Goal: Contribute content: Contribute content

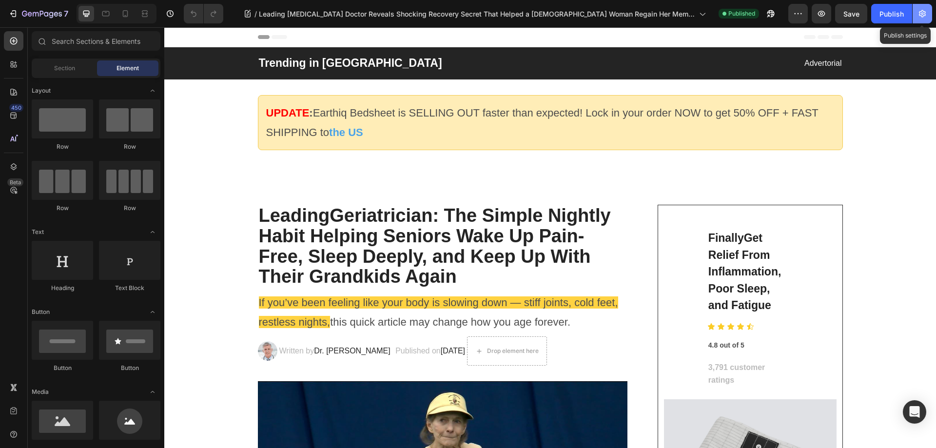
click at [925, 17] on icon "button" at bounding box center [922, 14] width 10 height 10
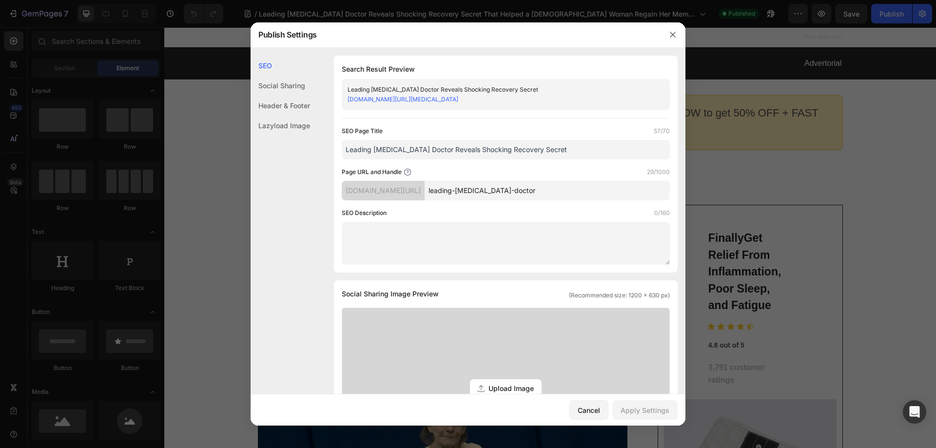
click at [431, 100] on link "[DOMAIN_NAME][URL][MEDICAL_DATA]" at bounding box center [403, 99] width 111 height 7
click at [674, 36] on icon "button" at bounding box center [672, 34] width 5 height 5
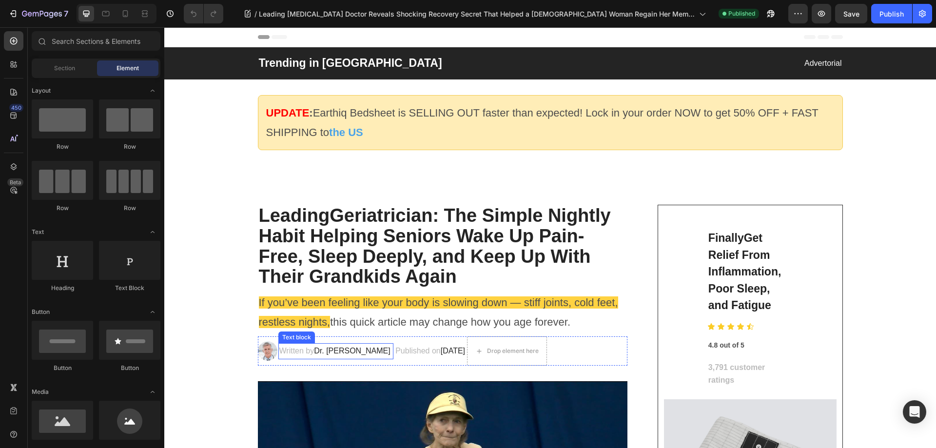
click at [343, 349] on span "Dr. [PERSON_NAME]" at bounding box center [352, 351] width 76 height 8
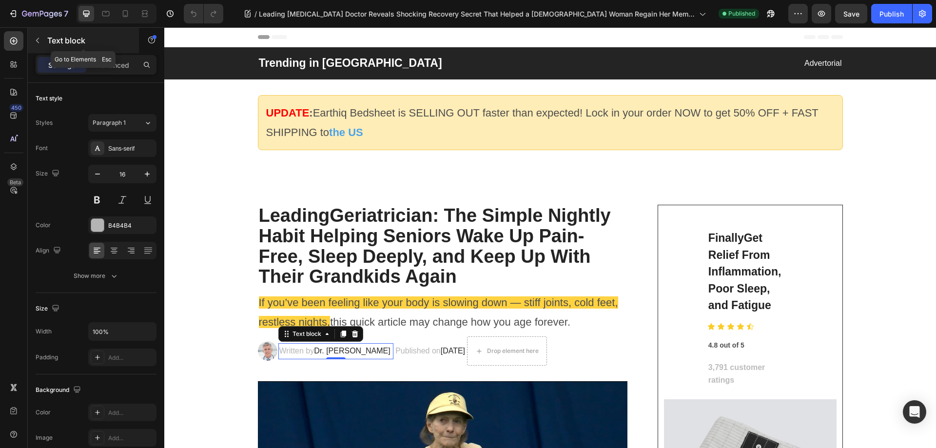
click at [38, 44] on button "button" at bounding box center [38, 41] width 16 height 16
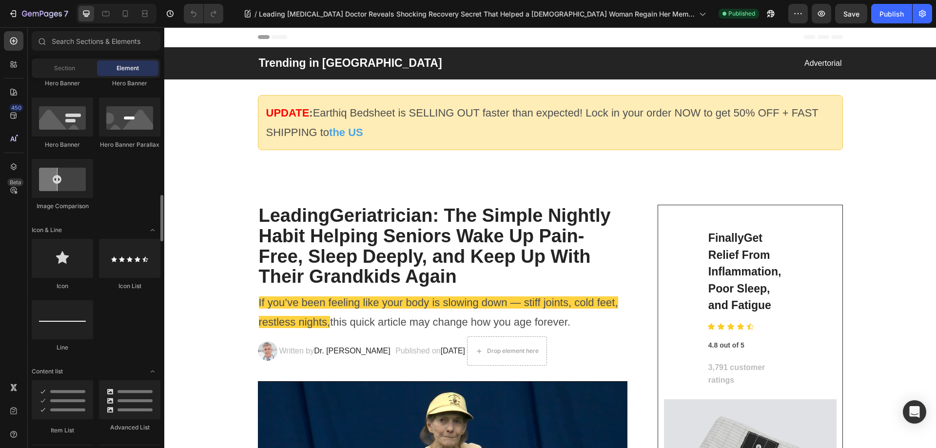
scroll to position [536, 0]
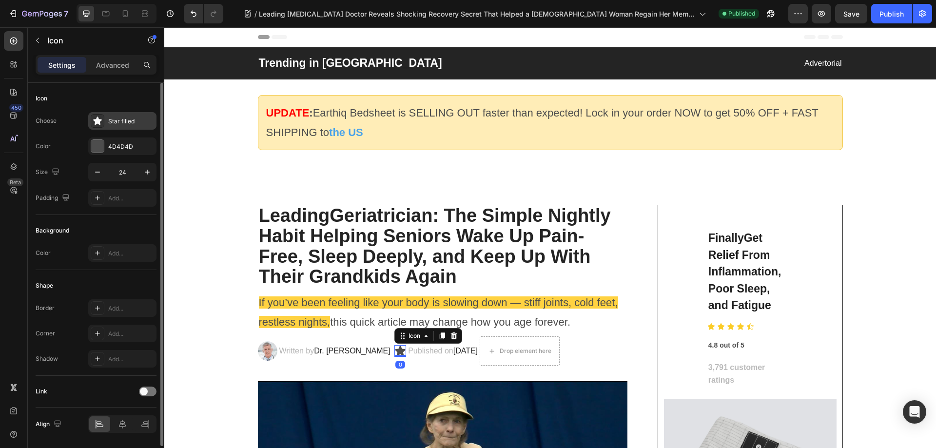
click at [125, 118] on div "Star filled" at bounding box center [131, 121] width 46 height 9
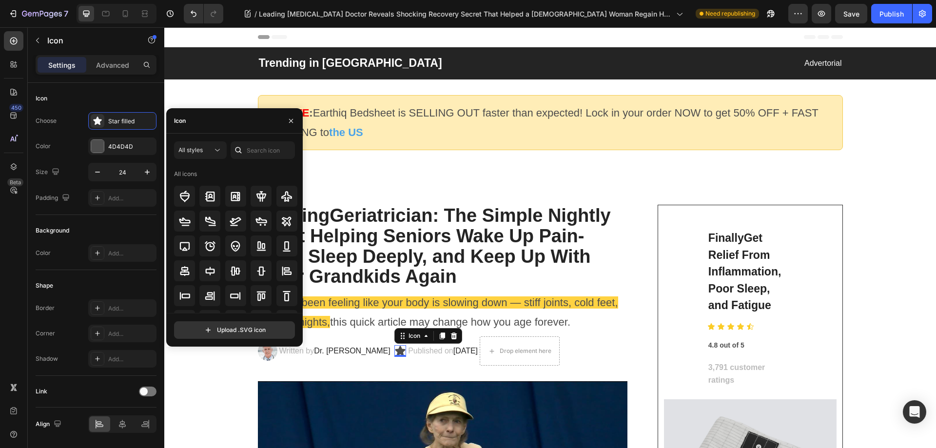
scroll to position [0, 0]
click at [259, 332] on input "file" at bounding box center [235, 330] width 120 height 17
type input "C:\fakepath\1713807937-1707336831448_greentick.png"
click at [290, 123] on icon "button" at bounding box center [291, 121] width 8 height 8
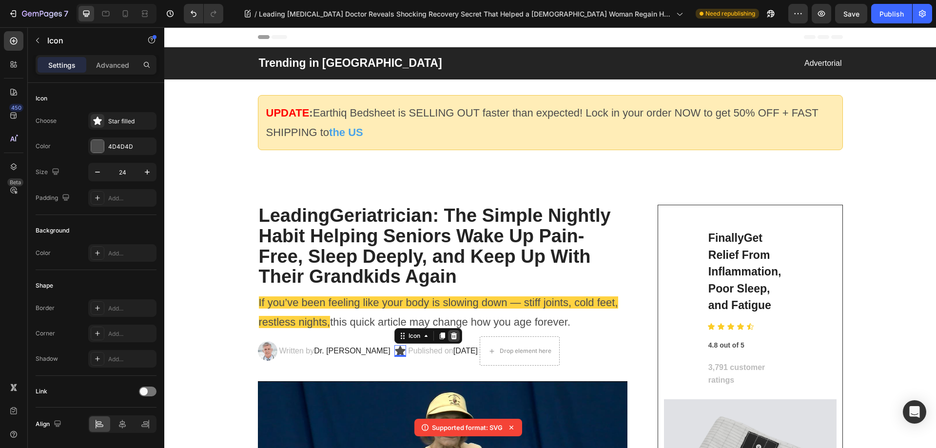
click at [451, 338] on icon at bounding box center [454, 335] width 6 height 7
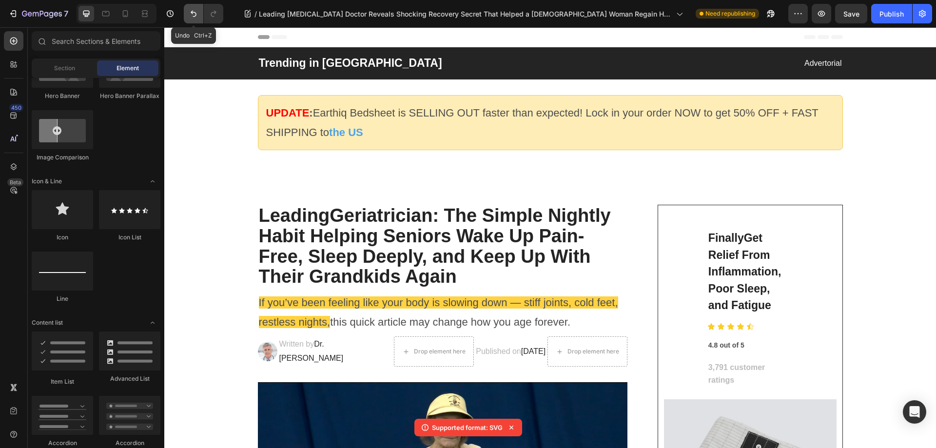
click at [200, 15] on button "Undo/Redo" at bounding box center [193, 13] width 19 height 19
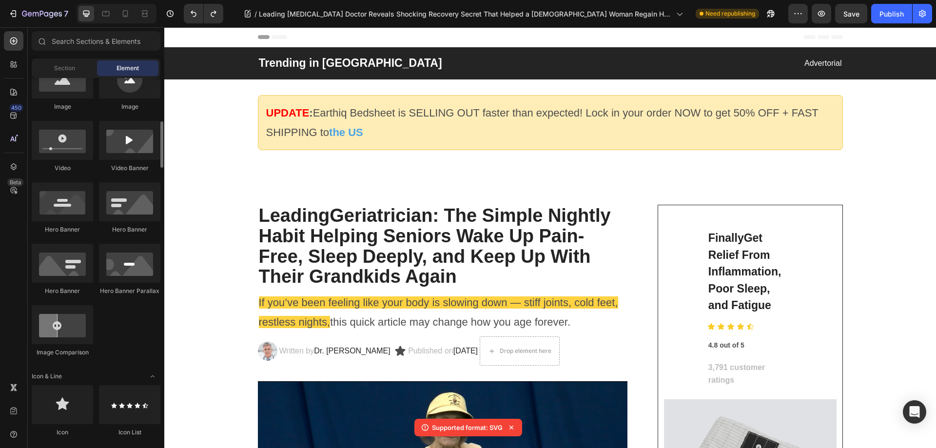
scroll to position [146, 0]
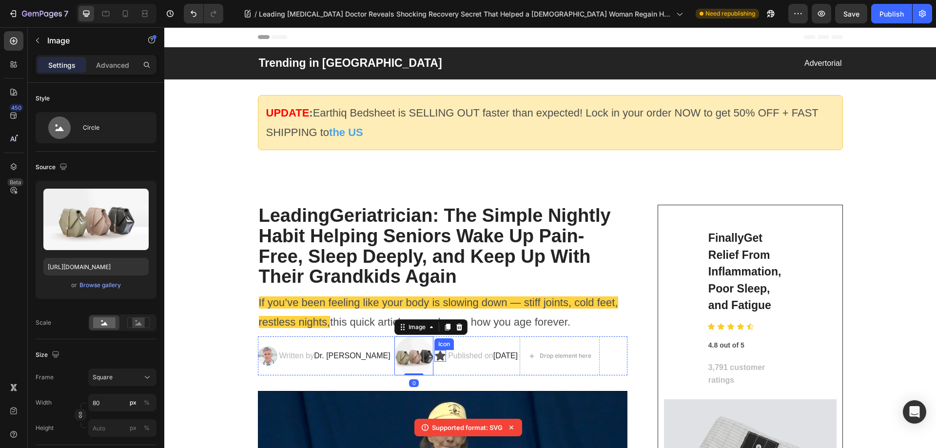
click at [435, 356] on icon at bounding box center [440, 356] width 10 height 10
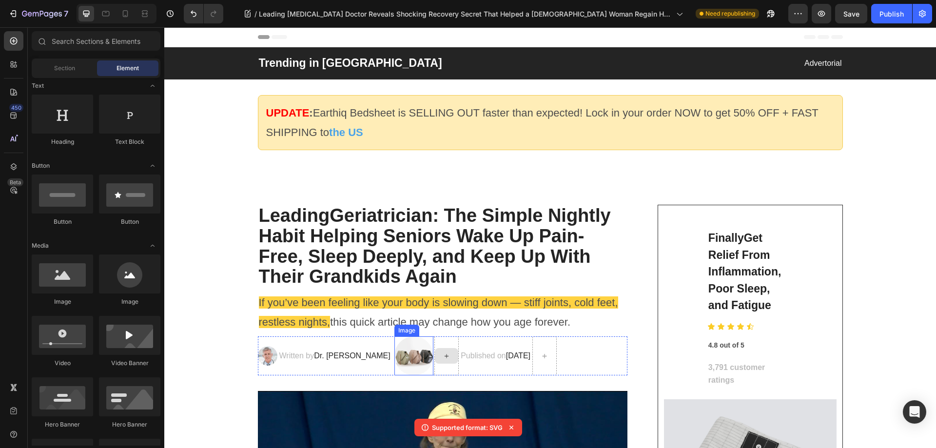
click at [408, 357] on img at bounding box center [413, 355] width 39 height 39
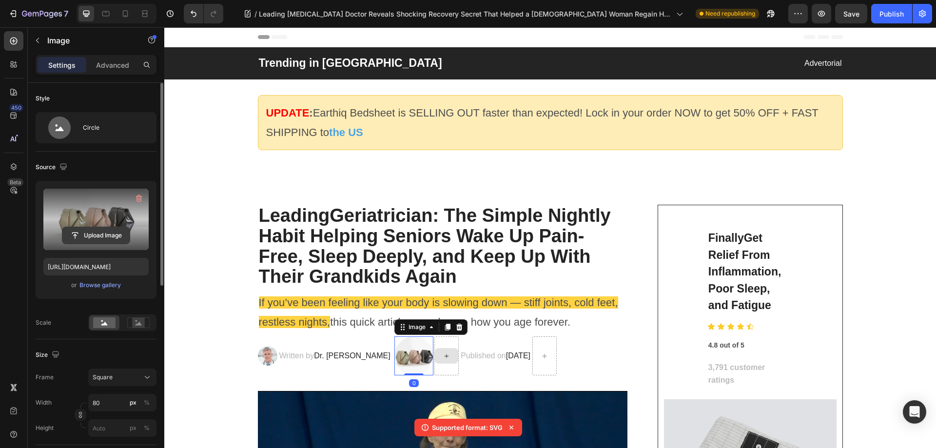
click at [107, 240] on input "file" at bounding box center [95, 235] width 67 height 17
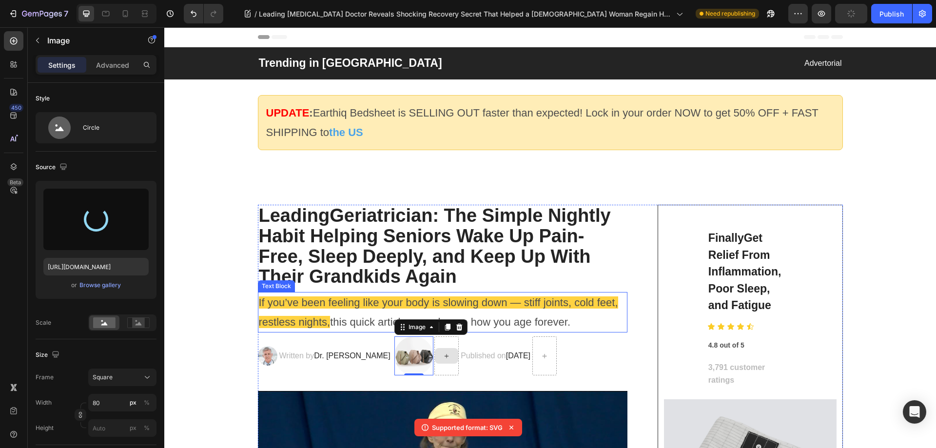
type input "[URL][DOMAIN_NAME]"
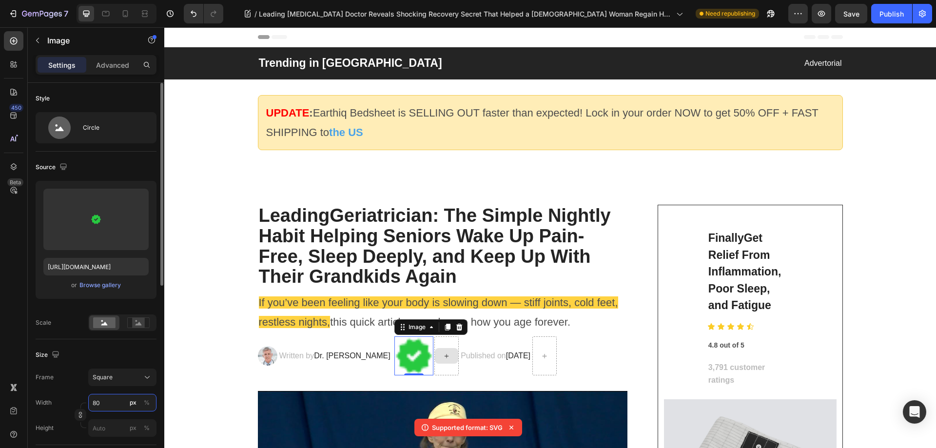
click at [113, 405] on input "80" at bounding box center [122, 403] width 68 height 18
type input "2"
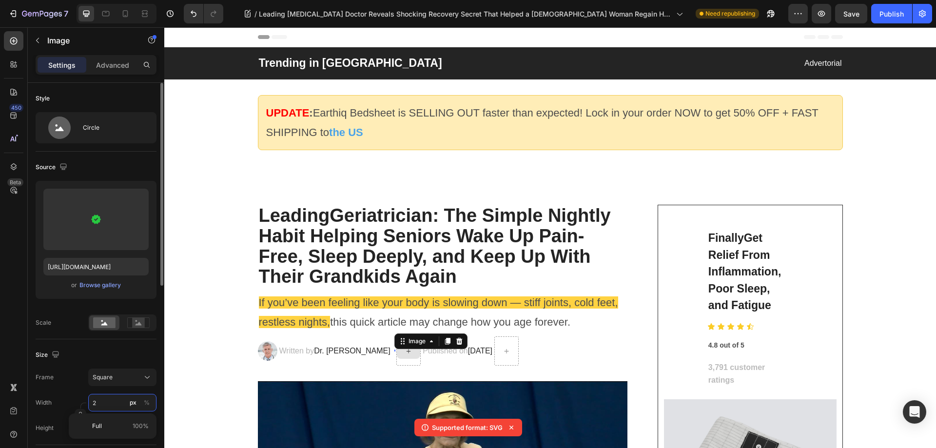
type input "20"
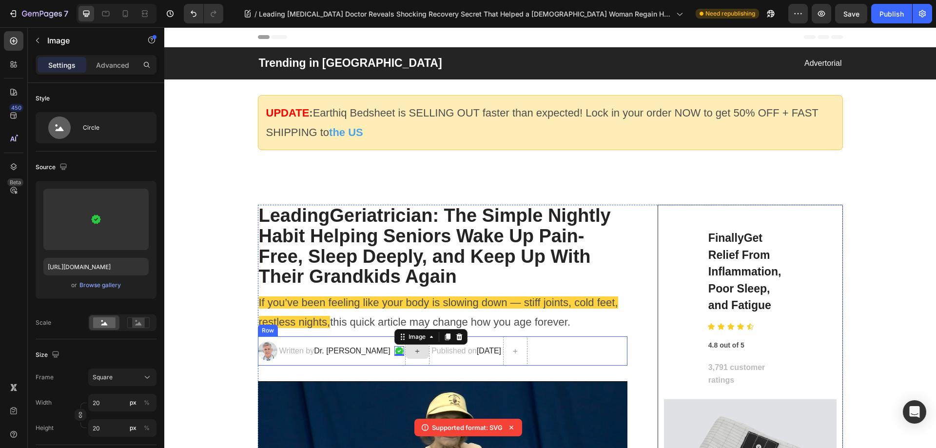
click at [608, 337] on div "Image Written by Dr. [PERSON_NAME] Text block Image 0 Published on [DATE] Text …" at bounding box center [443, 350] width 370 height 29
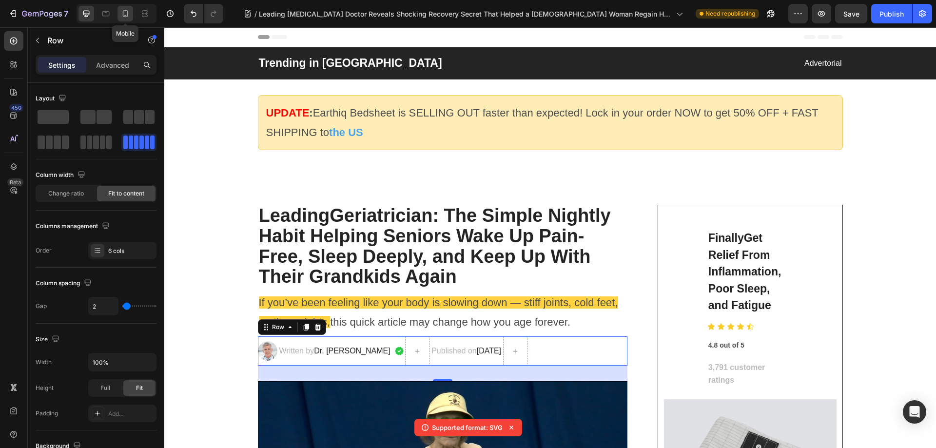
click at [127, 8] on div at bounding box center [125, 14] width 16 height 16
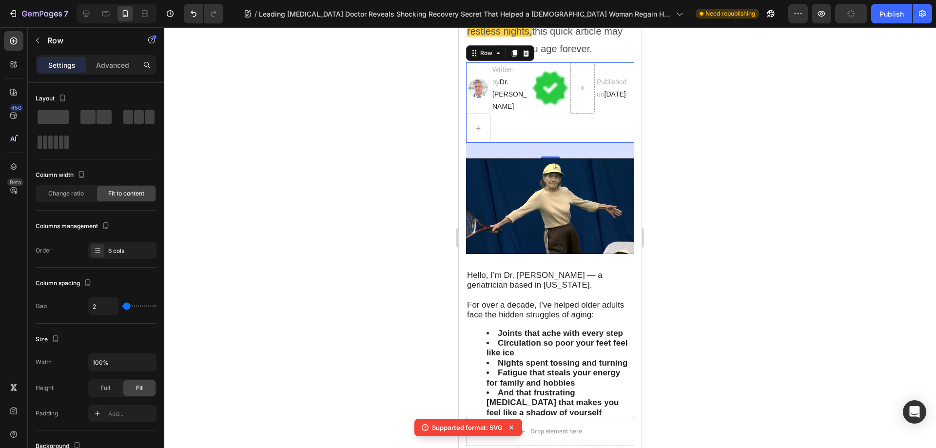
scroll to position [292, 0]
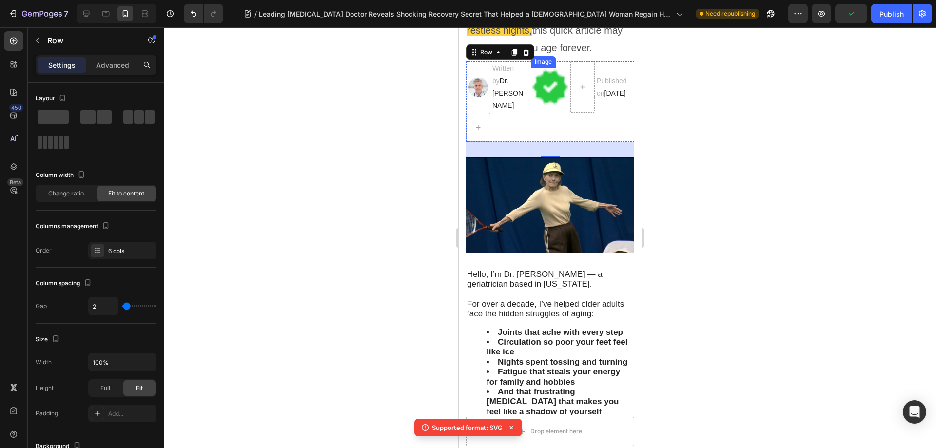
click at [555, 86] on img at bounding box center [550, 87] width 39 height 39
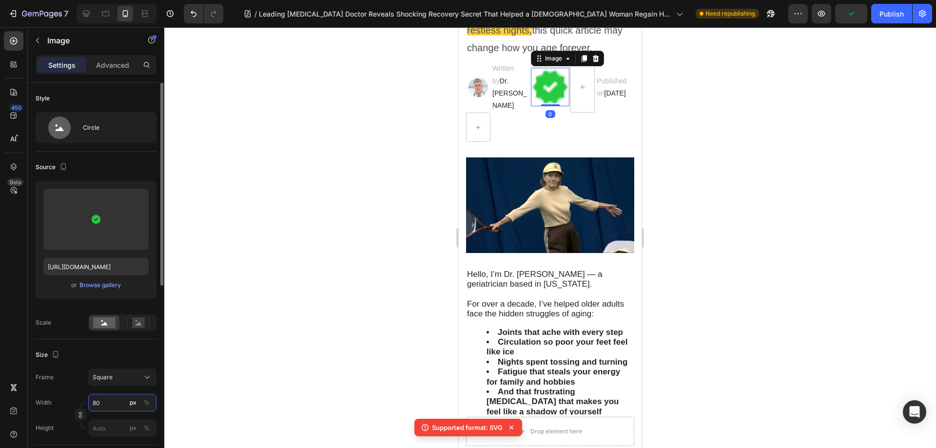
click at [109, 404] on input "80" at bounding box center [122, 403] width 68 height 18
type input "1"
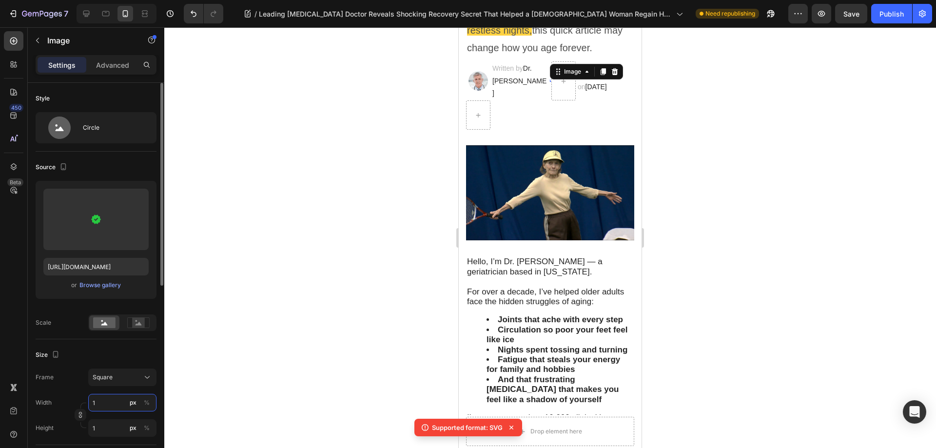
type input "10"
type input "1"
type input "12"
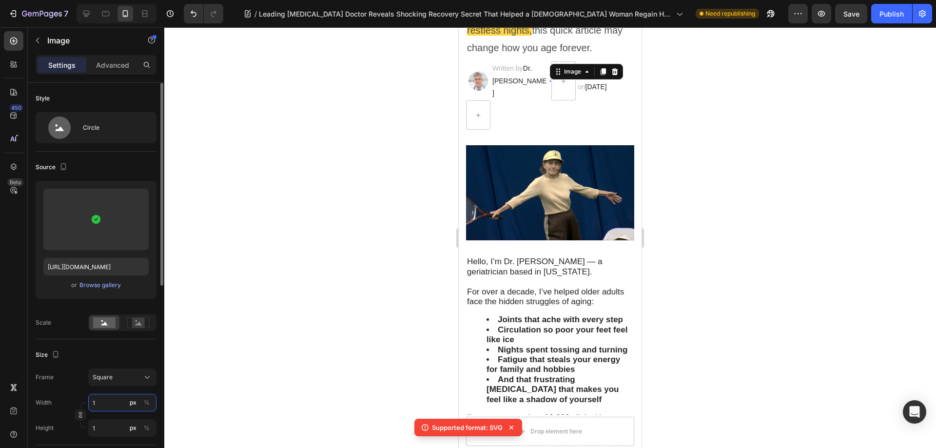
type input "12"
type input "120"
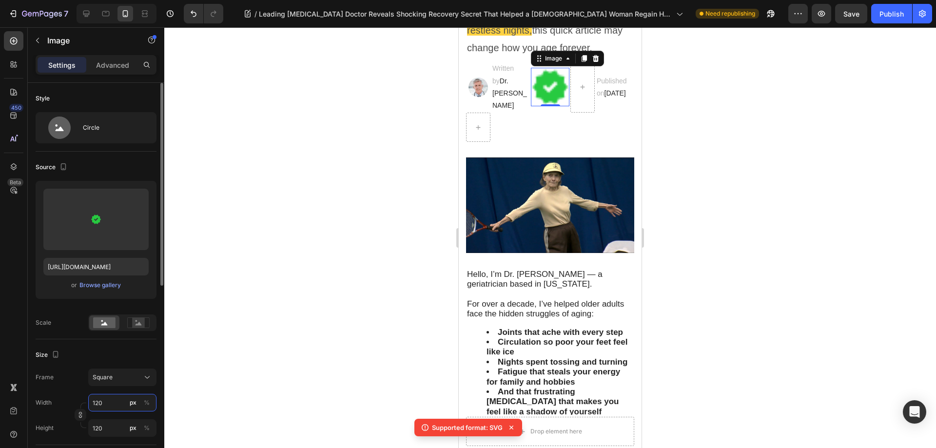
type input "12"
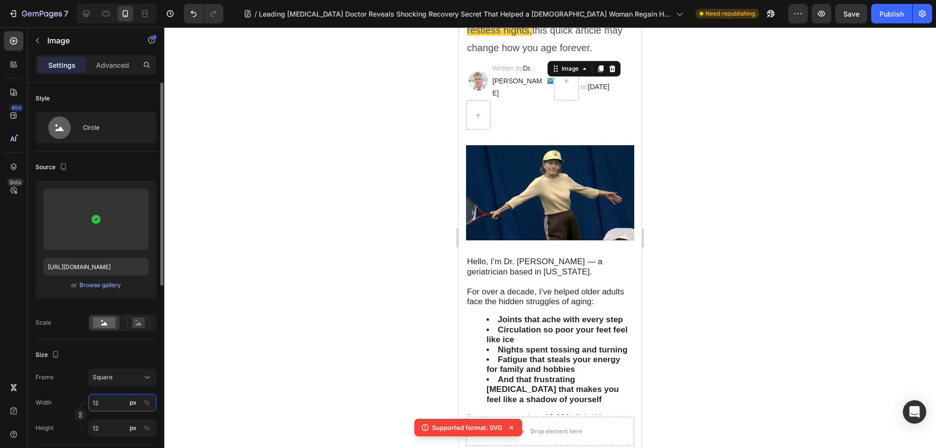
type input "1"
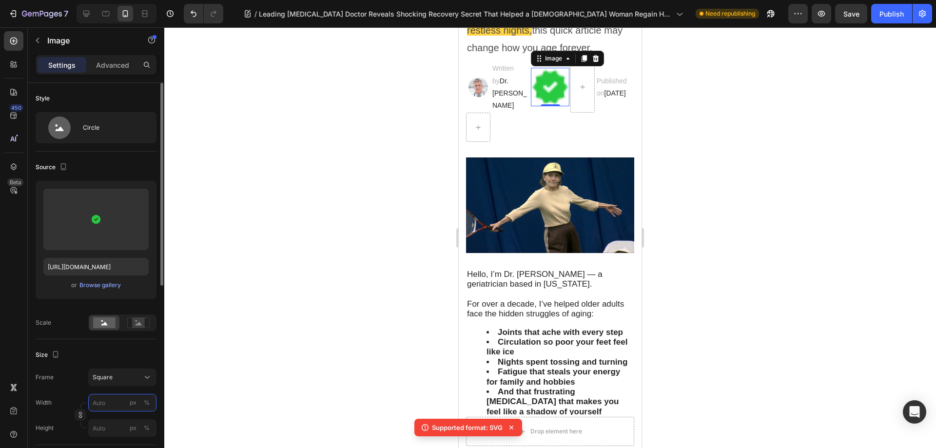
type input "2"
type input "20"
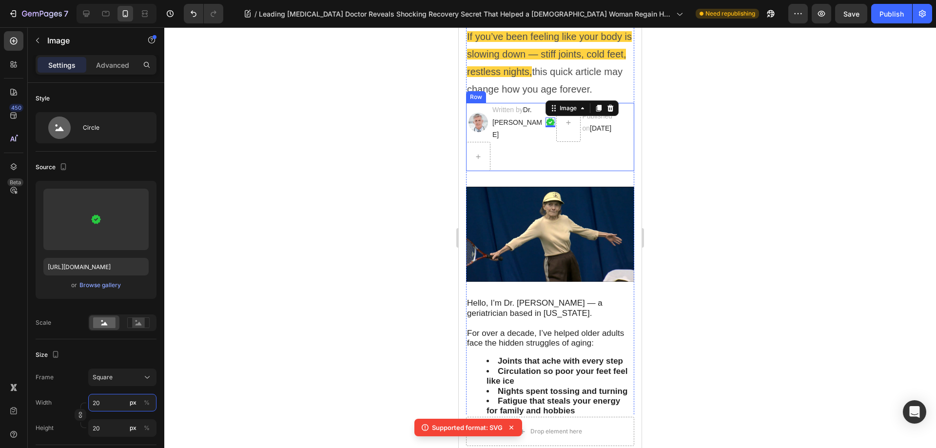
scroll to position [194, 0]
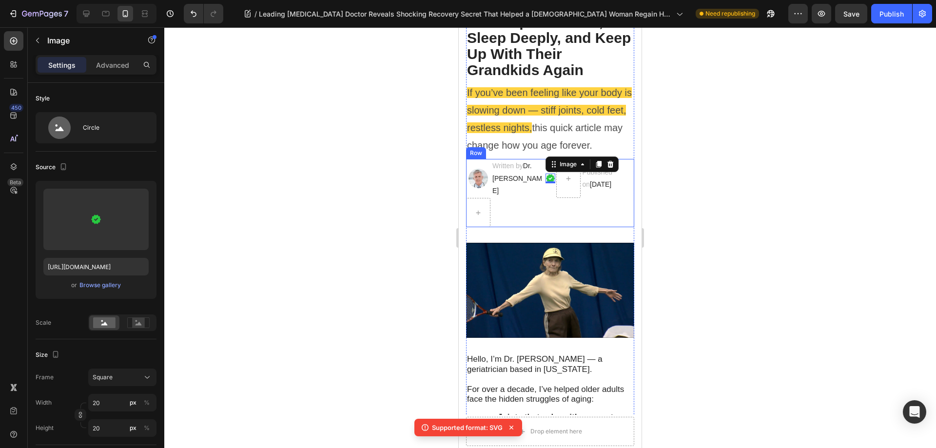
click at [592, 210] on div "Image Written by Dr. [PERSON_NAME] Text block Image 0 Published on [DATE] Text …" at bounding box center [550, 193] width 168 height 68
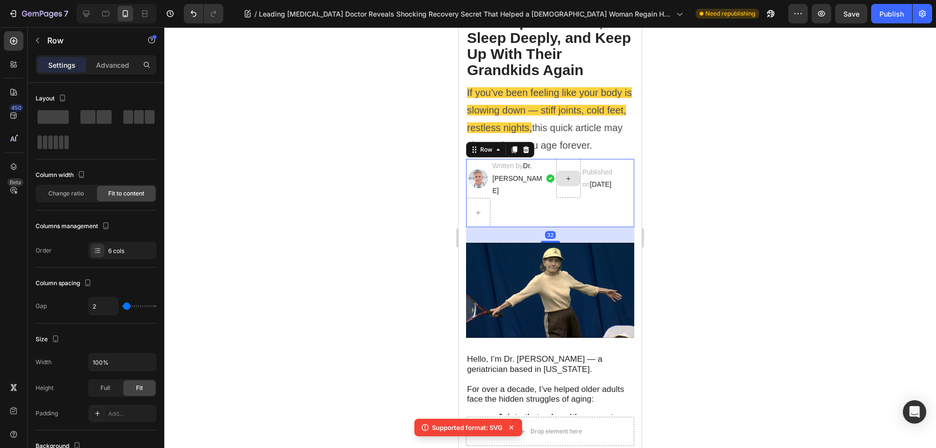
click at [593, 169] on p "Published on [DATE]" at bounding box center [607, 178] width 51 height 24
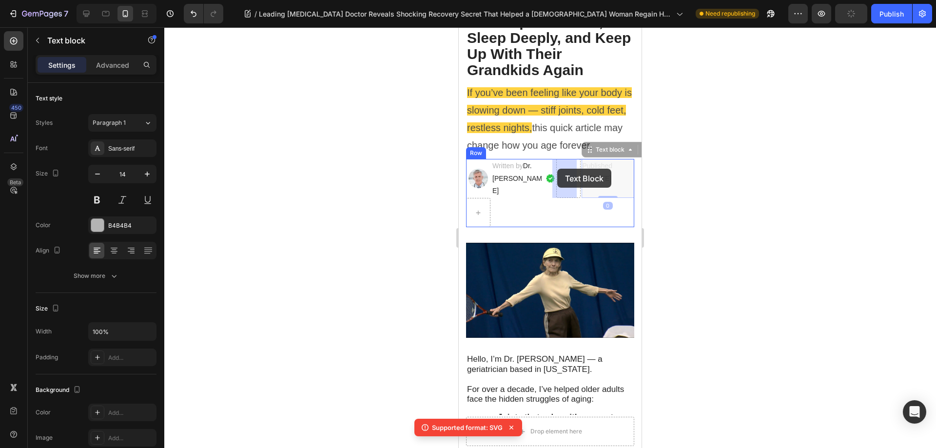
drag, startPoint x: 584, startPoint y: 150, endPoint x: 557, endPoint y: 169, distance: 33.0
click at [546, 173] on div "Image" at bounding box center [550, 178] width 10 height 39
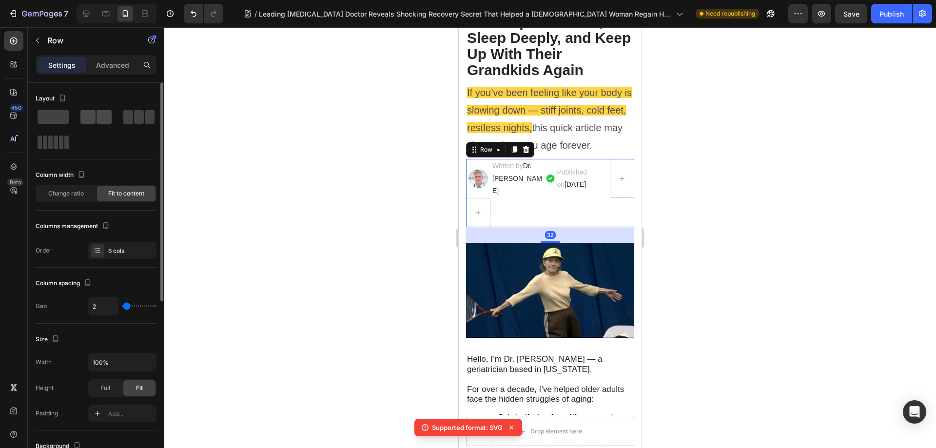
click at [103, 118] on span at bounding box center [104, 117] width 15 height 14
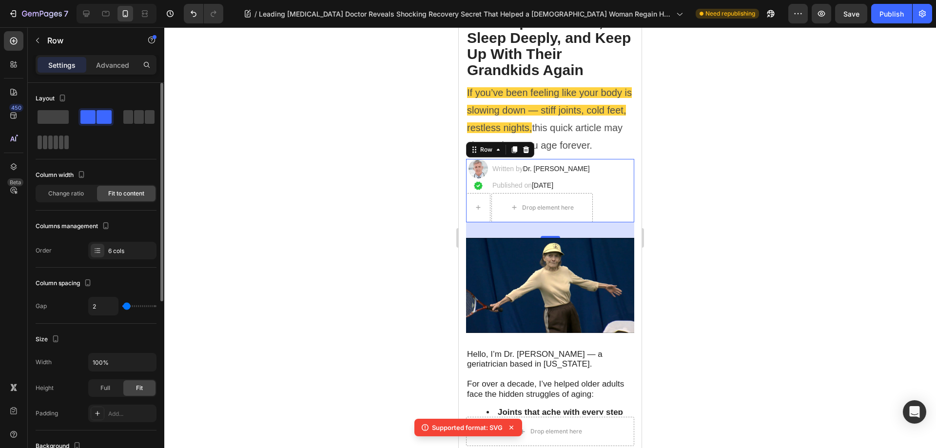
click at [65, 140] on span at bounding box center [66, 143] width 4 height 14
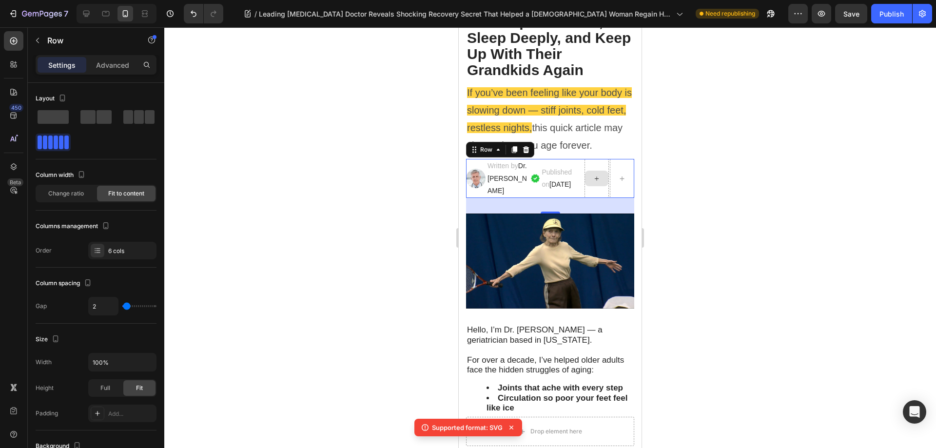
click at [594, 165] on div at bounding box center [596, 178] width 24 height 39
click at [594, 170] on div at bounding box center [596, 178] width 24 height 39
click at [542, 191] on p "Published on [DATE]" at bounding box center [562, 178] width 41 height 24
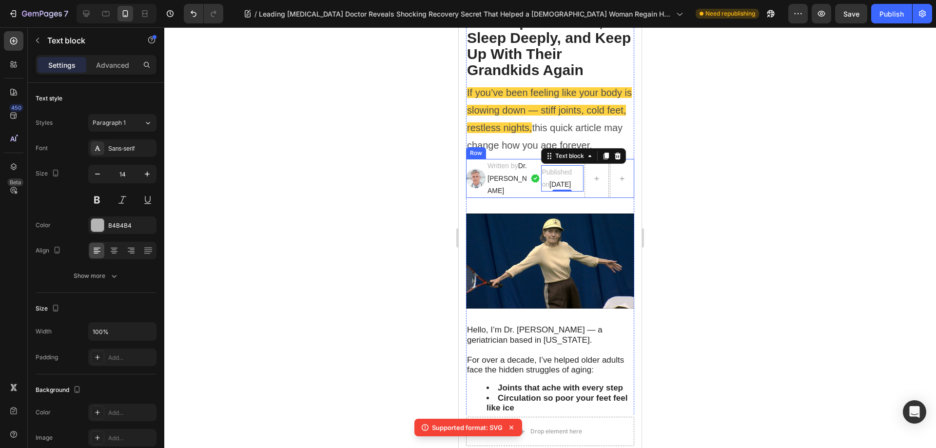
click at [476, 165] on div "Image" at bounding box center [475, 178] width 19 height 39
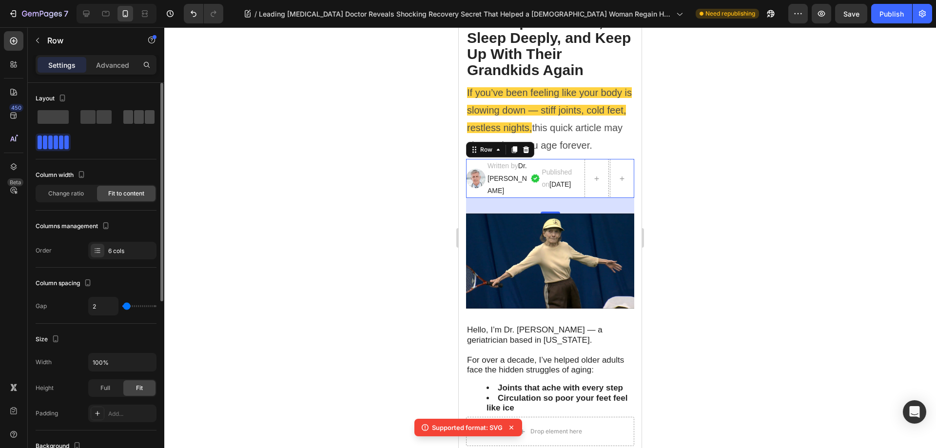
click at [133, 122] on div at bounding box center [138, 117] width 31 height 14
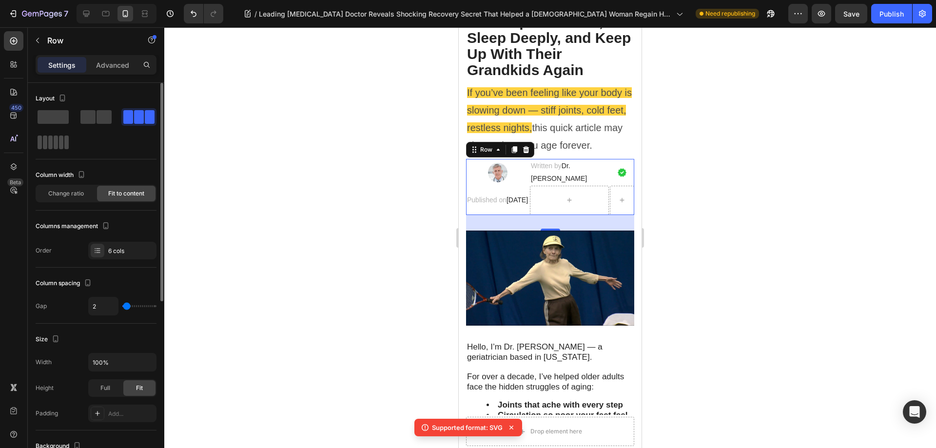
click at [64, 143] on span at bounding box center [66, 143] width 4 height 14
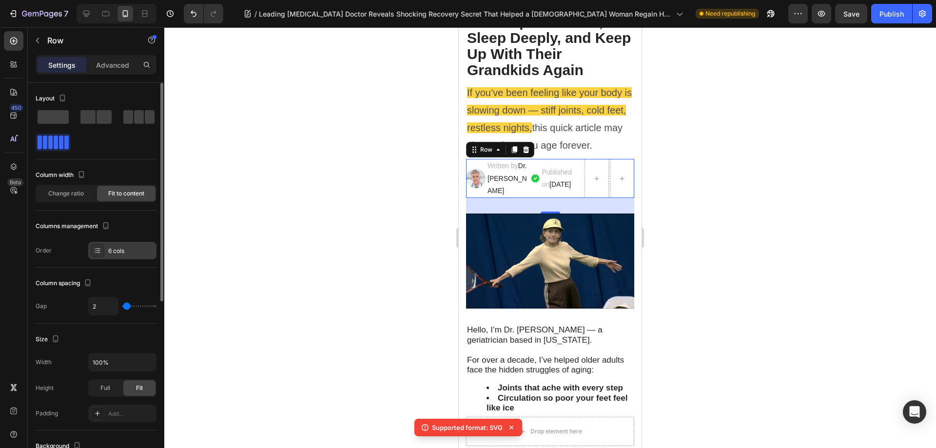
click at [119, 250] on div "6 cols" at bounding box center [131, 251] width 46 height 9
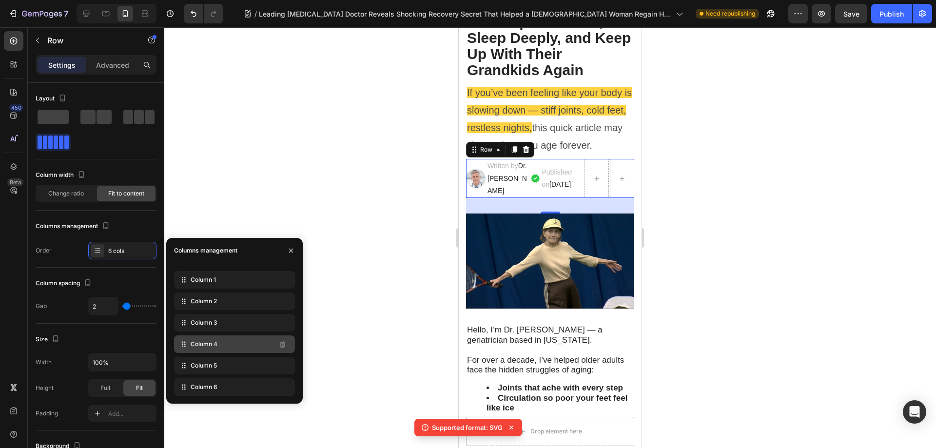
click at [225, 344] on div "Column 4" at bounding box center [234, 344] width 121 height 18
click at [267, 371] on div "Column 5" at bounding box center [234, 366] width 121 height 18
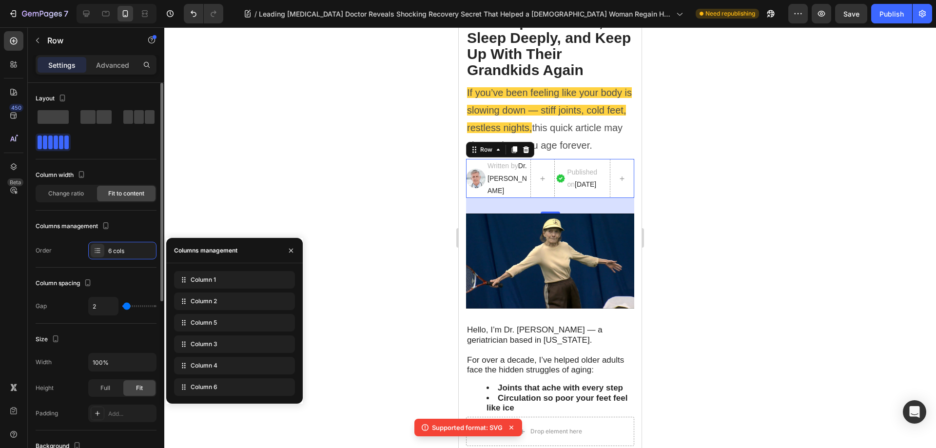
click at [99, 143] on div at bounding box center [96, 129] width 121 height 43
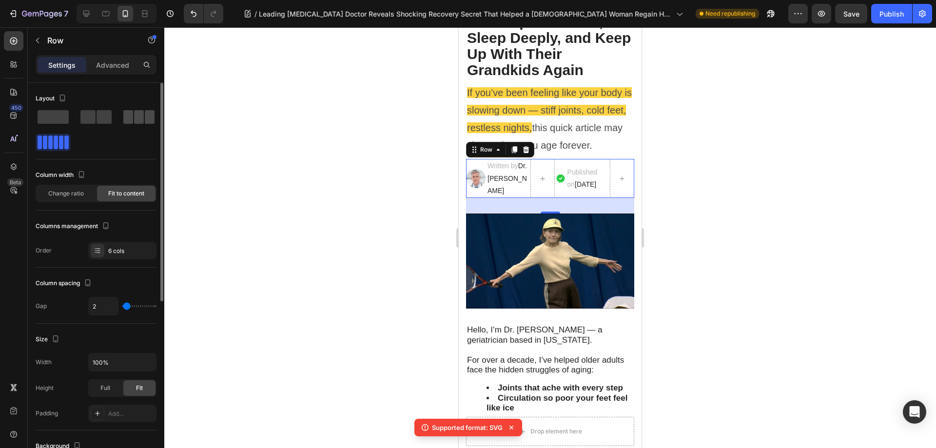
click at [145, 121] on span at bounding box center [150, 117] width 10 height 14
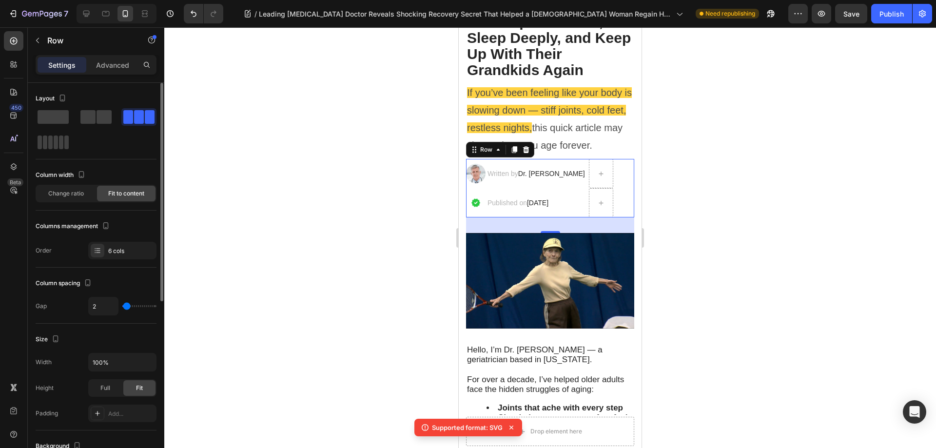
click at [115, 119] on div at bounding box center [96, 129] width 121 height 43
click at [95, 119] on span at bounding box center [87, 117] width 15 height 14
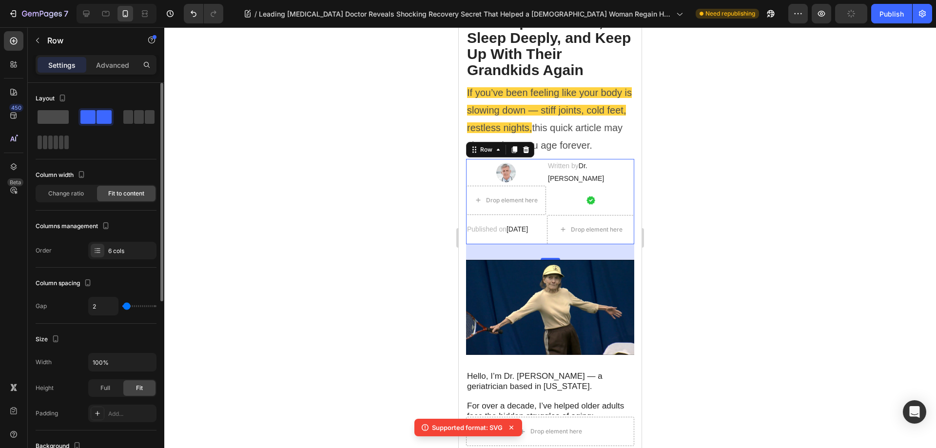
click at [59, 119] on span at bounding box center [53, 117] width 31 height 14
type input "0"
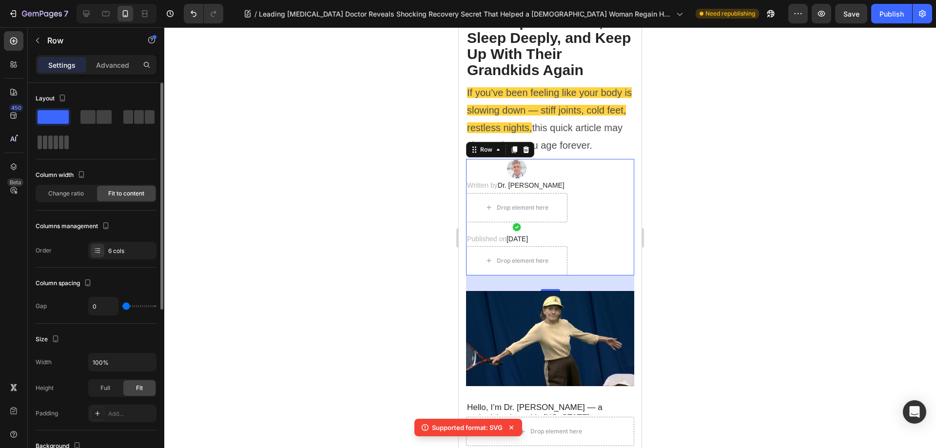
click at [54, 146] on span at bounding box center [56, 143] width 4 height 14
type input "2"
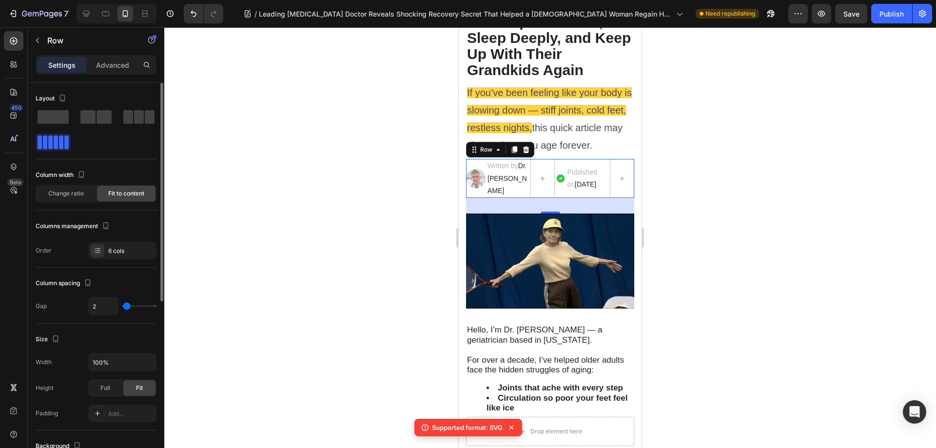
type input "13"
type input "29"
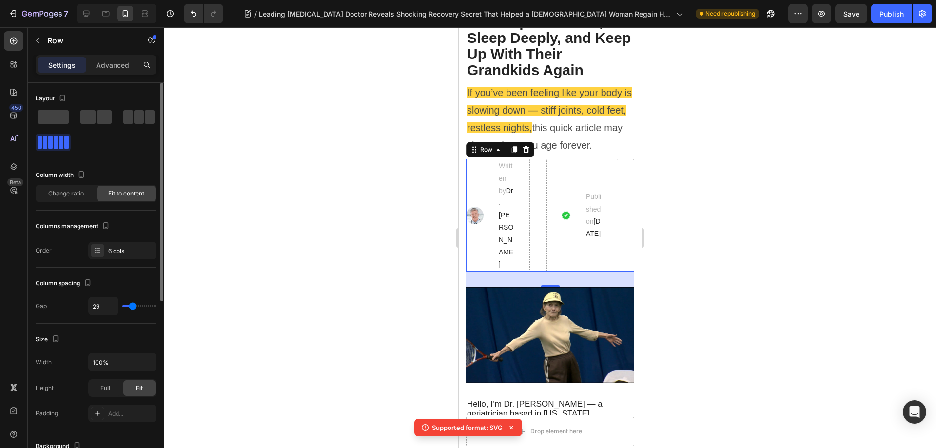
type input "22"
type input "0"
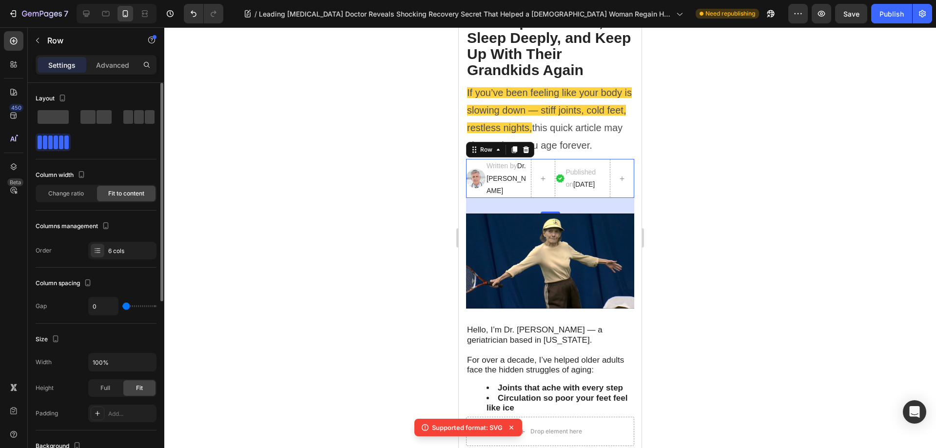
drag, startPoint x: 127, startPoint y: 308, endPoint x: 119, endPoint y: 307, distance: 7.9
type input "0"
click at [122, 307] on input "range" at bounding box center [139, 306] width 34 height 2
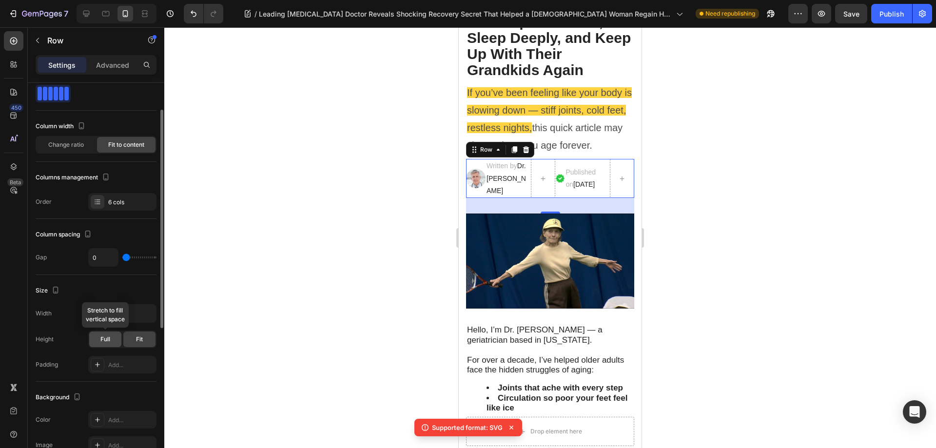
click at [113, 340] on div "Full" at bounding box center [105, 339] width 32 height 16
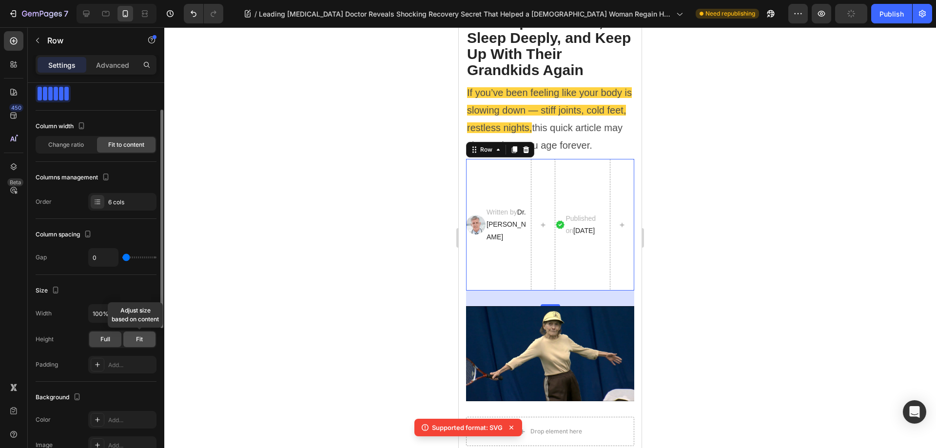
click at [139, 341] on span "Fit" at bounding box center [139, 339] width 7 height 9
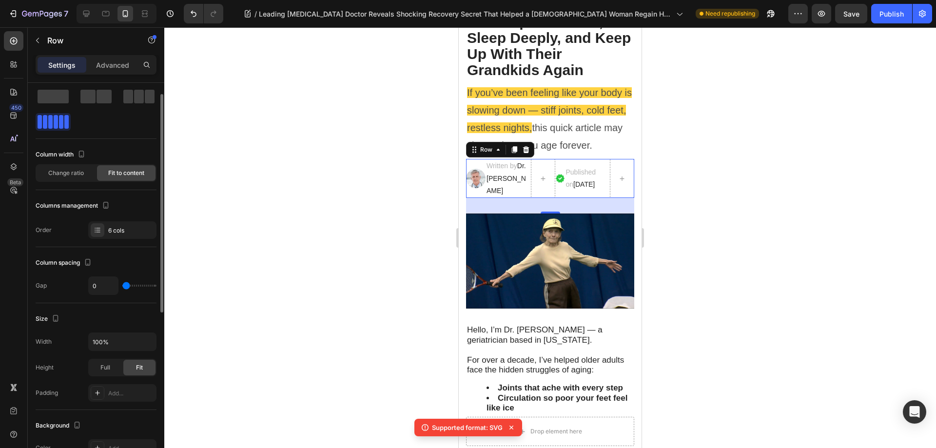
scroll to position [0, 0]
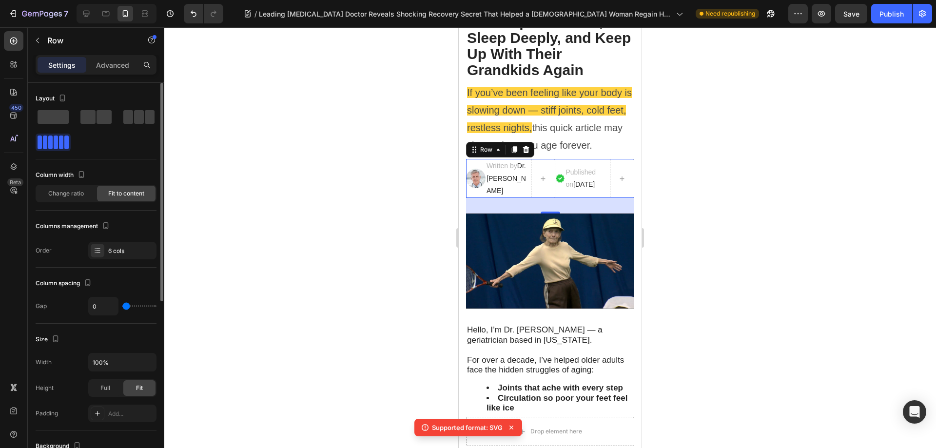
click at [103, 143] on div at bounding box center [96, 129] width 121 height 43
click at [82, 15] on icon at bounding box center [86, 14] width 10 height 10
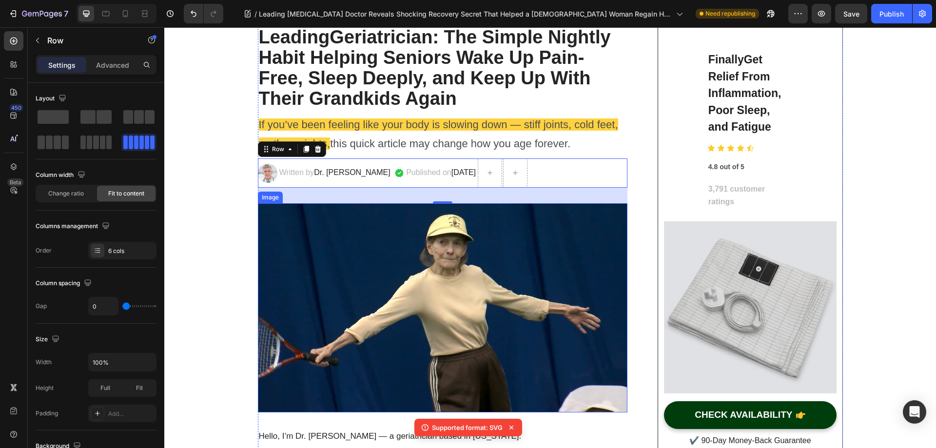
scroll to position [179, 0]
click at [365, 162] on div "Written by Dr. [PERSON_NAME] Text block" at bounding box center [336, 173] width 116 height 29
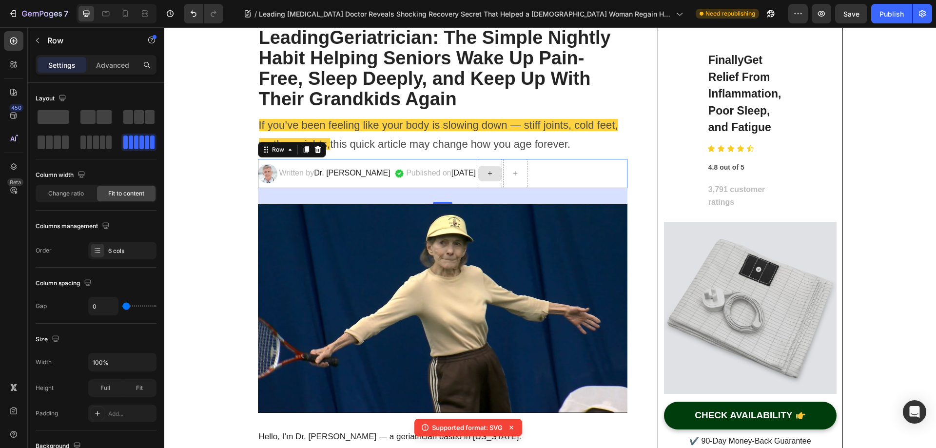
click at [494, 177] on icon at bounding box center [490, 173] width 8 height 8
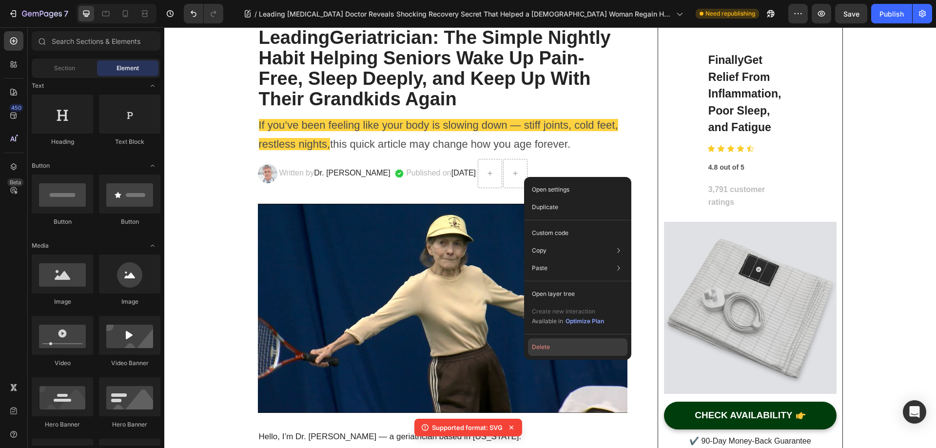
click at [566, 354] on button "Delete" at bounding box center [577, 347] width 99 height 18
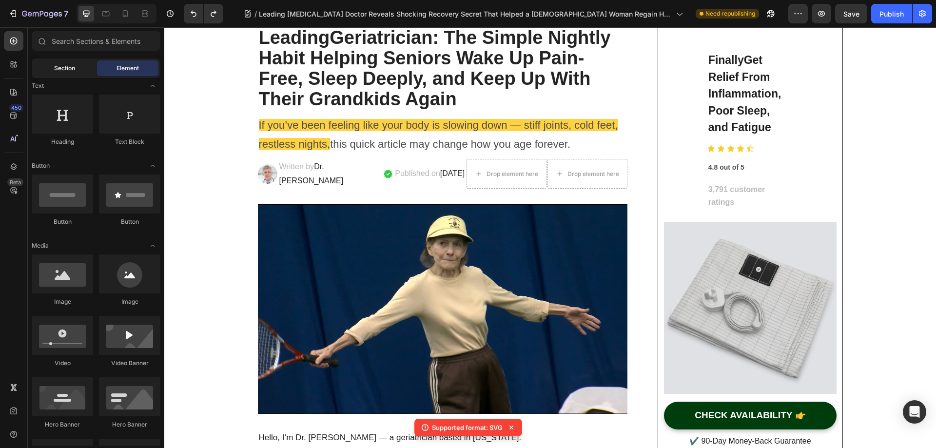
click at [66, 72] on span "Section" at bounding box center [64, 68] width 21 height 9
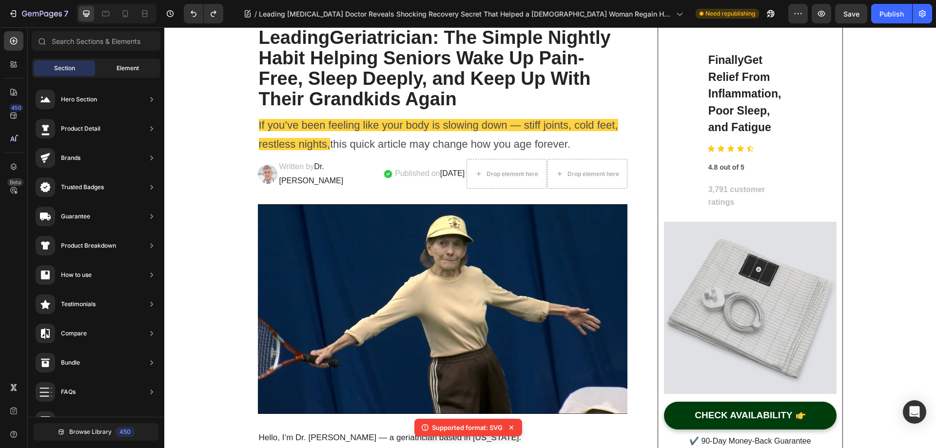
click at [103, 70] on div "Element" at bounding box center [127, 68] width 61 height 16
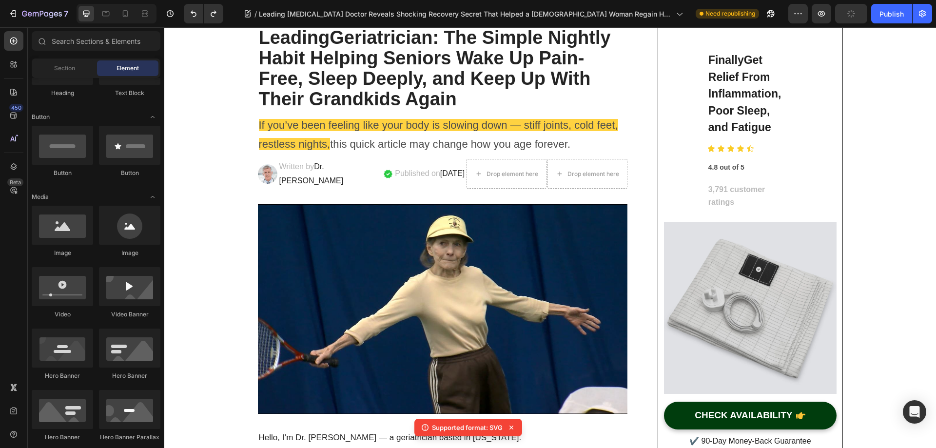
scroll to position [0, 0]
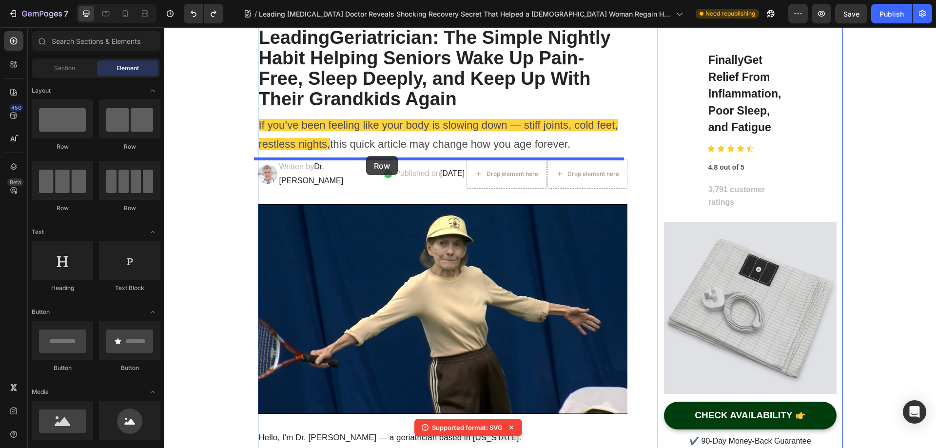
drag, startPoint x: 312, startPoint y: 218, endPoint x: 366, endPoint y: 156, distance: 82.3
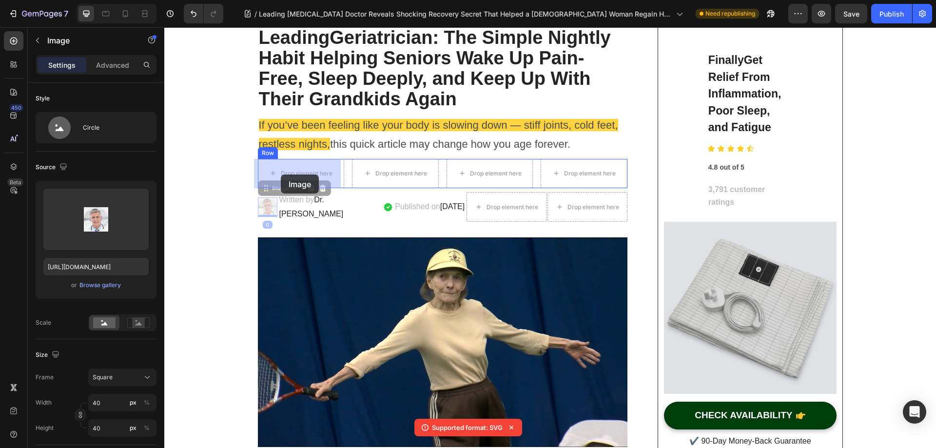
drag, startPoint x: 267, startPoint y: 209, endPoint x: 281, endPoint y: 175, distance: 37.2
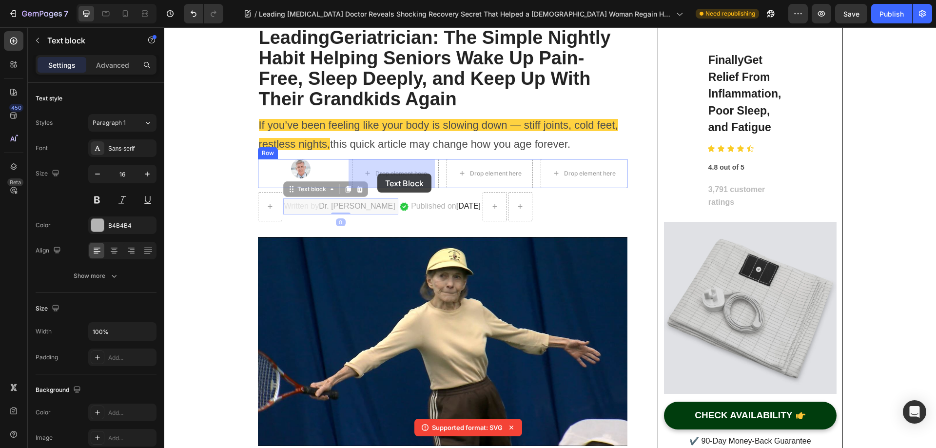
drag, startPoint x: 291, startPoint y: 196, endPoint x: 377, endPoint y: 174, distance: 89.6
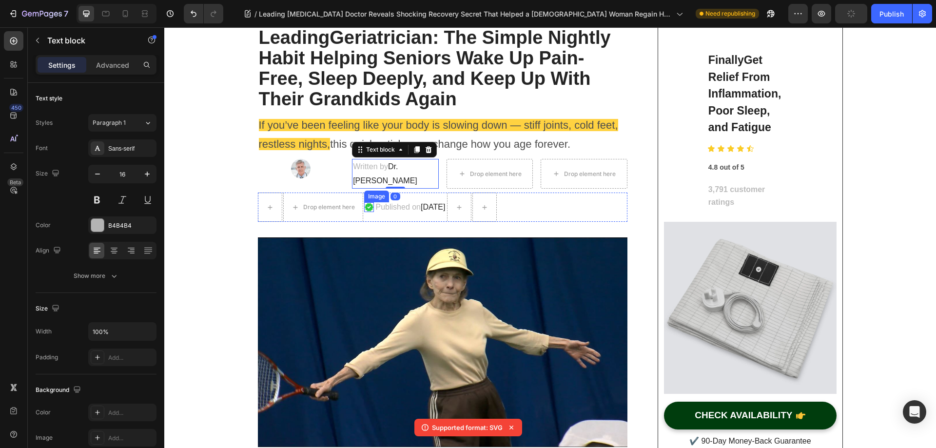
click at [368, 209] on img at bounding box center [369, 207] width 10 height 10
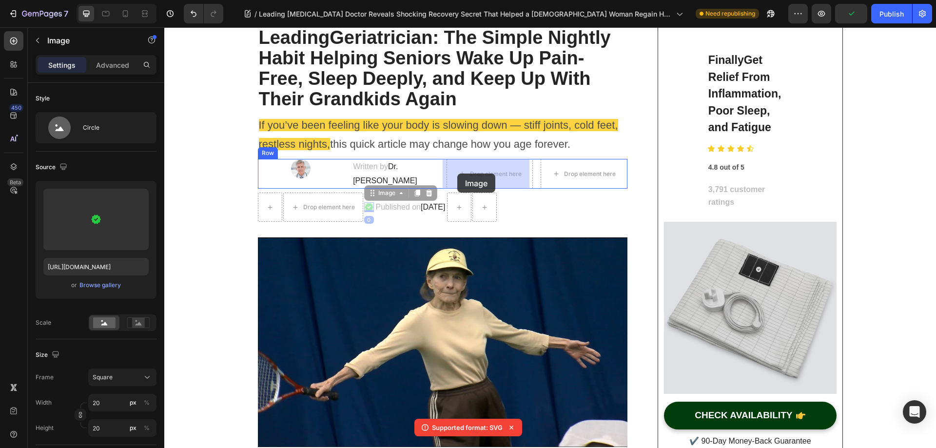
drag, startPoint x: 370, startPoint y: 194, endPoint x: 463, endPoint y: 173, distance: 95.1
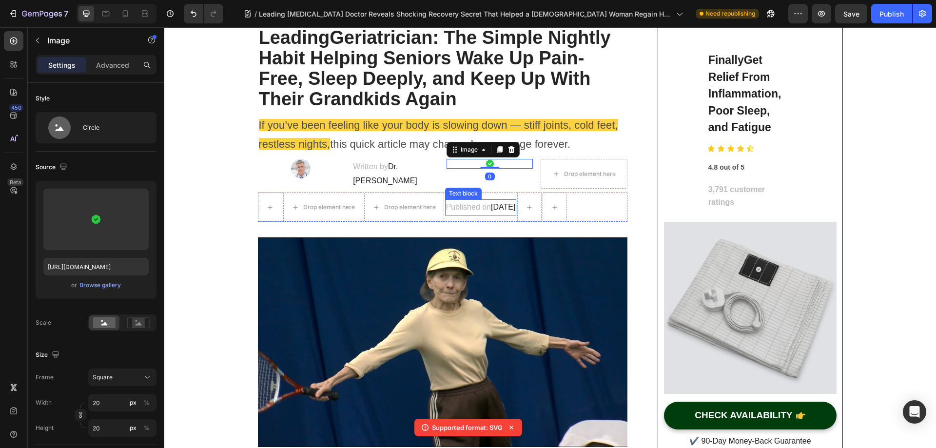
click at [502, 205] on span "[DATE]" at bounding box center [503, 207] width 24 height 8
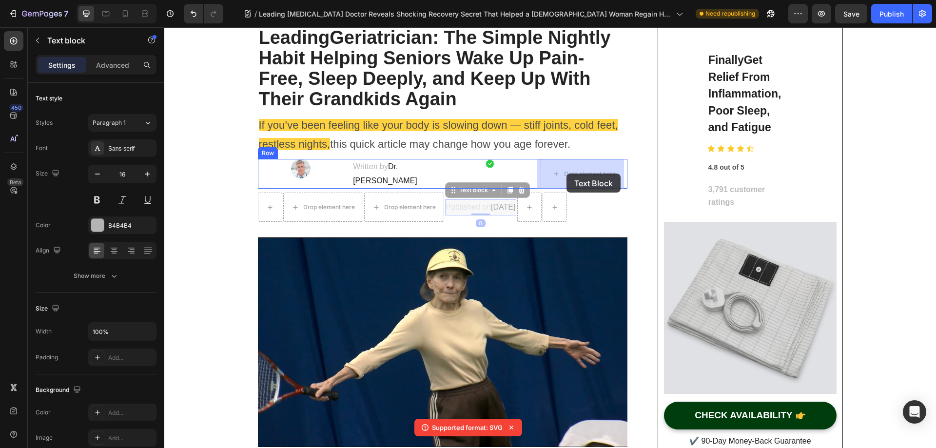
drag, startPoint x: 452, startPoint y: 192, endPoint x: 566, endPoint y: 174, distance: 115.5
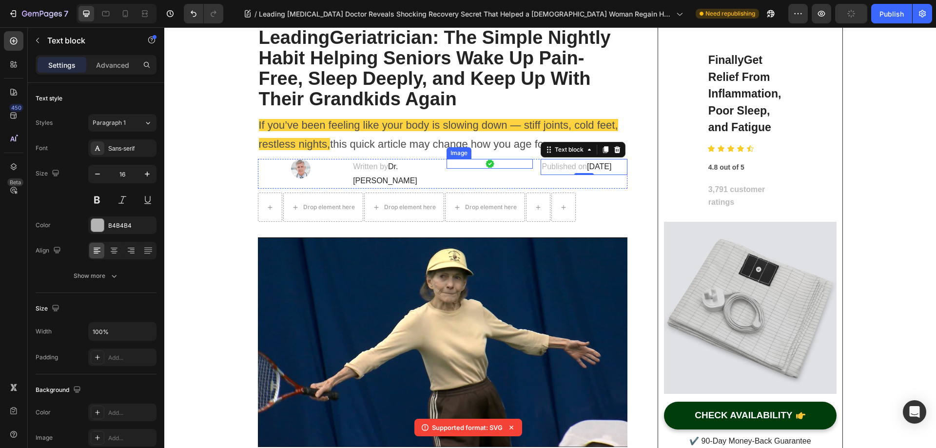
click at [516, 160] on div at bounding box center [489, 164] width 87 height 10
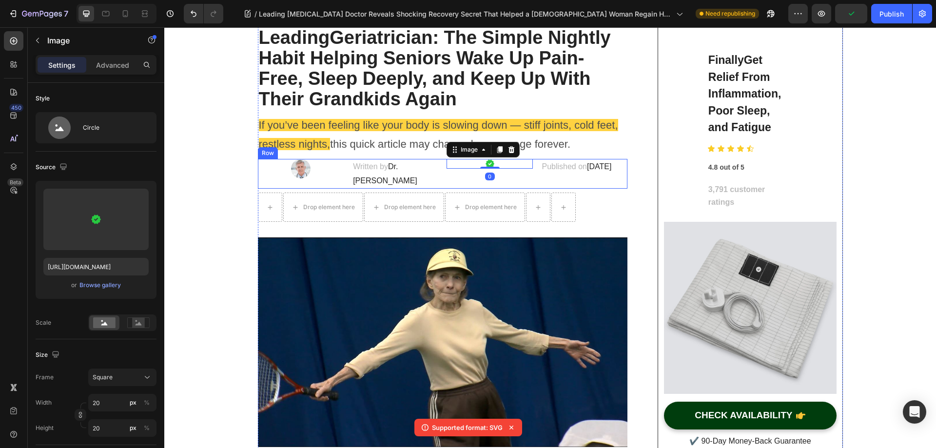
click at [442, 176] on div "Image Written by Dr. [PERSON_NAME] Text block Image 0 Published on [DATE] Text …" at bounding box center [443, 174] width 370 height 30
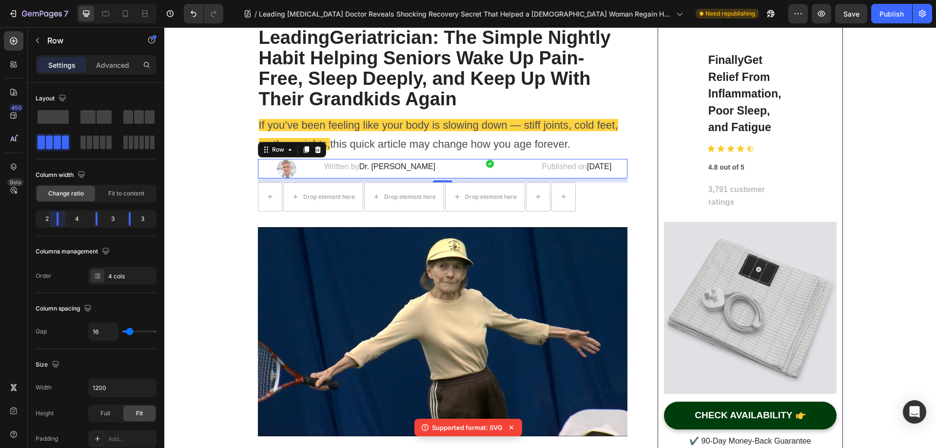
drag, startPoint x: 61, startPoint y: 219, endPoint x: 52, endPoint y: 219, distance: 9.3
click at [52, 0] on body "7 Version history / Leading [MEDICAL_DATA] Doctor Reveals Shocking Recovery Sec…" at bounding box center [468, 0] width 936 height 0
drag, startPoint x: 57, startPoint y: 220, endPoint x: 50, endPoint y: 219, distance: 6.8
click at [50, 0] on body "7 Version history / Leading [MEDICAL_DATA] Doctor Reveals Shocking Recovery Sec…" at bounding box center [468, 0] width 936 height 0
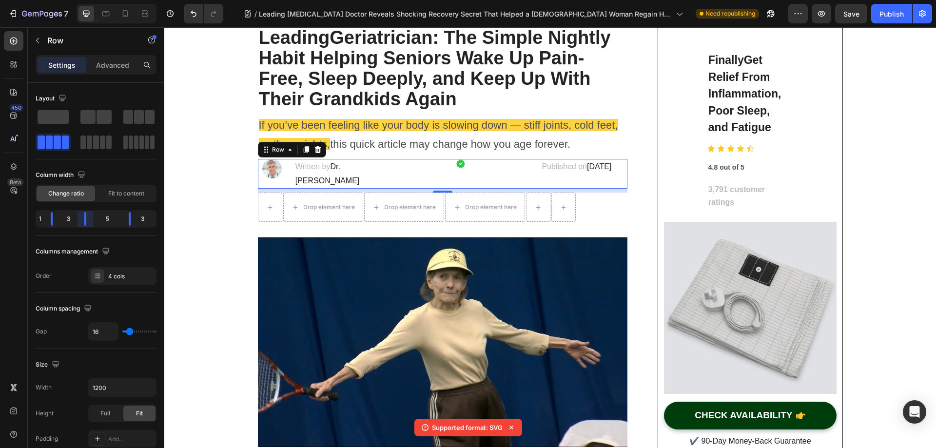
drag, startPoint x: 96, startPoint y: 220, endPoint x: 79, endPoint y: 220, distance: 16.1
click at [79, 0] on body "7 Version history / Leading [MEDICAL_DATA] Doctor Reveals Shocking Recovery Sec…" at bounding box center [468, 0] width 936 height 0
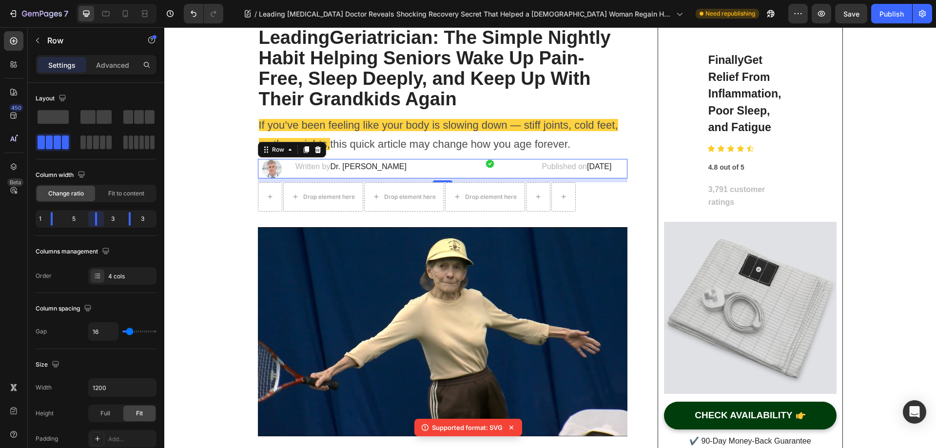
drag, startPoint x: 84, startPoint y: 219, endPoint x: 97, endPoint y: 219, distance: 12.7
click at [97, 0] on body "7 Version history / Leading [MEDICAL_DATA] Doctor Reveals Shocking Recovery Sec…" at bounding box center [468, 0] width 936 height 0
drag, startPoint x: 115, startPoint y: 218, endPoint x: 97, endPoint y: 218, distance: 17.5
click at [97, 0] on body "7 Version history / Leading [MEDICAL_DATA] Doctor Reveals Shocking Recovery Sec…" at bounding box center [468, 0] width 936 height 0
click at [456, 165] on img at bounding box center [461, 164] width 10 height 10
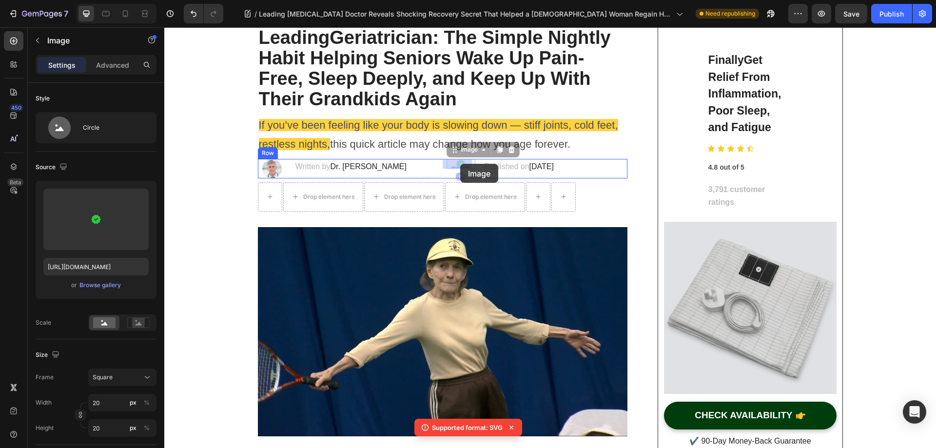
drag, startPoint x: 445, startPoint y: 152, endPoint x: 460, endPoint y: 164, distance: 19.5
click at [389, 169] on span "Dr. [PERSON_NAME]" at bounding box center [368, 166] width 76 height 8
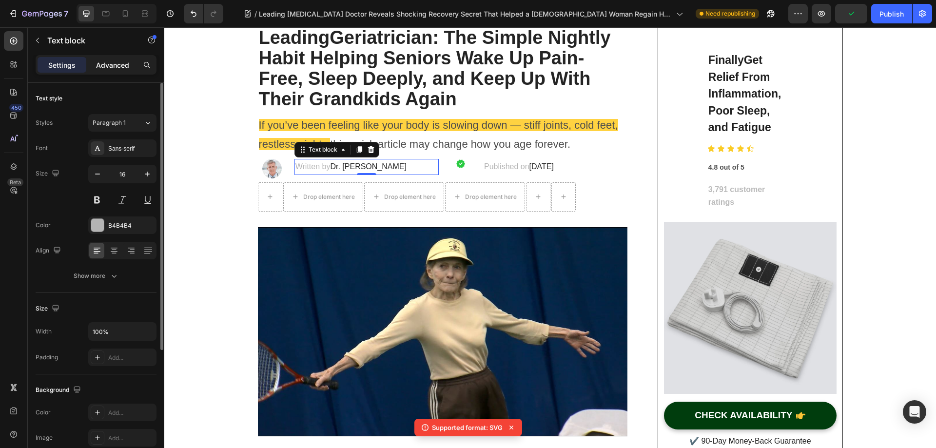
click at [115, 62] on p "Advanced" at bounding box center [112, 65] width 33 height 10
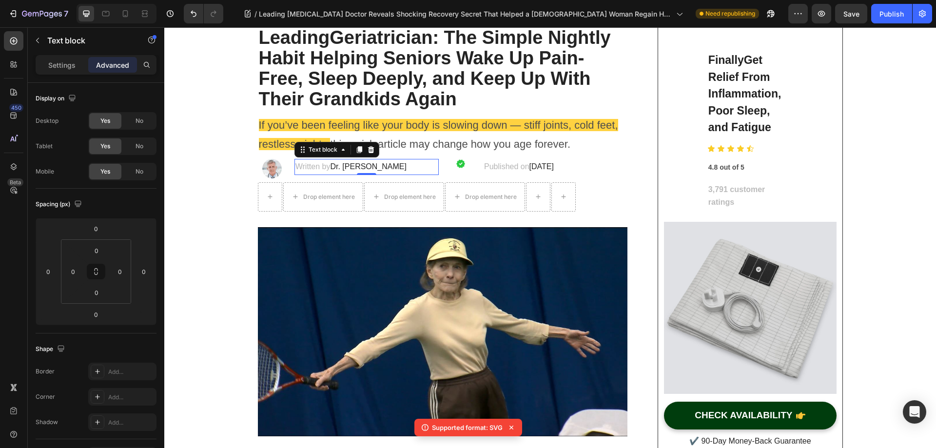
click at [414, 164] on p "Written by Dr. [PERSON_NAME]" at bounding box center [366, 167] width 142 height 14
click at [448, 164] on div at bounding box center [460, 164] width 29 height 10
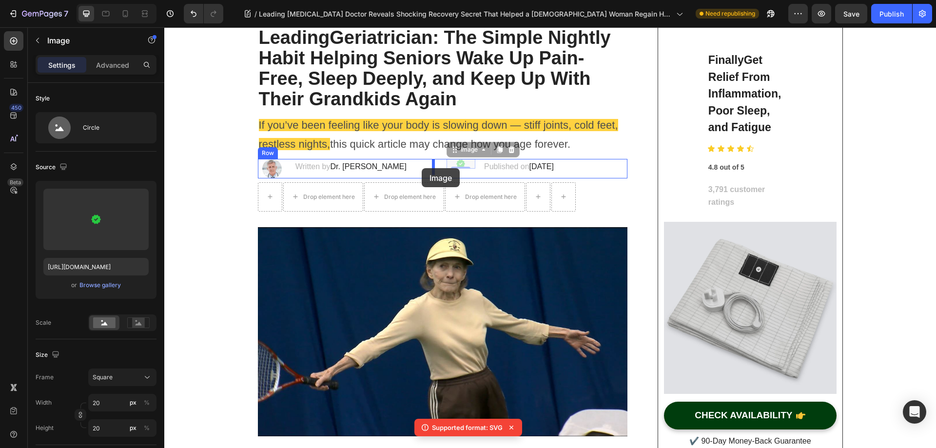
drag, startPoint x: 450, startPoint y: 148, endPoint x: 422, endPoint y: 168, distance: 34.6
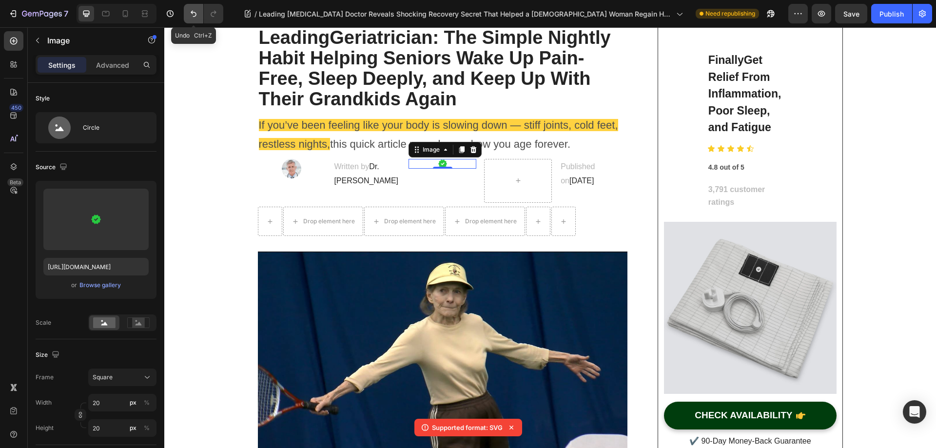
click at [191, 14] on icon "Undo/Redo" at bounding box center [194, 14] width 10 height 10
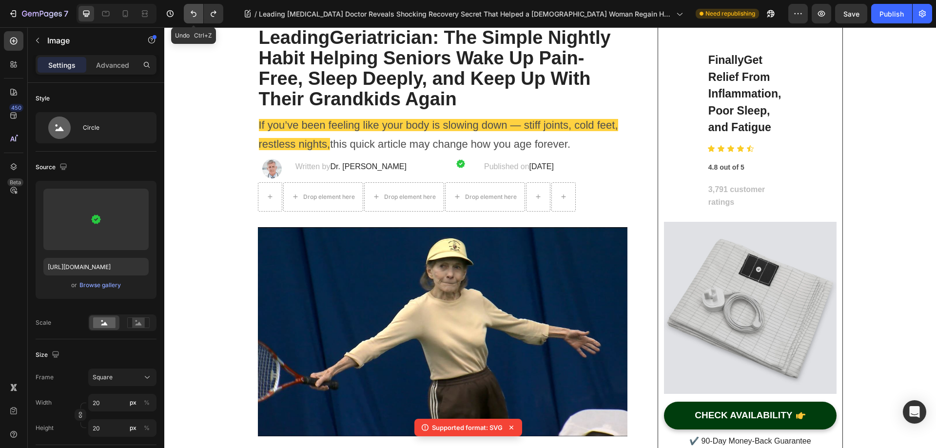
click at [191, 14] on icon "Undo/Redo" at bounding box center [194, 14] width 10 height 10
click at [36, 44] on button "button" at bounding box center [38, 41] width 16 height 16
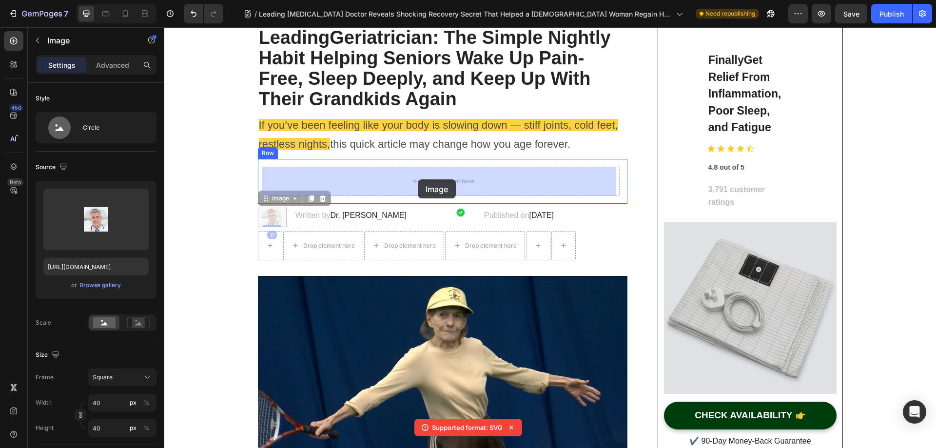
drag, startPoint x: 269, startPoint y: 218, endPoint x: 416, endPoint y: 178, distance: 152.4
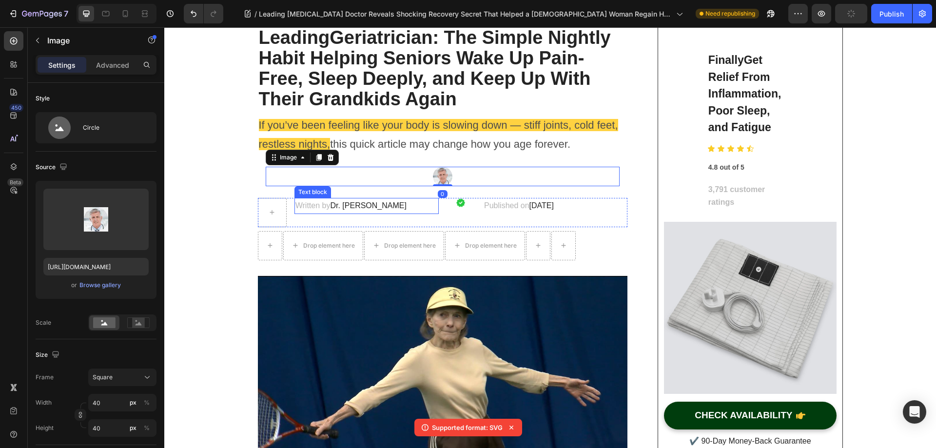
click at [343, 205] on span "Dr. [PERSON_NAME]" at bounding box center [368, 205] width 76 height 8
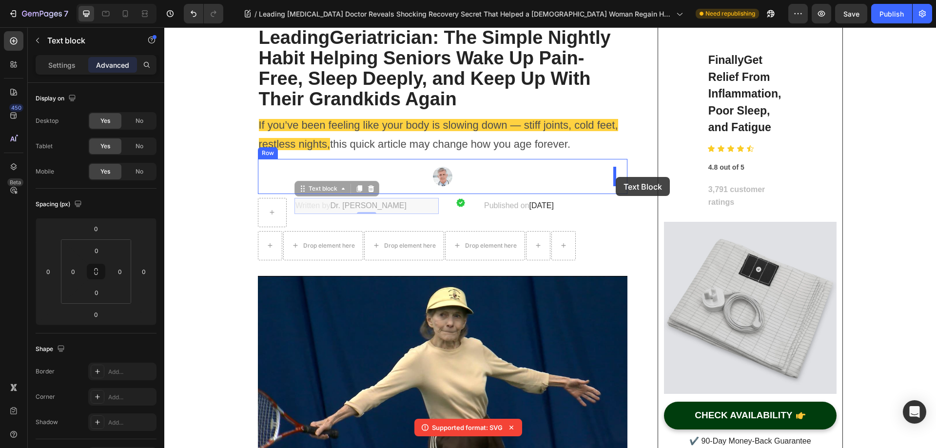
drag, startPoint x: 298, startPoint y: 191, endPoint x: 616, endPoint y: 177, distance: 318.1
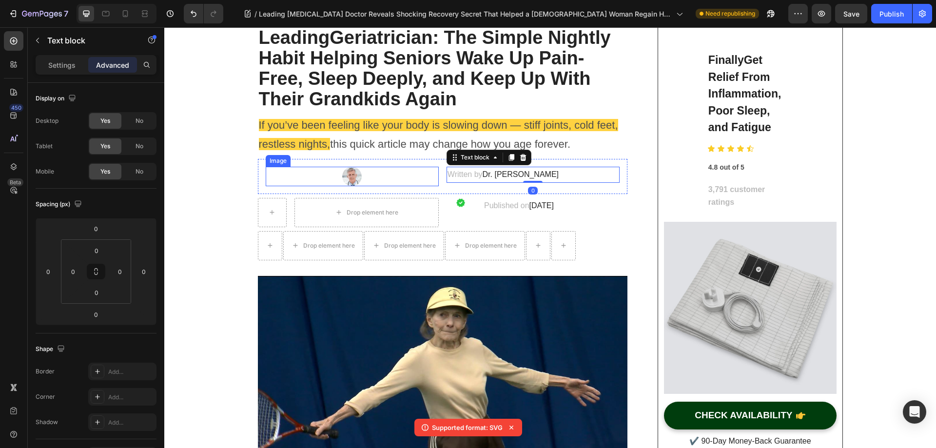
click at [391, 175] on div at bounding box center [352, 176] width 173 height 19
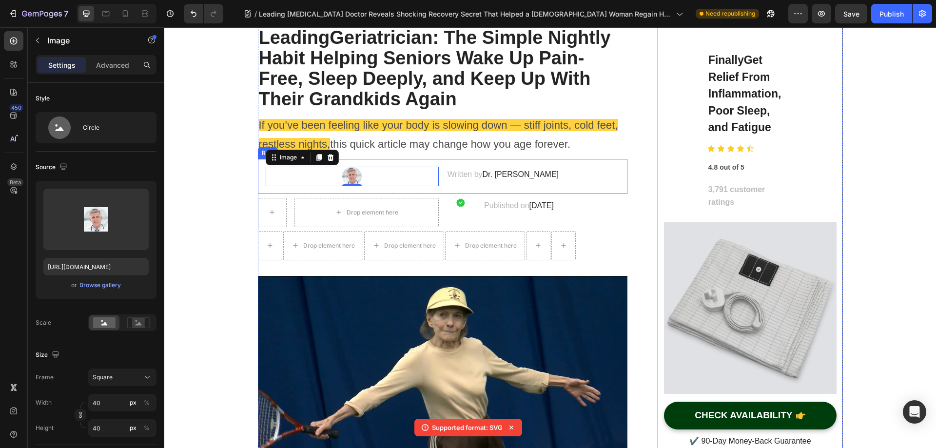
click at [437, 162] on div "Image 0 Written by Dr. [PERSON_NAME] Text block Row" at bounding box center [443, 176] width 370 height 35
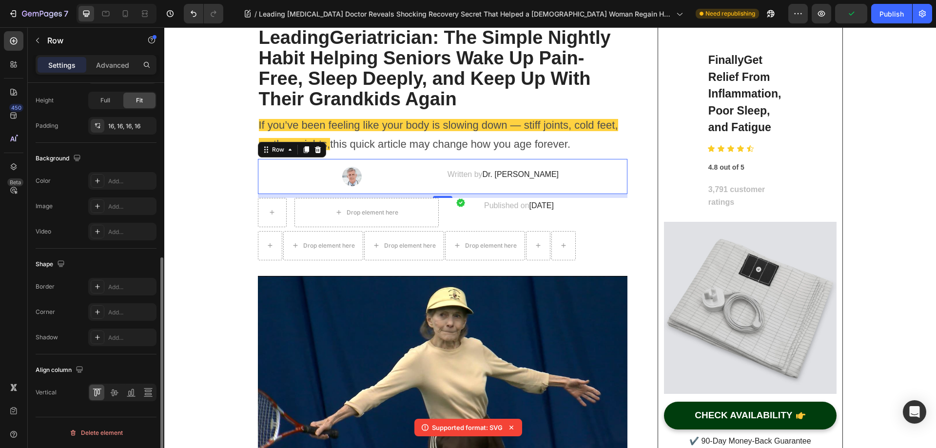
scroll to position [118, 0]
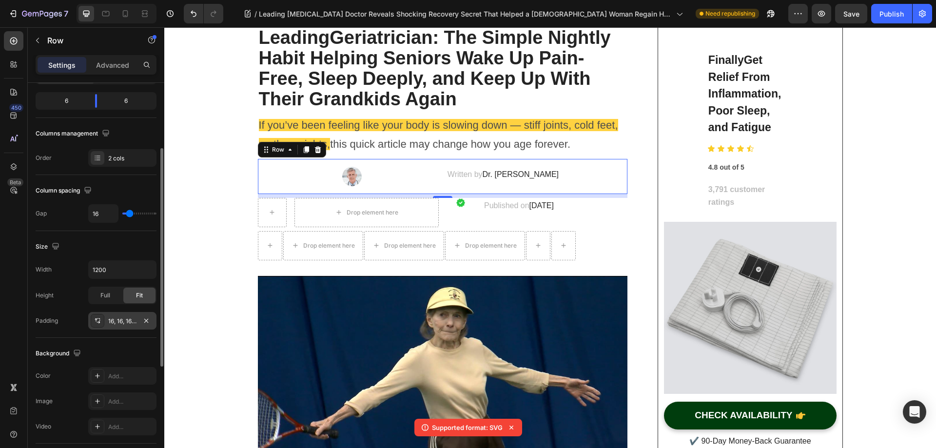
click at [120, 318] on div "16, 16, 16, 16" at bounding box center [122, 321] width 28 height 9
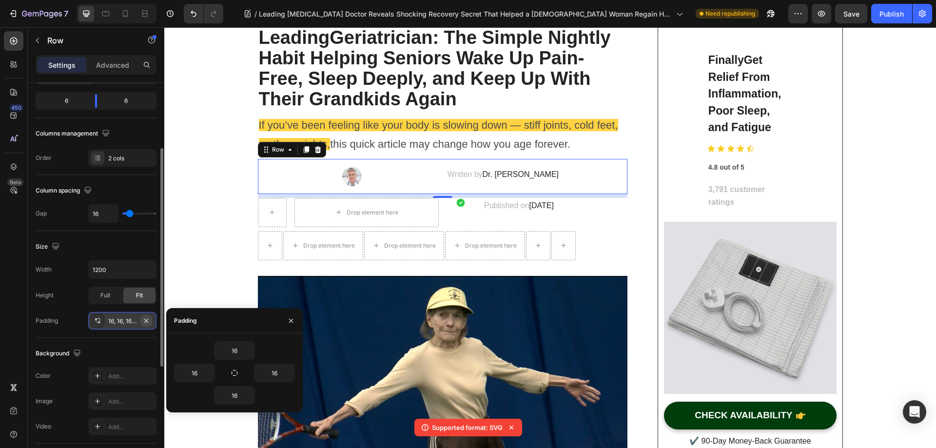
click at [149, 321] on icon "button" at bounding box center [146, 321] width 8 height 8
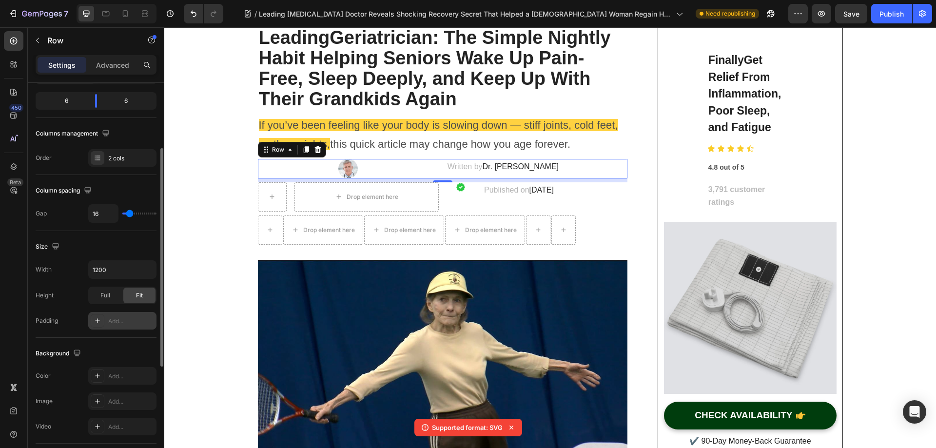
scroll to position [0, 0]
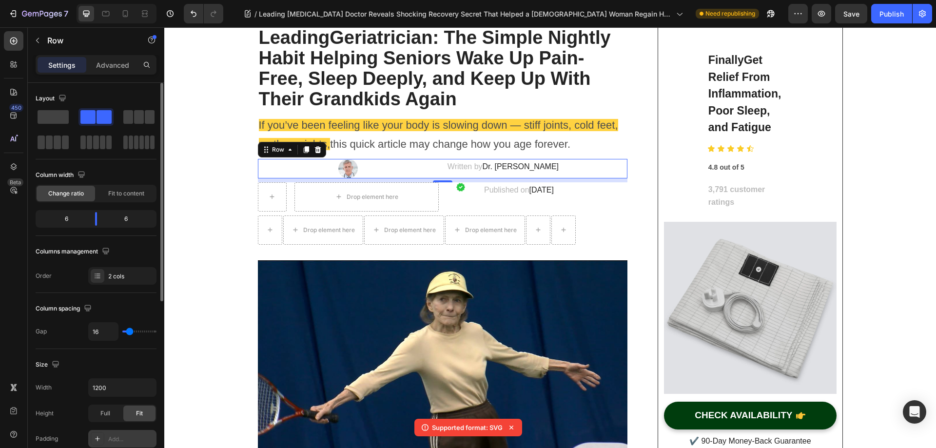
drag, startPoint x: 95, startPoint y: 218, endPoint x: 72, endPoint y: 226, distance: 24.7
click at [19, 0] on body "7 Version history / Leading [MEDICAL_DATA] Doctor Reveals Shocking Recovery Sec…" at bounding box center [468, 0] width 936 height 0
click at [76, 219] on div "6" at bounding box center [63, 219] width 50 height 14
click at [67, 219] on div "6" at bounding box center [63, 219] width 50 height 14
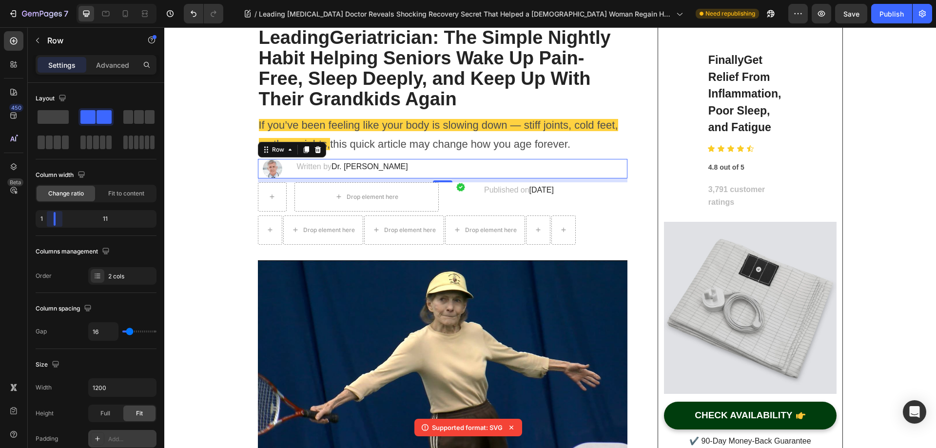
drag, startPoint x: 98, startPoint y: 218, endPoint x: 97, endPoint y: 168, distance: 50.7
click at [41, 0] on body "7 Version history / Leading [MEDICAL_DATA] Doctor Reveals Shocking Recovery Sec…" at bounding box center [468, 0] width 936 height 0
click at [458, 186] on img at bounding box center [461, 187] width 10 height 10
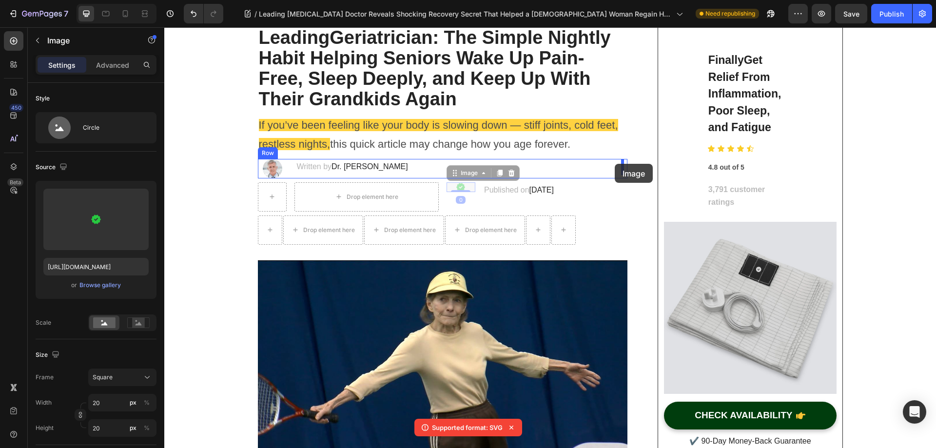
drag, startPoint x: 454, startPoint y: 185, endPoint x: 615, endPoint y: 164, distance: 162.2
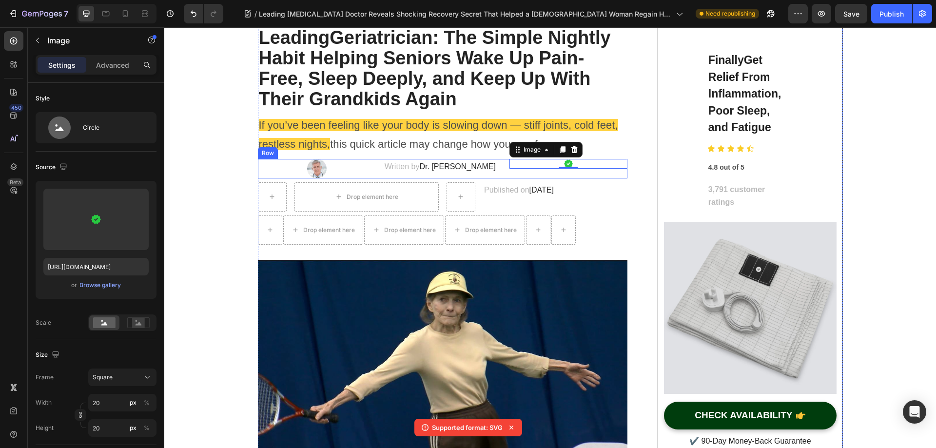
click at [516, 175] on div "Image 0" at bounding box center [568, 168] width 118 height 19
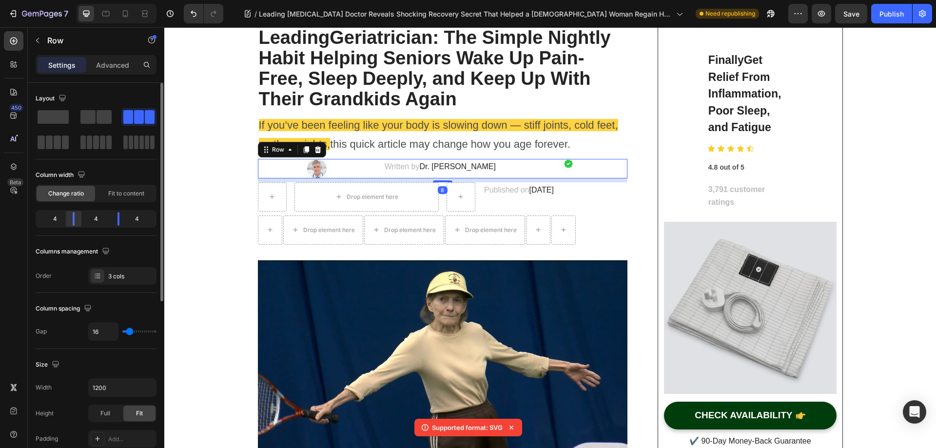
drag, startPoint x: 71, startPoint y: 219, endPoint x: 80, endPoint y: 220, distance: 8.9
click at [18, 0] on body "7 Version history / Leading [MEDICAL_DATA] Doctor Reveals Shocking Recovery Sec…" at bounding box center [468, 0] width 936 height 0
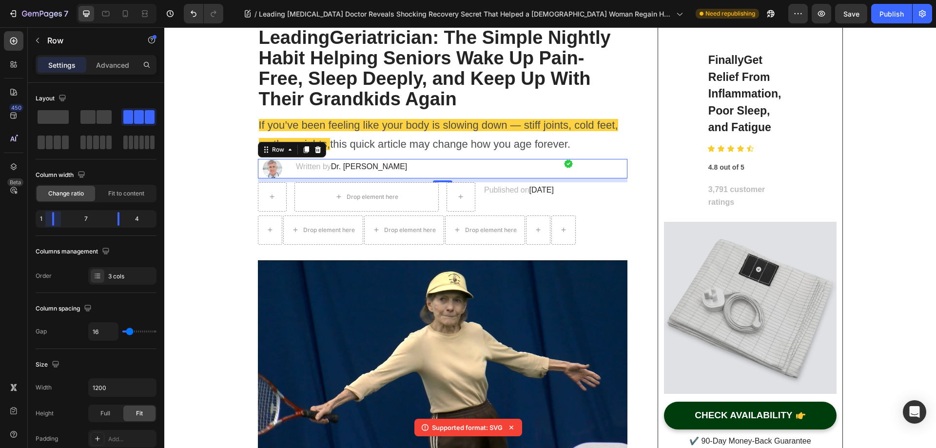
drag, startPoint x: 48, startPoint y: 219, endPoint x: 42, endPoint y: 219, distance: 6.3
click at [42, 0] on body "7 Version history / Leading [MEDICAL_DATA] Doctor Reveals Shocking Recovery Sec…" at bounding box center [468, 0] width 936 height 0
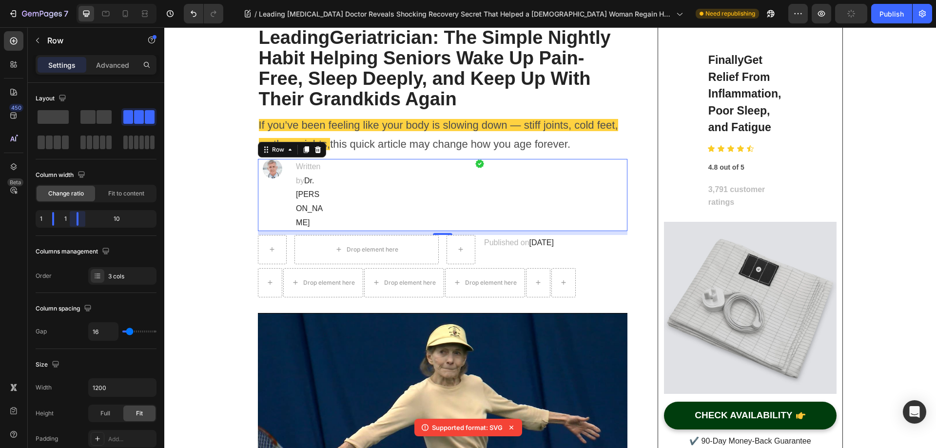
drag, startPoint x: 118, startPoint y: 220, endPoint x: 55, endPoint y: 220, distance: 63.9
click at [55, 0] on body "7 Version history / Leading [MEDICAL_DATA] Doctor Reveals Shocking Recovery Sec…" at bounding box center [468, 0] width 936 height 0
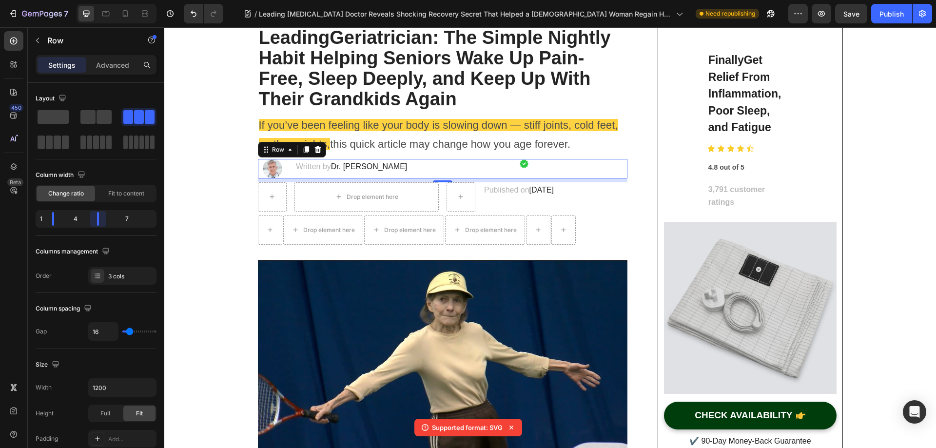
drag, startPoint x: 78, startPoint y: 215, endPoint x: 89, endPoint y: 216, distance: 10.8
click at [89, 0] on body "7 Version history / Leading [MEDICAL_DATA] Doctor Reveals Shocking Recovery Sec…" at bounding box center [468, 0] width 936 height 0
click at [128, 216] on div "7" at bounding box center [131, 219] width 48 height 14
click at [194, 19] on button "Undo/Redo" at bounding box center [193, 13] width 19 height 19
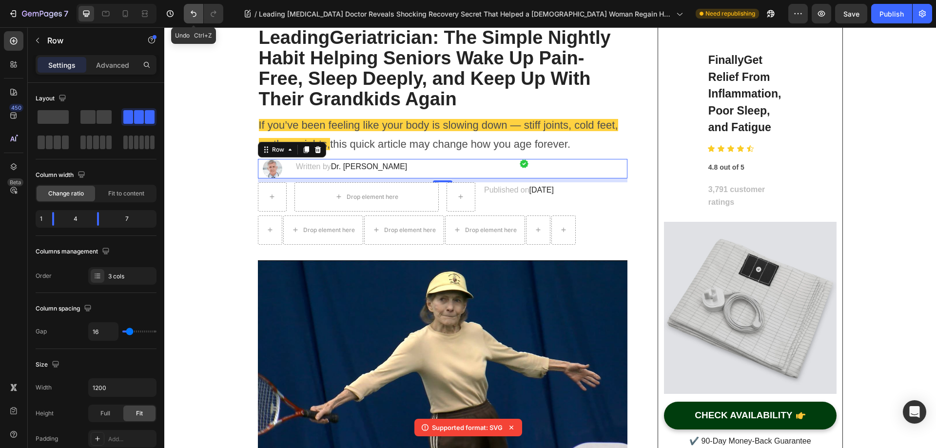
click at [194, 19] on button "Undo/Redo" at bounding box center [193, 13] width 19 height 19
click at [193, 13] on icon "Undo/Redo" at bounding box center [194, 14] width 6 height 6
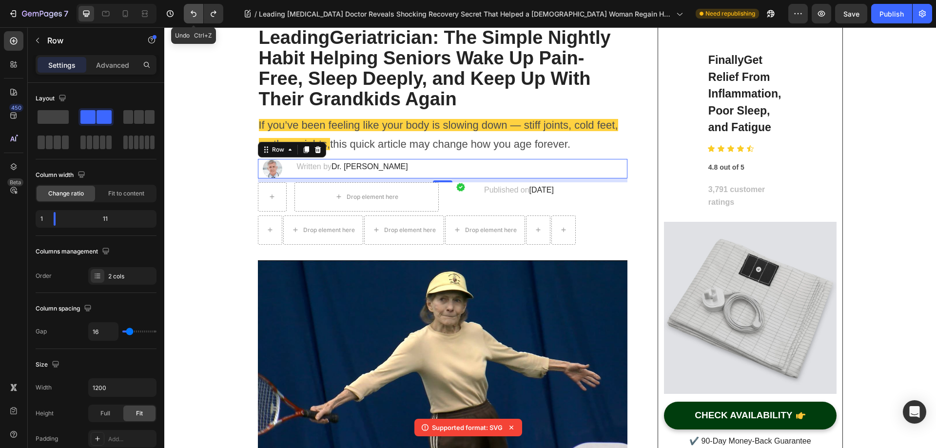
click at [193, 13] on icon "Undo/Redo" at bounding box center [194, 14] width 6 height 6
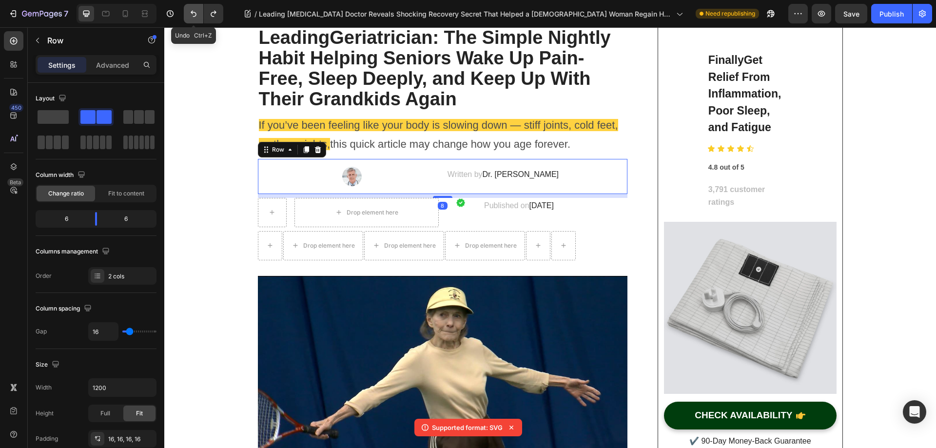
click at [193, 13] on icon "Undo/Redo" at bounding box center [194, 14] width 6 height 6
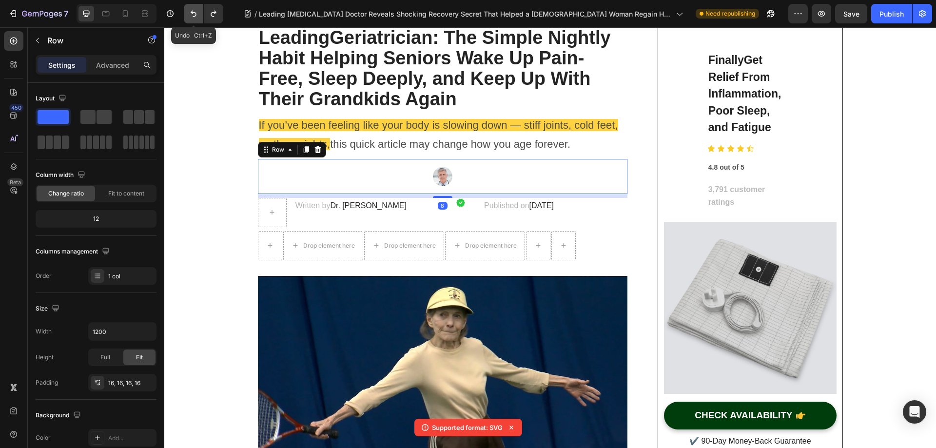
click at [193, 13] on icon "Undo/Redo" at bounding box center [194, 14] width 6 height 6
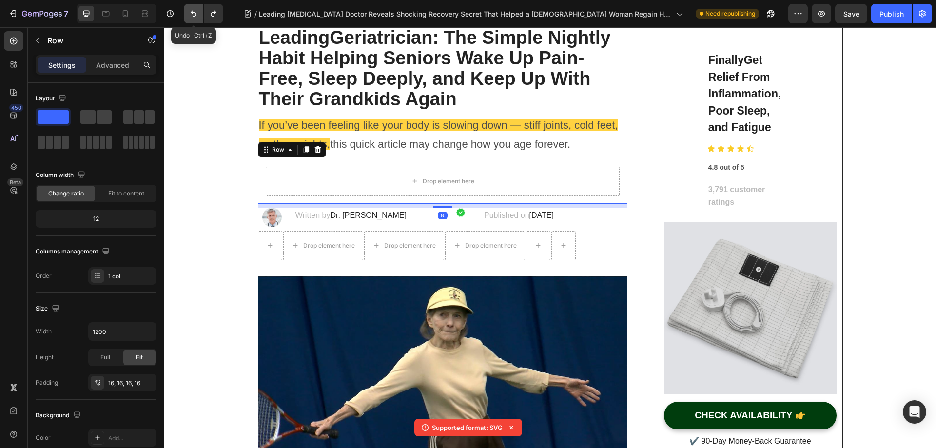
click at [193, 13] on icon "Undo/Redo" at bounding box center [194, 14] width 6 height 6
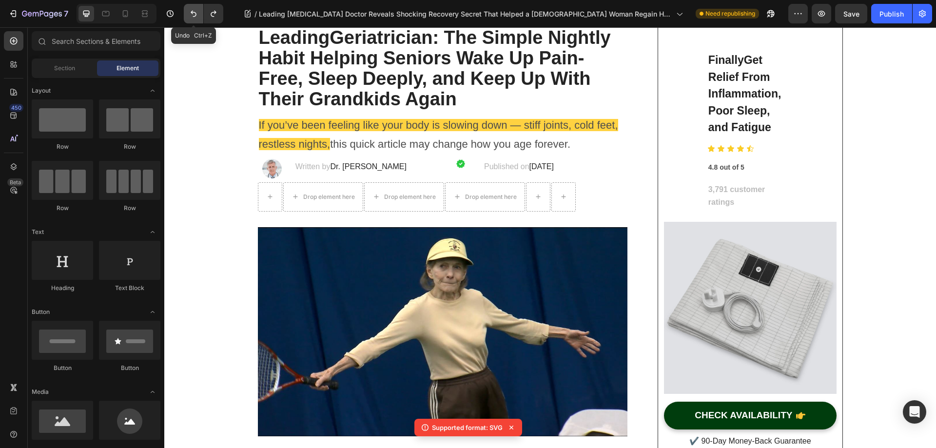
click at [193, 13] on icon "Undo/Redo" at bounding box center [194, 14] width 6 height 6
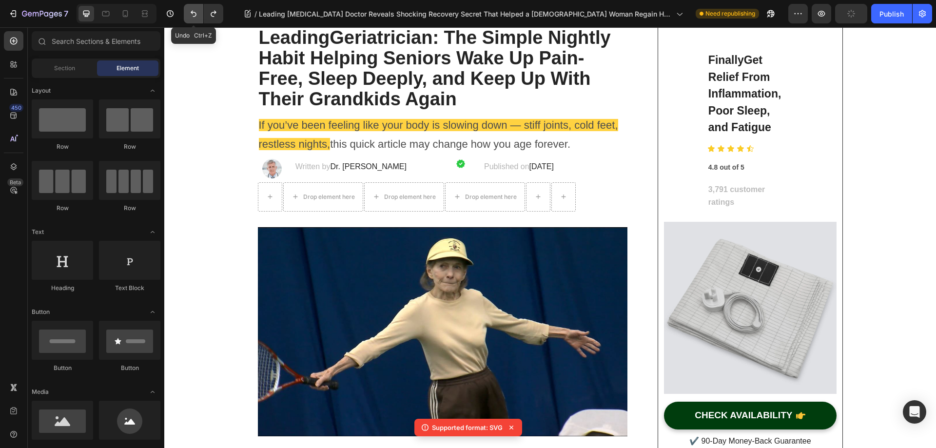
click at [193, 13] on icon "Undo/Redo" at bounding box center [194, 14] width 6 height 6
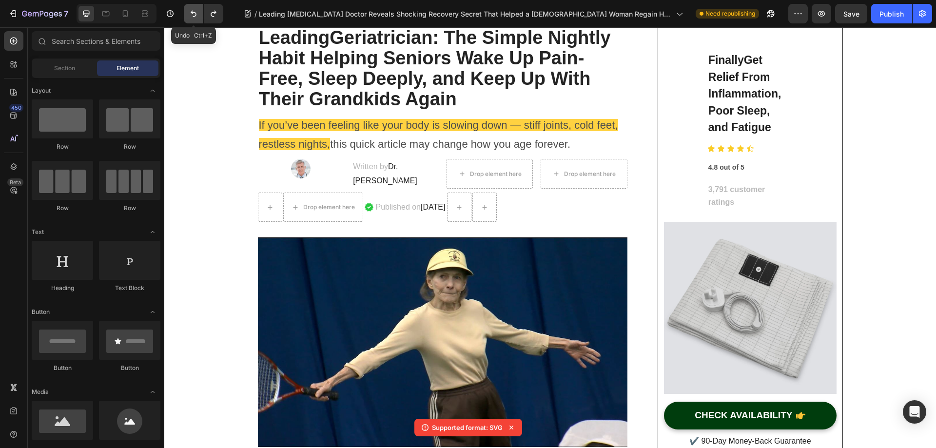
click at [193, 13] on icon "Undo/Redo" at bounding box center [194, 14] width 6 height 6
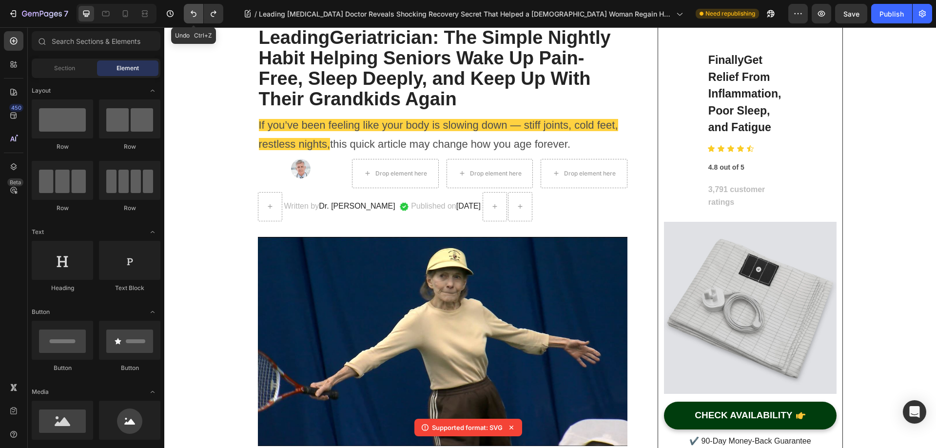
click at [193, 13] on icon "Undo/Redo" at bounding box center [194, 14] width 6 height 6
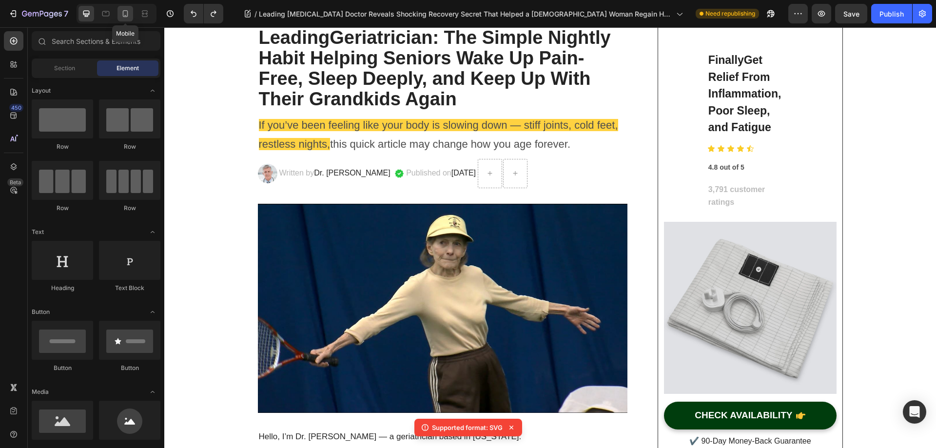
click at [129, 12] on icon at bounding box center [125, 14] width 10 height 10
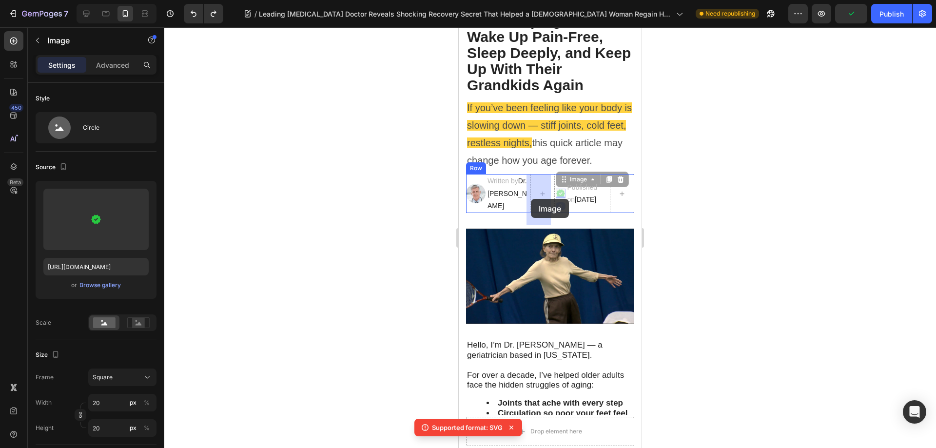
drag, startPoint x: 558, startPoint y: 200, endPoint x: 531, endPoint y: 199, distance: 27.3
click at [587, 203] on span "[DATE]" at bounding box center [585, 199] width 21 height 8
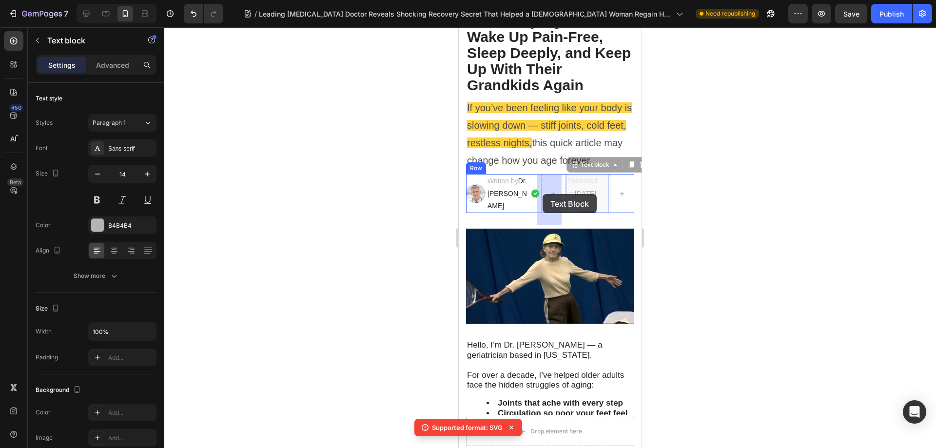
drag, startPoint x: 570, startPoint y: 171, endPoint x: 543, endPoint y: 194, distance: 36.0
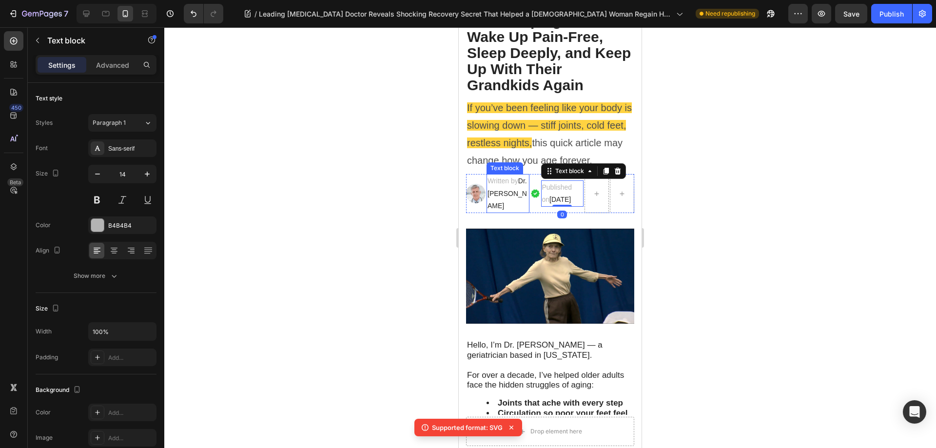
click at [508, 189] on p "Written by Dr. [PERSON_NAME]" at bounding box center [507, 193] width 41 height 37
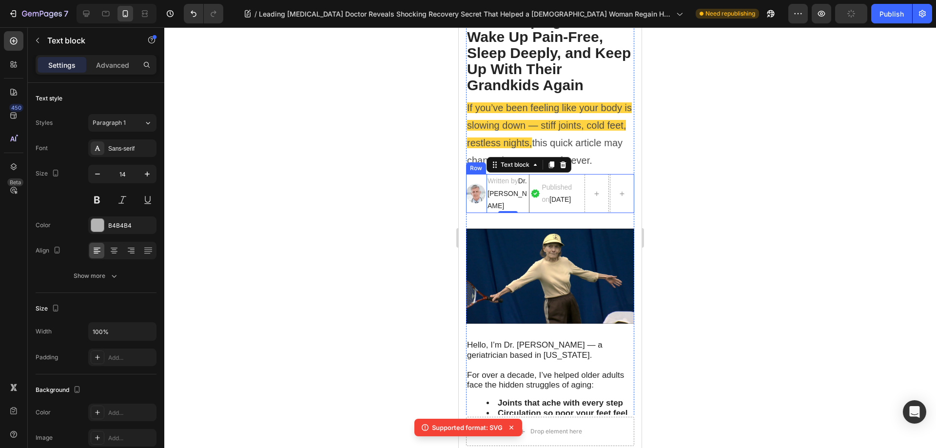
click at [535, 177] on div "Image" at bounding box center [535, 193] width 10 height 39
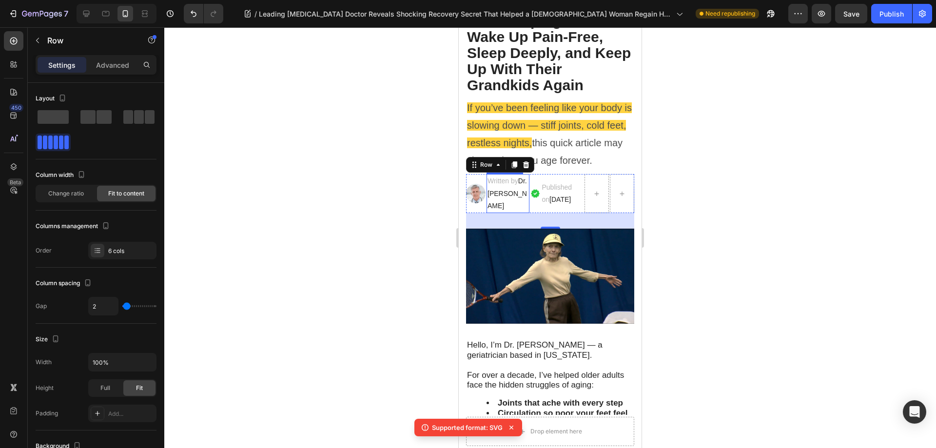
click at [505, 199] on p "Written by Dr. [PERSON_NAME]" at bounding box center [507, 193] width 41 height 37
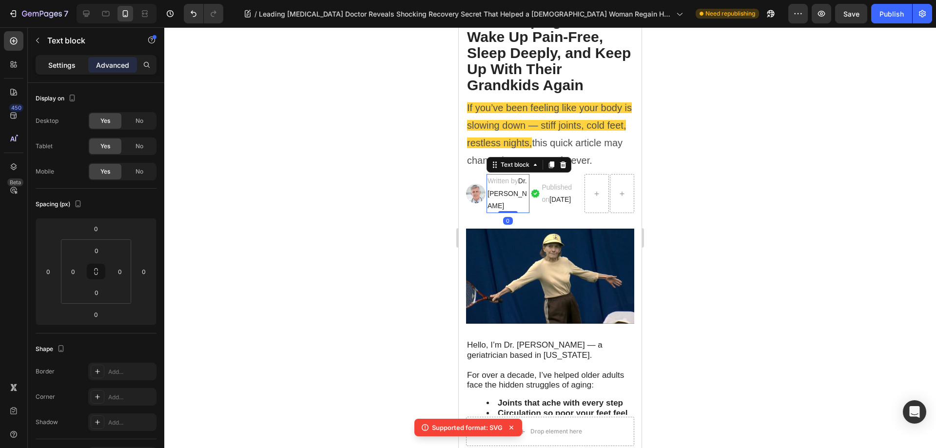
click at [66, 65] on p "Settings" at bounding box center [61, 65] width 27 height 10
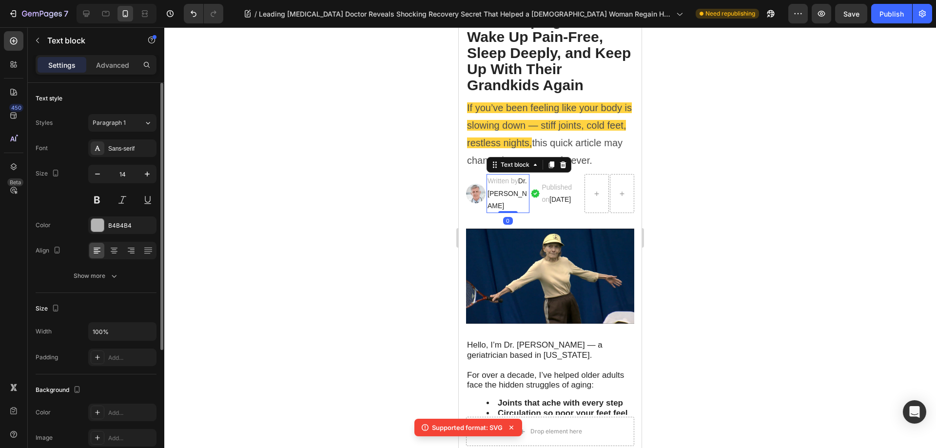
scroll to position [97, 0]
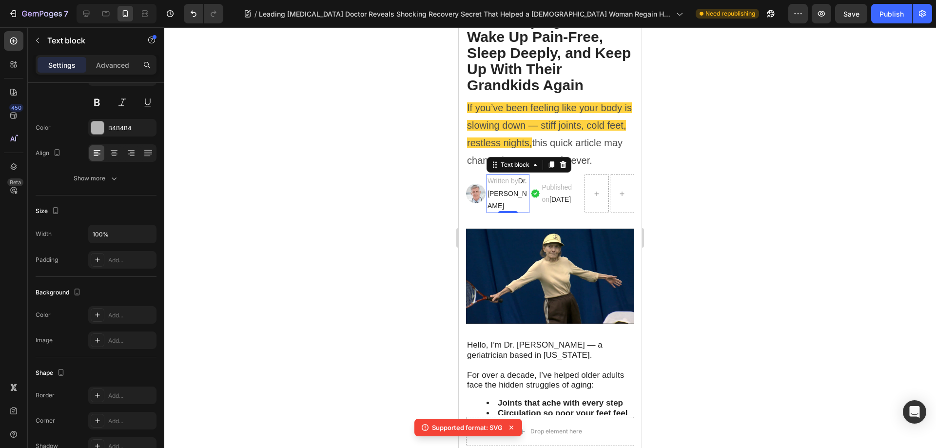
click at [519, 197] on p "Written by Dr. [PERSON_NAME]" at bounding box center [507, 193] width 41 height 37
click at [532, 157] on span "this quick article may change how you age forever." at bounding box center [544, 151] width 155 height 28
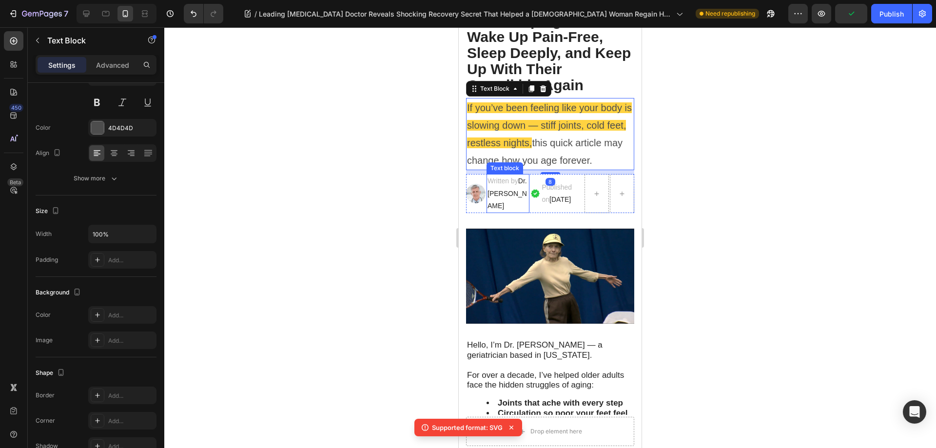
click at [500, 200] on p "Written by Dr. [PERSON_NAME]" at bounding box center [507, 193] width 41 height 37
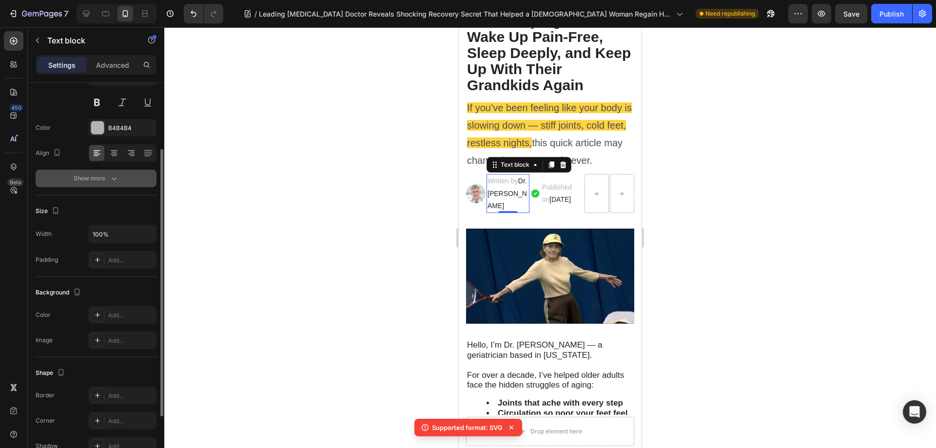
click at [112, 179] on icon "button" at bounding box center [114, 179] width 10 height 10
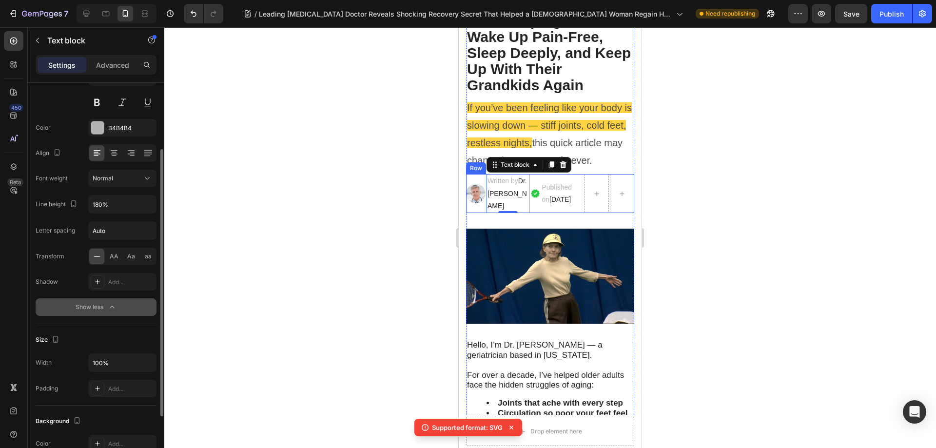
click at [531, 180] on div "Image" at bounding box center [535, 193] width 10 height 39
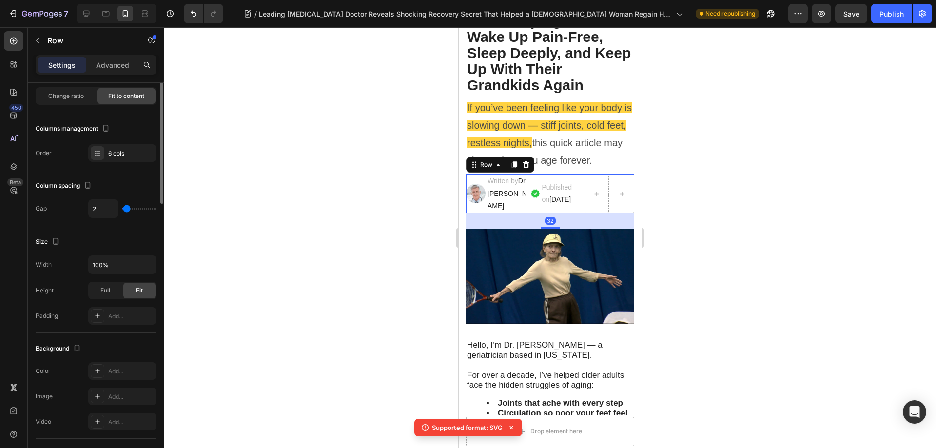
scroll to position [0, 0]
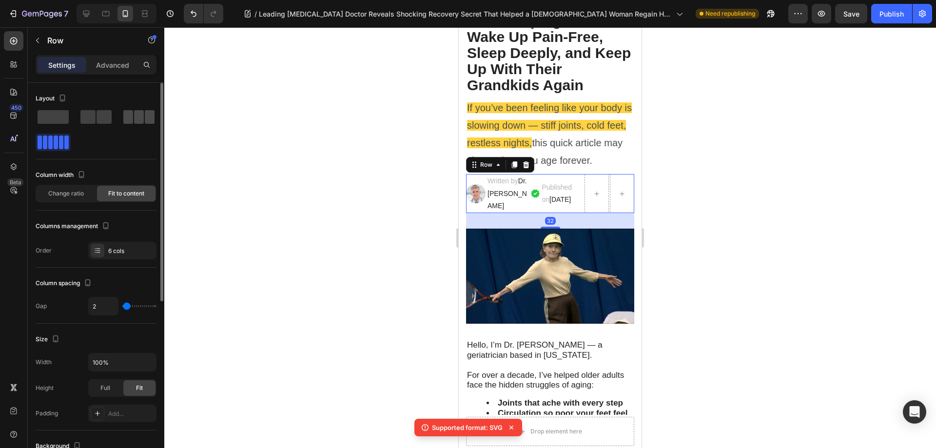
click at [145, 119] on span at bounding box center [150, 117] width 10 height 14
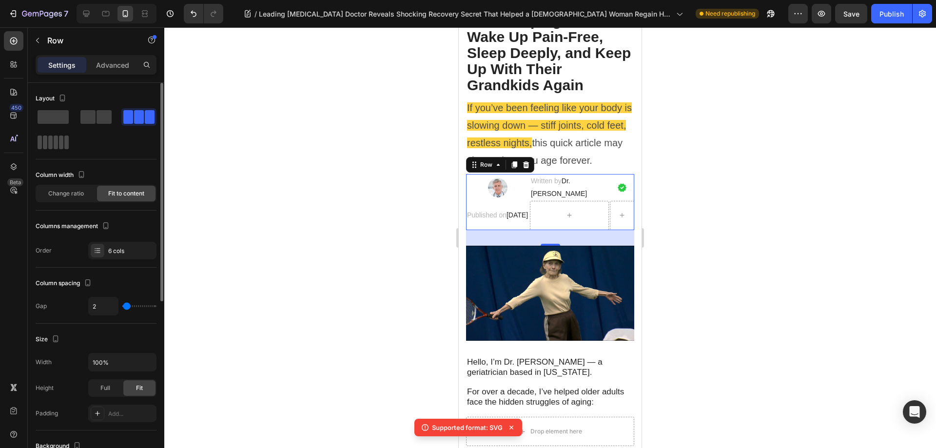
click at [64, 136] on span at bounding box center [66, 143] width 4 height 14
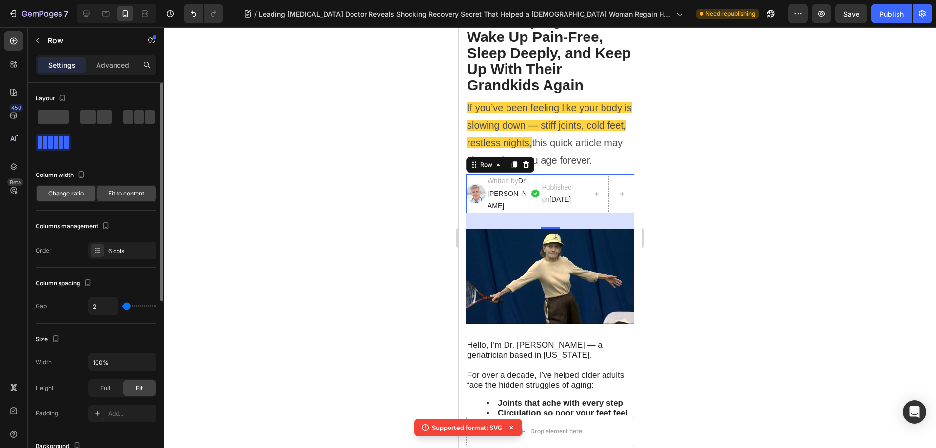
click at [75, 191] on span "Change ratio" at bounding box center [66, 193] width 36 height 9
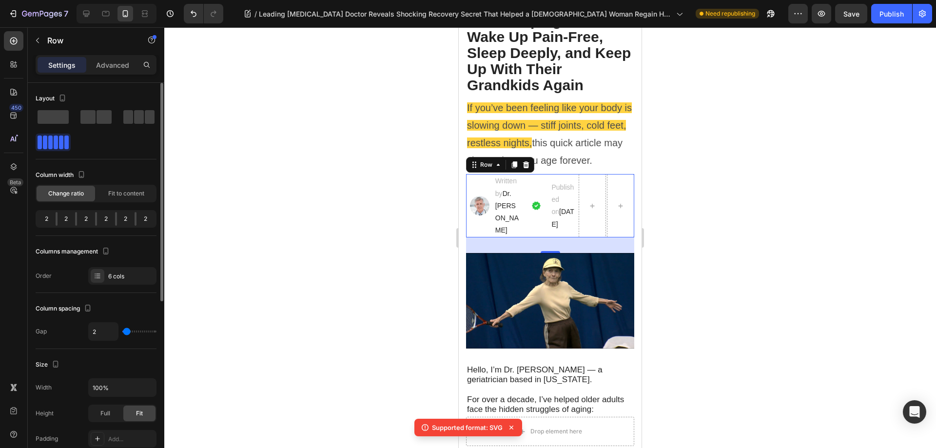
click at [147, 221] on div "2" at bounding box center [145, 219] width 18 height 14
click at [97, 220] on div "2" at bounding box center [106, 219] width 18 height 14
click at [97, 218] on div "2" at bounding box center [106, 219] width 18 height 14
click at [78, 221] on div "2 2 2 2 2 2" at bounding box center [96, 219] width 121 height 18
click at [97, 217] on div "2" at bounding box center [106, 219] width 18 height 14
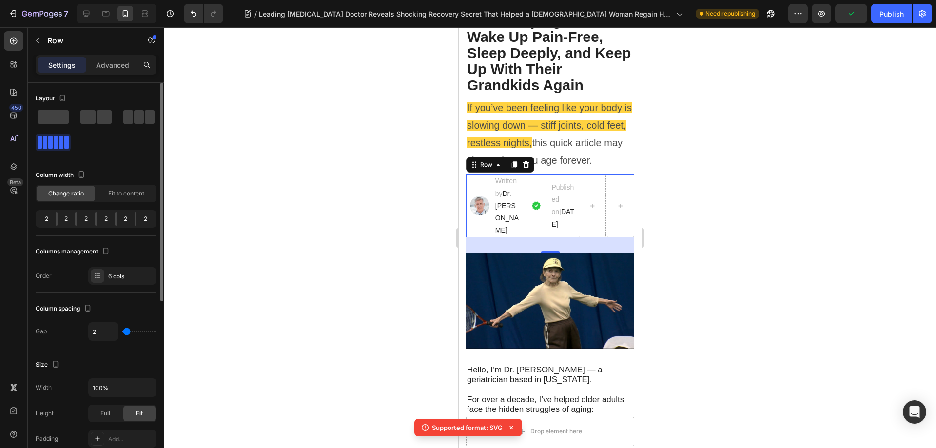
drag, startPoint x: 74, startPoint y: 217, endPoint x: 93, endPoint y: 216, distance: 19.6
click at [89, 216] on div "2 2 2 2 2 2" at bounding box center [96, 219] width 121 height 18
drag, startPoint x: 75, startPoint y: 215, endPoint x: 93, endPoint y: 216, distance: 18.1
click at [93, 216] on div "2 2 2 2 2 2" at bounding box center [96, 219] width 121 height 18
drag, startPoint x: 119, startPoint y: 217, endPoint x: 138, endPoint y: 218, distance: 19.1
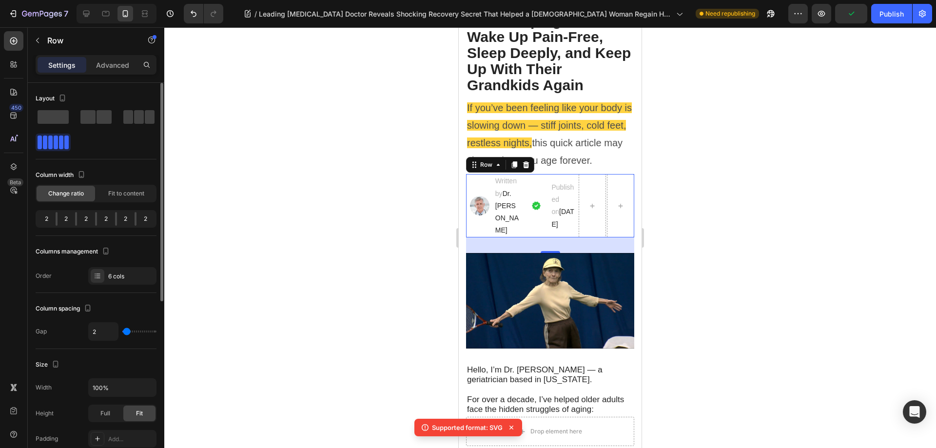
click at [128, 218] on div "2" at bounding box center [126, 219] width 18 height 14
click at [141, 218] on div "2" at bounding box center [145, 219] width 18 height 14
click at [120, 238] on div "Layout Column width Change ratio Fit to content 2 2 2 2 2 2 Columns management …" at bounding box center [96, 188] width 121 height 194
click at [119, 241] on div "Layout Column width Change ratio Fit to content 2 2 2 2 2 2 Columns management …" at bounding box center [96, 188] width 121 height 194
click at [107, 278] on div "6 cols" at bounding box center [122, 276] width 68 height 18
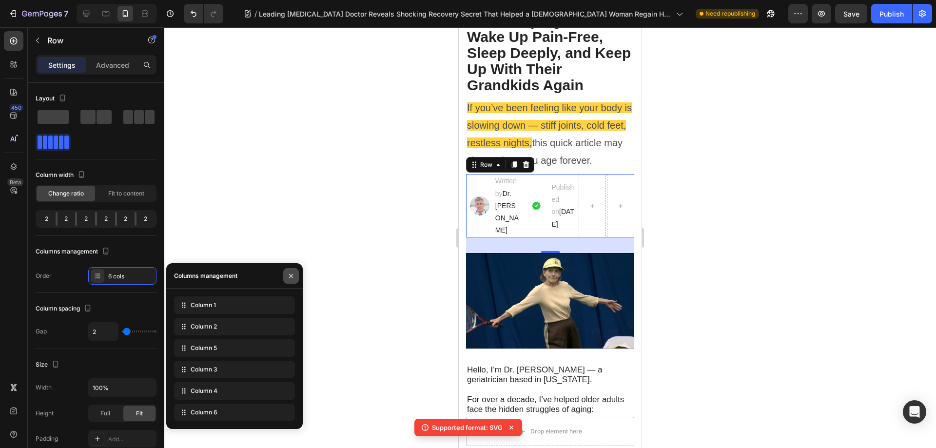
click at [291, 276] on icon "button" at bounding box center [291, 275] width 4 height 4
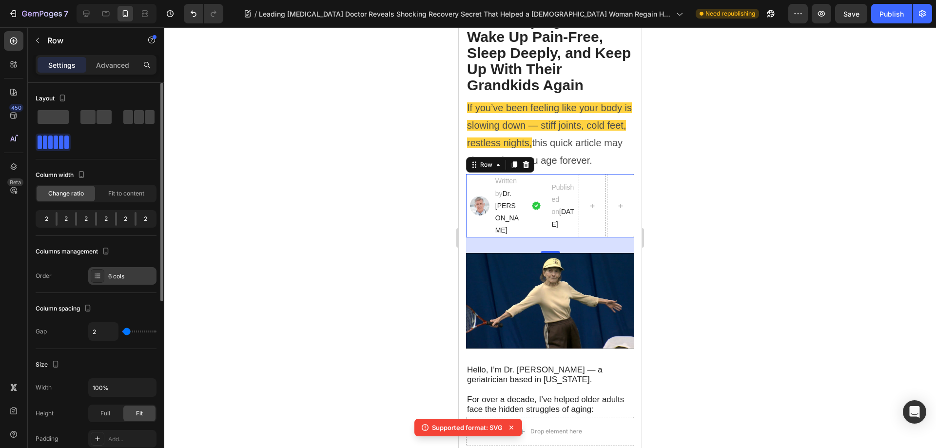
click at [137, 277] on div "6 cols" at bounding box center [131, 276] width 46 height 9
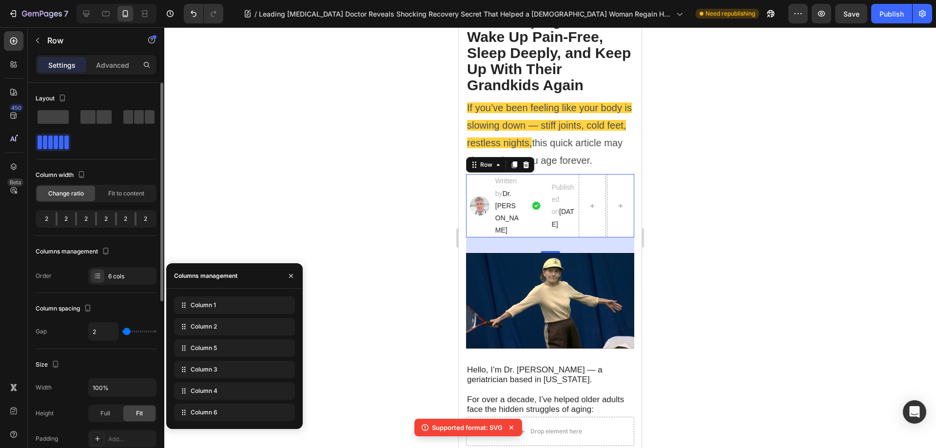
click at [110, 218] on div "2" at bounding box center [106, 219] width 18 height 14
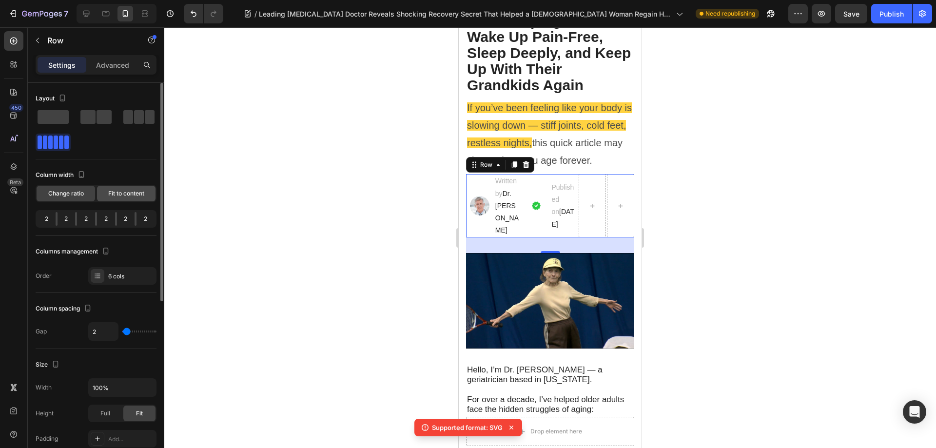
click at [114, 194] on span "Fit to content" at bounding box center [126, 193] width 36 height 9
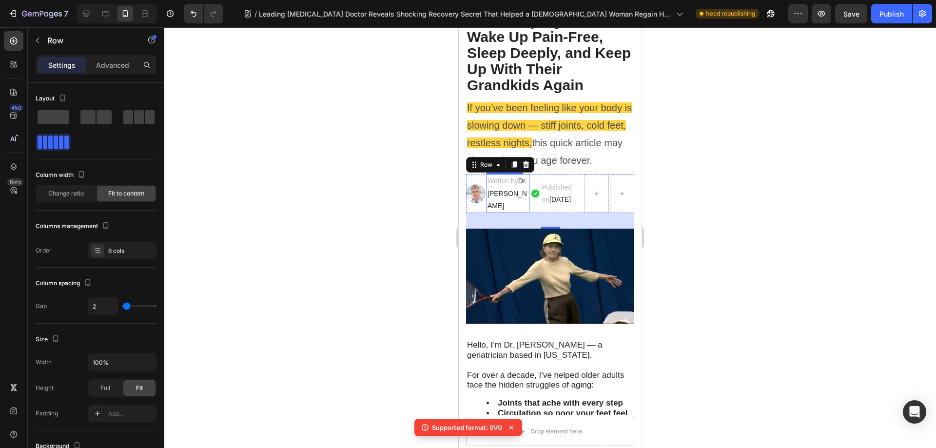
click at [500, 204] on span "Dr. [PERSON_NAME]" at bounding box center [506, 193] width 39 height 32
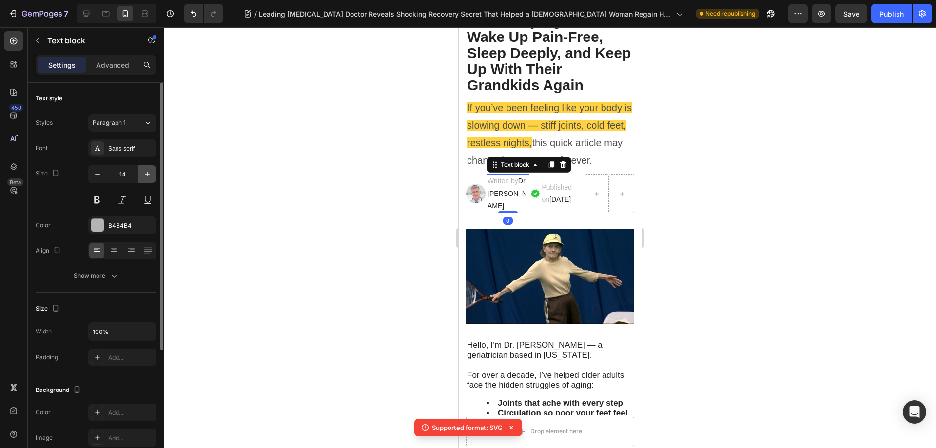
click at [145, 175] on icon "button" at bounding box center [147, 174] width 10 height 10
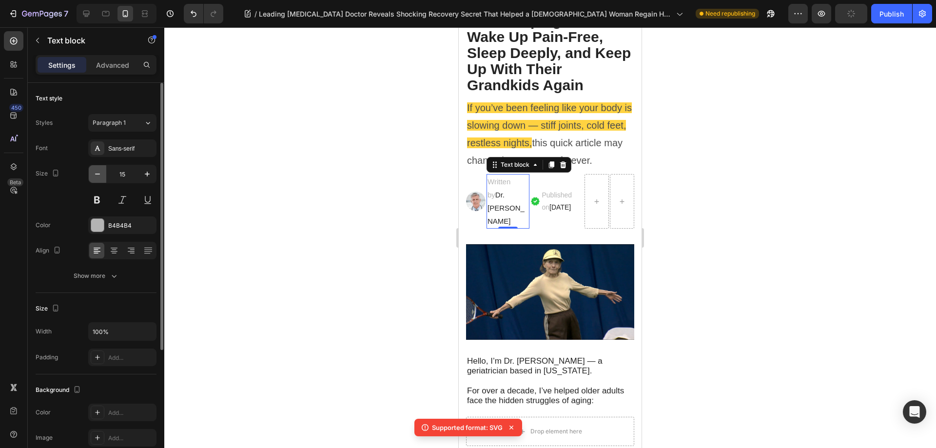
click at [95, 175] on icon "button" at bounding box center [98, 174] width 10 height 10
type input "14"
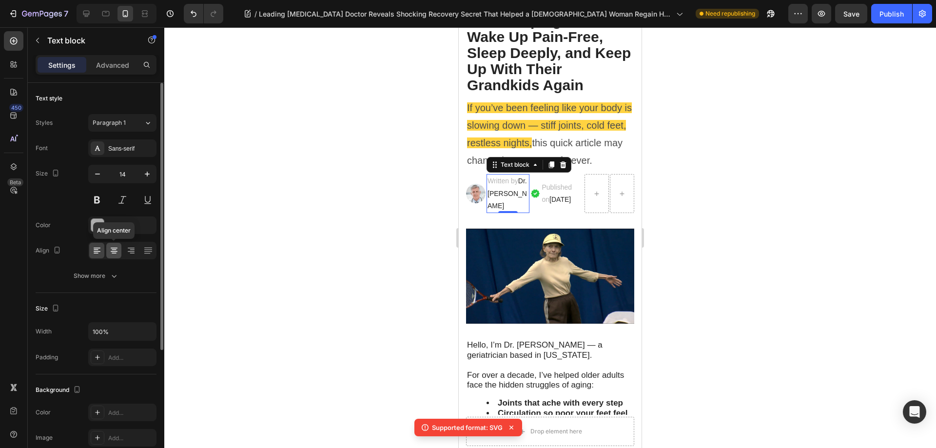
click at [114, 252] on icon at bounding box center [114, 251] width 10 height 10
click at [105, 252] on div at bounding box center [122, 251] width 68 height 18
click at [97, 252] on icon at bounding box center [97, 251] width 7 height 1
click at [557, 199] on span "[DATE]" at bounding box center [559, 199] width 21 height 8
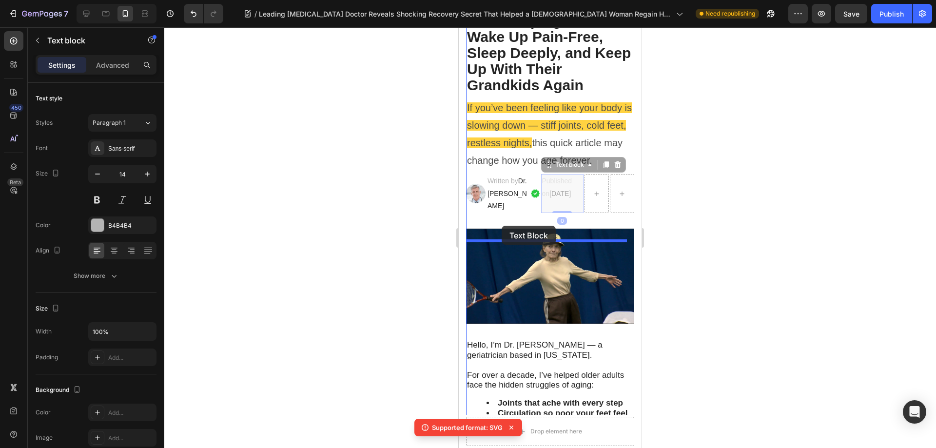
drag, startPoint x: 548, startPoint y: 170, endPoint x: 502, endPoint y: 226, distance: 72.6
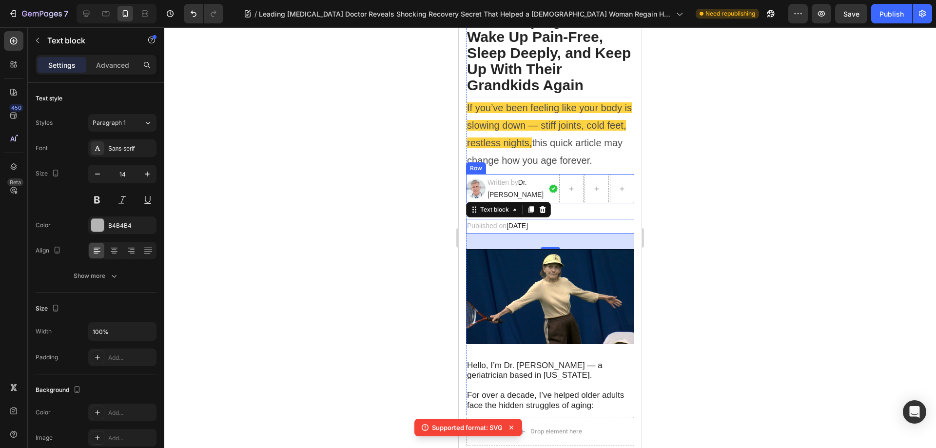
click at [479, 176] on div "Image" at bounding box center [475, 188] width 19 height 29
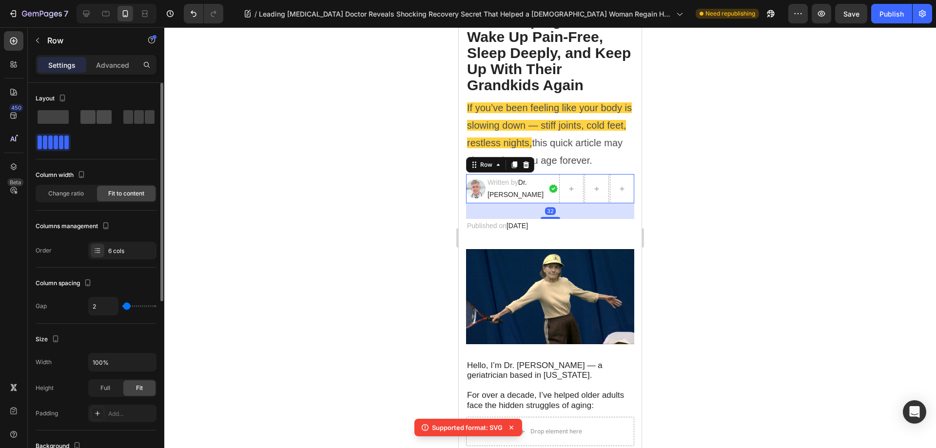
click at [90, 116] on span at bounding box center [87, 117] width 15 height 14
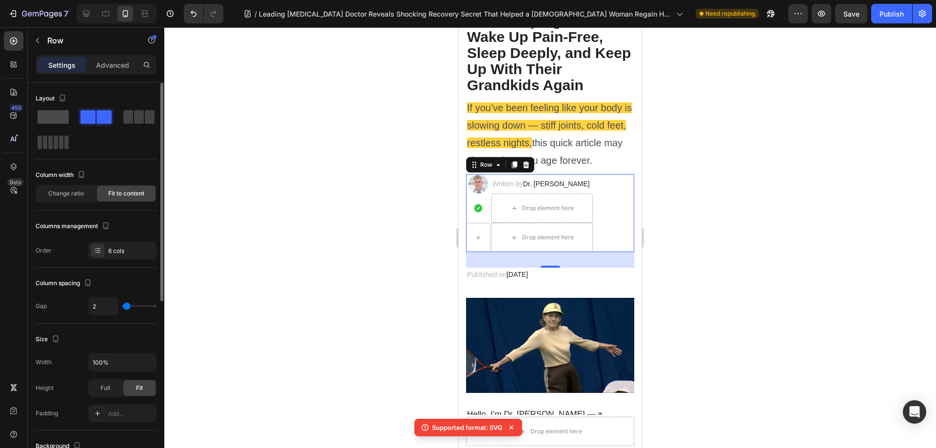
click at [58, 116] on span at bounding box center [53, 117] width 31 height 14
type input "0"
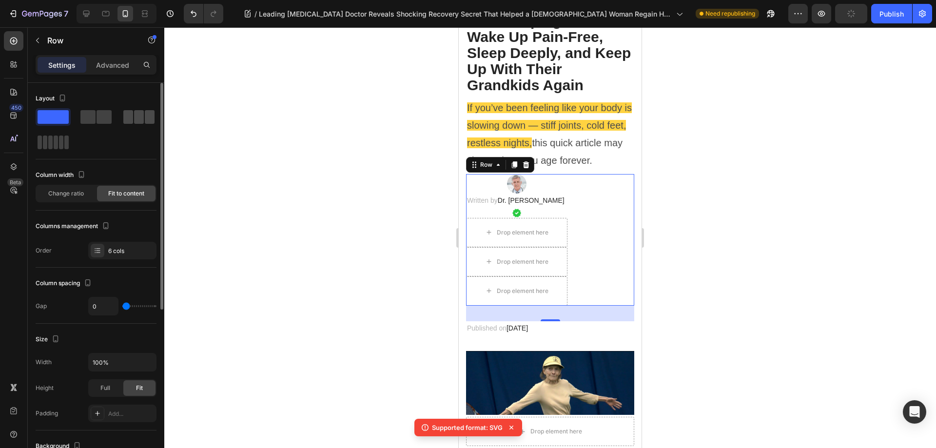
click at [134, 120] on div at bounding box center [138, 117] width 31 height 14
type input "2"
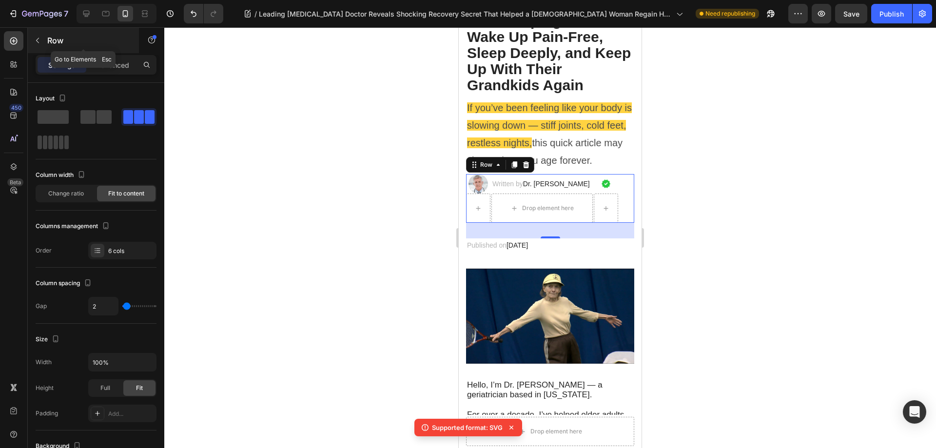
click at [37, 42] on icon "button" at bounding box center [38, 41] width 8 height 8
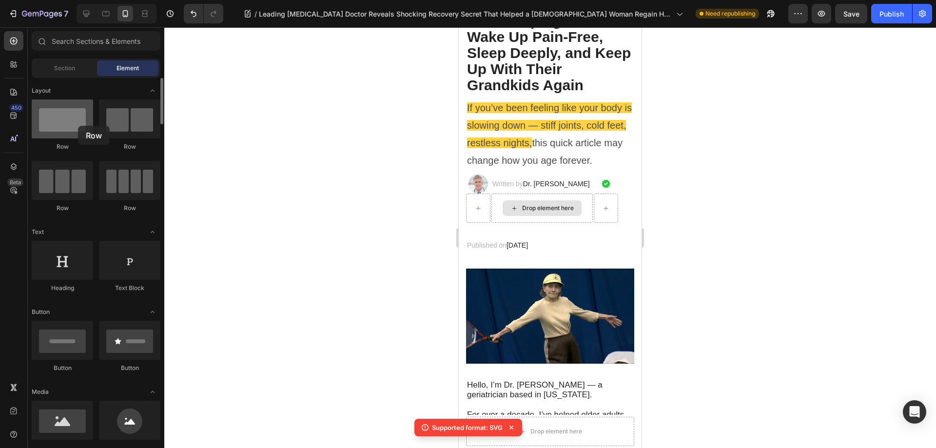
drag, startPoint x: 56, startPoint y: 181, endPoint x: 91, endPoint y: 176, distance: 35.9
click at [78, 241] on div "Row Row Row Row" at bounding box center [96, 271] width 129 height 60
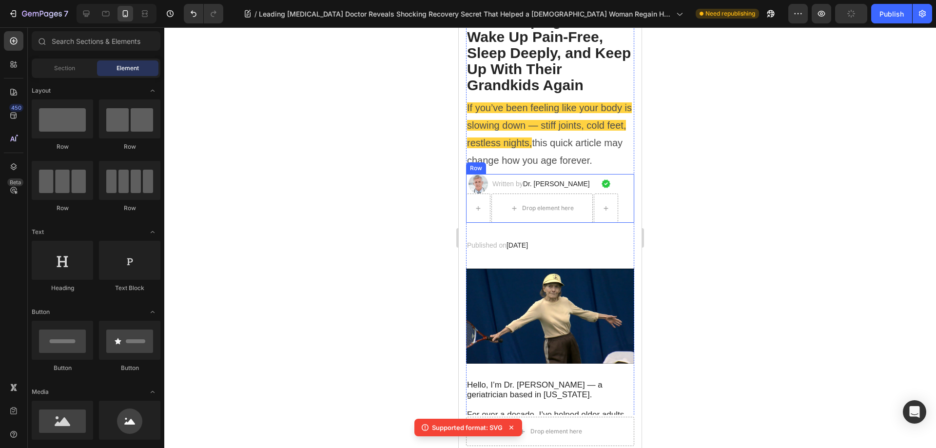
click at [616, 187] on div "Image Written by Dr. [PERSON_NAME] Text block Drop element here Image Row" at bounding box center [550, 198] width 168 height 49
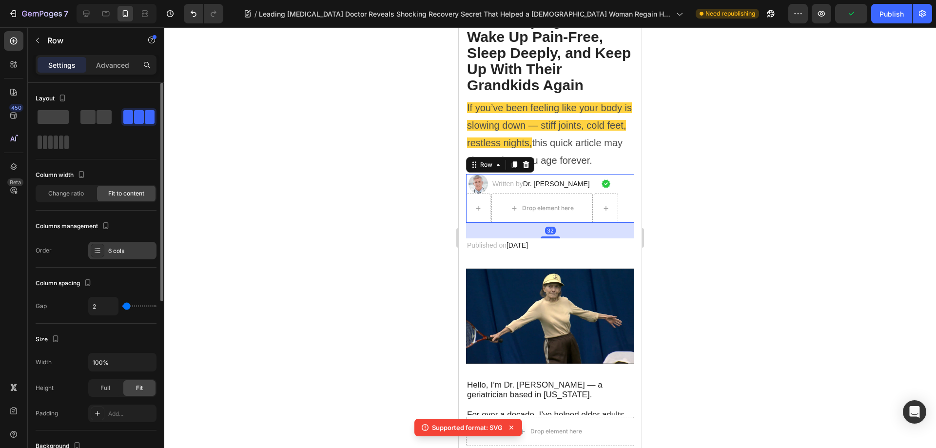
click at [123, 251] on div "6 cols" at bounding box center [131, 251] width 46 height 9
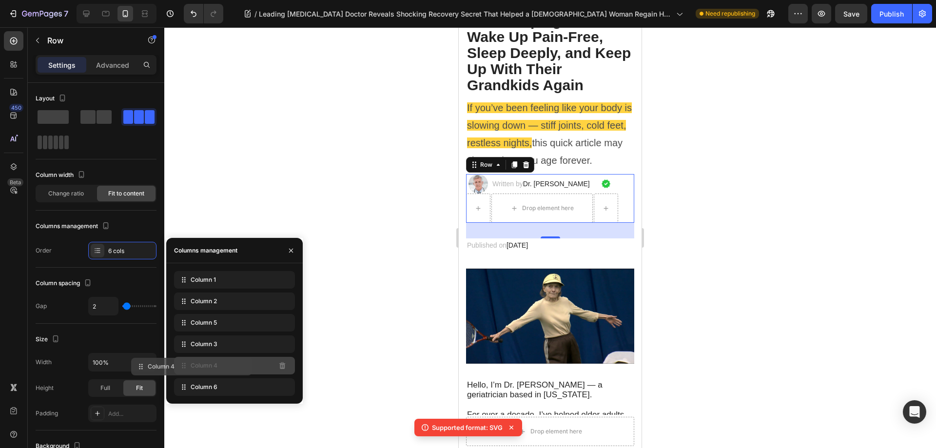
click at [240, 366] on div "Column 4" at bounding box center [234, 366] width 121 height 18
click at [621, 199] on div "Image Written by Dr. [PERSON_NAME] Text block Drop element here Image Row 32" at bounding box center [550, 198] width 168 height 49
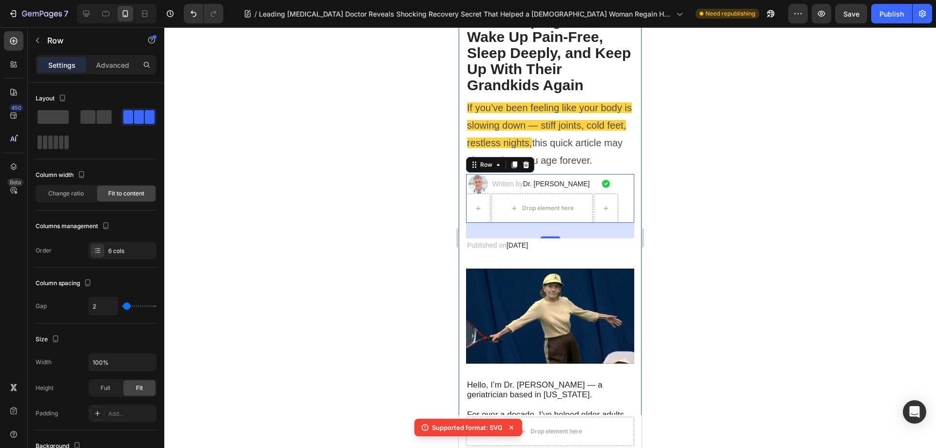
click at [697, 198] on div at bounding box center [550, 237] width 772 height 421
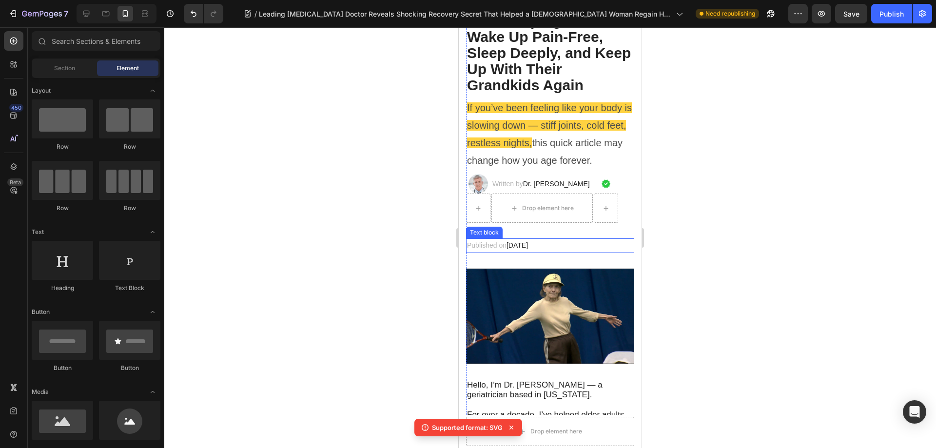
click at [565, 249] on p "Published on [DATE]" at bounding box center [550, 245] width 166 height 12
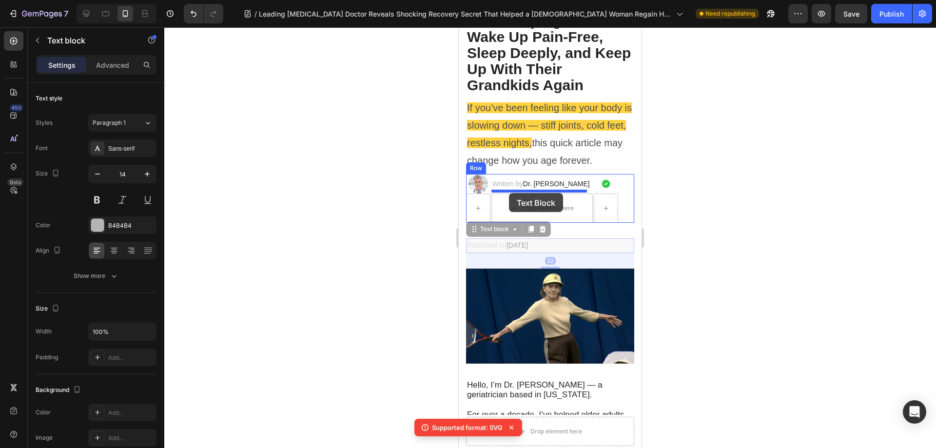
drag, startPoint x: 475, startPoint y: 229, endPoint x: 509, endPoint y: 193, distance: 49.3
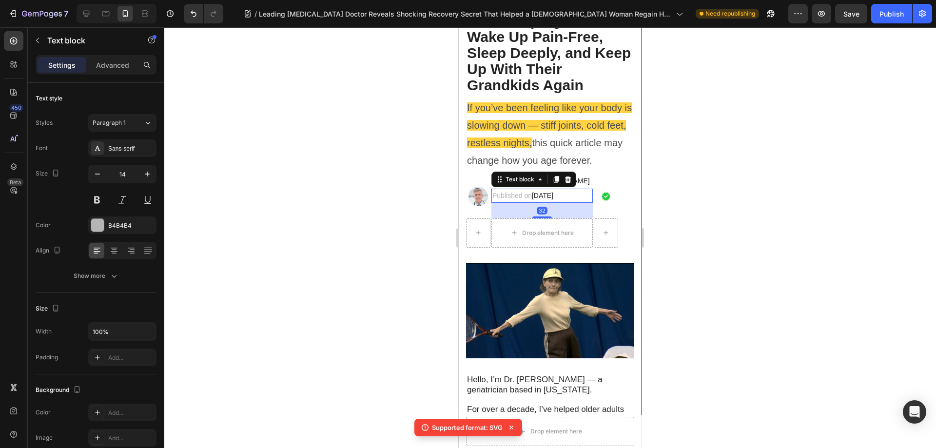
click at [687, 188] on div at bounding box center [550, 237] width 772 height 421
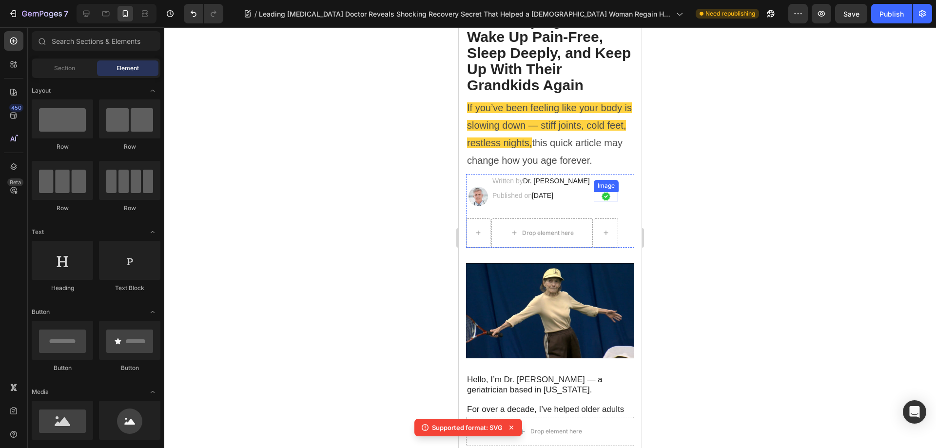
click at [603, 200] on img at bounding box center [606, 197] width 10 height 10
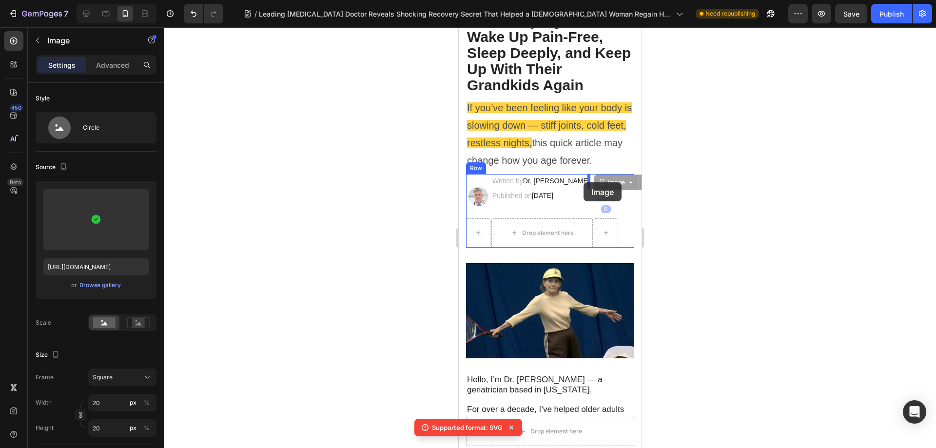
drag, startPoint x: 600, startPoint y: 181, endPoint x: 1134, endPoint y: 221, distance: 536.2
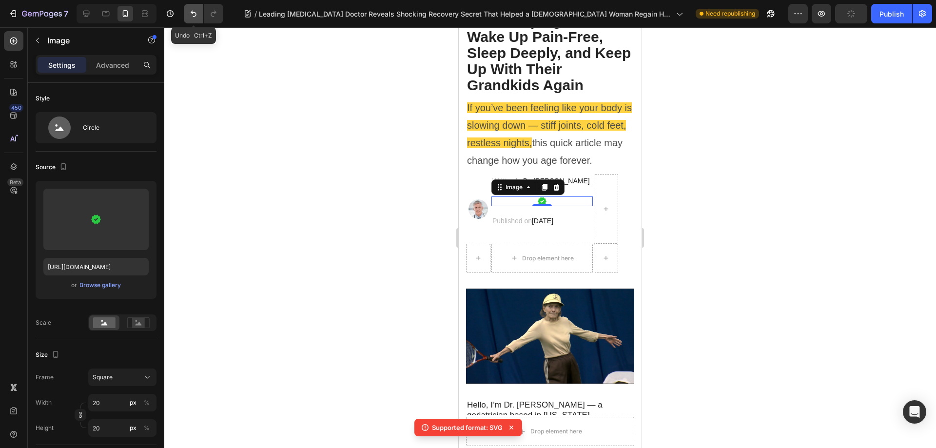
click at [187, 14] on button "Undo/Redo" at bounding box center [193, 13] width 19 height 19
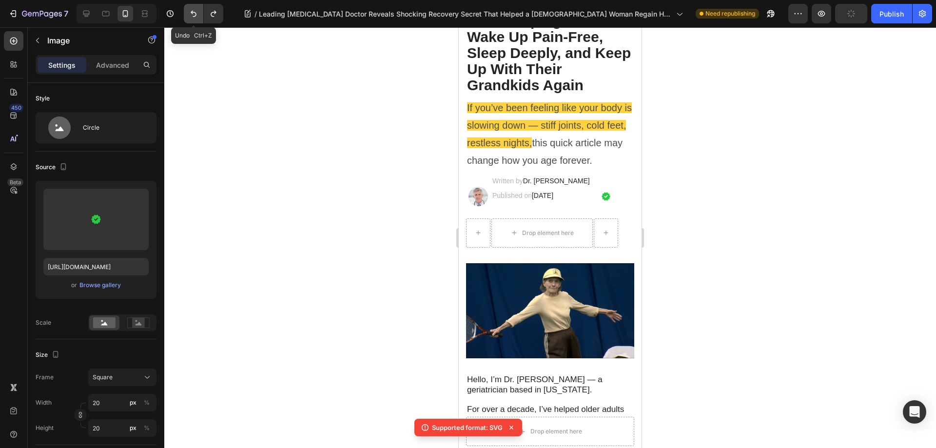
click at [187, 14] on button "Undo/Redo" at bounding box center [193, 13] width 19 height 19
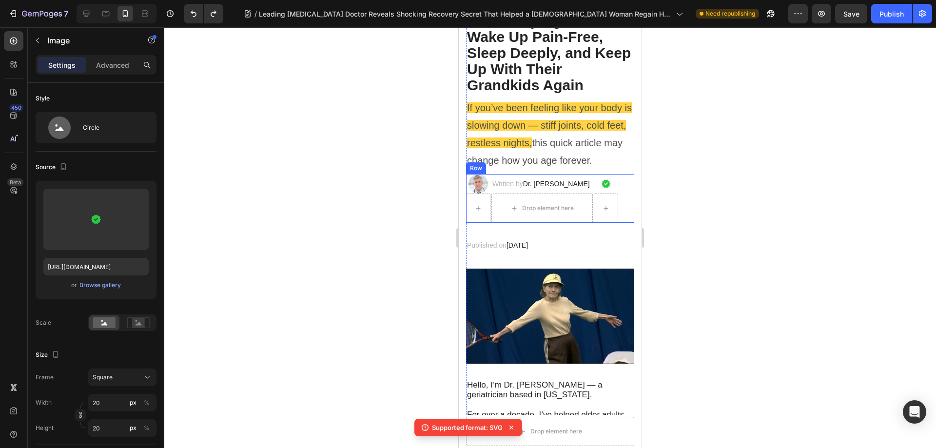
click at [618, 204] on div "Image Written by Dr. [PERSON_NAME] Text block Drop element here Image Row" at bounding box center [550, 198] width 168 height 49
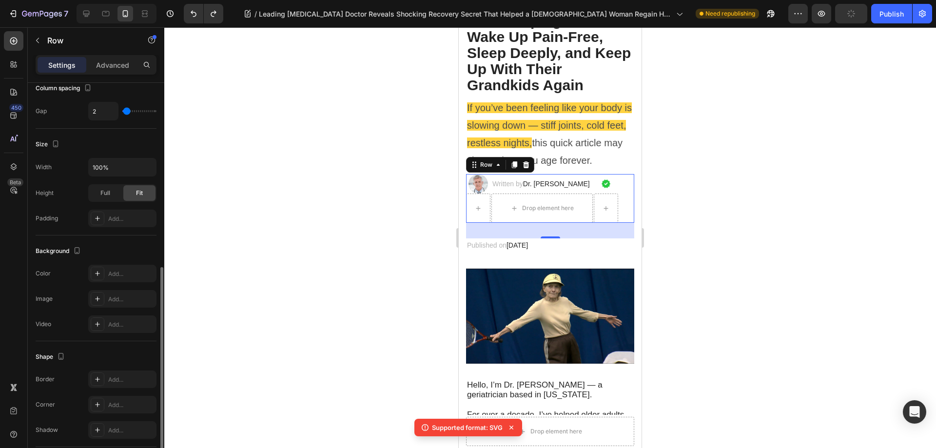
scroll to position [313, 0]
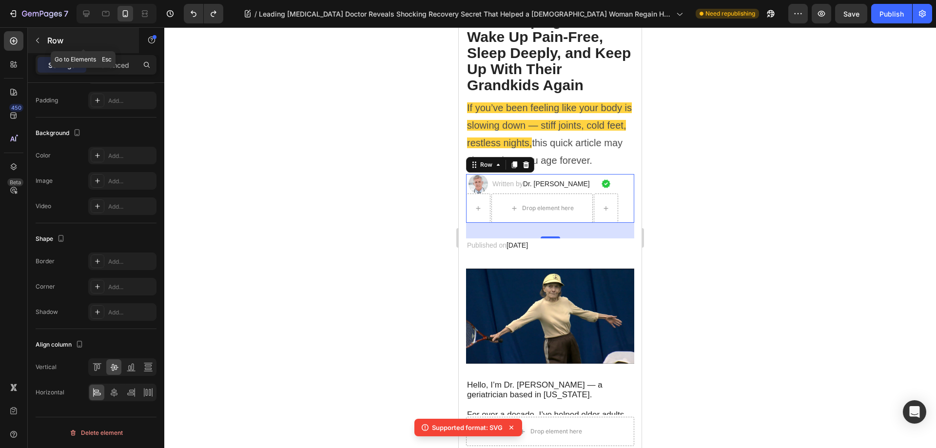
click at [36, 35] on button "button" at bounding box center [38, 41] width 16 height 16
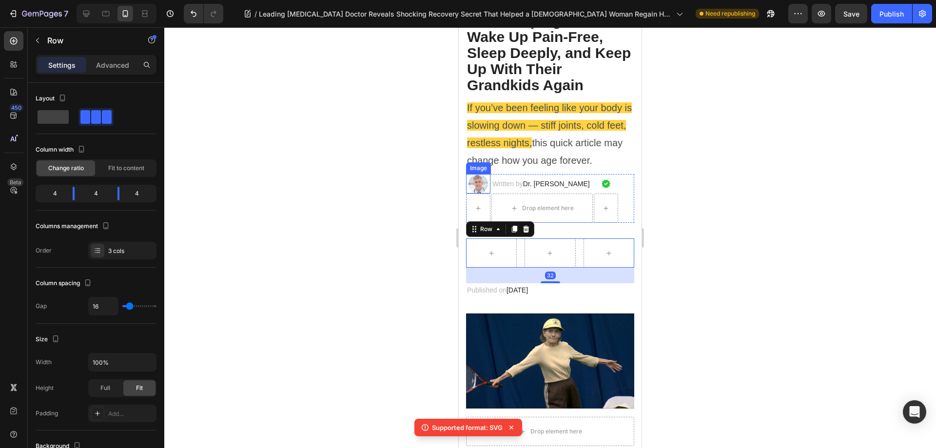
click at [474, 185] on img at bounding box center [477, 183] width 19 height 19
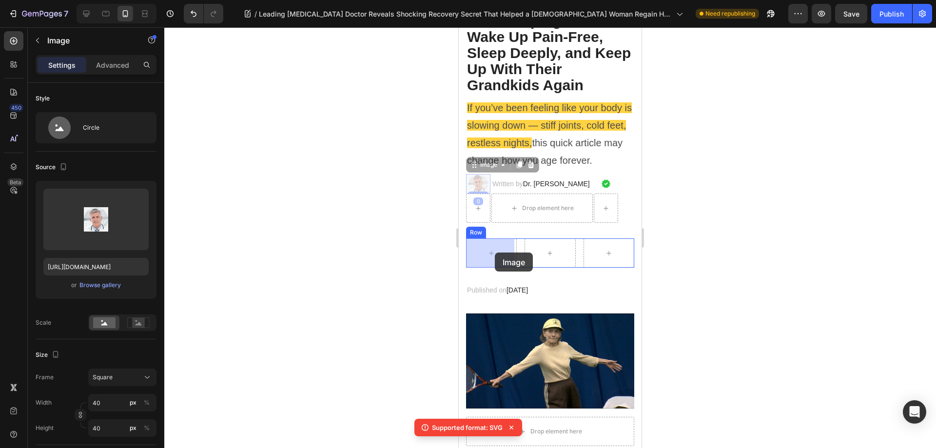
drag, startPoint x: 475, startPoint y: 183, endPoint x: 494, endPoint y: 251, distance: 70.7
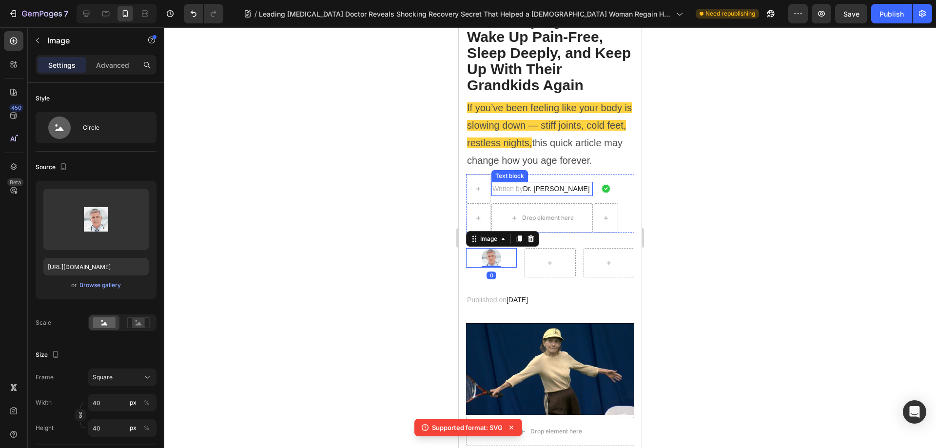
click at [531, 188] on span "Dr. [PERSON_NAME]" at bounding box center [556, 189] width 67 height 8
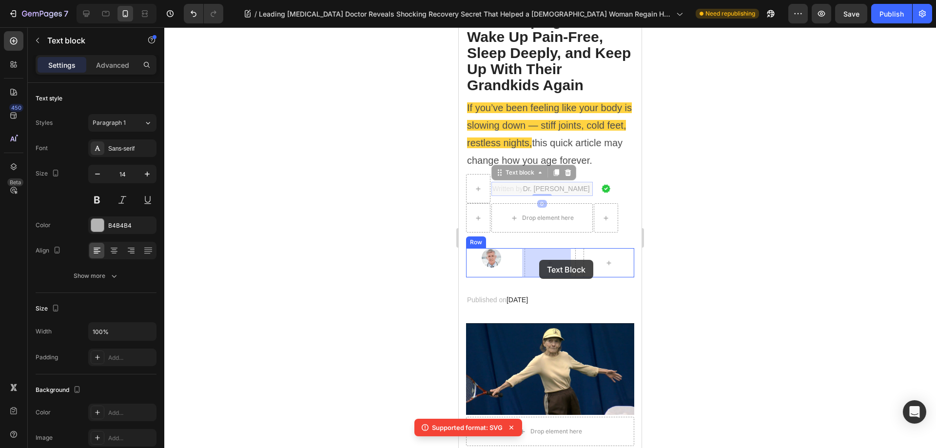
drag, startPoint x: 500, startPoint y: 174, endPoint x: 539, endPoint y: 260, distance: 94.9
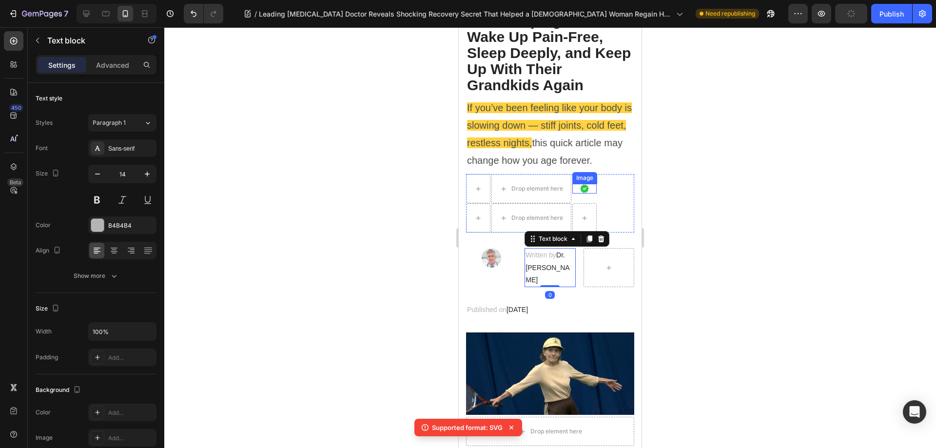
click at [588, 187] on img at bounding box center [585, 189] width 10 height 10
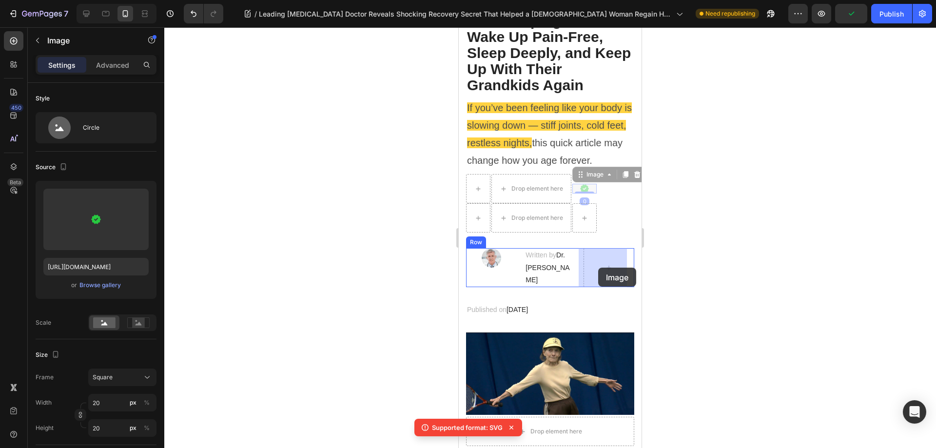
drag, startPoint x: 578, startPoint y: 176, endPoint x: 598, endPoint y: 268, distance: 93.8
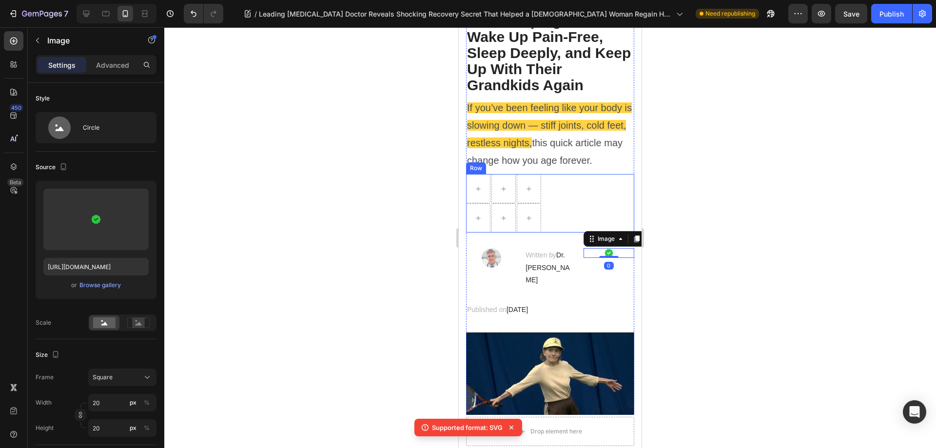
click at [578, 206] on div "Row" at bounding box center [550, 203] width 168 height 58
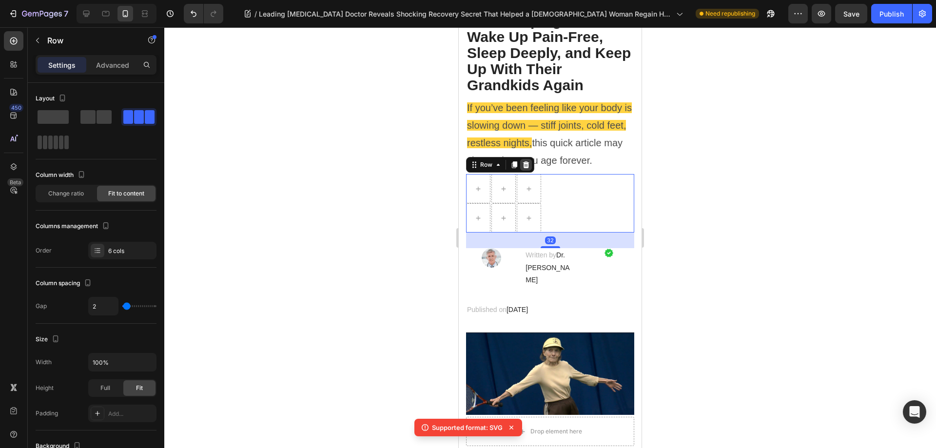
click at [529, 165] on icon at bounding box center [526, 165] width 8 height 8
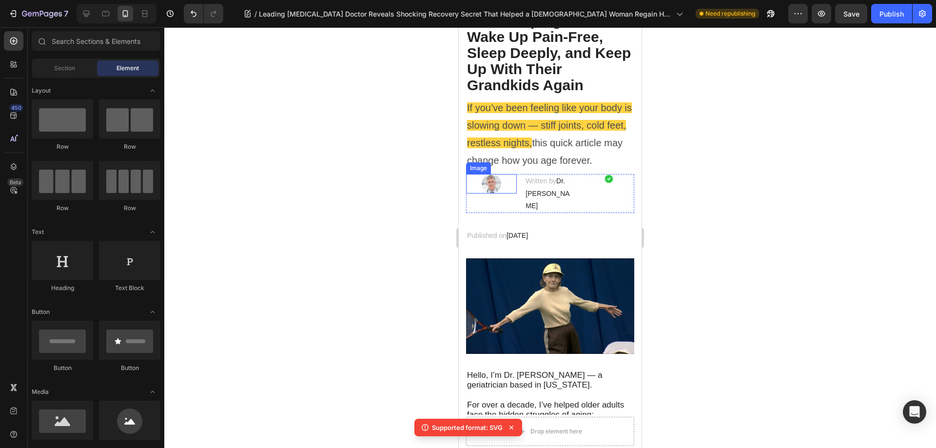
click at [502, 192] on div at bounding box center [491, 183] width 51 height 19
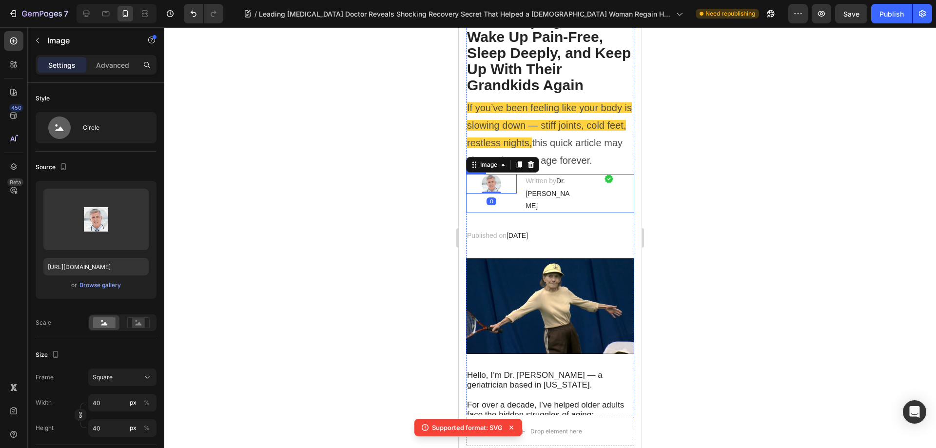
click at [573, 185] on div "Image 0 Written by Dr. [PERSON_NAME] Text block Image Row" at bounding box center [550, 193] width 168 height 39
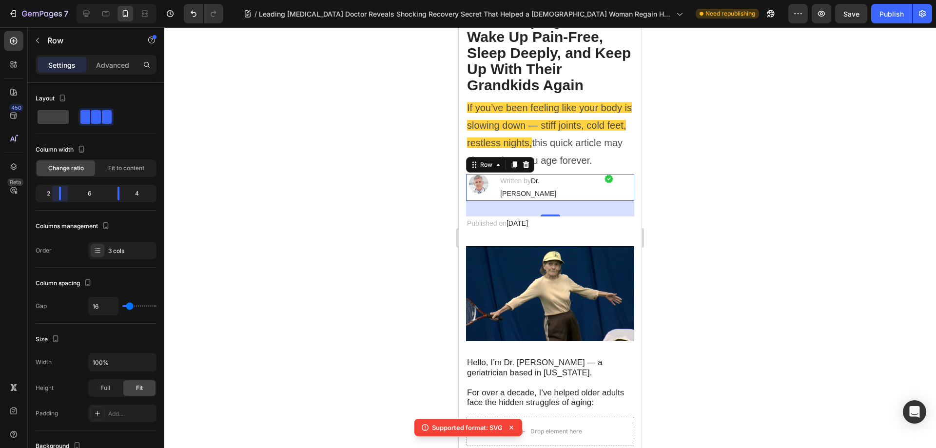
drag, startPoint x: 74, startPoint y: 194, endPoint x: 52, endPoint y: 193, distance: 22.0
click at [52, 0] on body "7 Version history / Leading [MEDICAL_DATA] Doctor Reveals Shocking Recovery Sec…" at bounding box center [468, 0] width 936 height 0
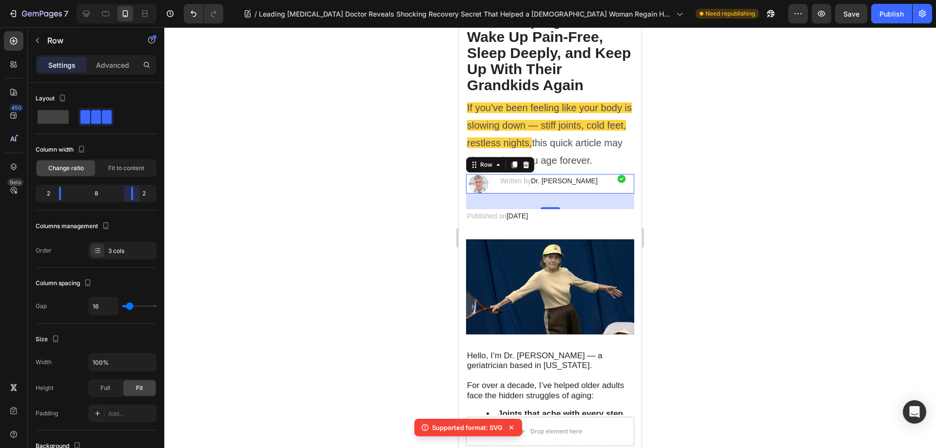
drag, startPoint x: 118, startPoint y: 192, endPoint x: 135, endPoint y: 196, distance: 17.6
click at [135, 0] on body "7 Version history / Leading [MEDICAL_DATA] Doctor Reveals Shocking Recovery Sec…" at bounding box center [468, 0] width 936 height 0
click at [617, 180] on img at bounding box center [622, 179] width 10 height 10
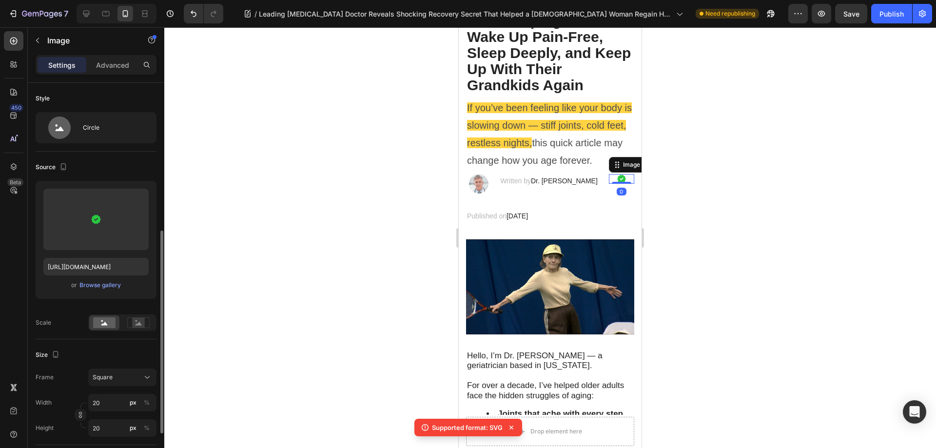
scroll to position [97, 0]
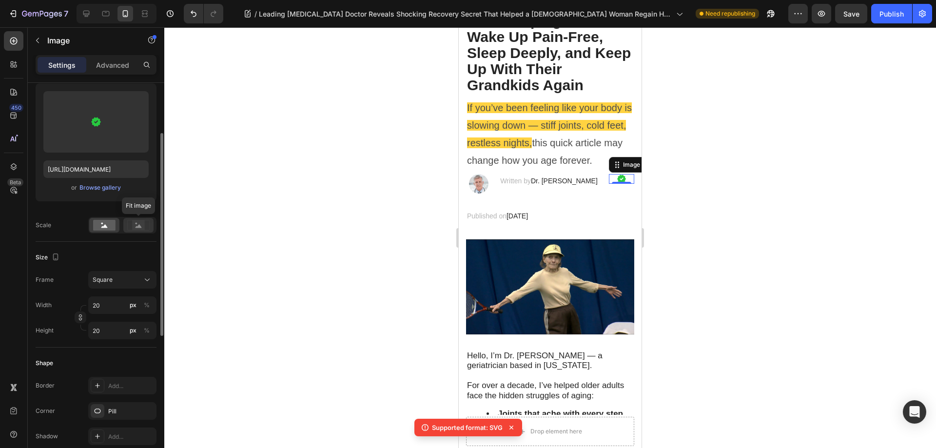
click at [136, 223] on circle at bounding box center [137, 224] width 2 height 2
click at [104, 227] on icon at bounding box center [104, 225] width 6 height 3
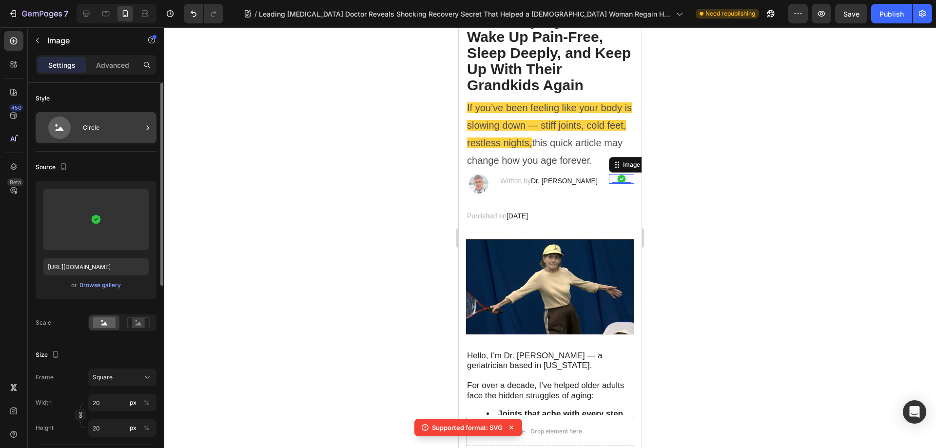
click at [77, 132] on icon at bounding box center [59, 127] width 39 height 22
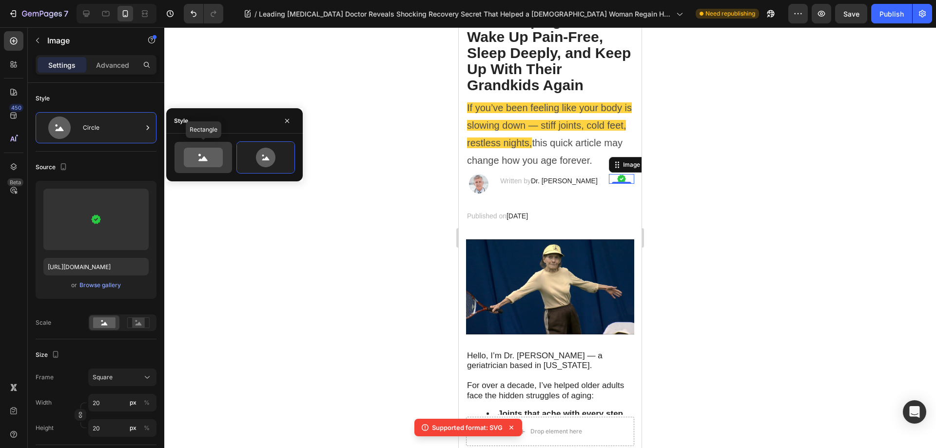
click at [212, 154] on icon at bounding box center [203, 157] width 39 height 19
type input "100"
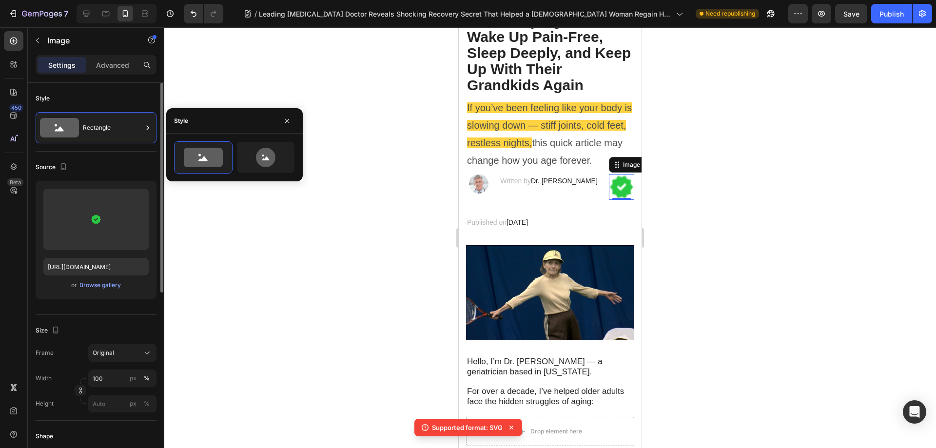
click at [106, 166] on div "Source" at bounding box center [96, 167] width 121 height 16
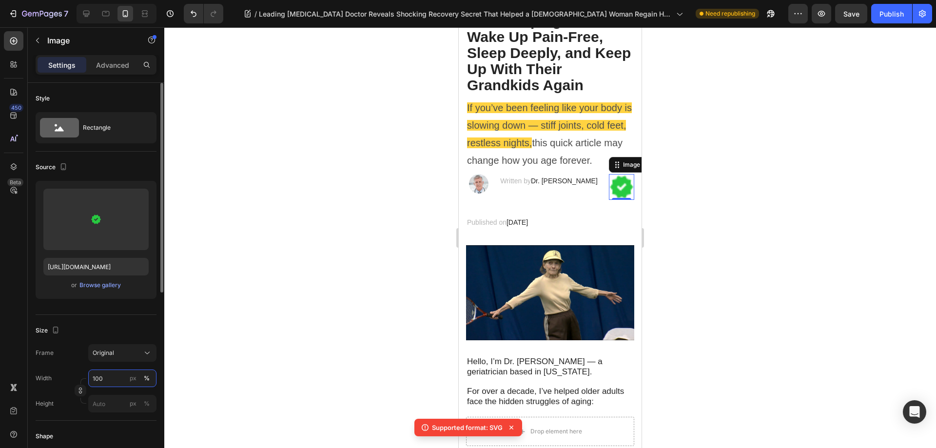
click at [111, 371] on input "100" at bounding box center [122, 378] width 68 height 18
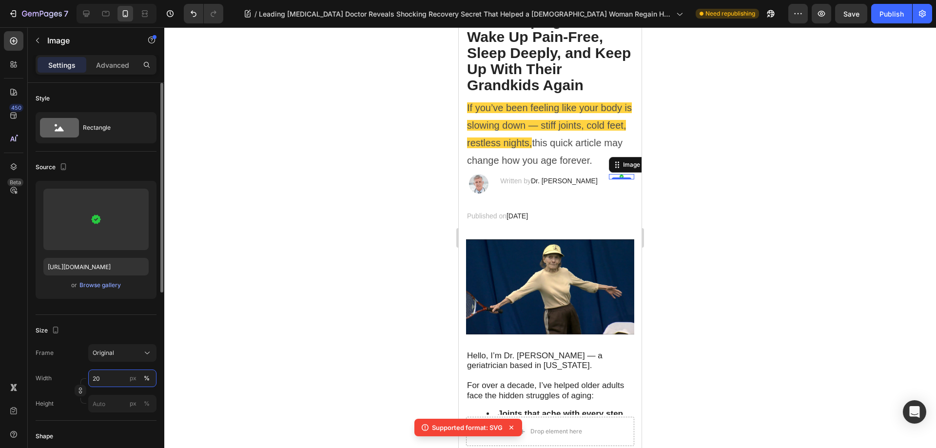
type input "2"
type input "3"
type input "20"
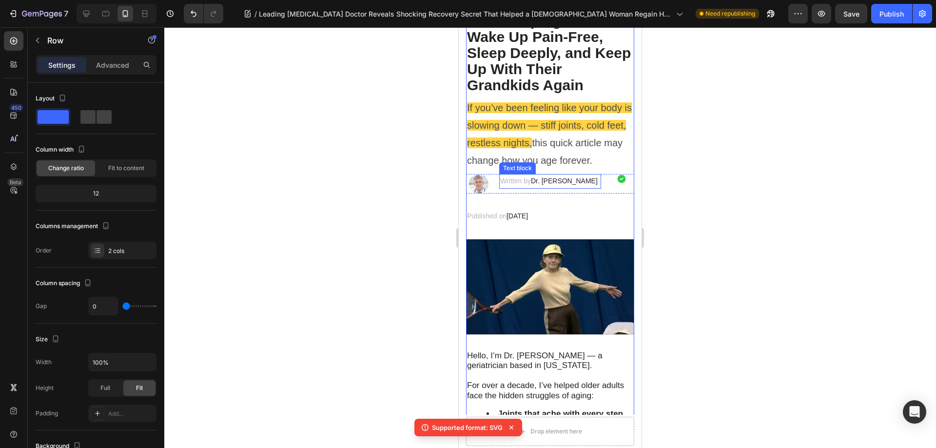
click at [519, 189] on div "Written by Dr. [PERSON_NAME] Text block" at bounding box center [550, 183] width 102 height 19
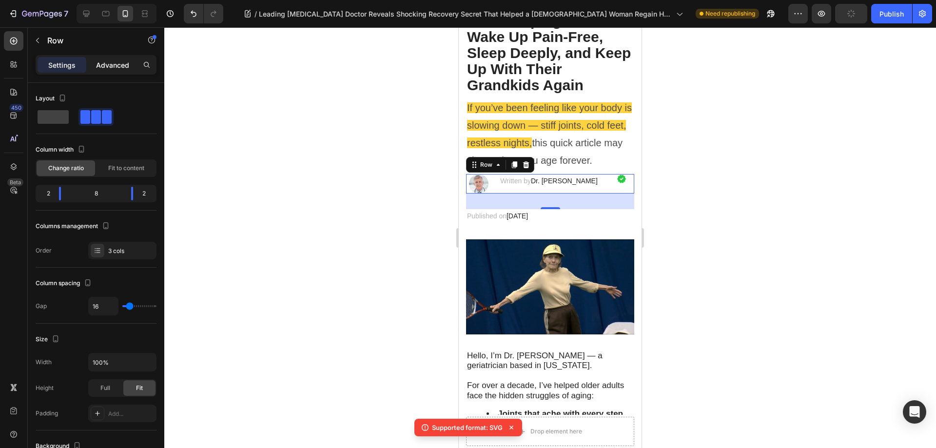
click at [123, 59] on div "Advanced" at bounding box center [112, 65] width 49 height 16
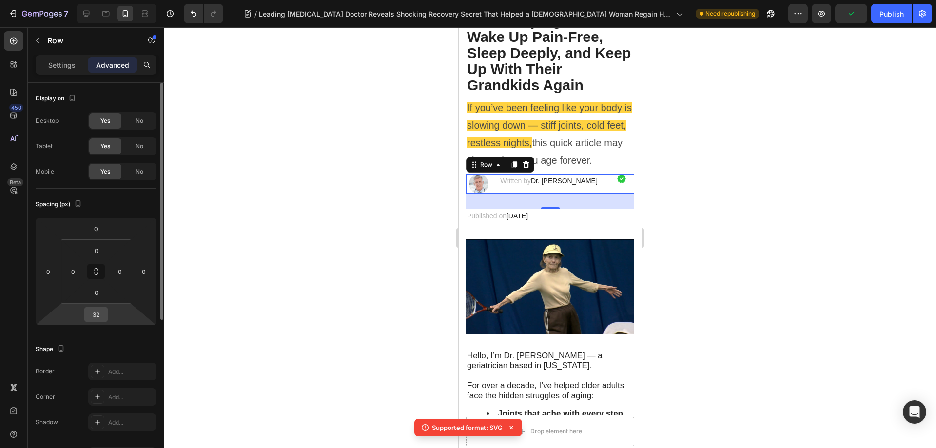
click at [99, 316] on input "32" at bounding box center [95, 314] width 19 height 15
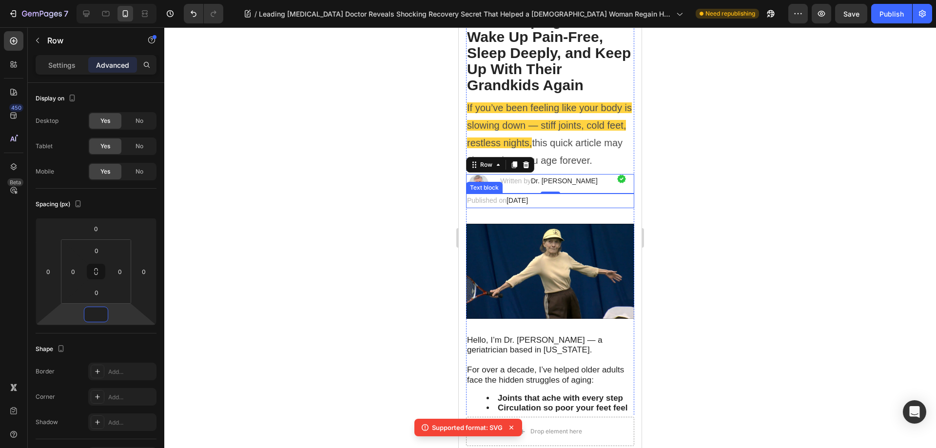
click at [591, 203] on p "Published on [DATE]" at bounding box center [550, 200] width 166 height 12
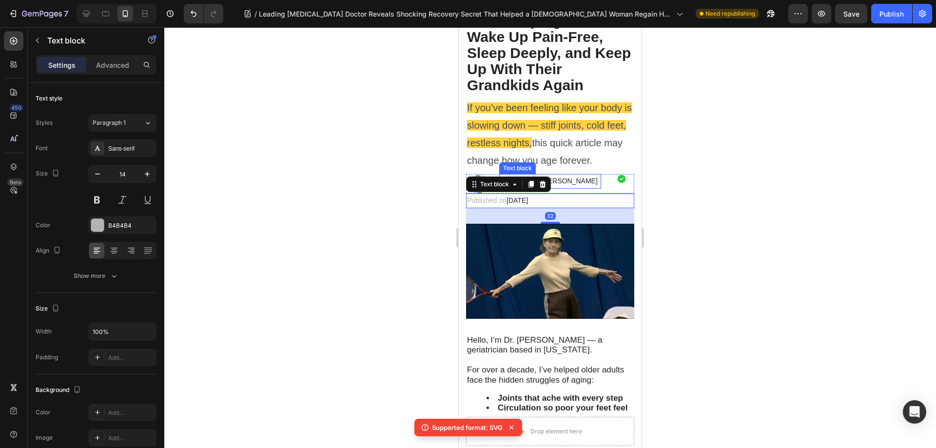
click at [592, 186] on p "Written by Dr. [PERSON_NAME]" at bounding box center [550, 181] width 100 height 12
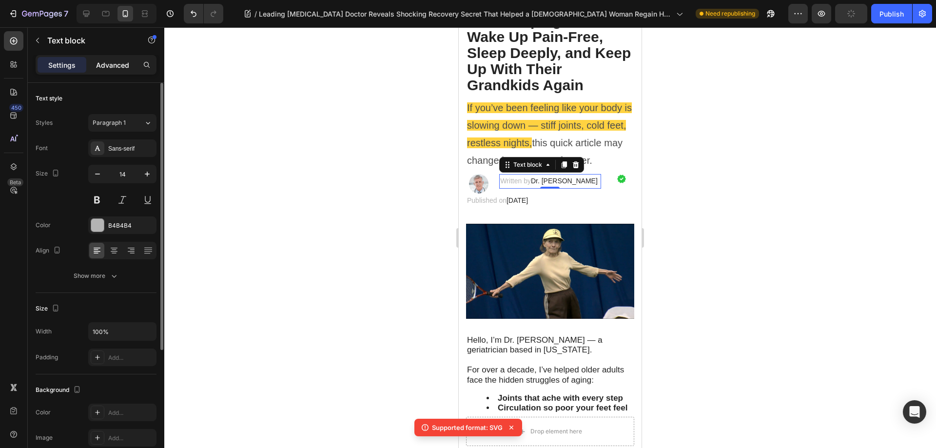
click at [105, 58] on div "Advanced" at bounding box center [112, 65] width 49 height 16
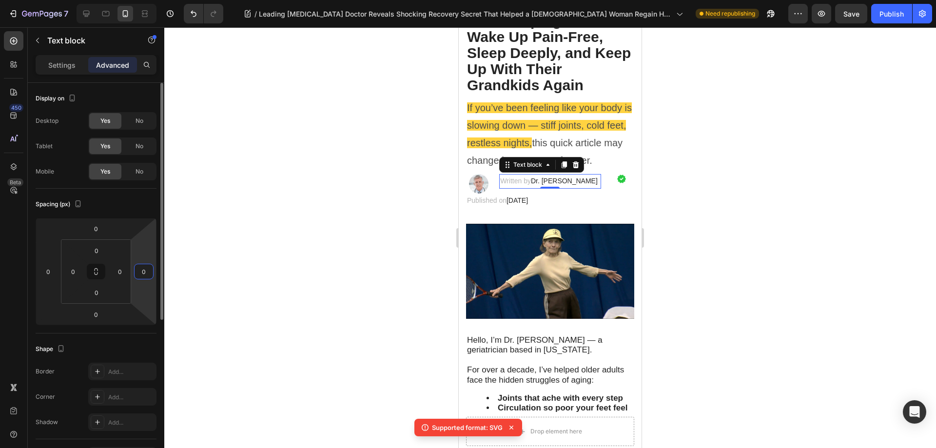
click at [139, 274] on input "0" at bounding box center [143, 271] width 15 height 15
type input "0"
click at [609, 179] on div at bounding box center [621, 179] width 25 height 10
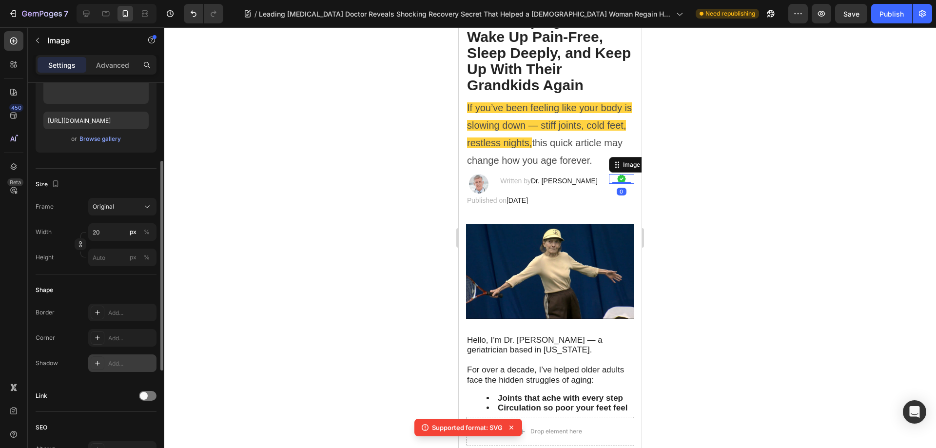
scroll to position [244, 0]
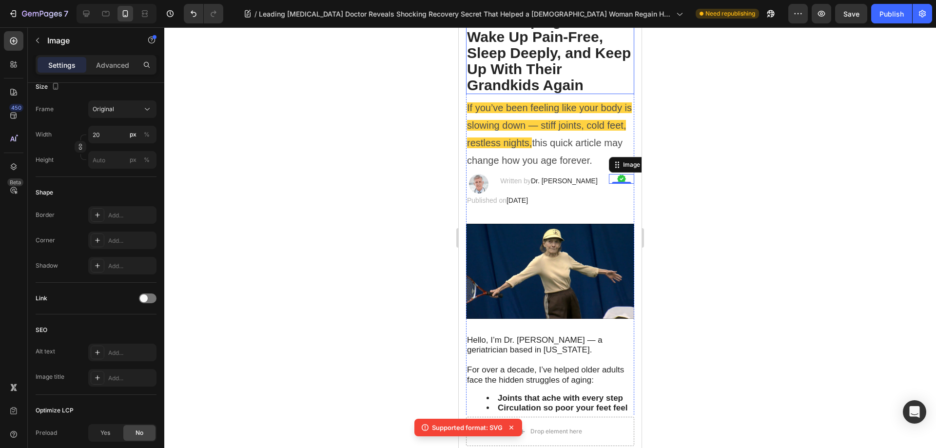
click at [571, 89] on h2 "Leading Geriatrician : The Simple Nightly Habit Helping Seniors Wake Up Pain-Fr…" at bounding box center [550, 37] width 168 height 115
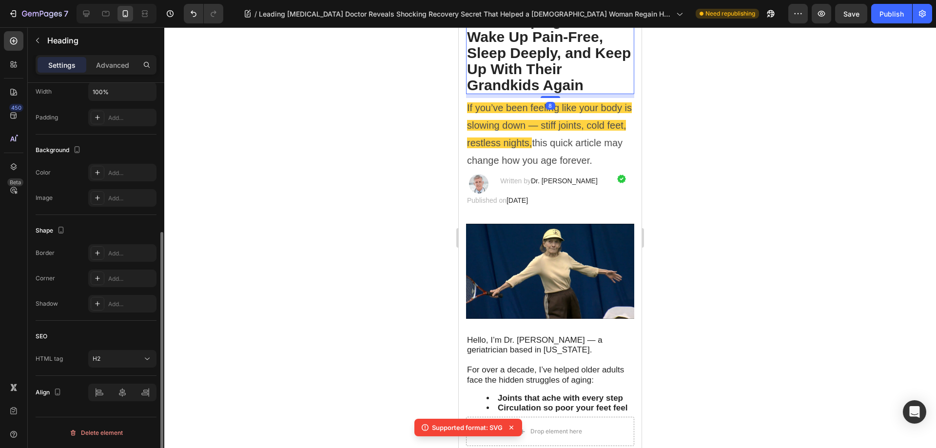
scroll to position [0, 0]
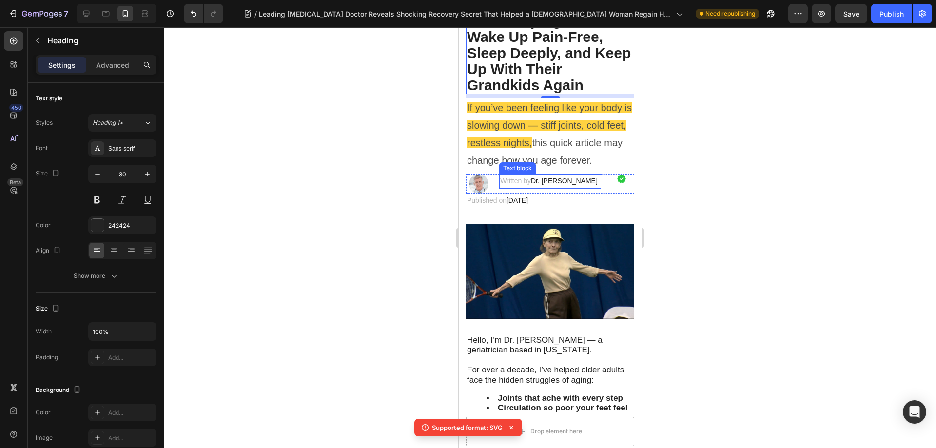
click at [579, 182] on span "Dr. [PERSON_NAME]" at bounding box center [564, 181] width 67 height 8
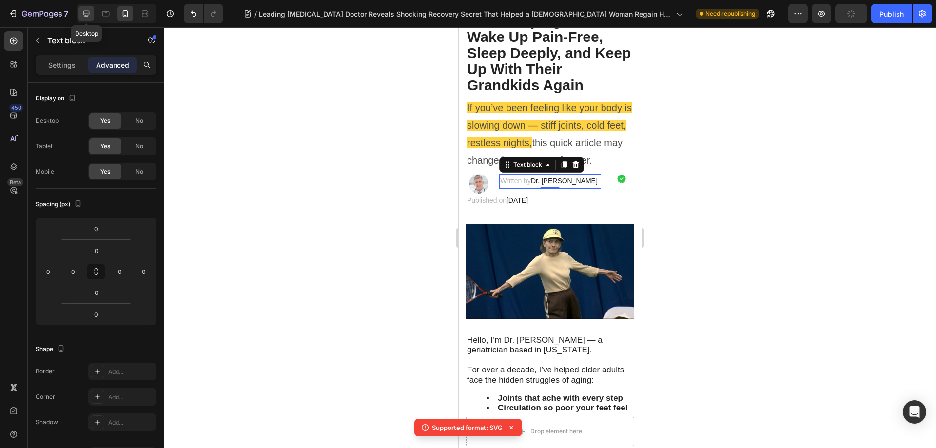
click at [86, 17] on icon at bounding box center [86, 14] width 6 height 6
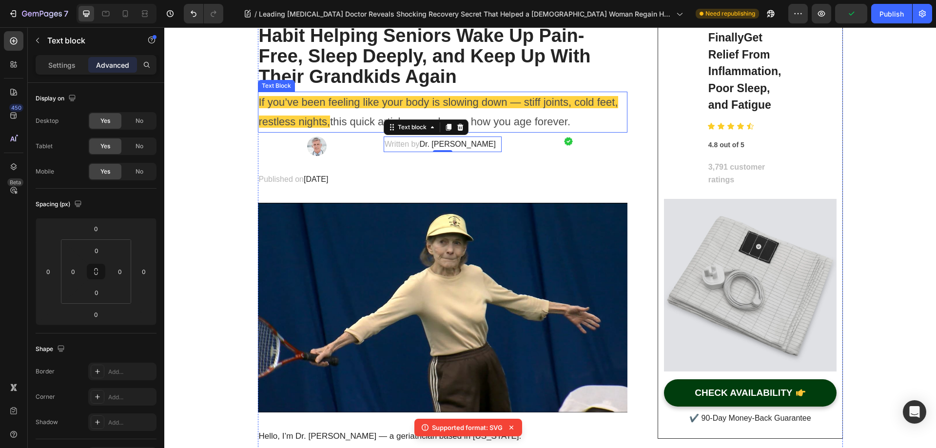
scroll to position [131, 0]
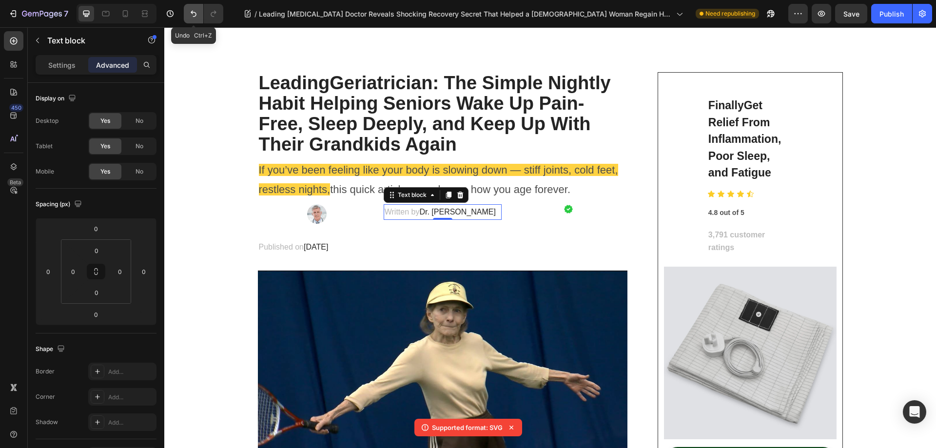
click at [190, 16] on icon "Undo/Redo" at bounding box center [194, 14] width 10 height 10
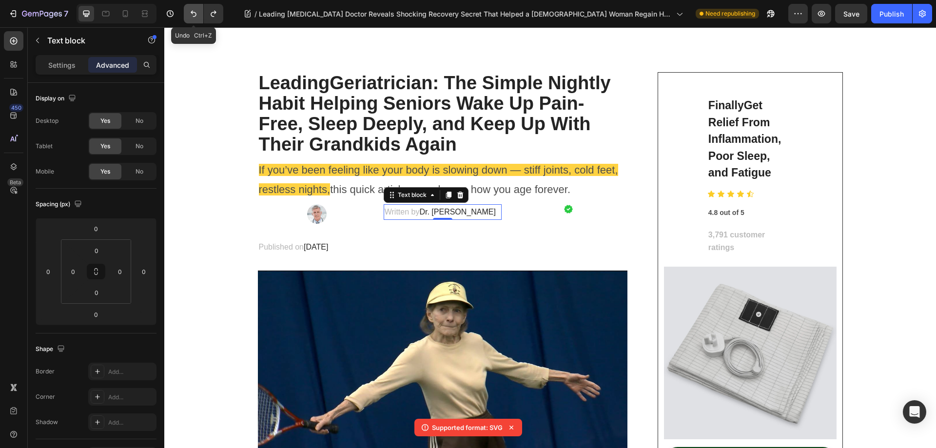
click at [190, 16] on icon "Undo/Redo" at bounding box center [194, 14] width 10 height 10
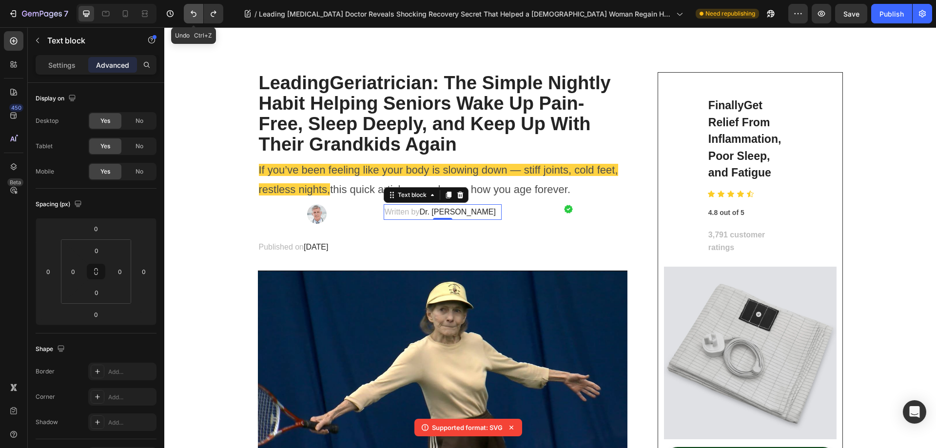
click at [190, 16] on icon "Undo/Redo" at bounding box center [194, 14] width 10 height 10
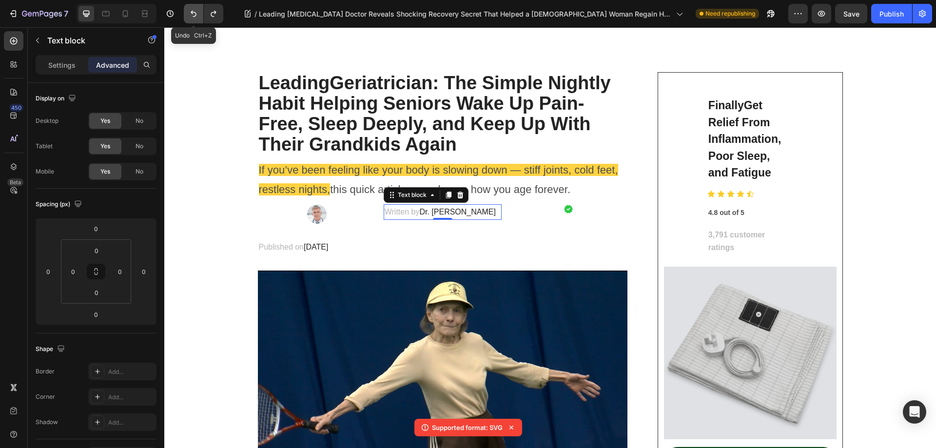
click at [190, 16] on icon "Undo/Redo" at bounding box center [194, 14] width 10 height 10
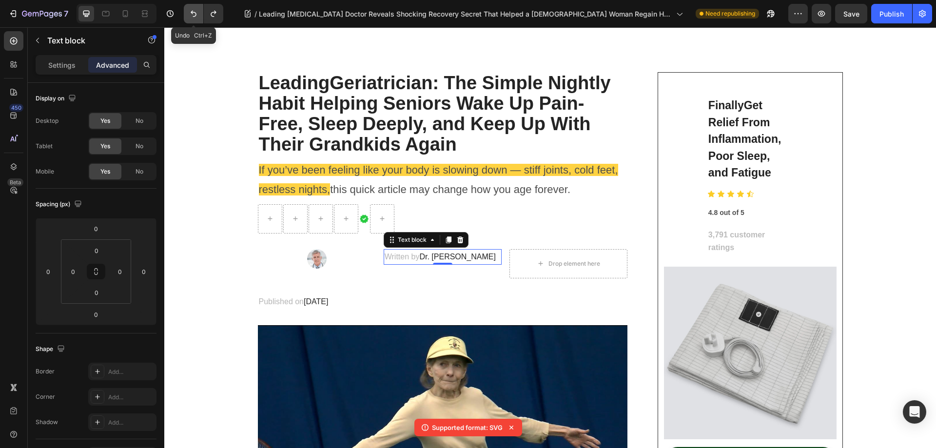
click at [190, 16] on icon "Undo/Redo" at bounding box center [194, 14] width 10 height 10
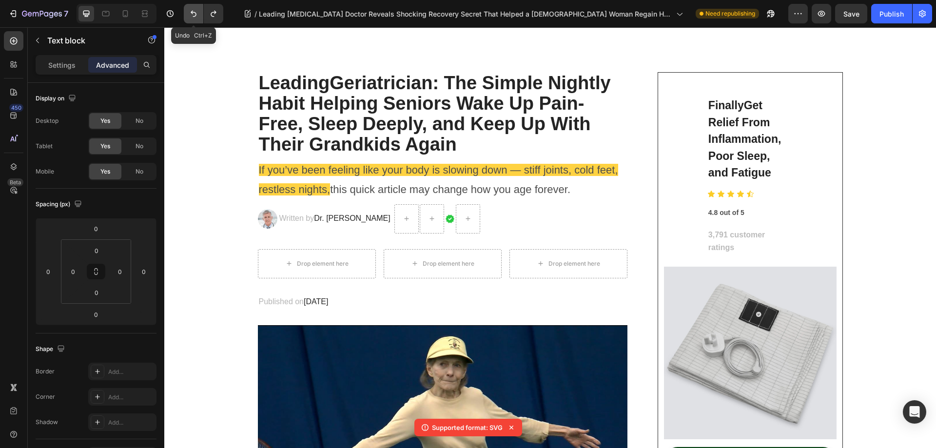
click at [190, 16] on icon "Undo/Redo" at bounding box center [194, 14] width 10 height 10
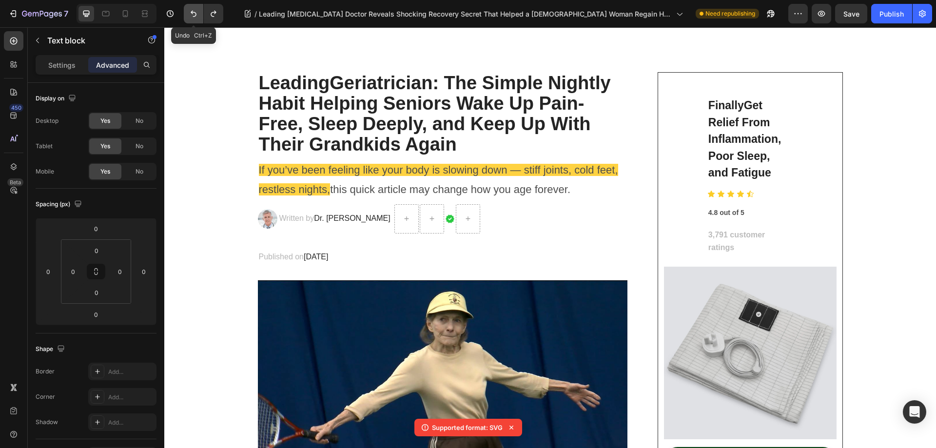
click at [190, 16] on icon "Undo/Redo" at bounding box center [194, 14] width 10 height 10
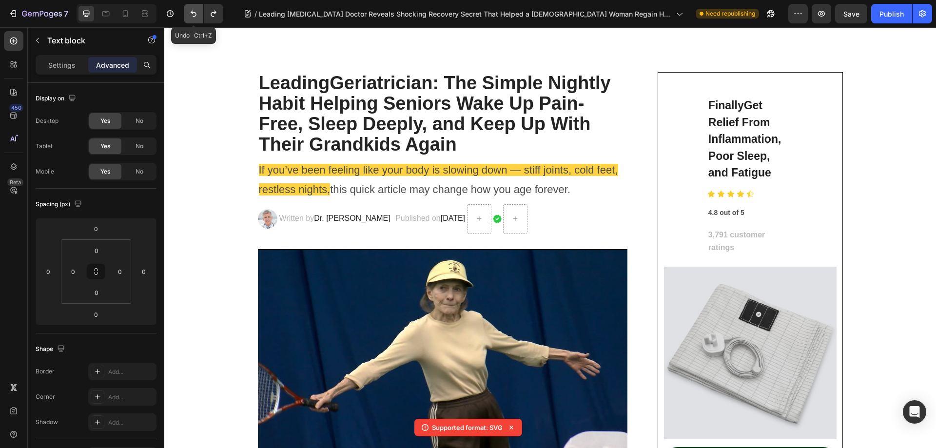
click at [190, 16] on icon "Undo/Redo" at bounding box center [194, 14] width 10 height 10
click at [410, 213] on p "Published on [DATE]" at bounding box center [430, 219] width 70 height 14
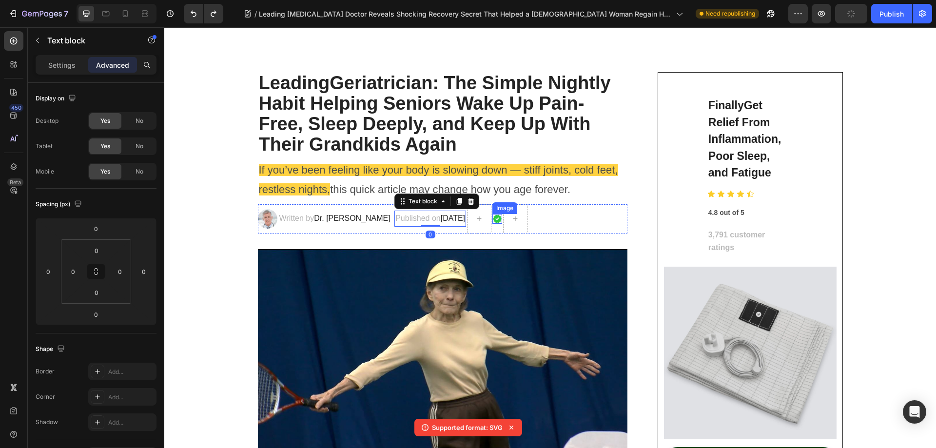
click at [502, 215] on img at bounding box center [497, 219] width 10 height 10
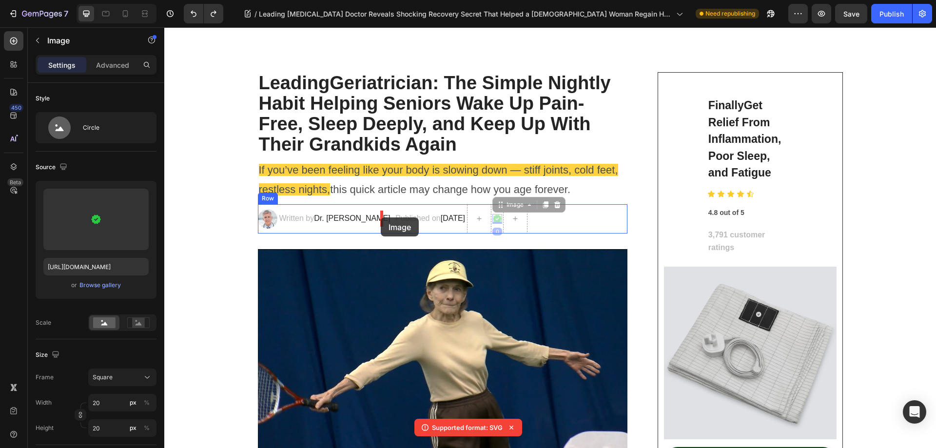
drag, startPoint x: 530, startPoint y: 205, endPoint x: 381, endPoint y: 217, distance: 150.2
drag, startPoint x: 530, startPoint y: 205, endPoint x: 382, endPoint y: 220, distance: 149.4
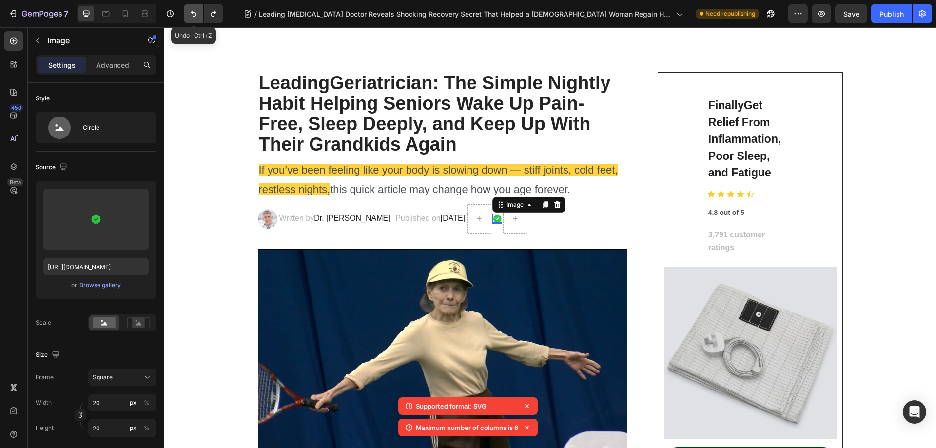
click at [185, 16] on button "Undo/Redo" at bounding box center [193, 13] width 19 height 19
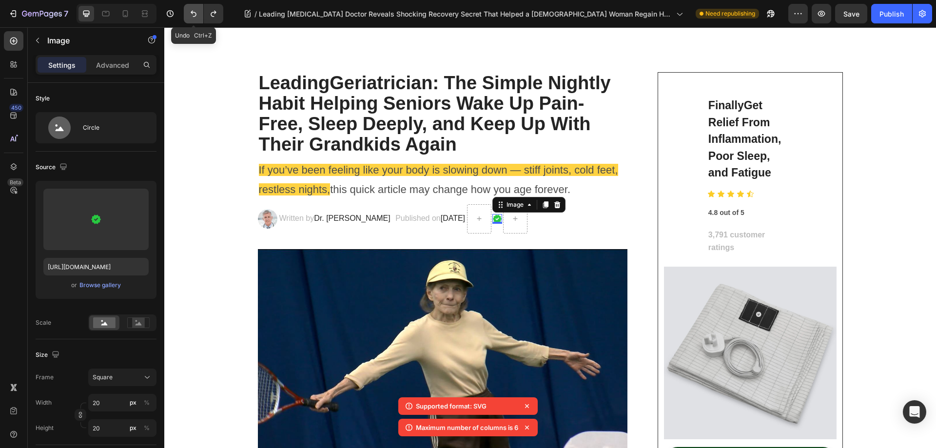
click at [185, 16] on button "Undo/Redo" at bounding box center [193, 13] width 19 height 19
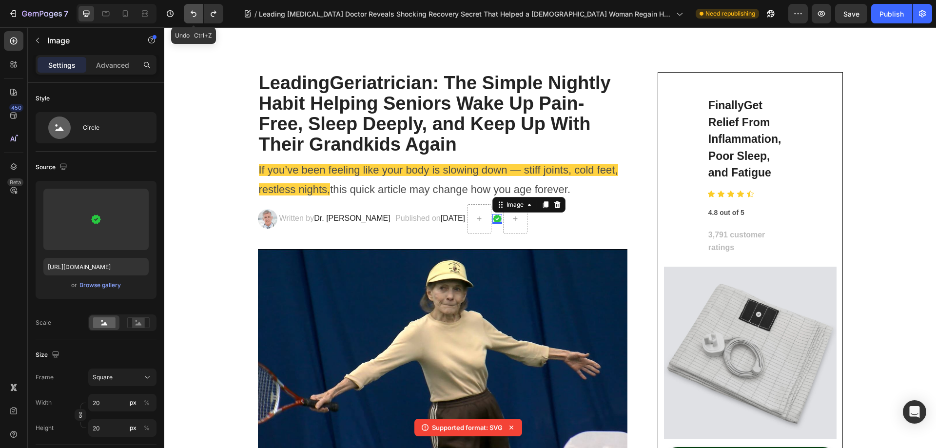
click at [185, 16] on button "Undo/Redo" at bounding box center [193, 13] width 19 height 19
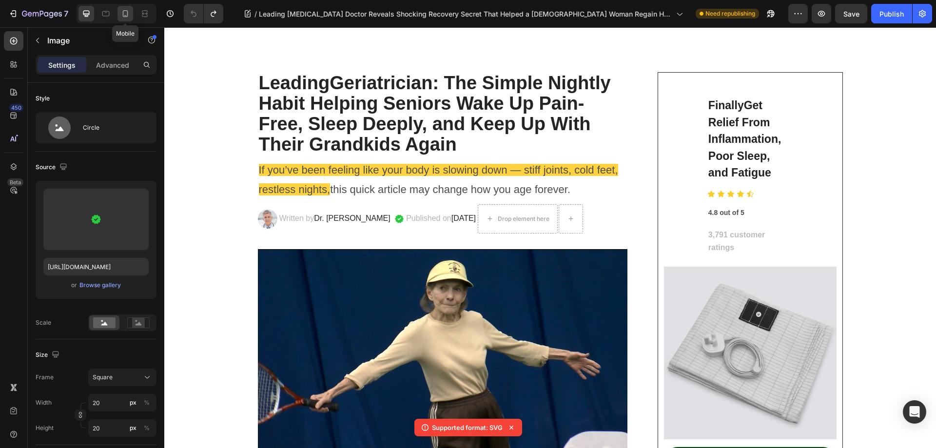
click at [129, 8] on div at bounding box center [125, 14] width 16 height 16
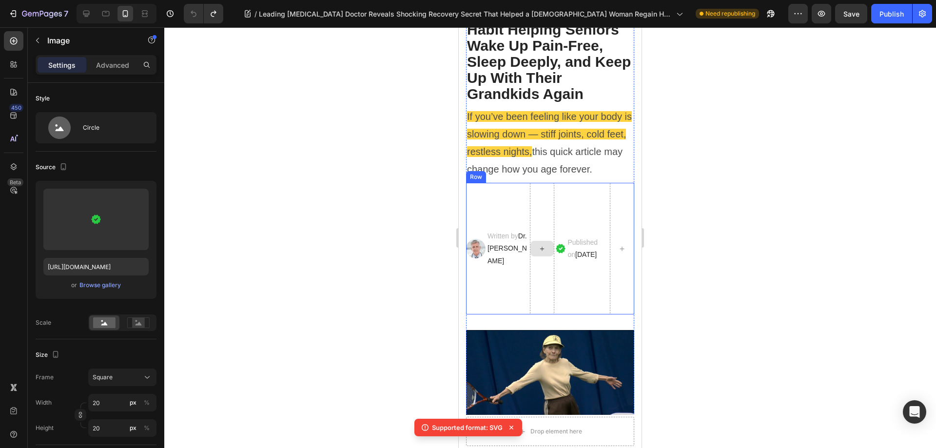
scroll to position [162, 0]
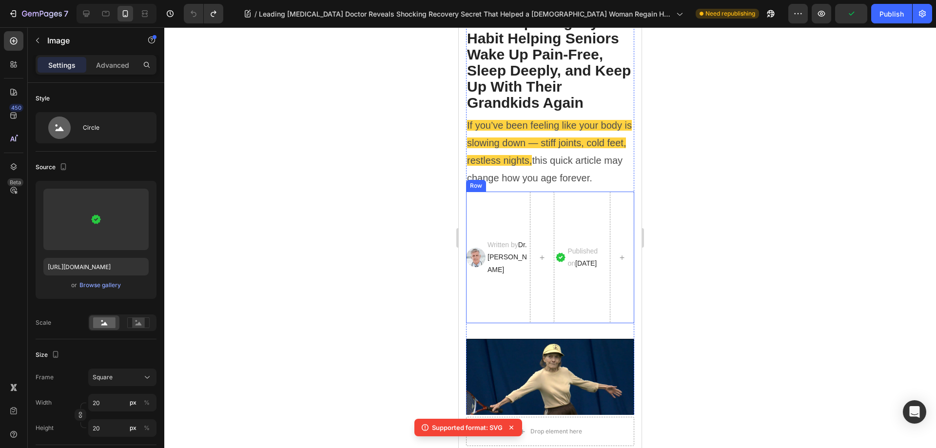
click at [516, 213] on div "Written by Dr. [PERSON_NAME] Text block" at bounding box center [507, 257] width 42 height 131
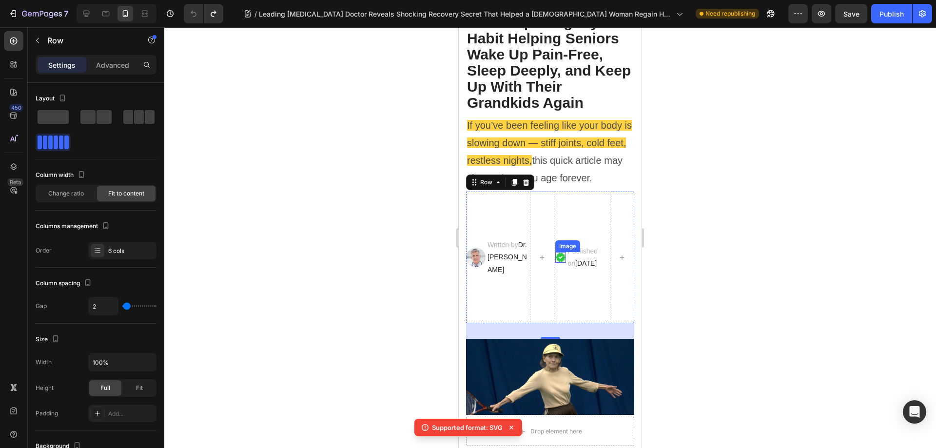
click at [560, 260] on img at bounding box center [560, 257] width 11 height 11
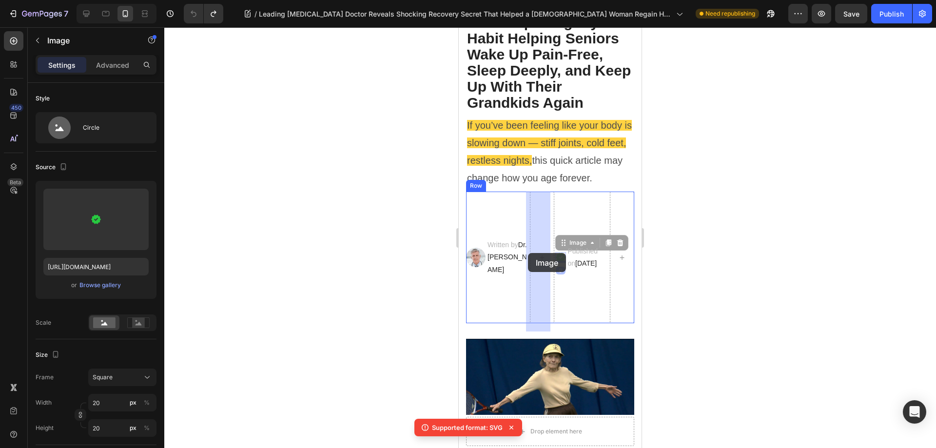
drag, startPoint x: 561, startPoint y: 248, endPoint x: 528, endPoint y: 253, distance: 33.0
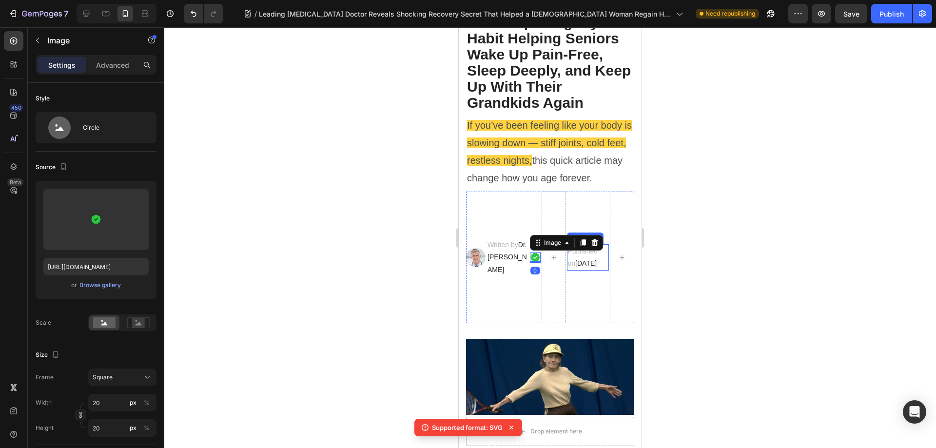
click at [583, 267] on span "[DATE]" at bounding box center [585, 263] width 21 height 8
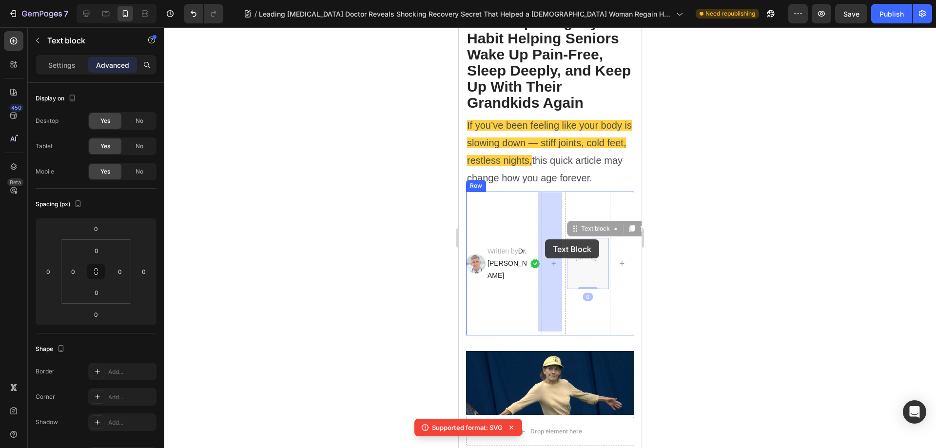
drag, startPoint x: 573, startPoint y: 227, endPoint x: 545, endPoint y: 240, distance: 31.0
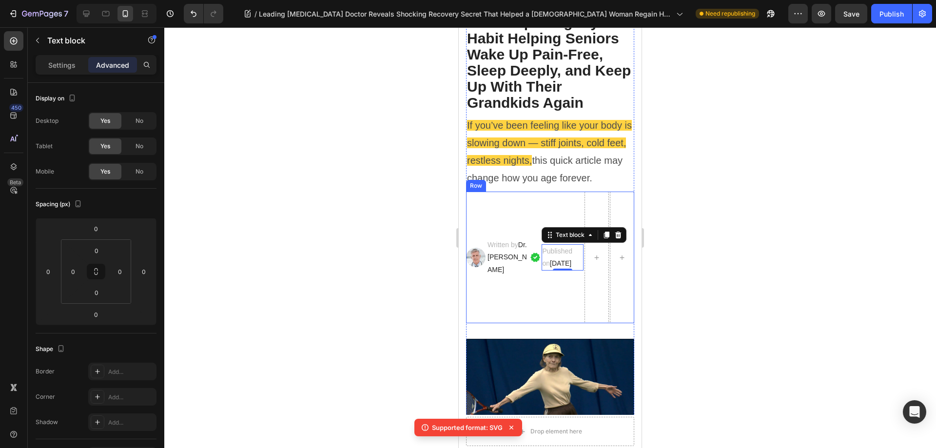
click at [513, 207] on div "Written by Dr. [PERSON_NAME] Text block" at bounding box center [507, 257] width 42 height 131
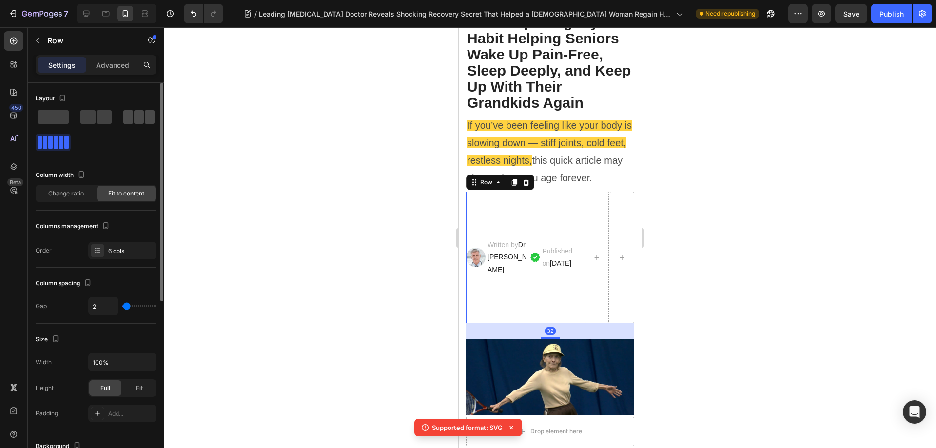
click at [145, 121] on span at bounding box center [150, 117] width 10 height 14
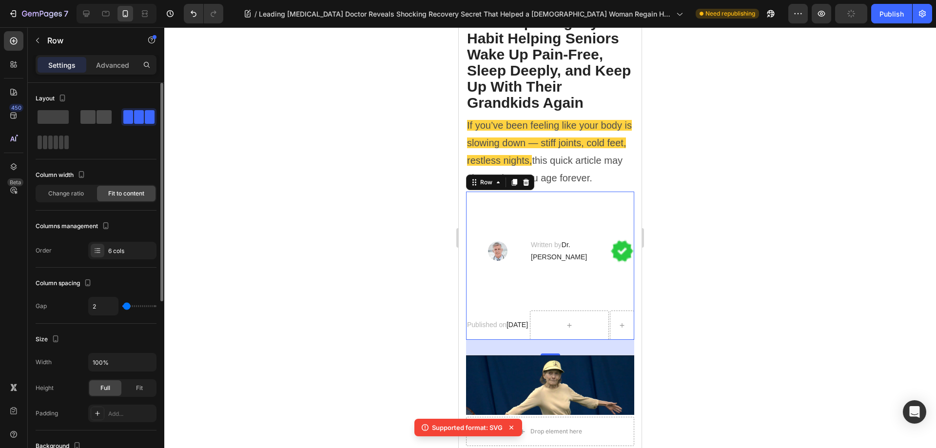
click at [94, 119] on span at bounding box center [87, 117] width 15 height 14
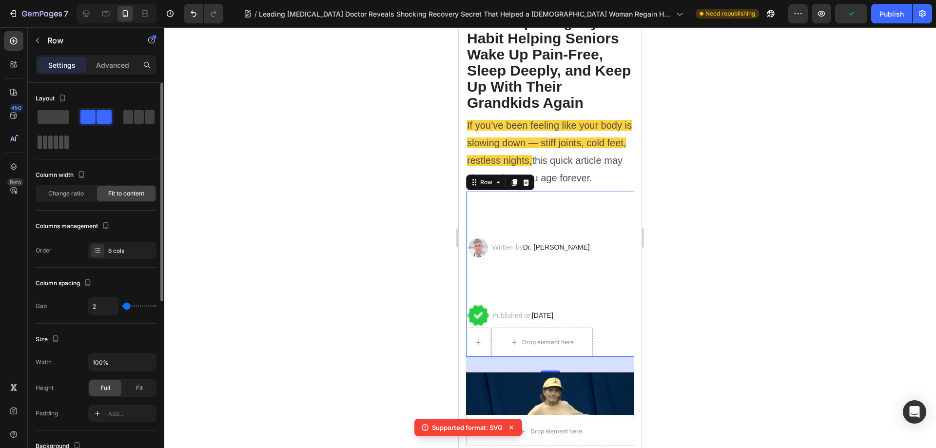
click at [64, 147] on span at bounding box center [66, 143] width 4 height 14
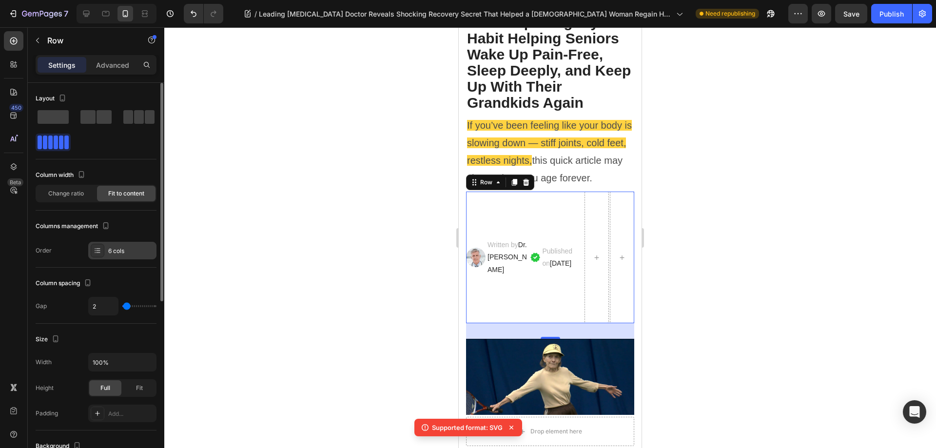
click at [94, 252] on icon at bounding box center [98, 251] width 8 height 8
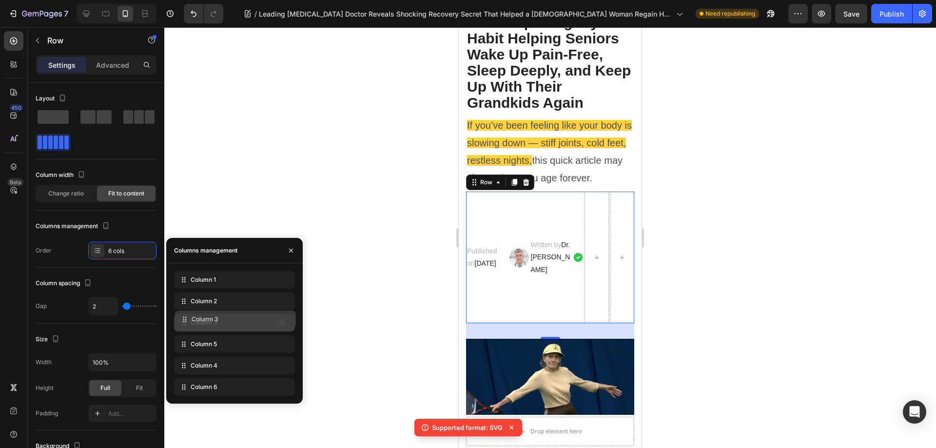
drag, startPoint x: 184, startPoint y: 281, endPoint x: 185, endPoint y: 322, distance: 40.5
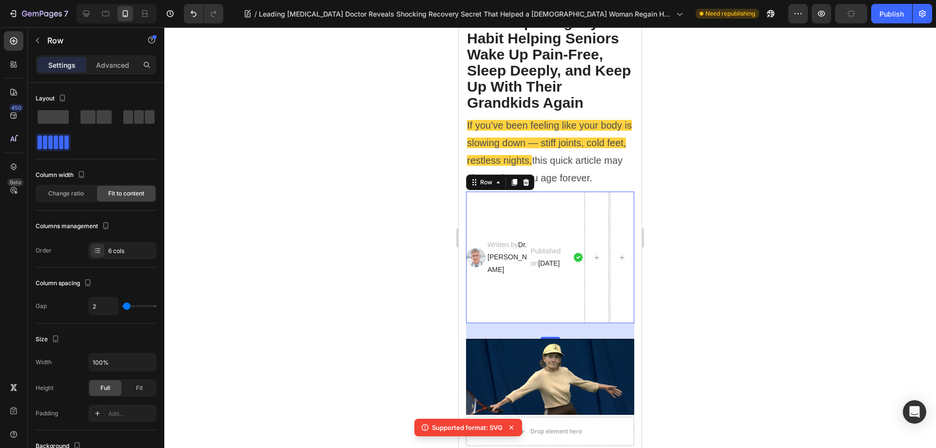
click at [512, 210] on div "Written by Dr. [PERSON_NAME] Text block" at bounding box center [507, 257] width 42 height 131
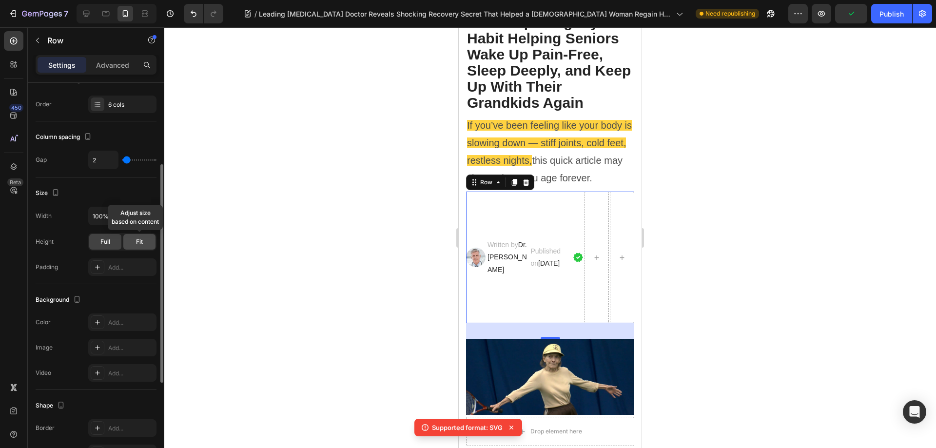
click at [138, 247] on div "Fit" at bounding box center [139, 242] width 32 height 16
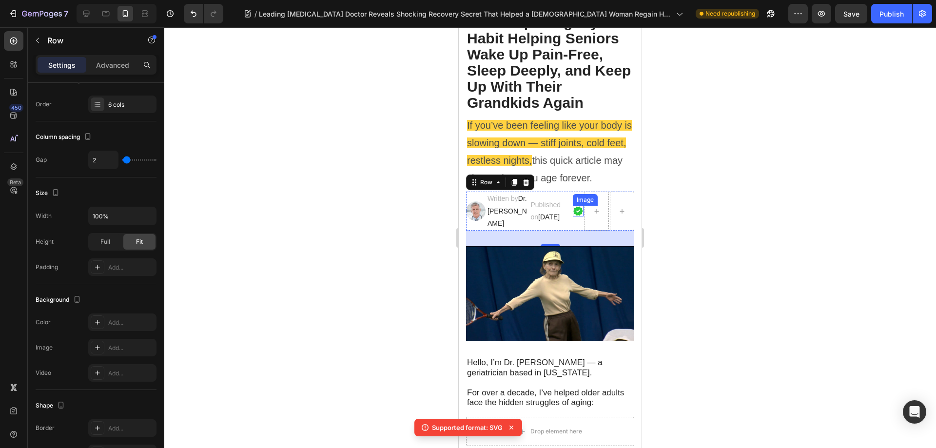
click at [573, 213] on img at bounding box center [578, 211] width 11 height 11
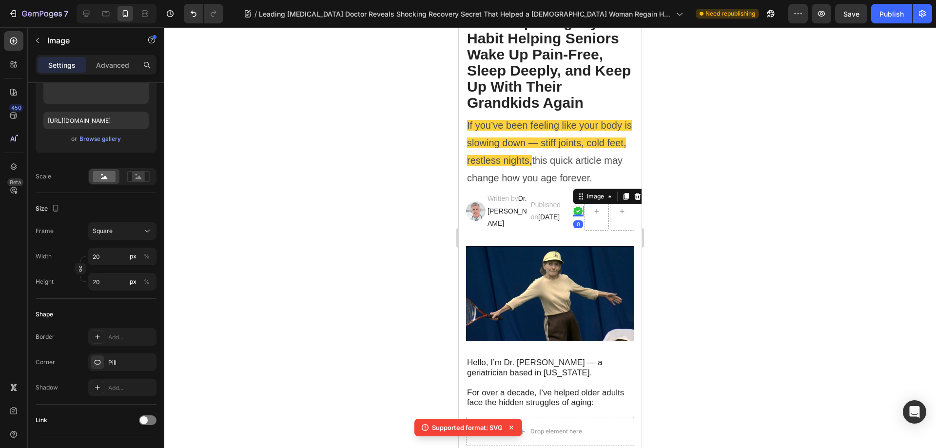
scroll to position [0, 0]
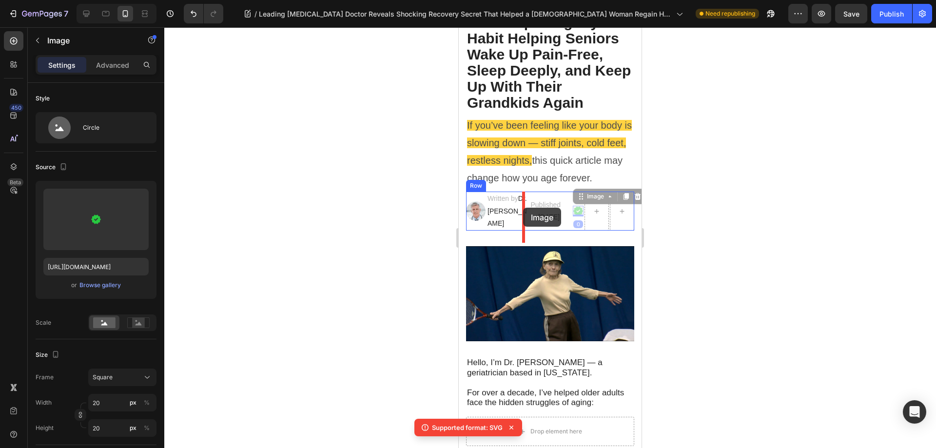
drag, startPoint x: 566, startPoint y: 205, endPoint x: 523, endPoint y: 208, distance: 43.5
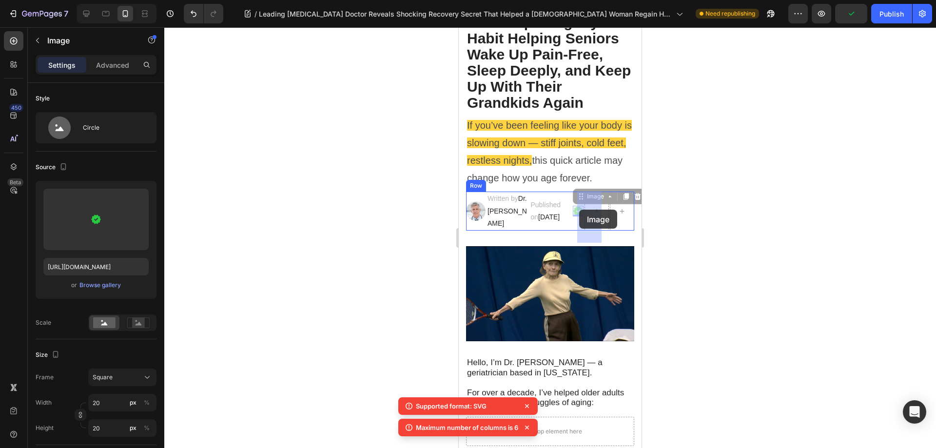
drag, startPoint x: 574, startPoint y: 204, endPoint x: 577, endPoint y: 208, distance: 5.3
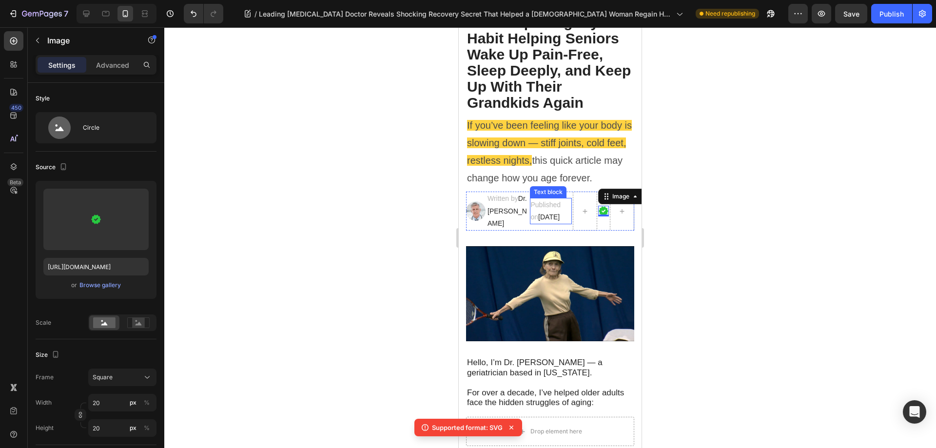
click at [544, 216] on p "Published on [DATE]" at bounding box center [551, 211] width 40 height 24
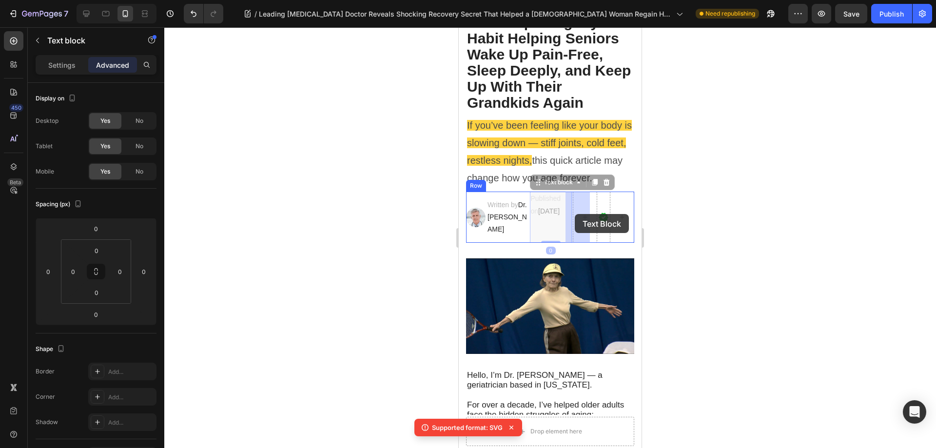
drag, startPoint x: 533, startPoint y: 186, endPoint x: 576, endPoint y: 213, distance: 50.8
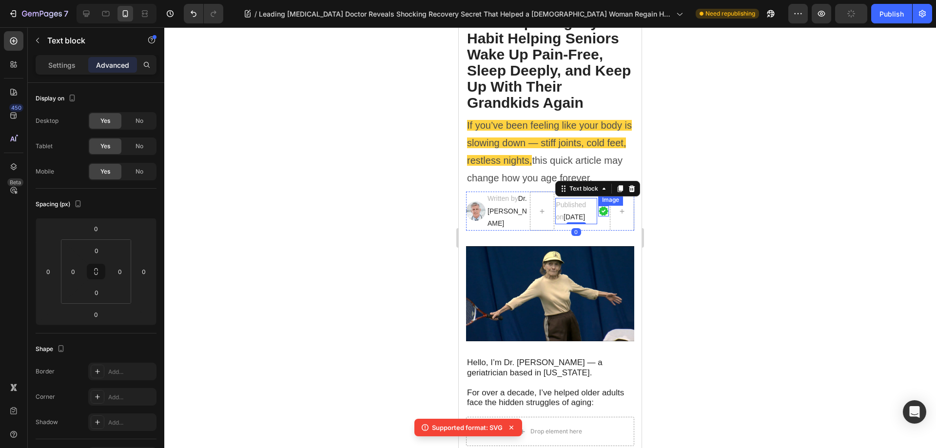
click at [598, 216] on img at bounding box center [603, 211] width 11 height 11
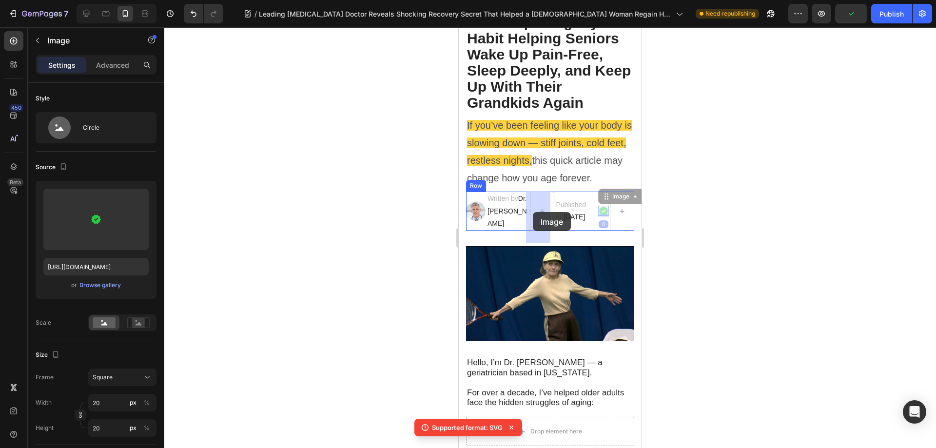
drag, startPoint x: 598, startPoint y: 203, endPoint x: 533, endPoint y: 212, distance: 65.4
click at [564, 223] on p "Published on [DATE]" at bounding box center [563, 211] width 40 height 24
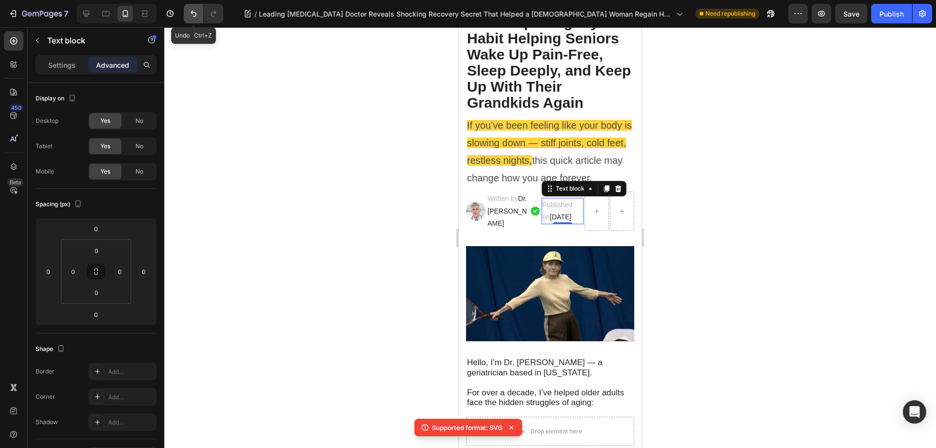
click at [200, 17] on button "Undo/Redo" at bounding box center [193, 13] width 19 height 19
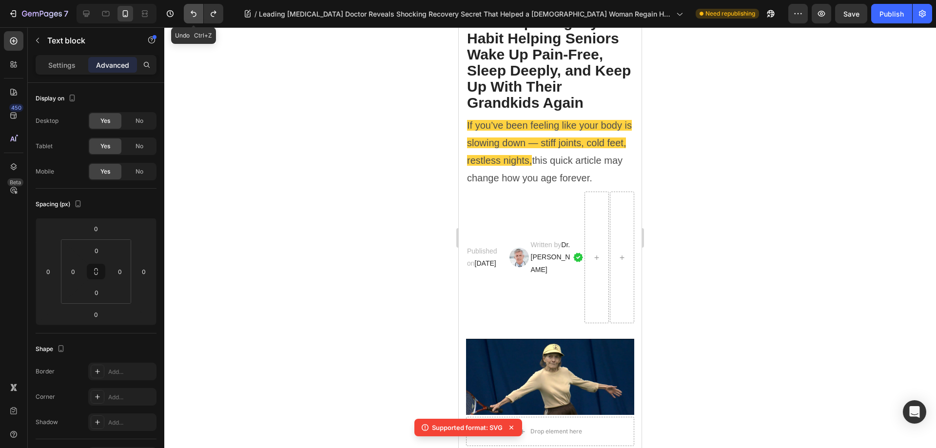
click at [200, 17] on button "Undo/Redo" at bounding box center [193, 13] width 19 height 19
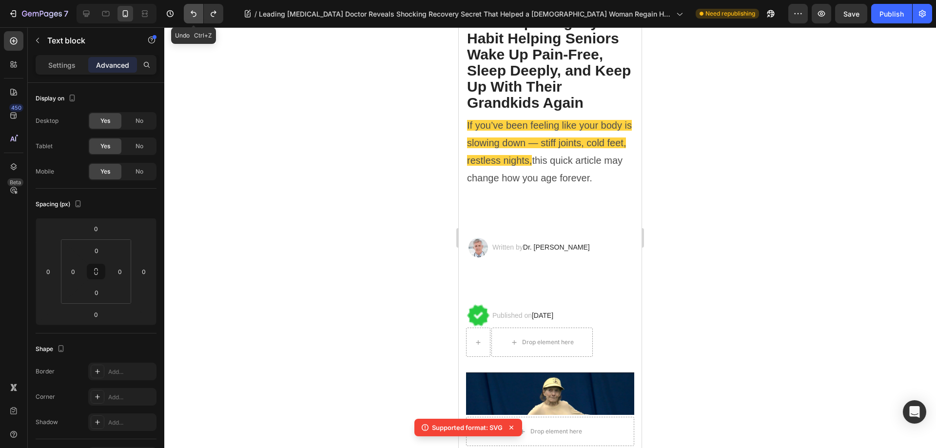
click at [200, 17] on button "Undo/Redo" at bounding box center [193, 13] width 19 height 19
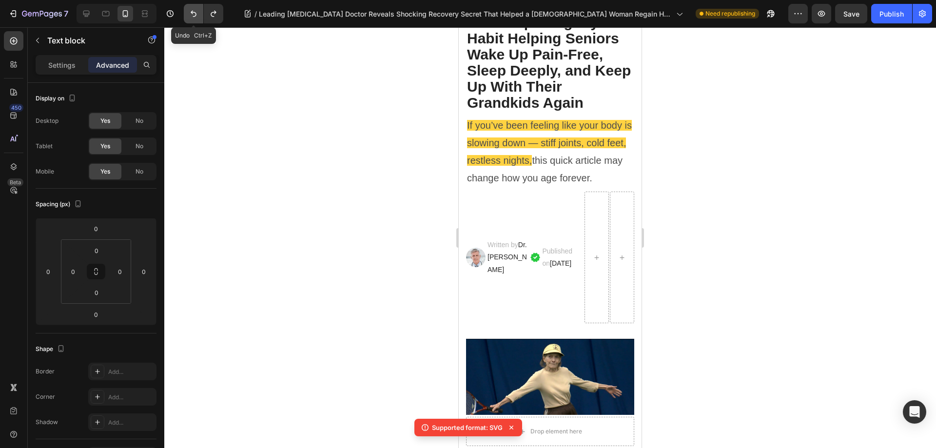
click at [200, 17] on button "Undo/Redo" at bounding box center [193, 13] width 19 height 19
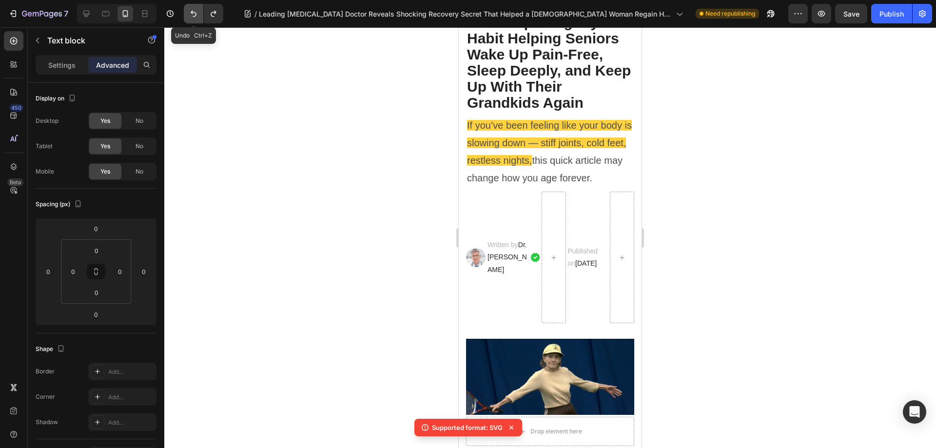
click at [200, 17] on button "Undo/Redo" at bounding box center [193, 13] width 19 height 19
click at [89, 15] on icon at bounding box center [86, 14] width 6 height 6
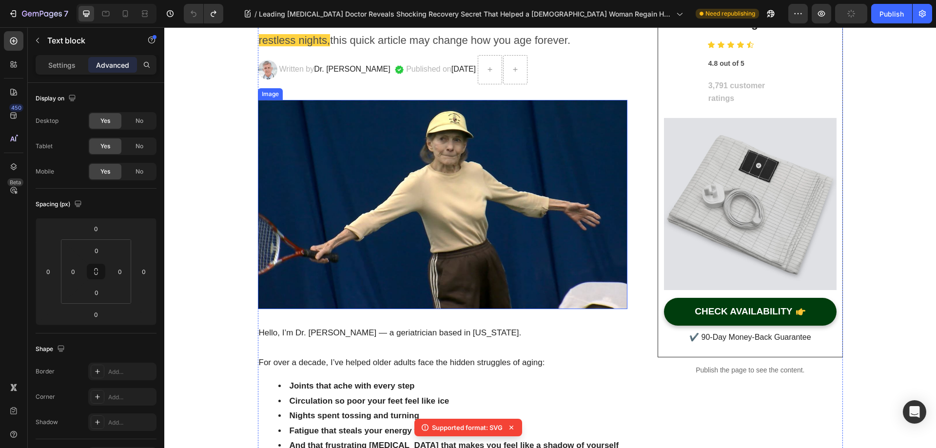
scroll to position [186, 0]
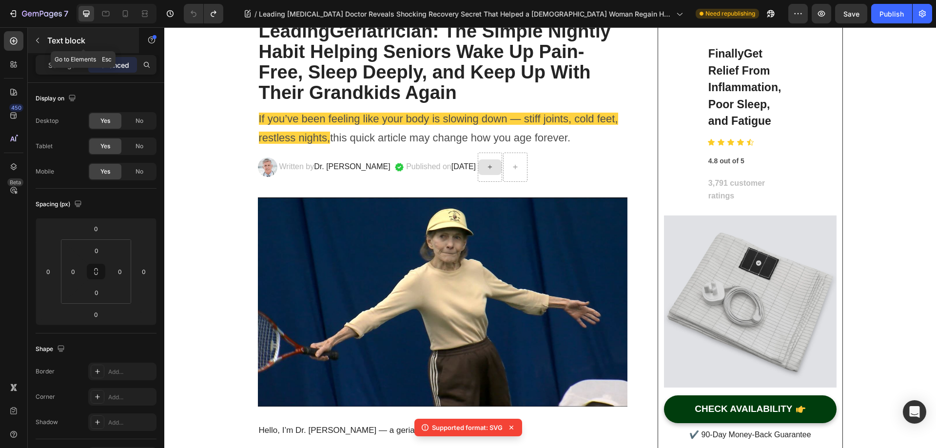
click at [39, 39] on icon "button" at bounding box center [38, 41] width 8 height 8
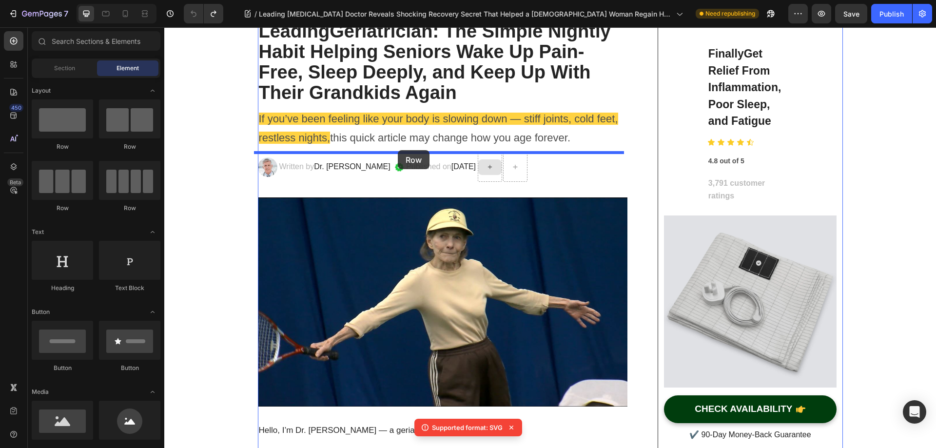
drag, startPoint x: 380, startPoint y: 175, endPoint x: 398, endPoint y: 150, distance: 30.3
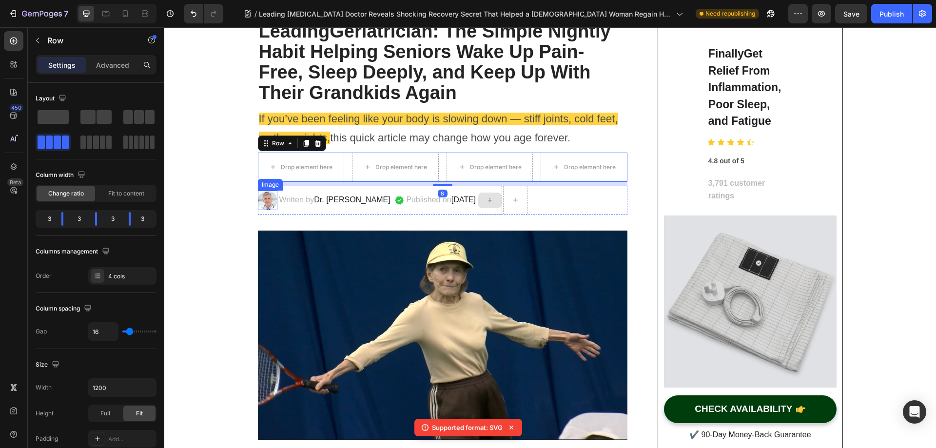
click at [265, 201] on img at bounding box center [267, 200] width 19 height 19
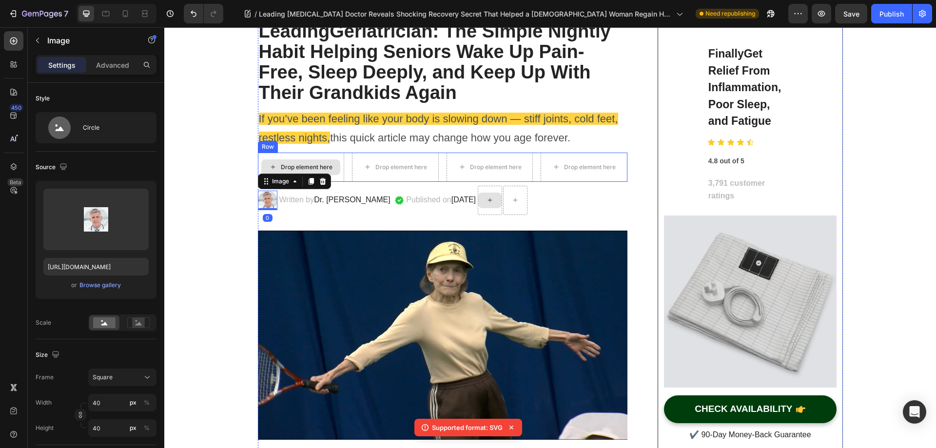
click at [315, 160] on div "Drop element here" at bounding box center [300, 167] width 79 height 16
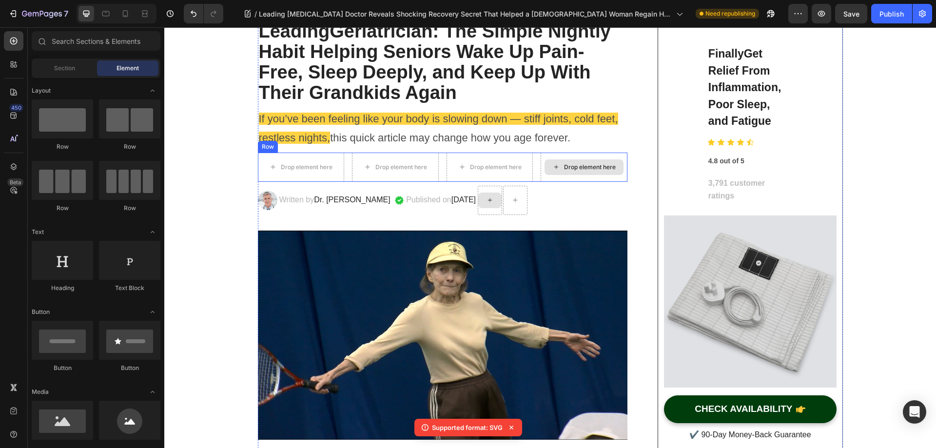
click at [617, 157] on div "Drop element here" at bounding box center [584, 167] width 87 height 29
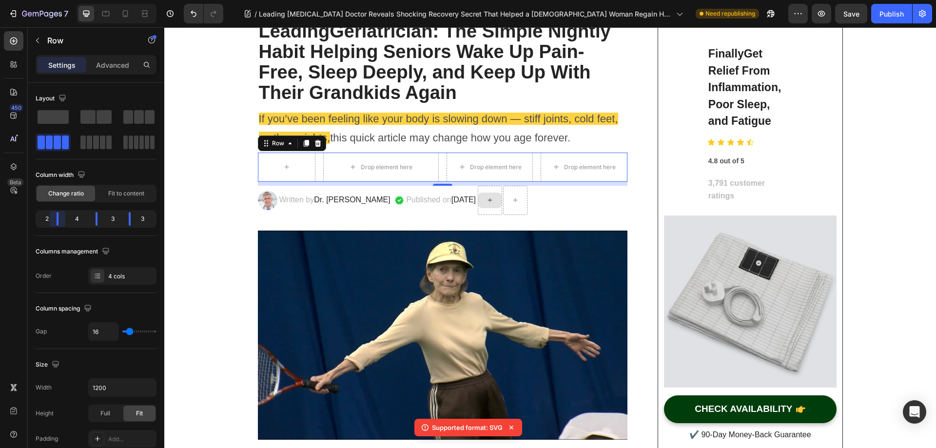
drag, startPoint x: 65, startPoint y: 220, endPoint x: 92, endPoint y: 177, distance: 50.8
click at [54, 0] on body "7 Version history / Leading [MEDICAL_DATA] Doctor Reveals Shocking Recovery Sec…" at bounding box center [468, 0] width 936 height 0
click at [258, 205] on img at bounding box center [267, 200] width 19 height 19
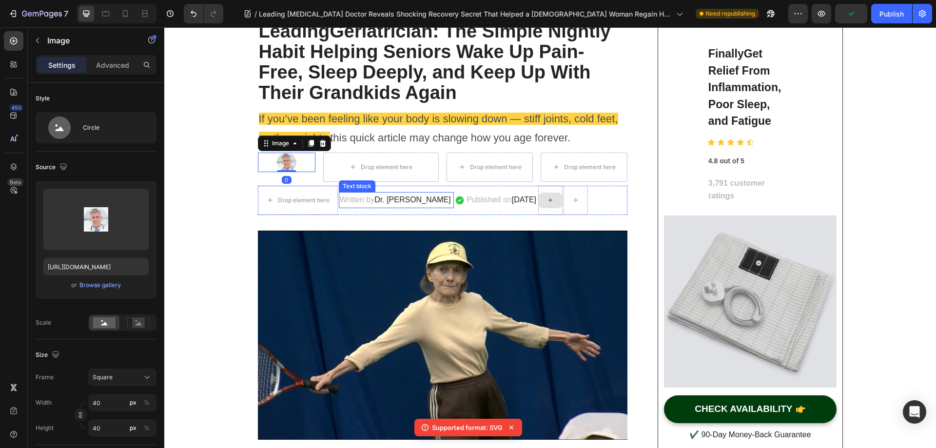
click at [386, 199] on span "Dr. [PERSON_NAME]" at bounding box center [412, 199] width 76 height 8
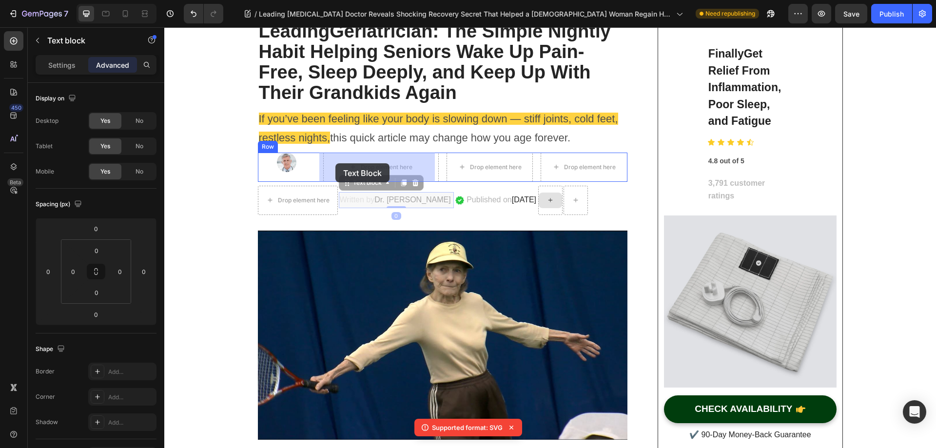
drag, startPoint x: 345, startPoint y: 183, endPoint x: 335, endPoint y: 163, distance: 22.0
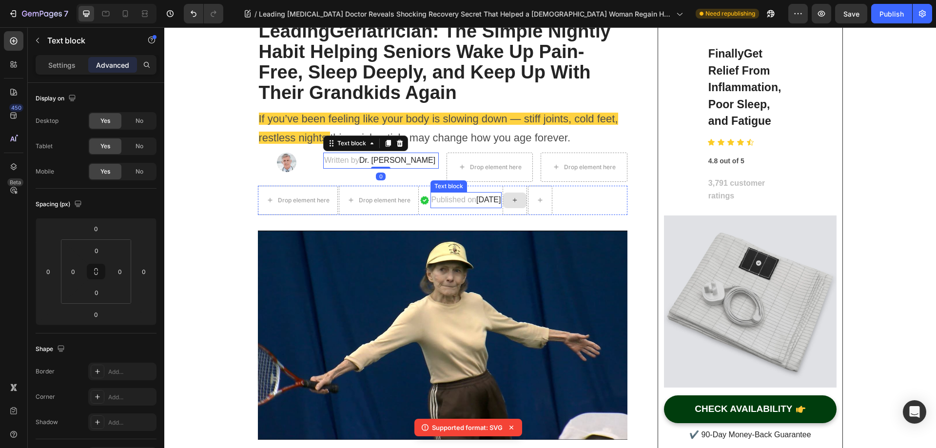
click at [462, 198] on p "Published on [DATE]" at bounding box center [466, 200] width 70 height 14
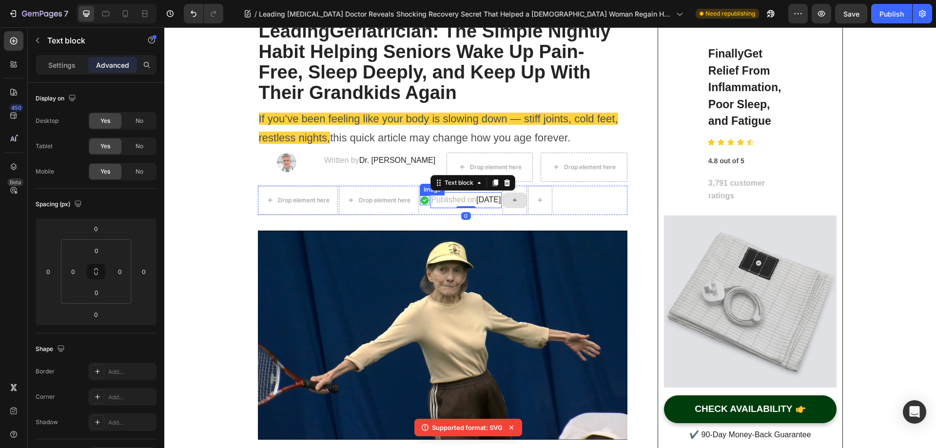
click at [422, 200] on img at bounding box center [425, 200] width 10 height 10
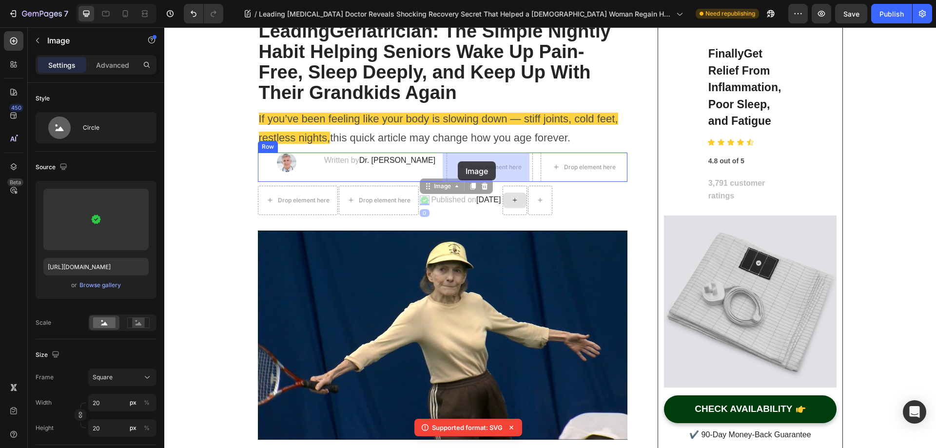
drag, startPoint x: 424, startPoint y: 186, endPoint x: 458, endPoint y: 161, distance: 41.8
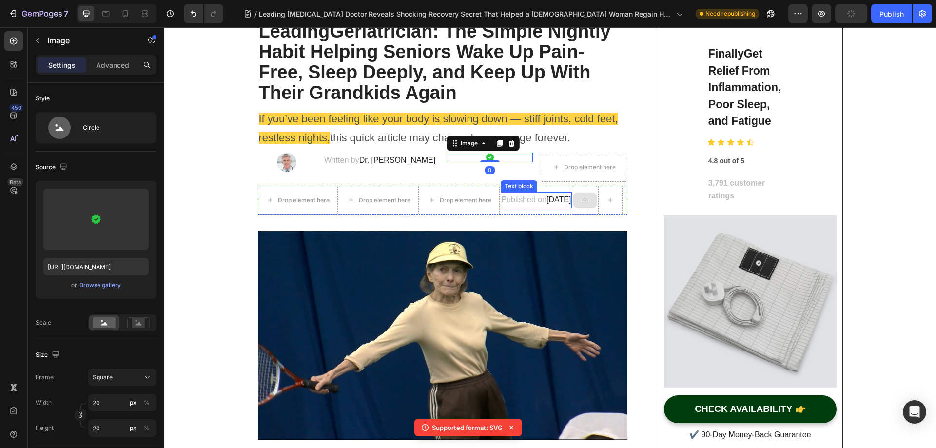
click at [546, 204] on span "[DATE]" at bounding box center [558, 199] width 24 height 8
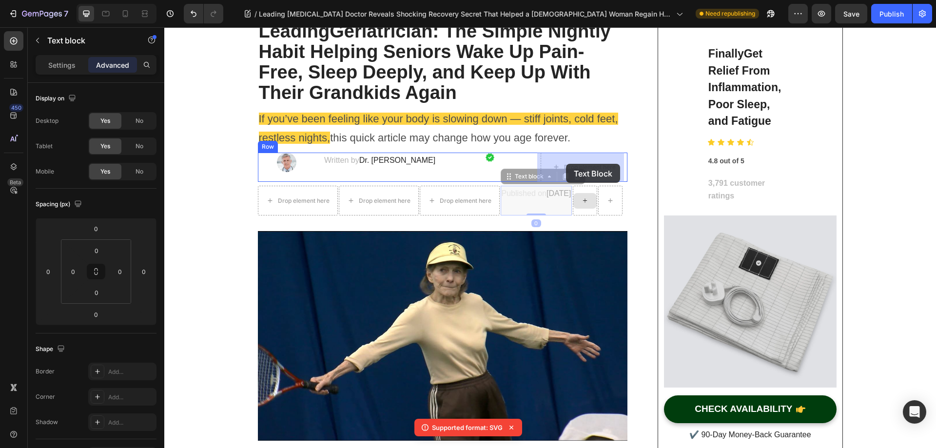
drag, startPoint x: 503, startPoint y: 178, endPoint x: 565, endPoint y: 163, distance: 63.8
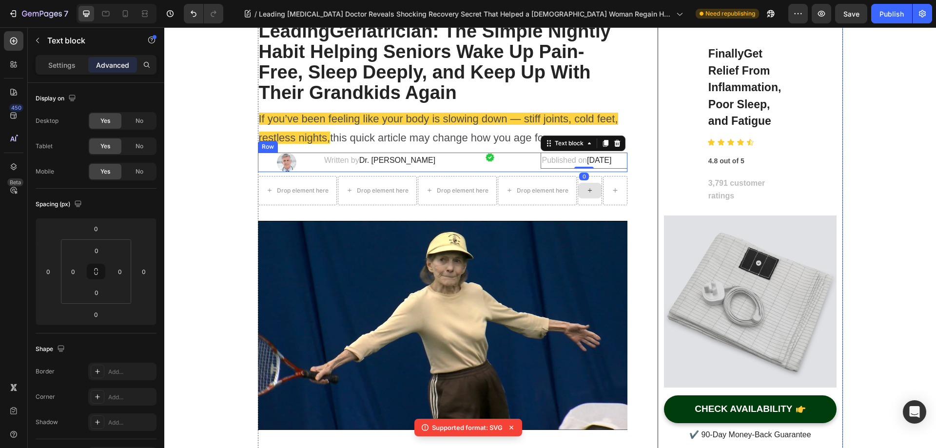
click at [429, 170] on div "Written by Dr. [PERSON_NAME] Text block" at bounding box center [381, 162] width 116 height 19
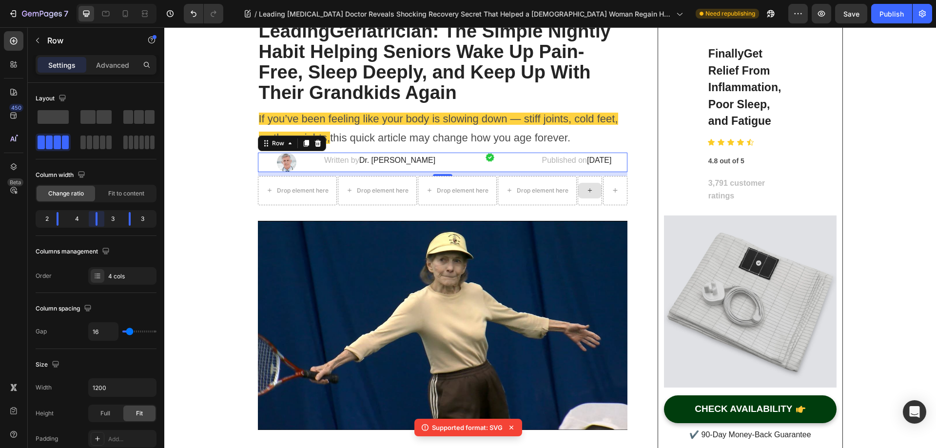
click at [92, 0] on body "7 Version history / Leading [MEDICAL_DATA] Doctor Reveals Shocking Recovery Sec…" at bounding box center [468, 0] width 936 height 0
drag, startPoint x: 131, startPoint y: 218, endPoint x: 104, endPoint y: 218, distance: 26.3
click at [104, 0] on body "7 Version history / Leading [MEDICAL_DATA] Doctor Reveals Shocking Recovery Sec…" at bounding box center [468, 0] width 936 height 0
type input "7"
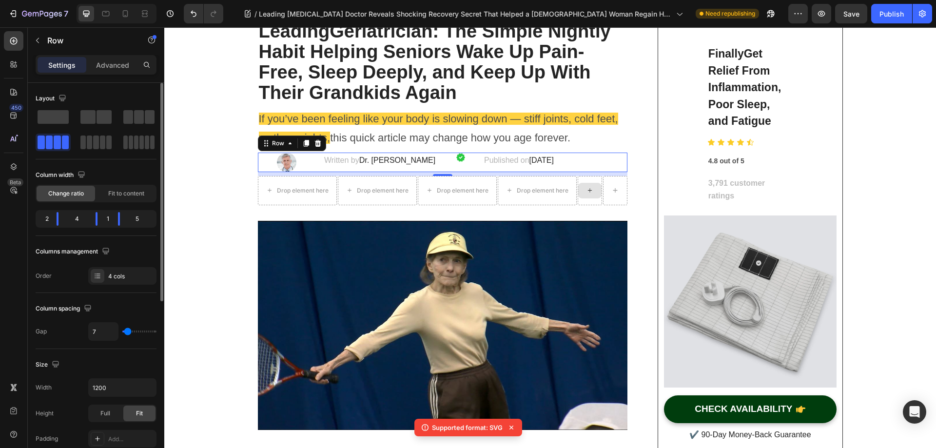
type input "0"
type input "20"
type input "24"
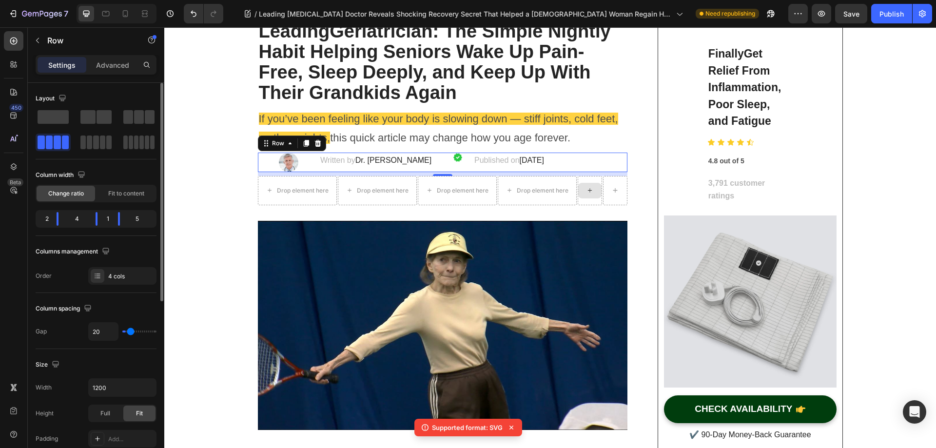
type input "24"
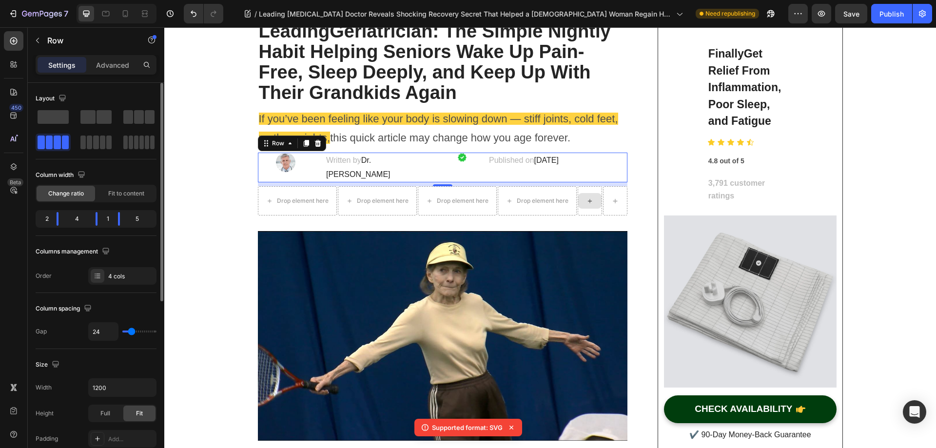
type input "20"
type input "0"
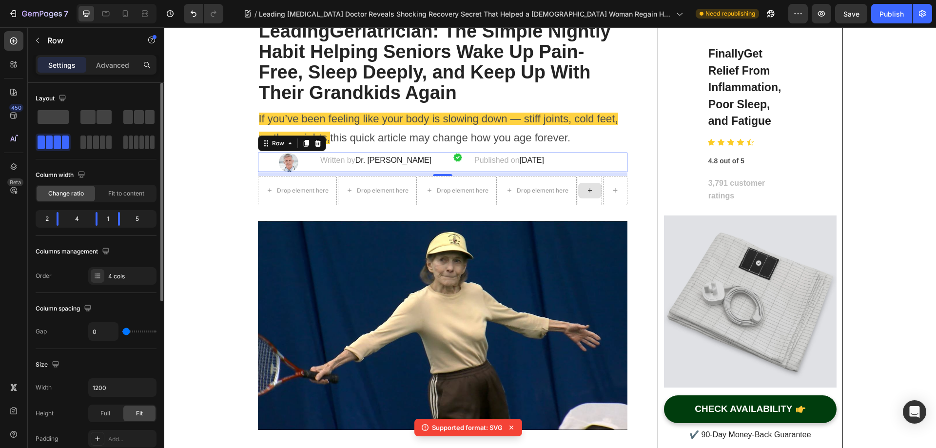
type input "2"
type input "11"
type input "9"
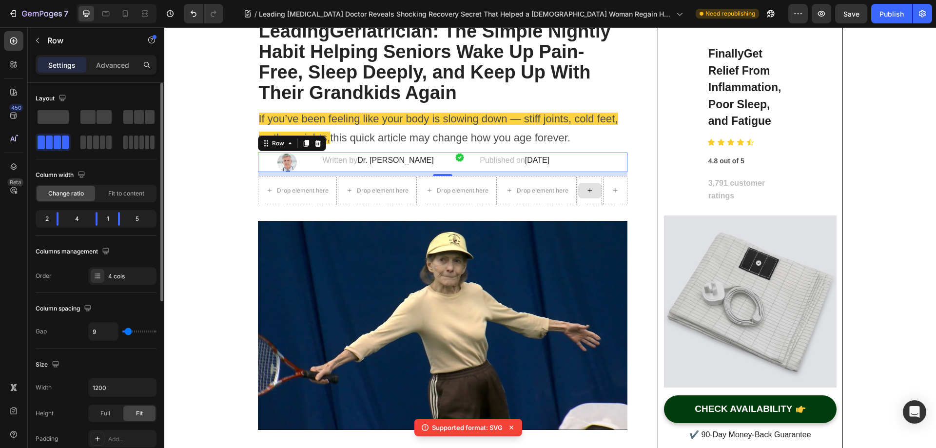
type input "9"
click at [128, 331] on input "range" at bounding box center [139, 331] width 34 height 2
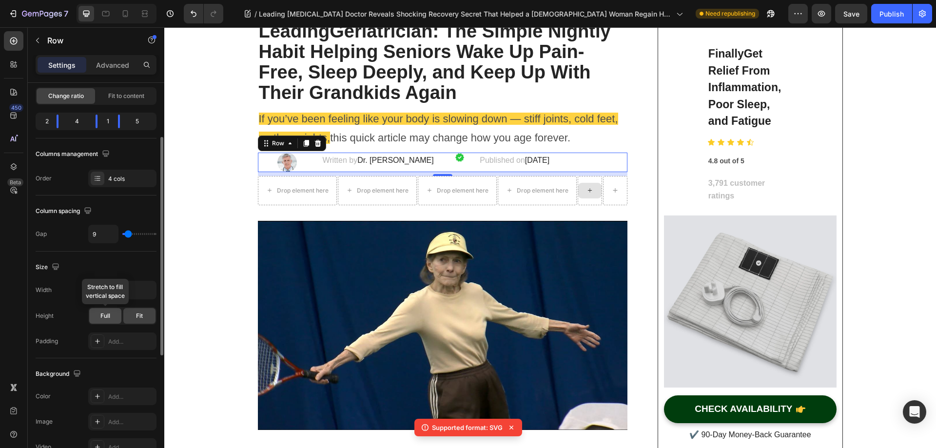
click at [116, 319] on div "Full" at bounding box center [105, 316] width 32 height 16
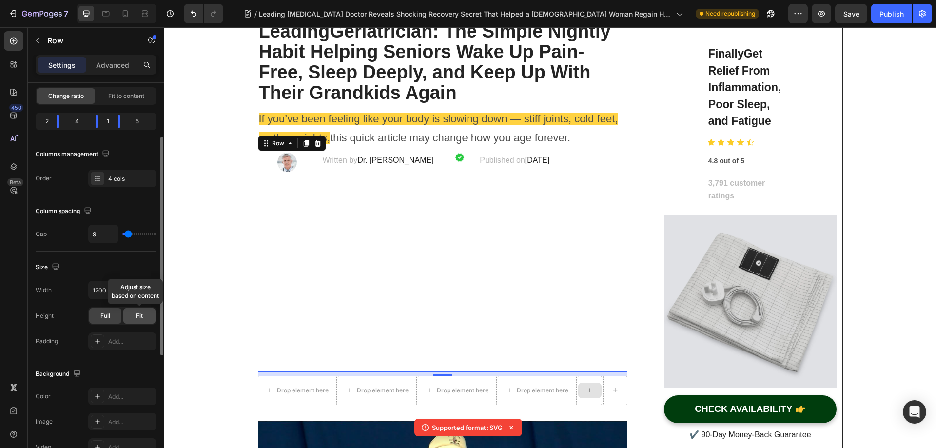
click at [139, 321] on div "Fit" at bounding box center [139, 316] width 32 height 16
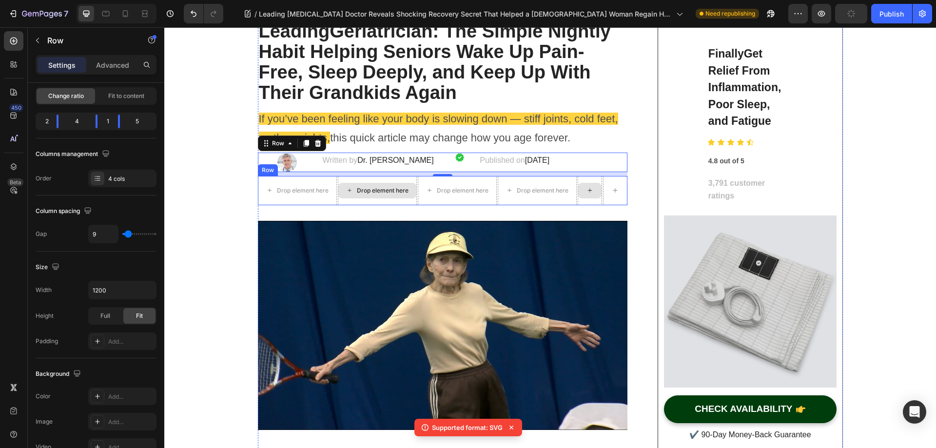
click at [368, 179] on div "Drop element here" at bounding box center [377, 190] width 79 height 29
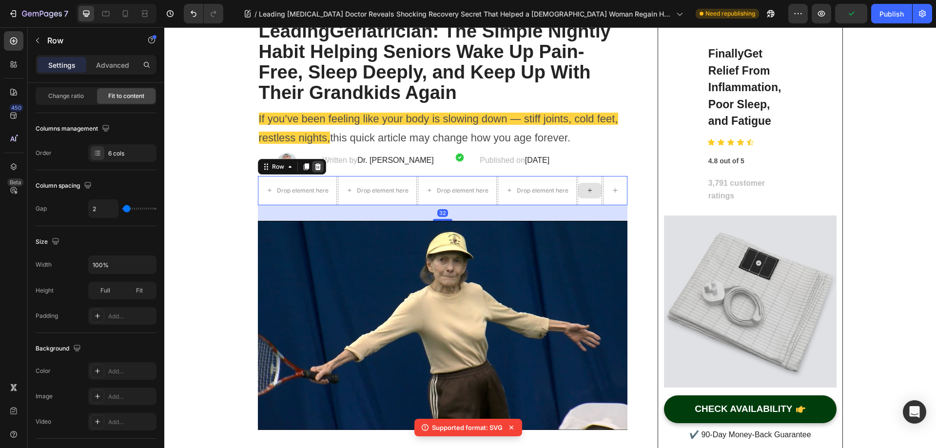
click at [315, 165] on icon at bounding box center [317, 166] width 6 height 7
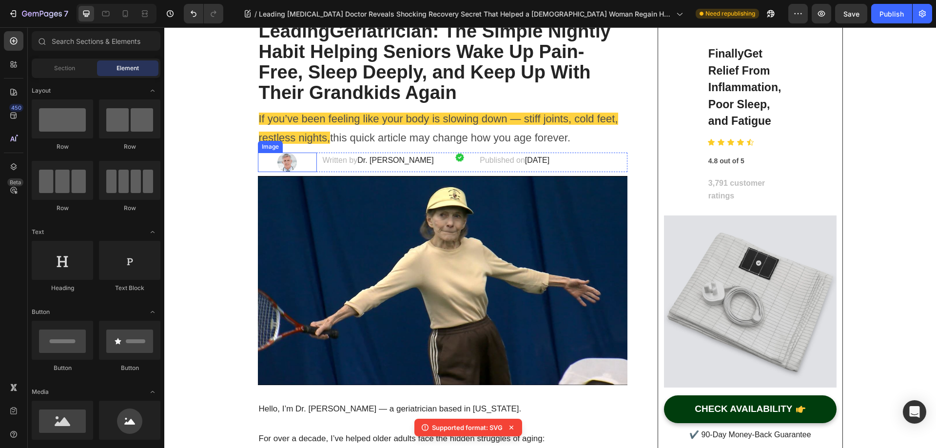
click at [305, 158] on div at bounding box center [287, 162] width 59 height 19
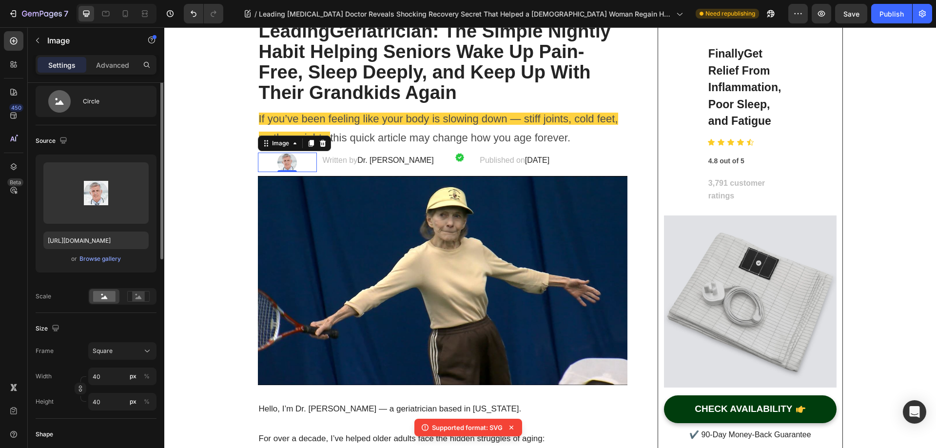
scroll to position [0, 0]
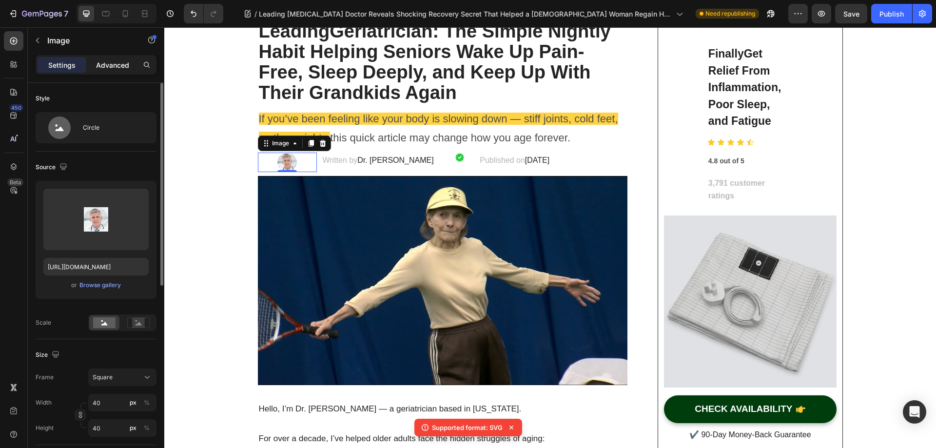
click at [113, 62] on p "Advanced" at bounding box center [112, 65] width 33 height 10
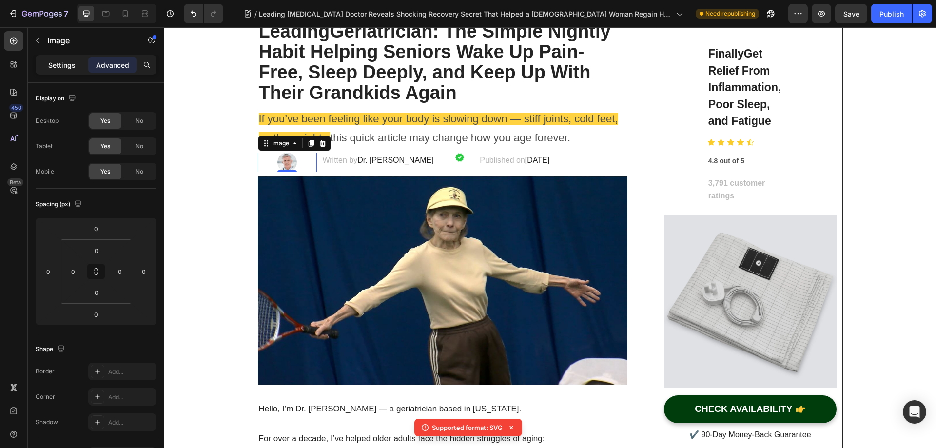
click at [67, 70] on div "Settings" at bounding box center [62, 65] width 49 height 16
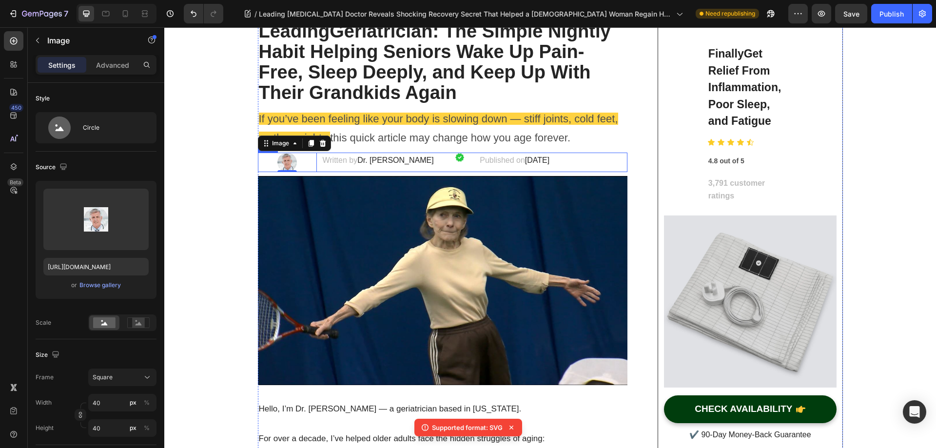
click at [449, 163] on div "Image" at bounding box center [460, 162] width 30 height 19
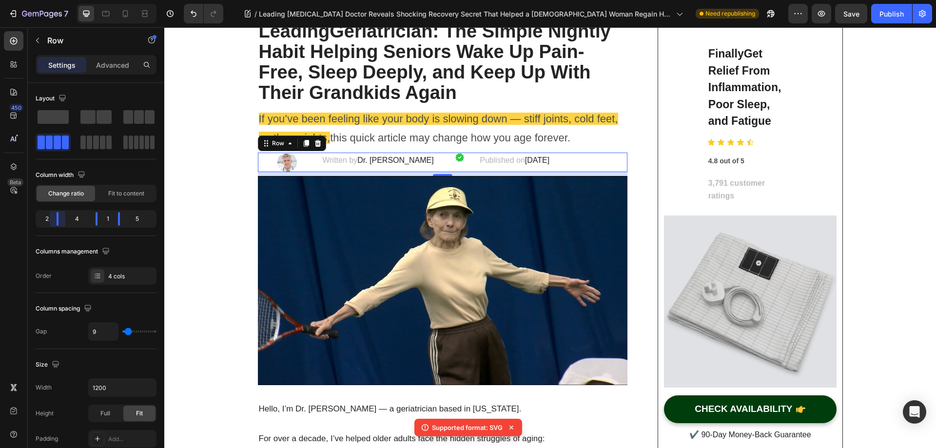
drag, startPoint x: 60, startPoint y: 219, endPoint x: 164, endPoint y: 168, distance: 115.8
click at [35, 0] on body "7 Version history / Leading [MEDICAL_DATA] Doctor Reveals Shocking Recovery Sec…" at bounding box center [468, 0] width 936 height 0
click at [336, 161] on p "Written by Dr. [PERSON_NAME]" at bounding box center [380, 161] width 117 height 14
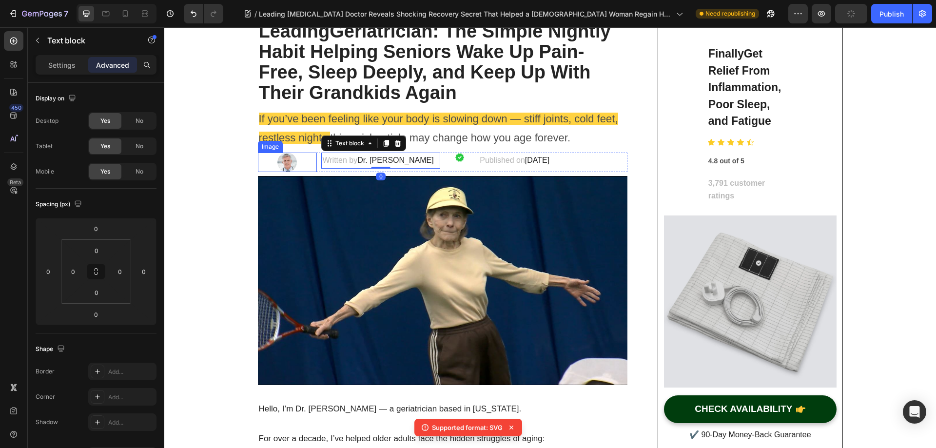
click at [298, 162] on div at bounding box center [287, 162] width 59 height 19
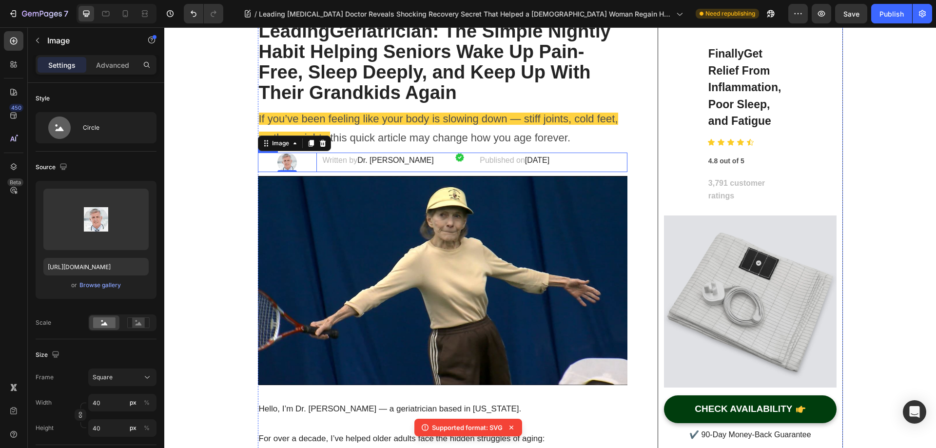
click at [437, 160] on div "Image 0 Written by Dr. Jonathan Myers Text block Image Published on February 28…" at bounding box center [443, 162] width 370 height 19
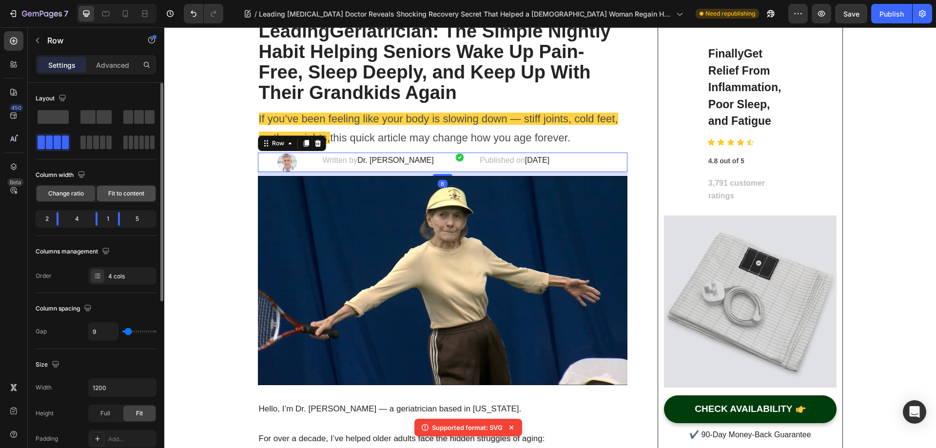
click at [120, 194] on span "Fit to content" at bounding box center [126, 193] width 36 height 9
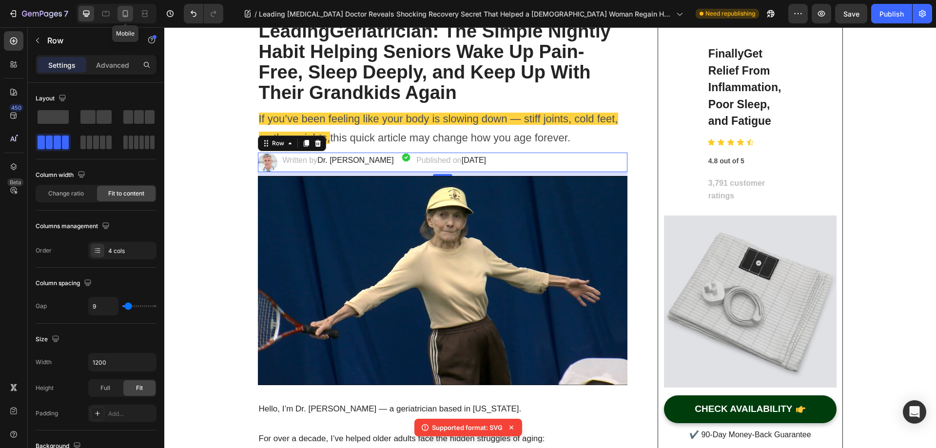
click at [125, 16] on icon at bounding box center [125, 14] width 10 height 10
type input "100%"
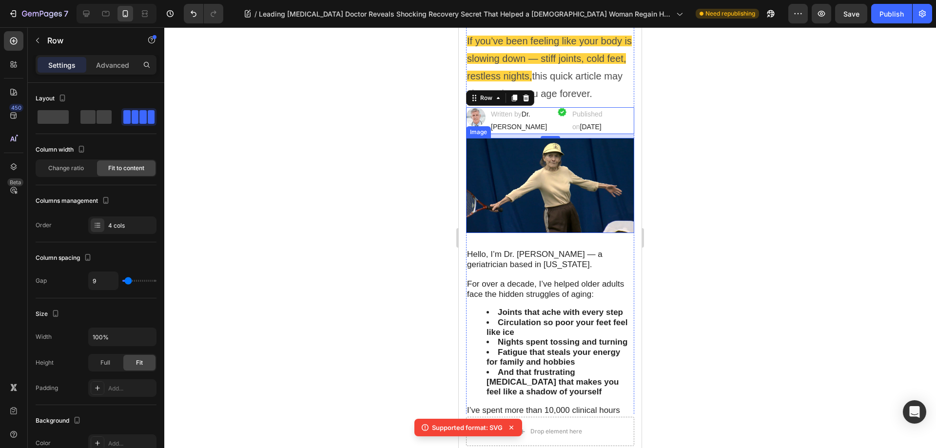
scroll to position [194, 0]
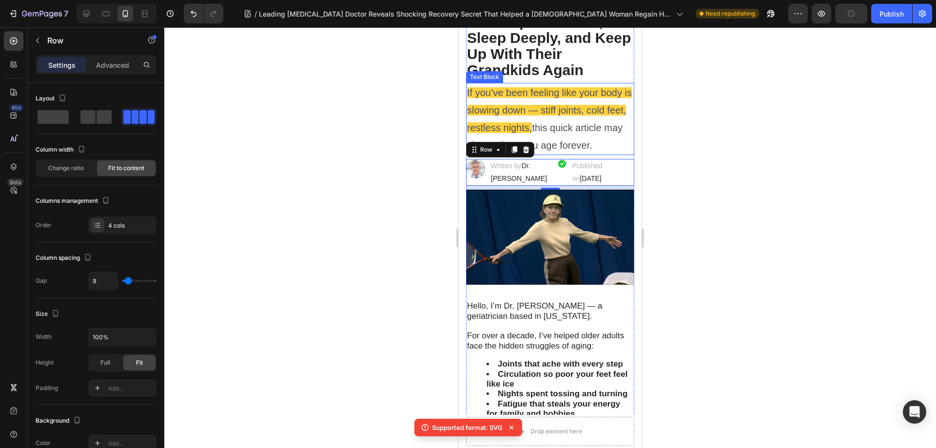
click at [602, 112] on span "If you’ve been feeling like your body is slowing down — stiff joints, cold feet…" at bounding box center [549, 110] width 165 height 46
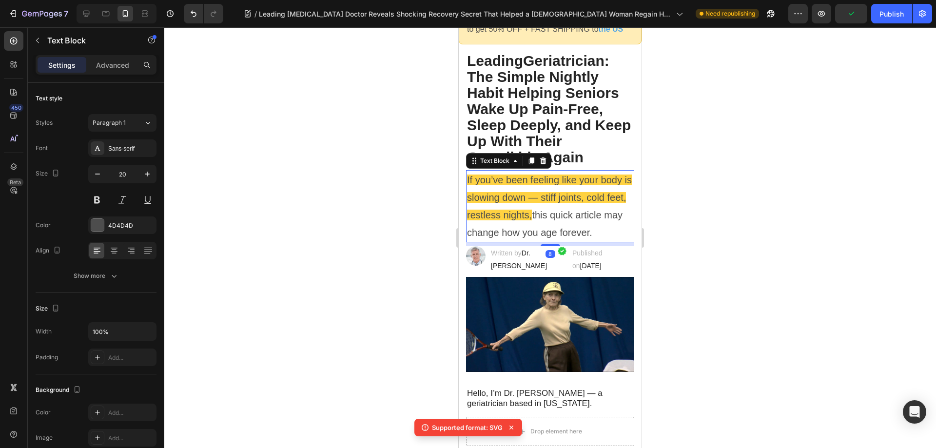
scroll to position [97, 0]
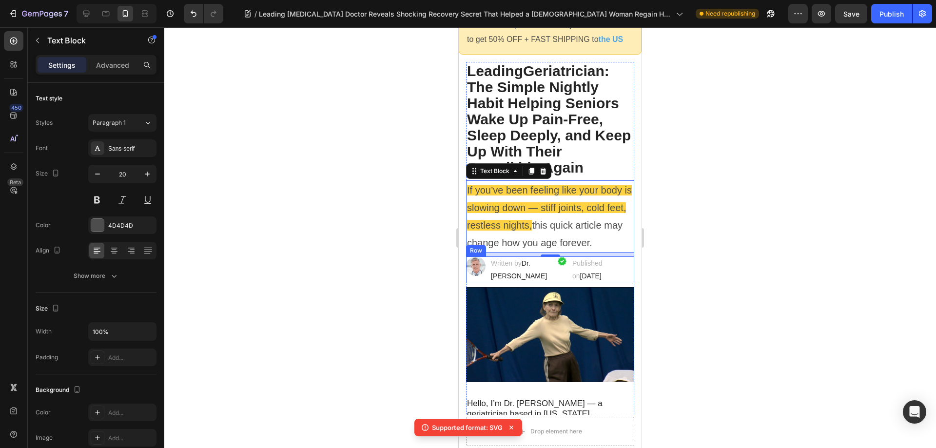
click at [557, 277] on div "Image" at bounding box center [562, 269] width 10 height 26
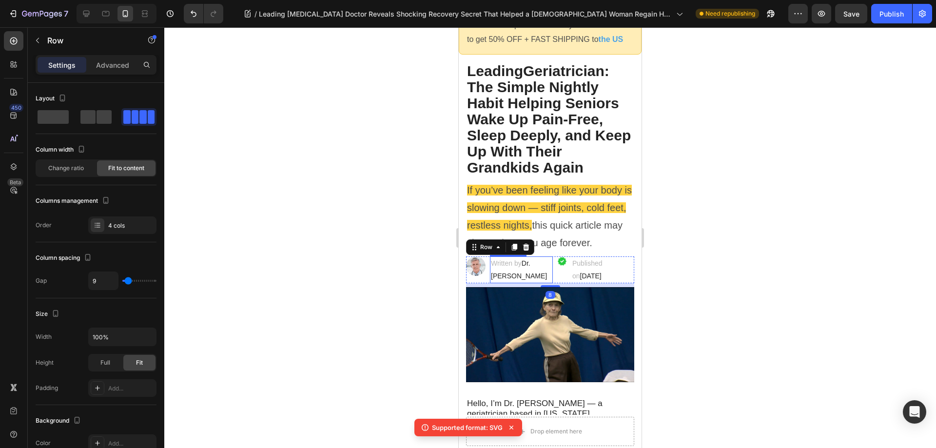
click at [533, 267] on p "Written by Dr. [PERSON_NAME]" at bounding box center [521, 269] width 61 height 24
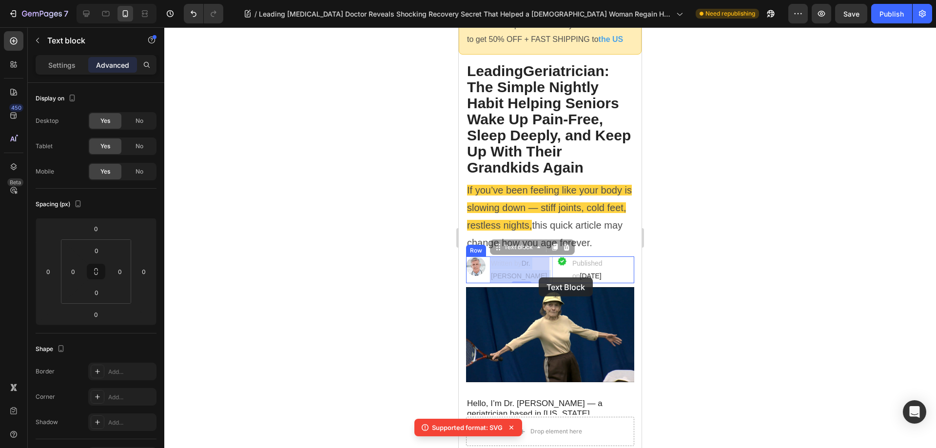
drag, startPoint x: 524, startPoint y: 262, endPoint x: 539, endPoint y: 277, distance: 20.7
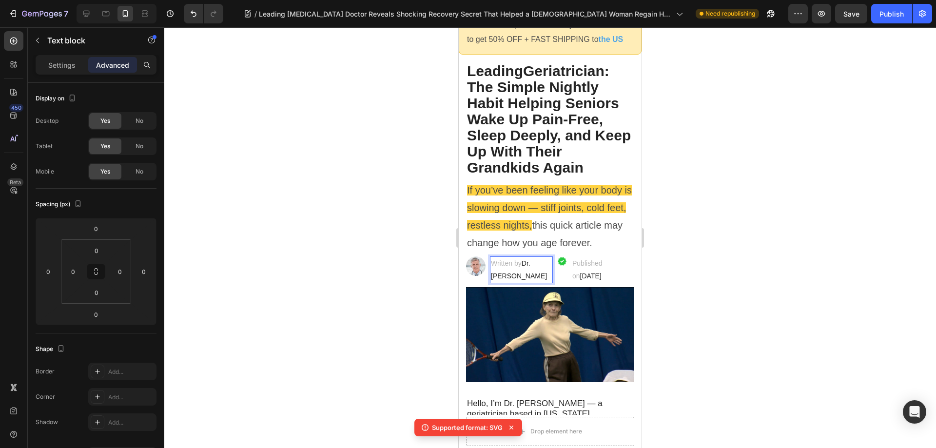
click at [531, 265] on span "Dr. [PERSON_NAME]" at bounding box center [519, 269] width 56 height 20
drag, startPoint x: 522, startPoint y: 262, endPoint x: 537, endPoint y: 275, distance: 20.0
click at [537, 275] on p "Written by Dr. [PERSON_NAME]" at bounding box center [521, 269] width 61 height 24
click at [540, 276] on p "Written by Dr. [PERSON_NAME]" at bounding box center [521, 269] width 61 height 24
drag, startPoint x: 524, startPoint y: 263, endPoint x: 541, endPoint y: 280, distance: 23.8
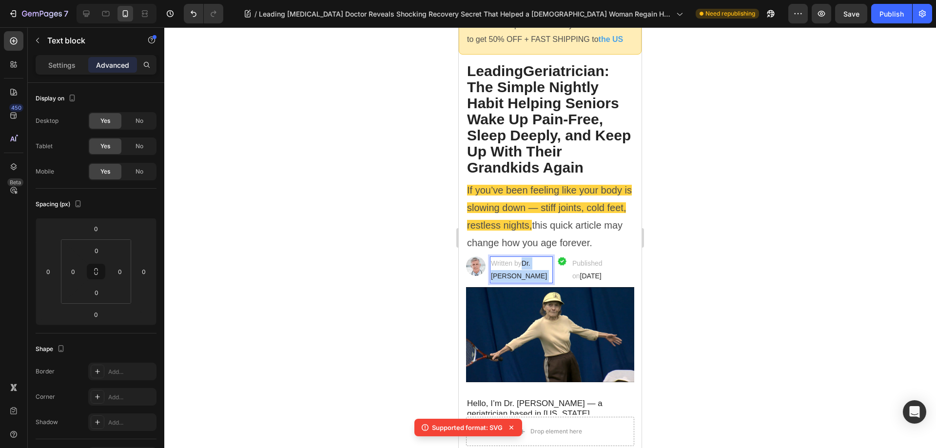
click at [541, 280] on p "Written by Dr. [PERSON_NAME]" at bounding box center [521, 269] width 61 height 24
click at [583, 267] on p "Published on [DATE]" at bounding box center [602, 269] width 61 height 24
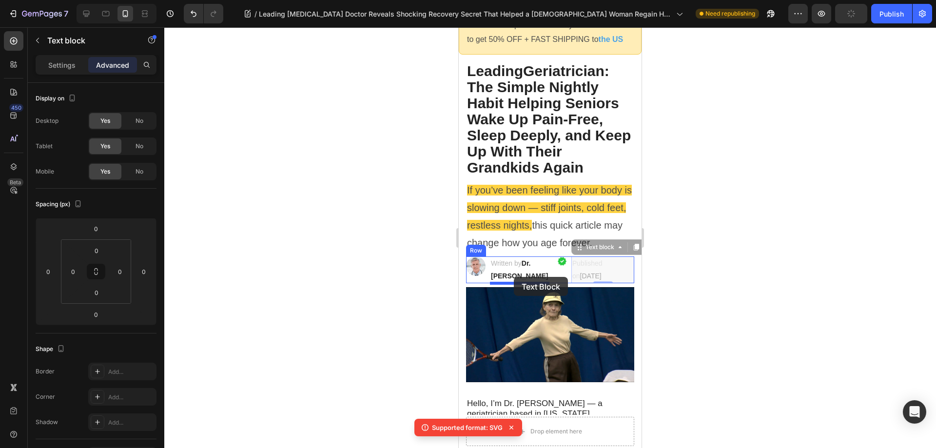
drag, startPoint x: 578, startPoint y: 249, endPoint x: 514, endPoint y: 277, distance: 69.6
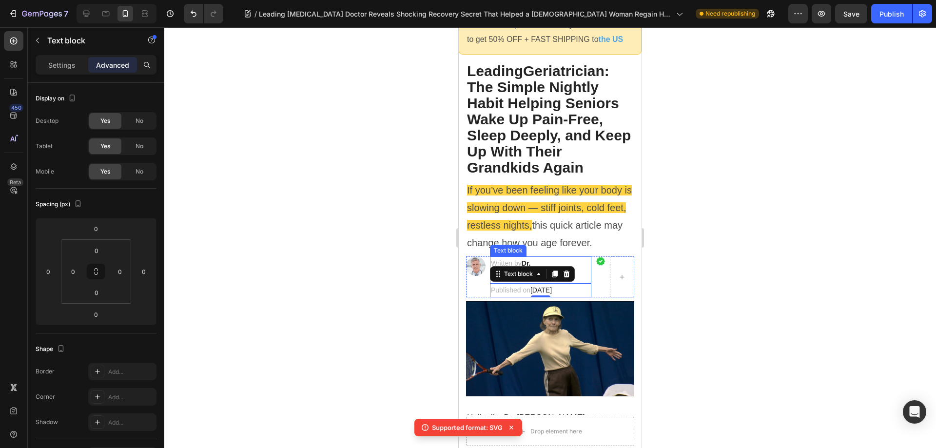
click at [541, 258] on p "Written by Dr. [PERSON_NAME]" at bounding box center [540, 269] width 99 height 24
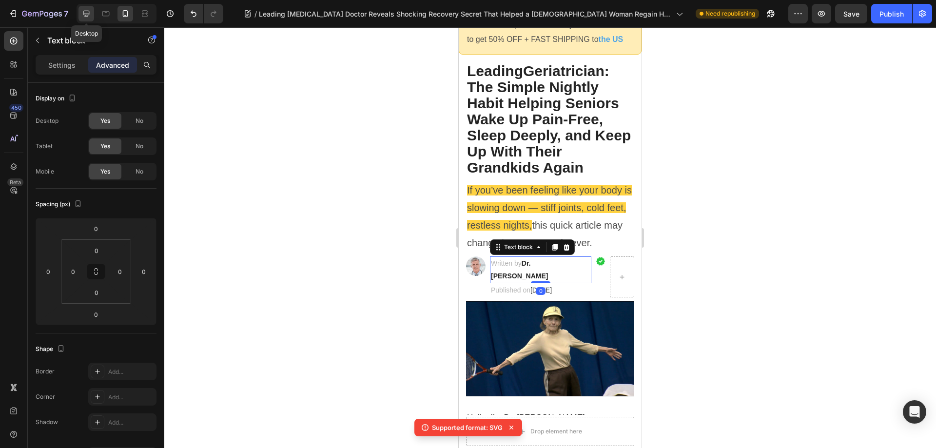
click at [90, 12] on icon at bounding box center [86, 14] width 10 height 10
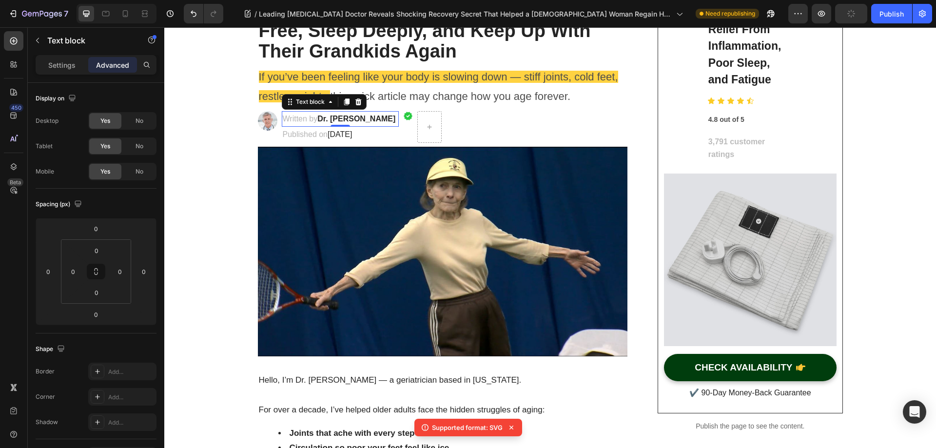
scroll to position [176, 0]
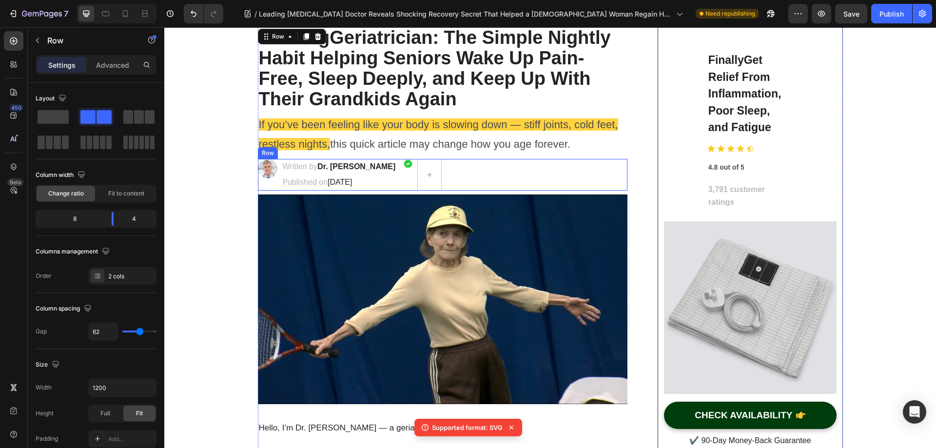
click at [486, 174] on div "Image Written by Dr. Jonathan Myers Text block Published on February 28, 2025 T…" at bounding box center [443, 175] width 370 height 32
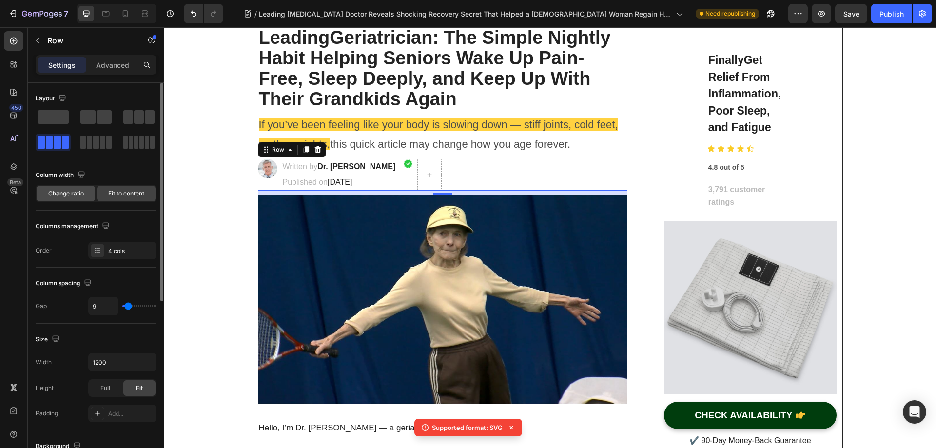
click at [78, 194] on span "Change ratio" at bounding box center [66, 193] width 36 height 9
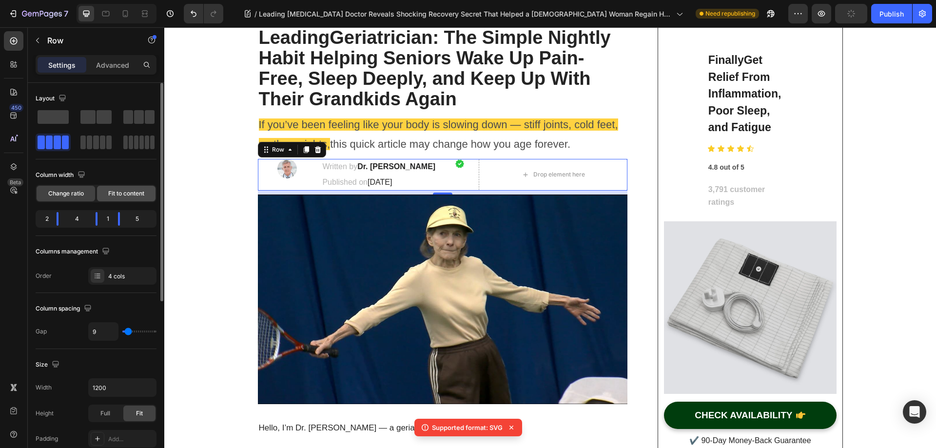
click at [109, 193] on span "Fit to content" at bounding box center [126, 193] width 36 height 9
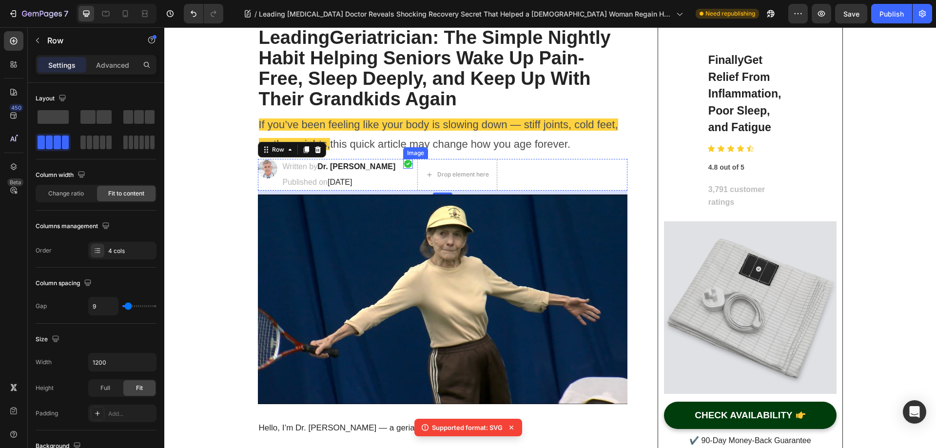
click at [403, 163] on img at bounding box center [408, 164] width 10 height 10
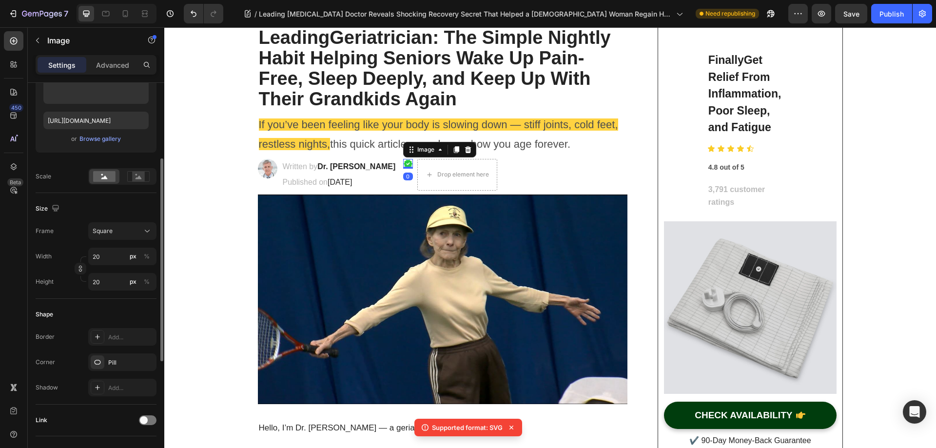
scroll to position [244, 0]
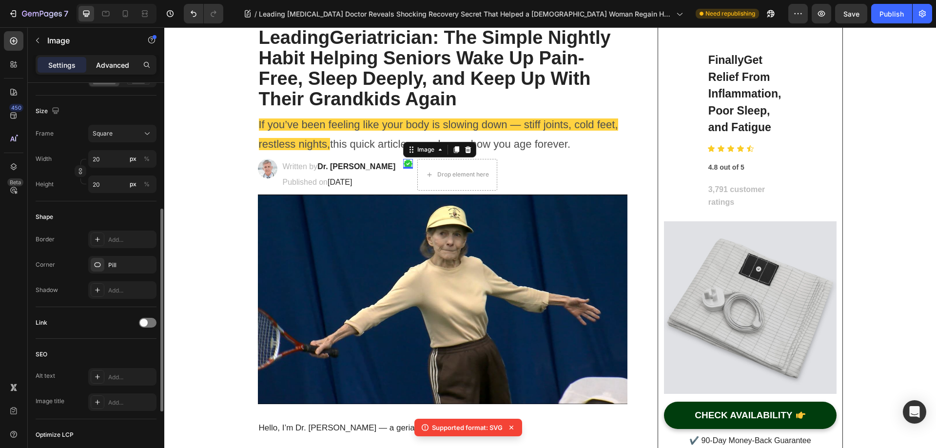
click at [121, 65] on p "Advanced" at bounding box center [112, 65] width 33 height 10
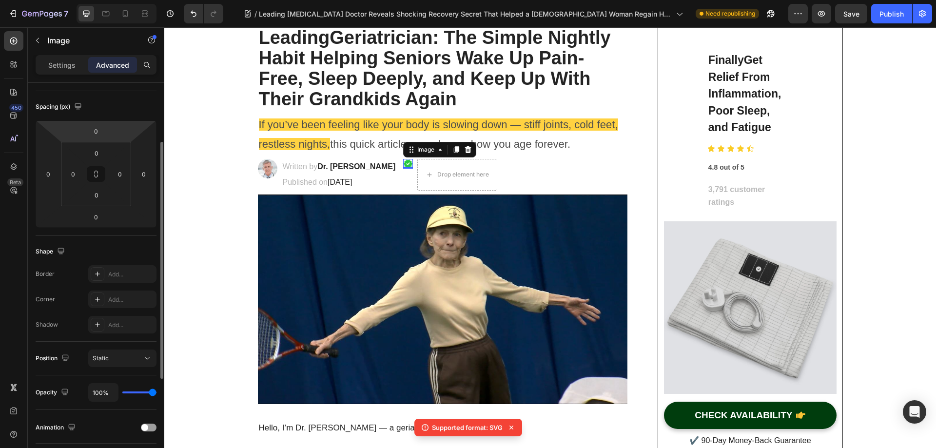
scroll to position [0, 0]
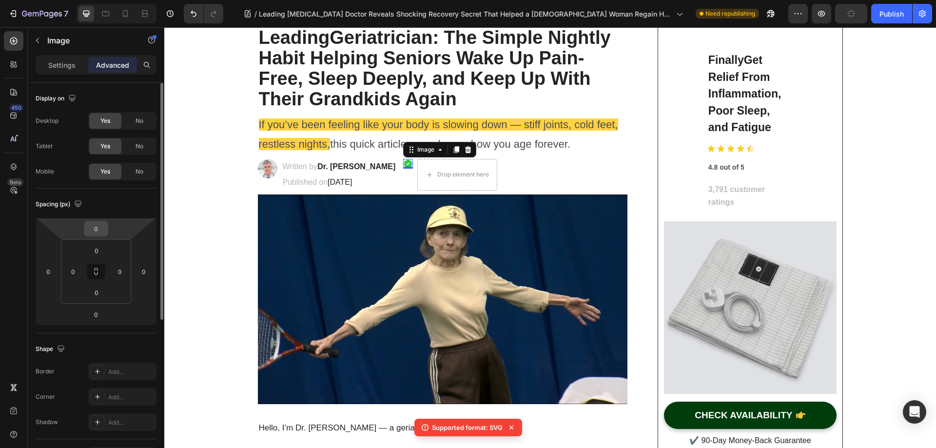
click at [97, 233] on input "0" at bounding box center [95, 228] width 19 height 15
type input "20"
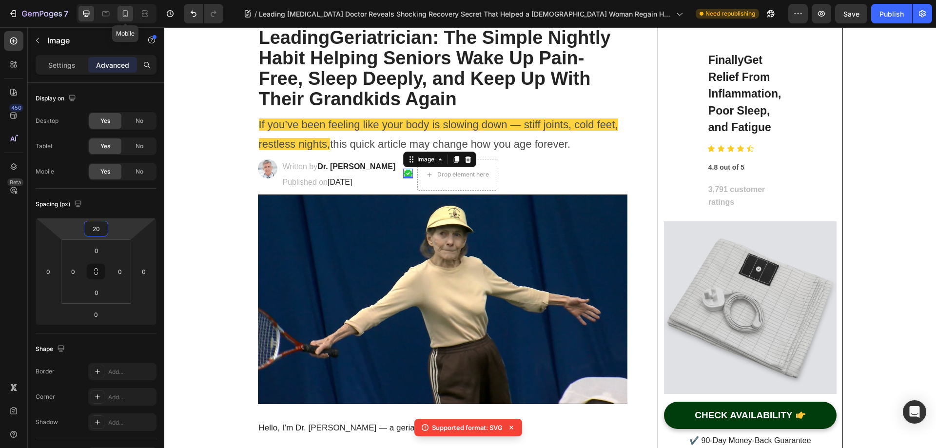
click at [127, 7] on div at bounding box center [125, 14] width 16 height 16
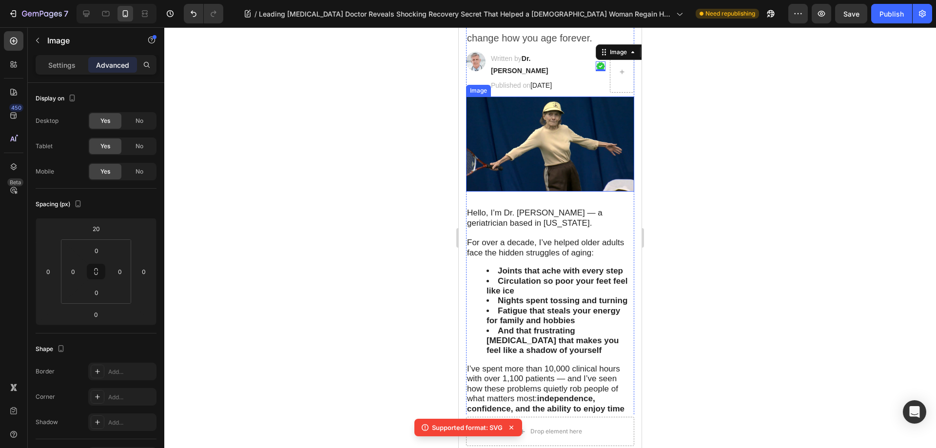
scroll to position [201, 0]
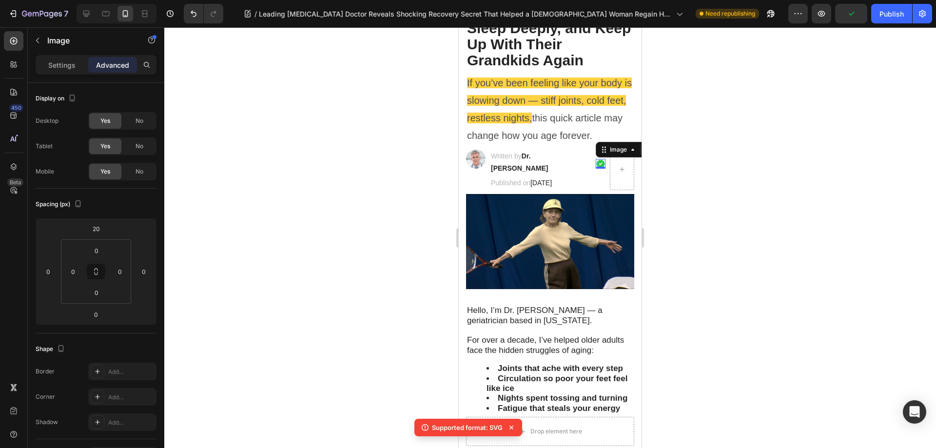
click at [698, 157] on div at bounding box center [550, 237] width 772 height 421
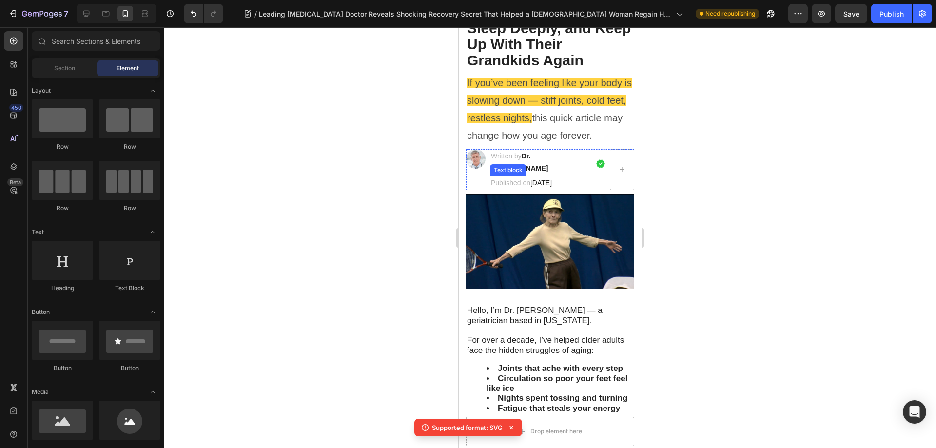
click at [543, 183] on span "[DATE]" at bounding box center [540, 183] width 21 height 8
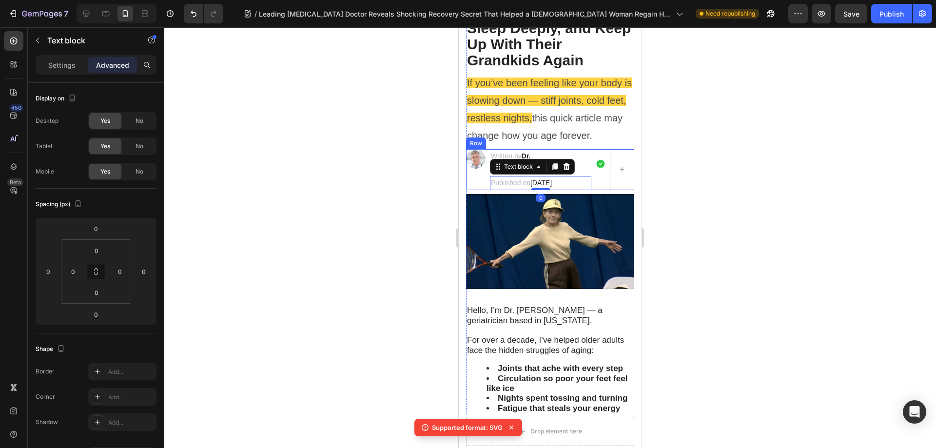
click at [596, 152] on div "Image" at bounding box center [601, 169] width 10 height 41
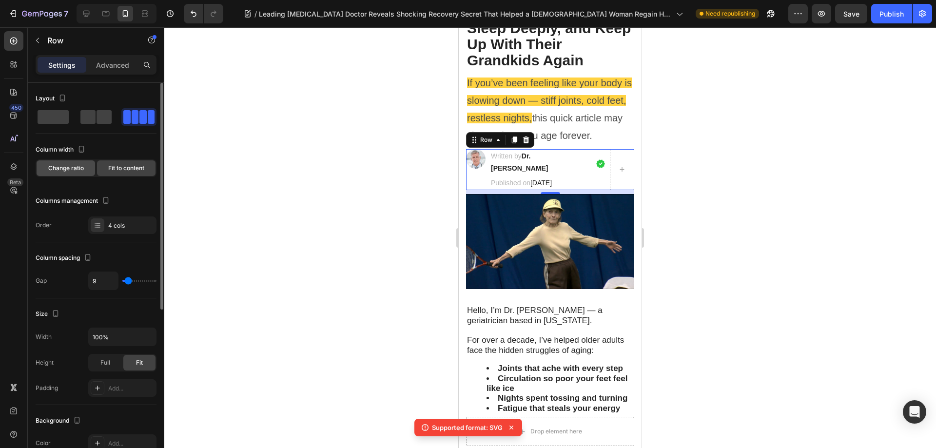
click at [82, 167] on span "Change ratio" at bounding box center [66, 168] width 36 height 9
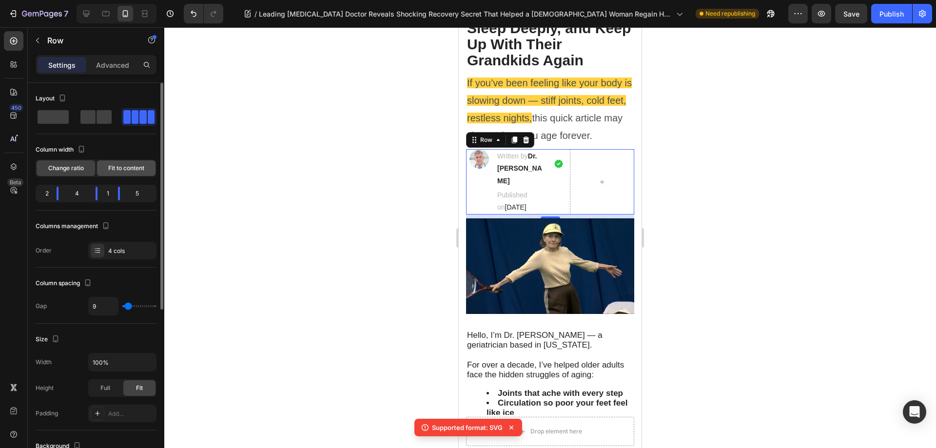
click at [142, 170] on span "Fit to content" at bounding box center [126, 168] width 36 height 9
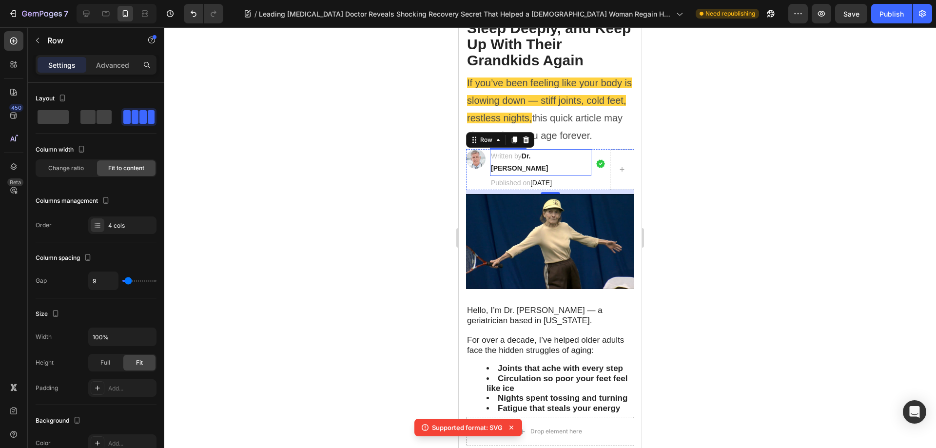
click at [536, 160] on p "Written by Dr. [PERSON_NAME]" at bounding box center [540, 162] width 99 height 24
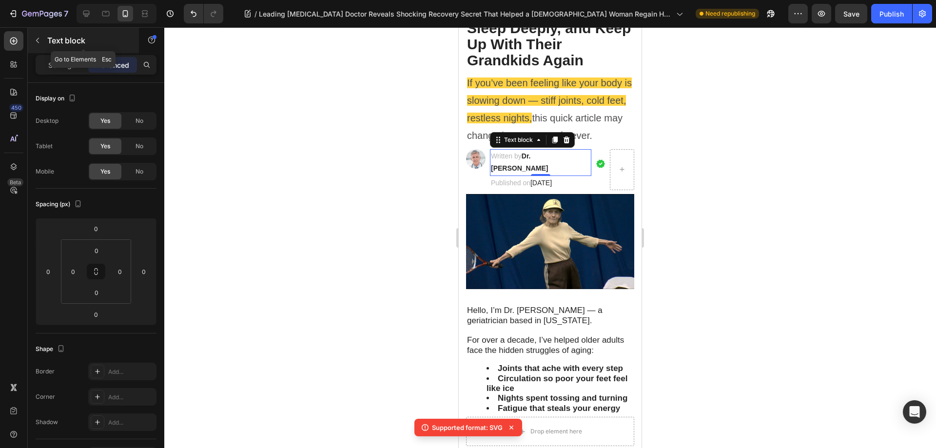
click at [39, 42] on icon "button" at bounding box center [38, 41] width 8 height 8
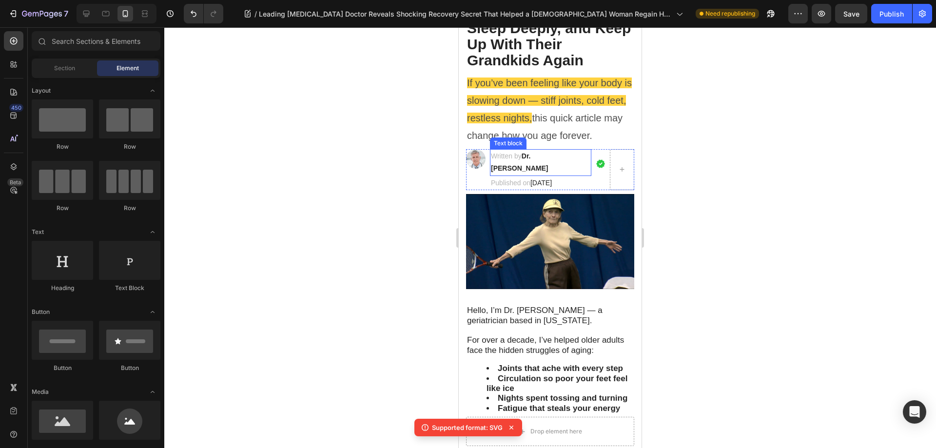
click at [513, 161] on p "Written by Dr. [PERSON_NAME]" at bounding box center [540, 162] width 99 height 24
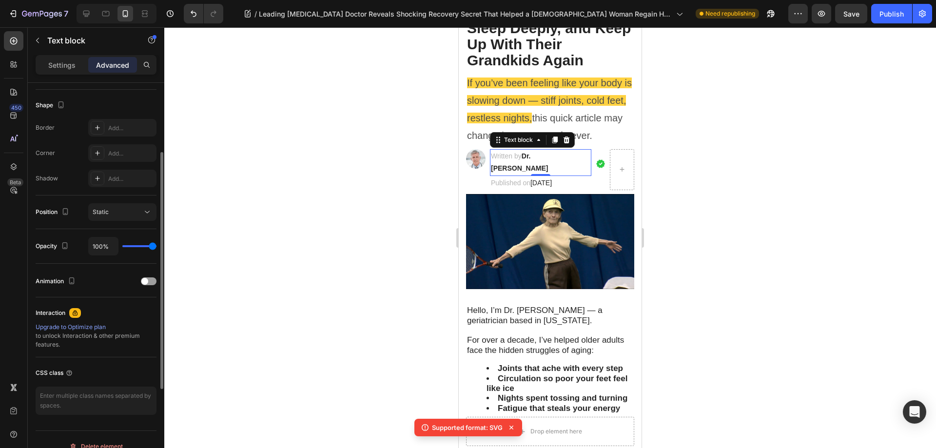
scroll to position [0, 0]
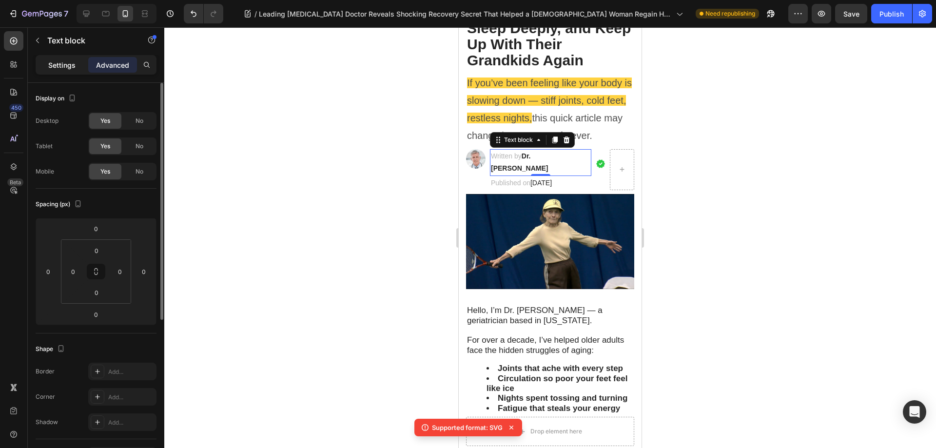
click at [60, 67] on p "Settings" at bounding box center [61, 65] width 27 height 10
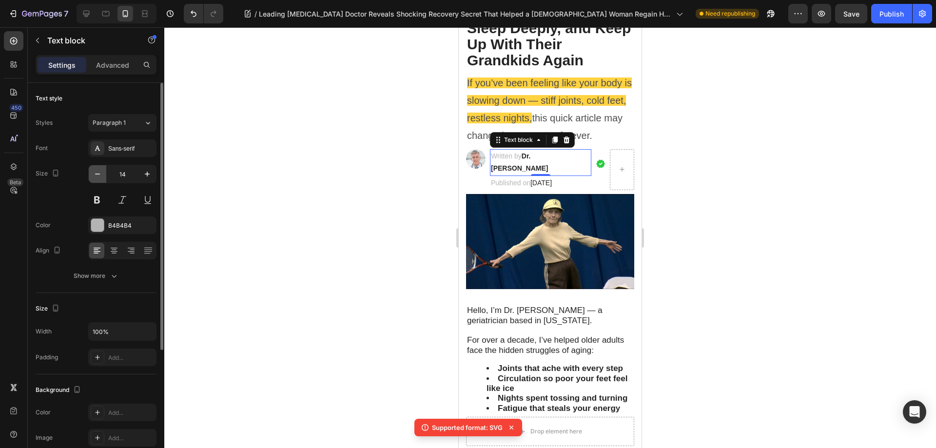
click at [101, 176] on icon "button" at bounding box center [98, 174] width 10 height 10
type input "13"
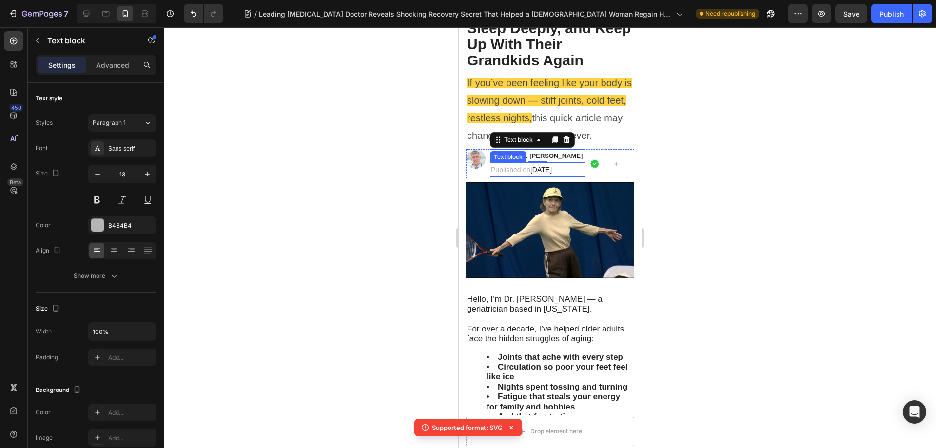
click at [527, 175] on p "Published on [DATE]" at bounding box center [538, 170] width 94 height 12
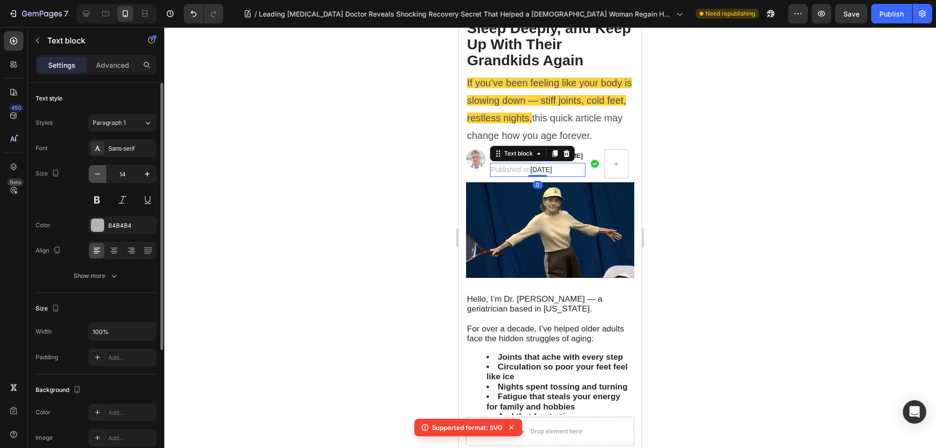
click at [101, 173] on icon "button" at bounding box center [98, 174] width 10 height 10
type input "13"
click at [612, 136] on span "this quick article may change how you age forever." at bounding box center [544, 127] width 155 height 28
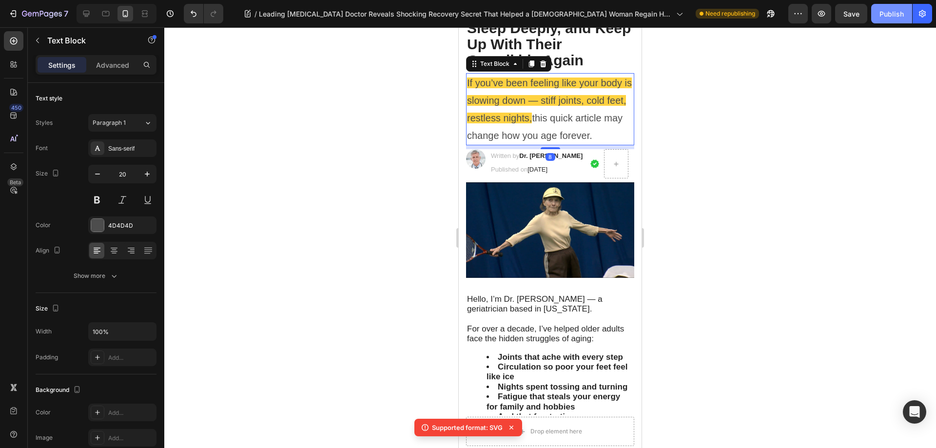
click at [879, 16] on button "Publish" at bounding box center [891, 13] width 41 height 19
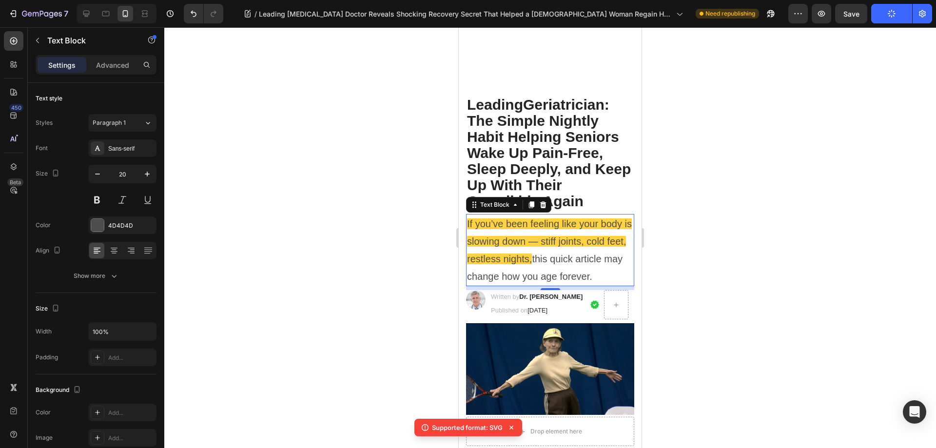
scroll to position [55, 0]
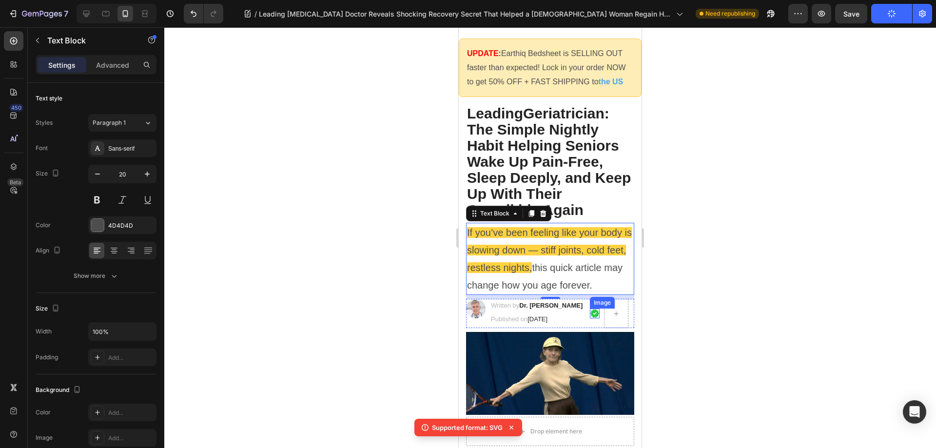
click at [591, 315] on img at bounding box center [595, 314] width 10 height 10
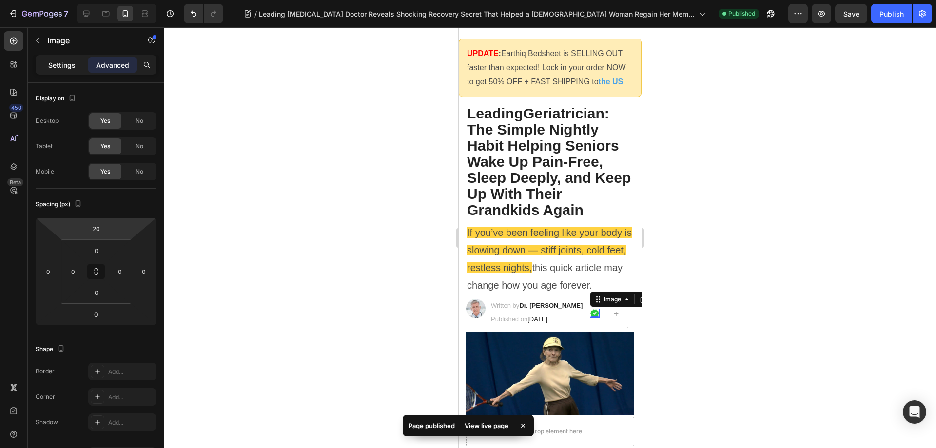
click at [70, 62] on p "Settings" at bounding box center [61, 65] width 27 height 10
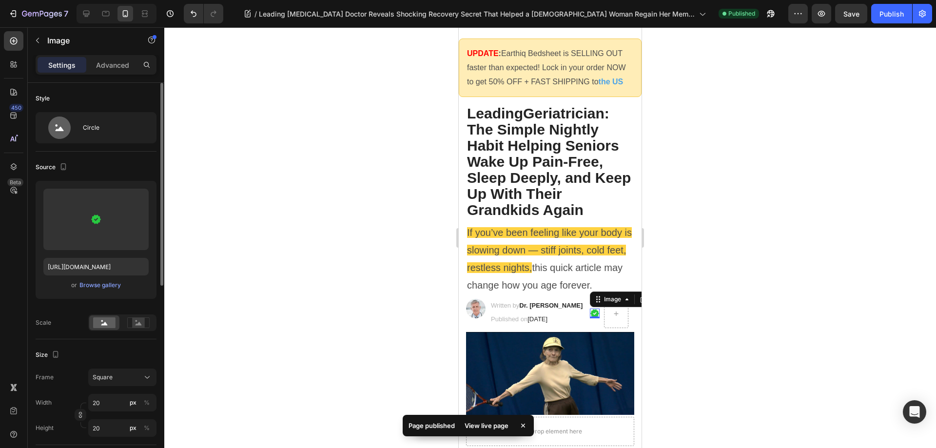
scroll to position [97, 0]
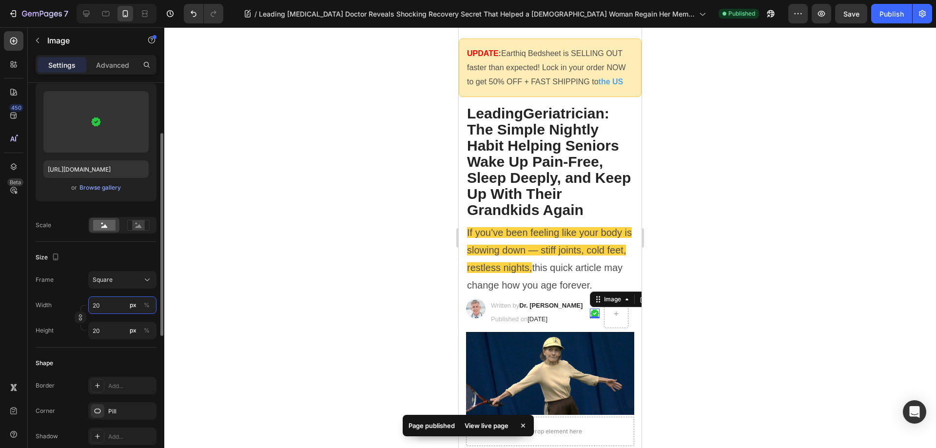
click at [104, 305] on input "20" at bounding box center [122, 305] width 68 height 18
type input "19"
type input "18"
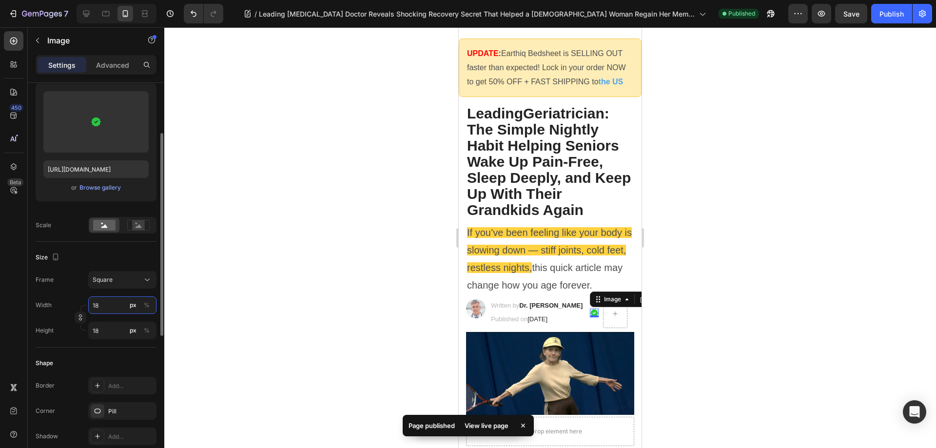
type input "17"
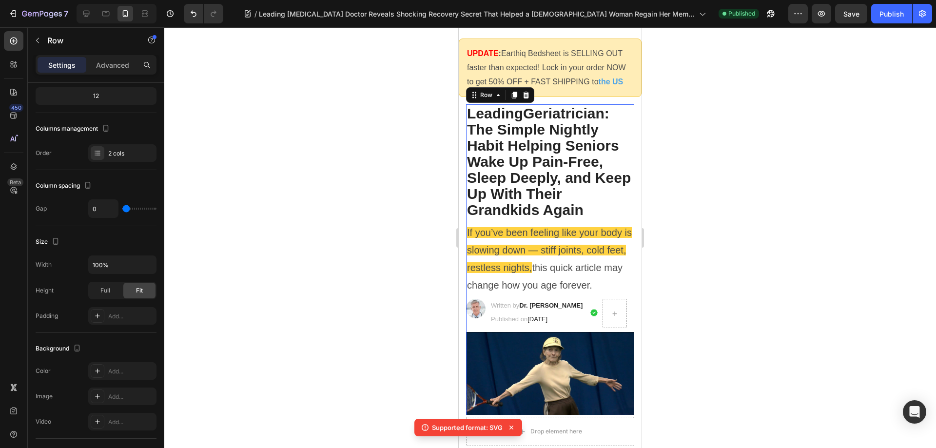
scroll to position [0, 0]
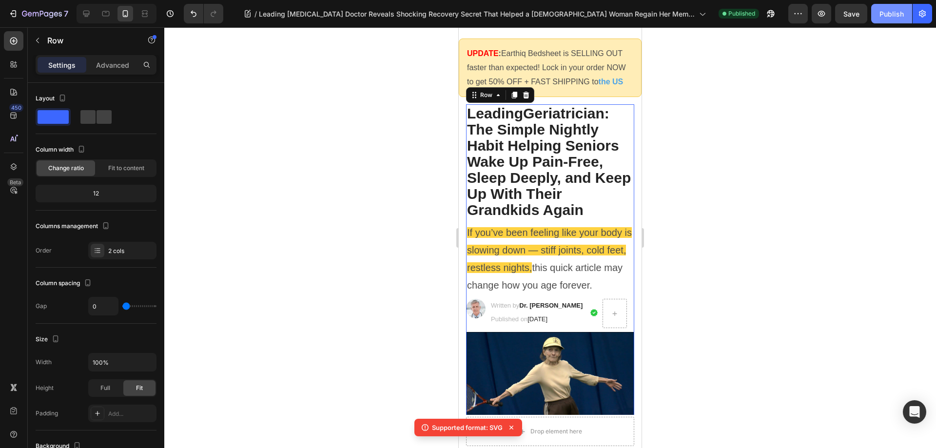
click at [881, 16] on div "Publish" at bounding box center [891, 14] width 24 height 10
click at [88, 18] on icon at bounding box center [86, 14] width 10 height 10
type input "62"
type input "1200"
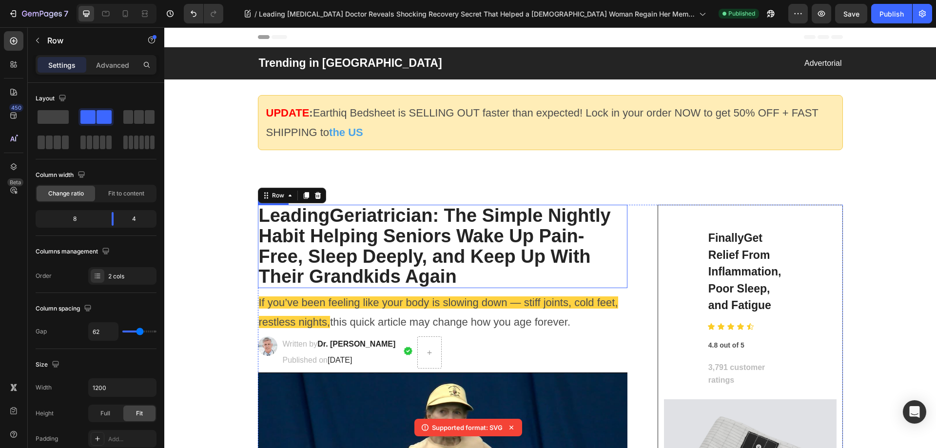
click at [419, 235] on h2 "Leading Geriatrician : The Simple Nightly Habit Helping Seniors Wake Up Pain-Fr…" at bounding box center [443, 246] width 370 height 83
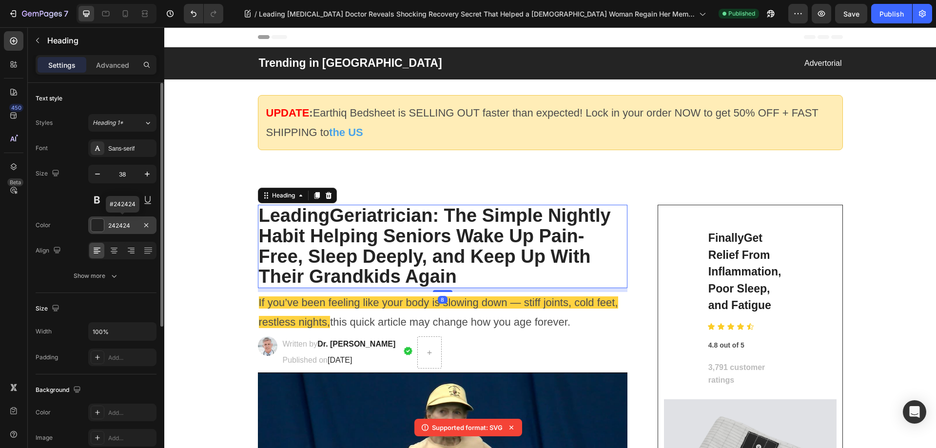
click at [97, 229] on div at bounding box center [97, 225] width 13 height 13
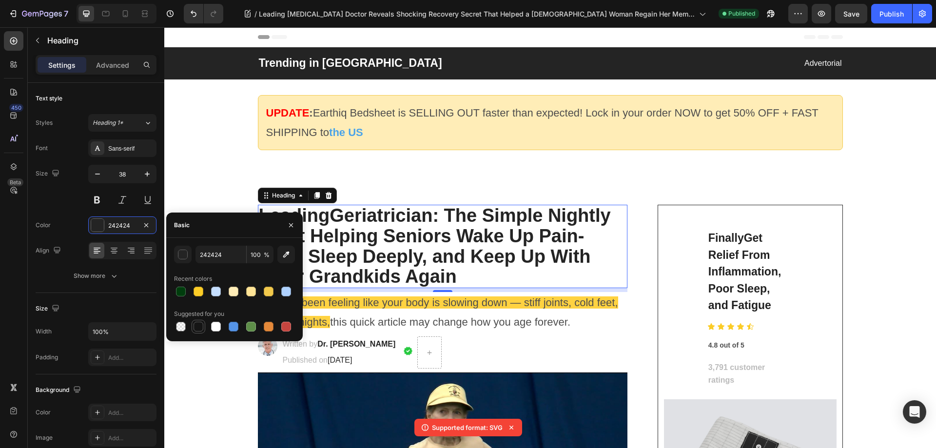
click at [199, 329] on div at bounding box center [199, 327] width 10 height 10
type input "151515"
click at [389, 318] on span "this quick article may change how you age forever." at bounding box center [450, 322] width 240 height 12
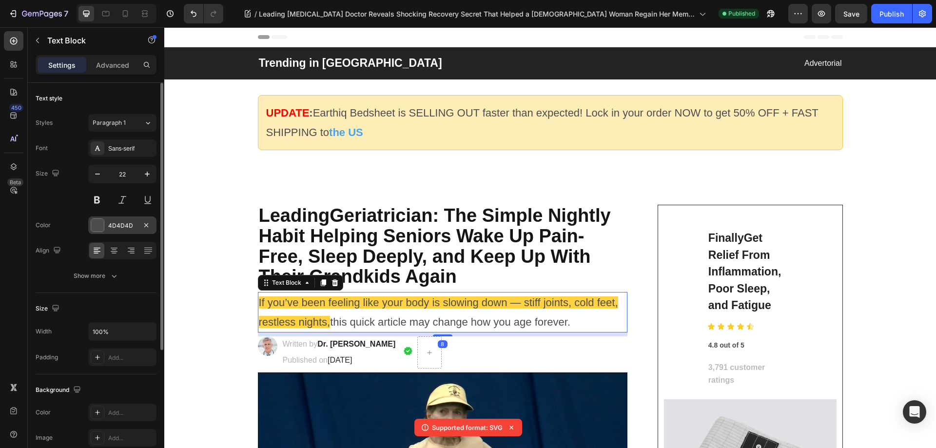
click at [100, 227] on div at bounding box center [97, 225] width 13 height 13
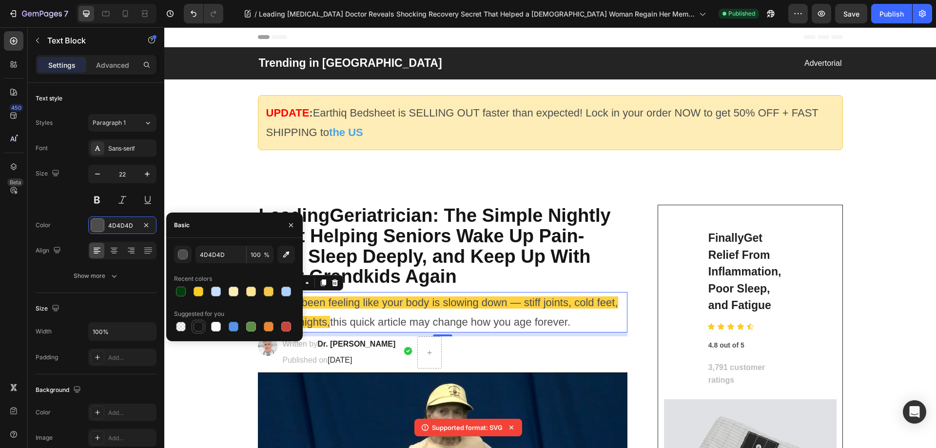
click at [201, 323] on div at bounding box center [199, 327] width 10 height 10
type input "151515"
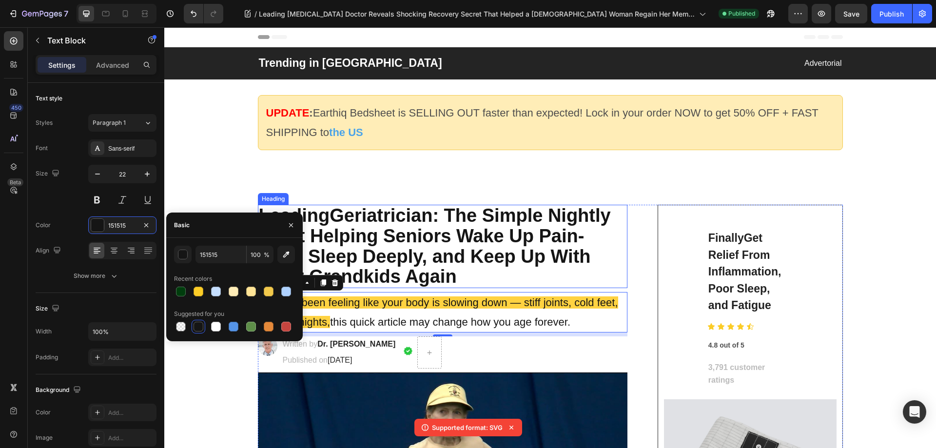
click at [505, 267] on h2 "Leading Geriatrician : The Simple Nightly Habit Helping Seniors Wake Up Pain-Fr…" at bounding box center [443, 246] width 370 height 83
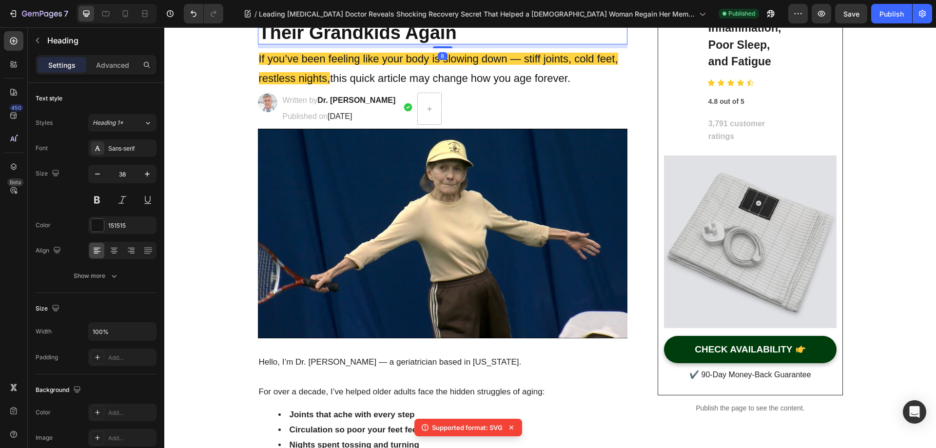
scroll to position [487, 0]
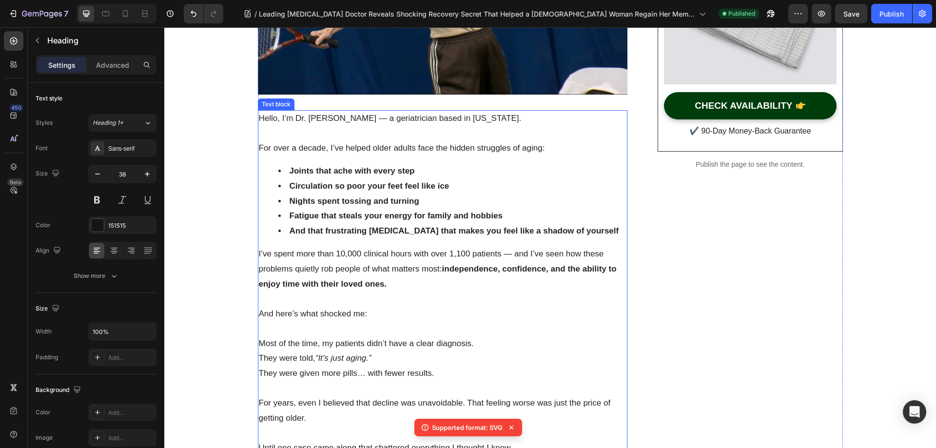
click at [452, 234] on strong "And that frustrating [MEDICAL_DATA] that makes you feel like a shadow of yourse…" at bounding box center [455, 230] width 330 height 9
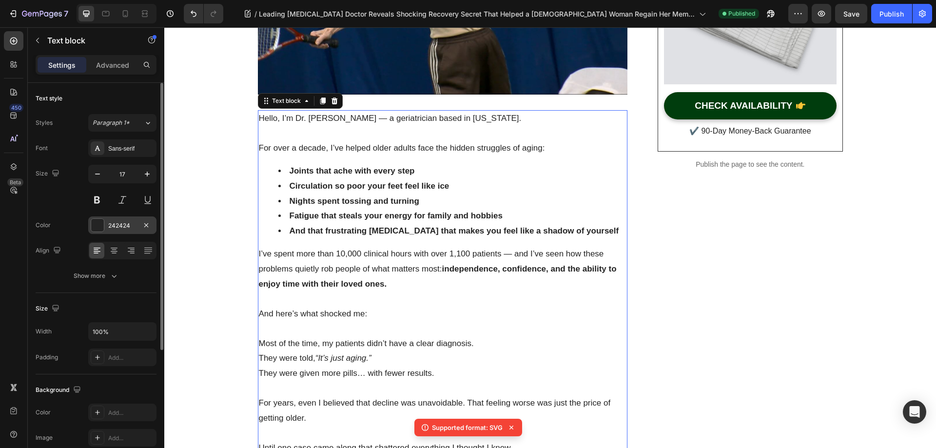
click at [94, 223] on div at bounding box center [97, 225] width 13 height 13
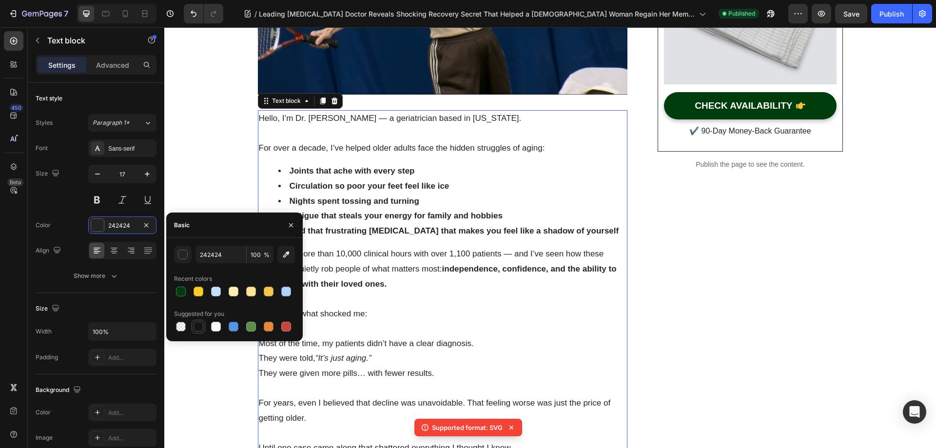
click at [200, 327] on div at bounding box center [199, 327] width 10 height 10
type input "151515"
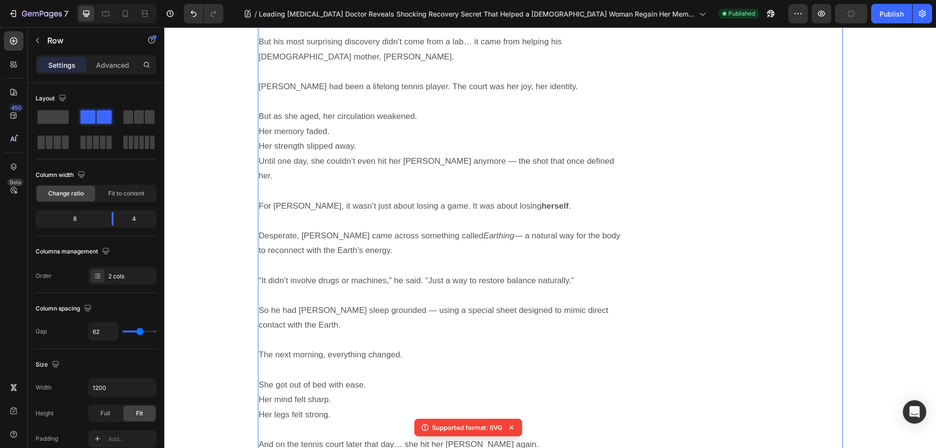
scroll to position [1267, 0]
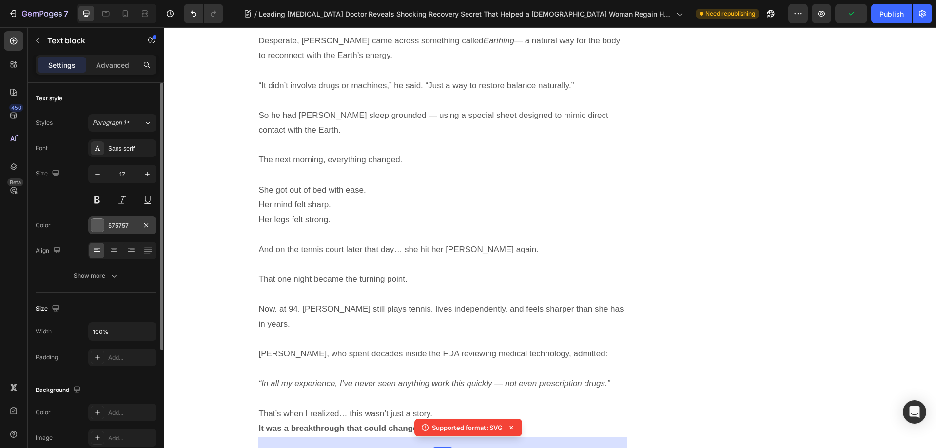
click at [114, 226] on div "575757" at bounding box center [122, 225] width 28 height 9
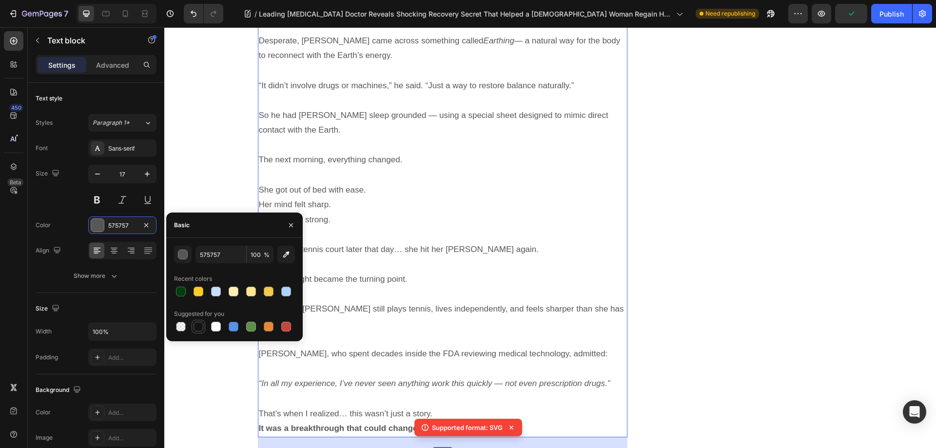
click at [200, 322] on div at bounding box center [199, 327] width 10 height 10
type input "151515"
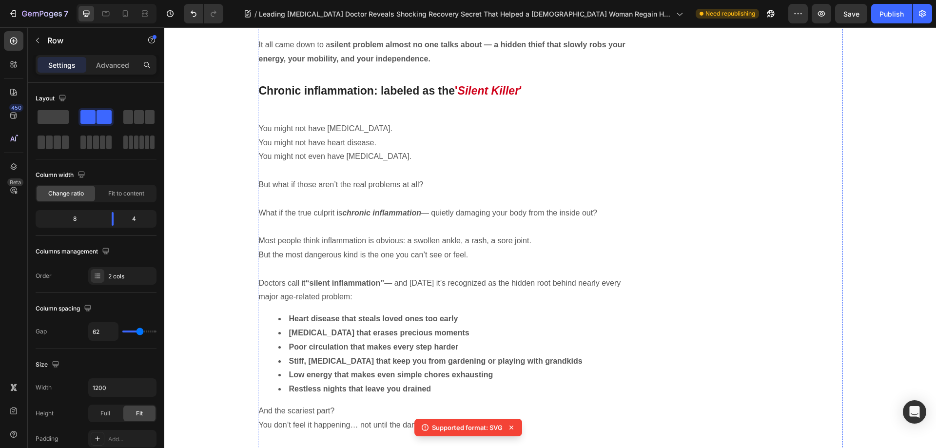
scroll to position [2145, 0]
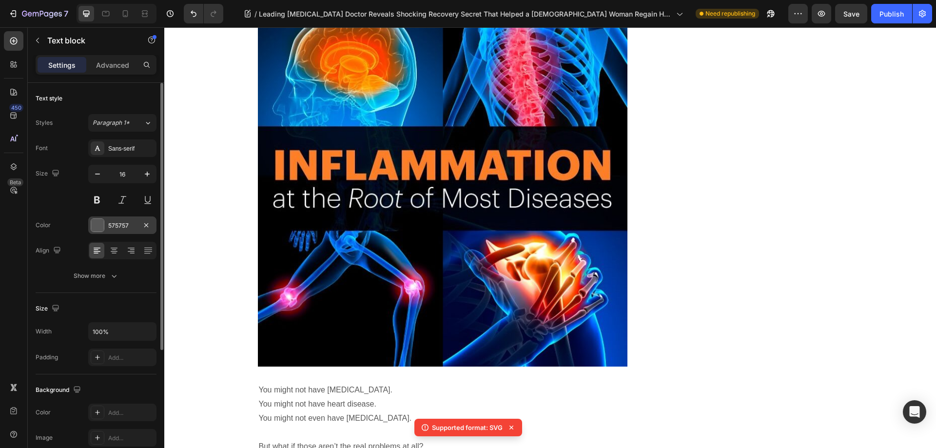
click at [98, 223] on div at bounding box center [97, 225] width 13 height 13
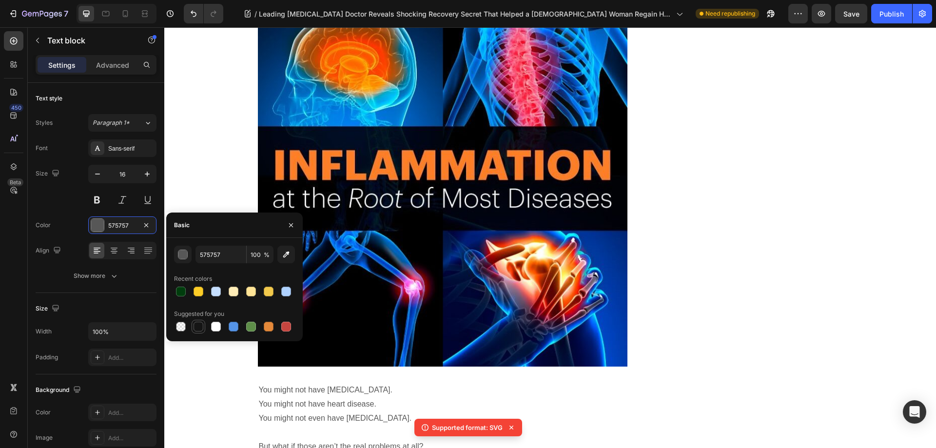
click at [197, 324] on div at bounding box center [199, 327] width 10 height 10
type input "151515"
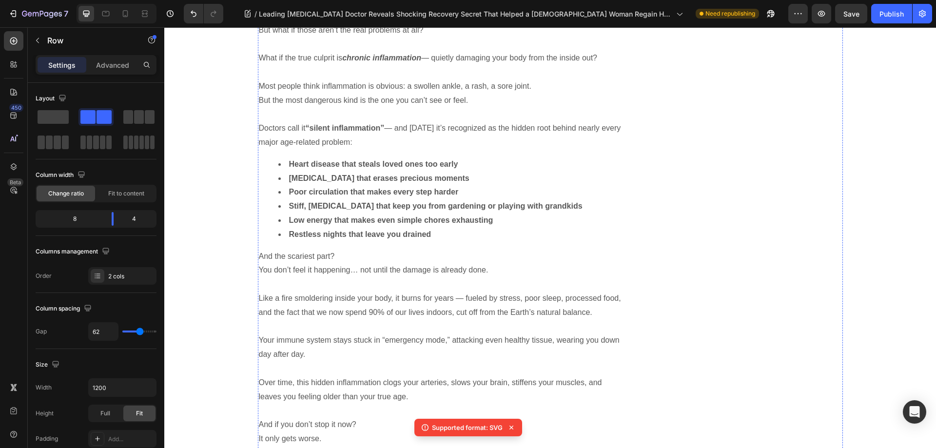
scroll to position [2632, 0]
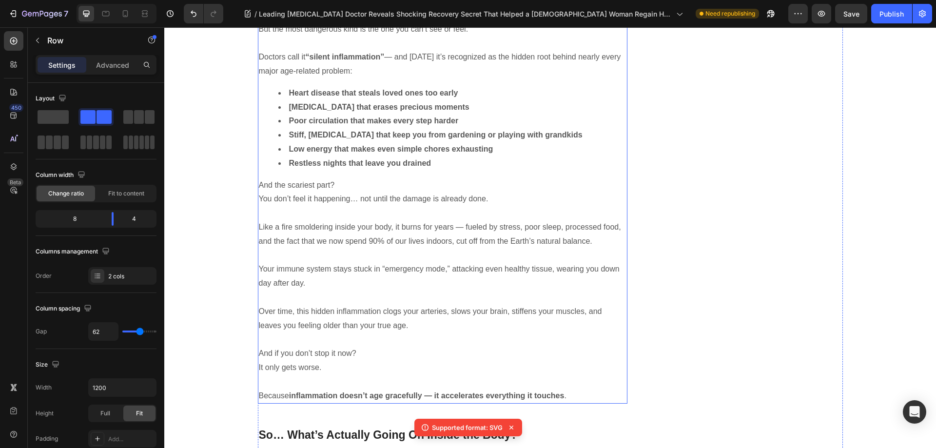
click at [431, 37] on p "Most people think inflammation is obvious: a swollen ankle, a rash, a sore join…" at bounding box center [443, 22] width 368 height 28
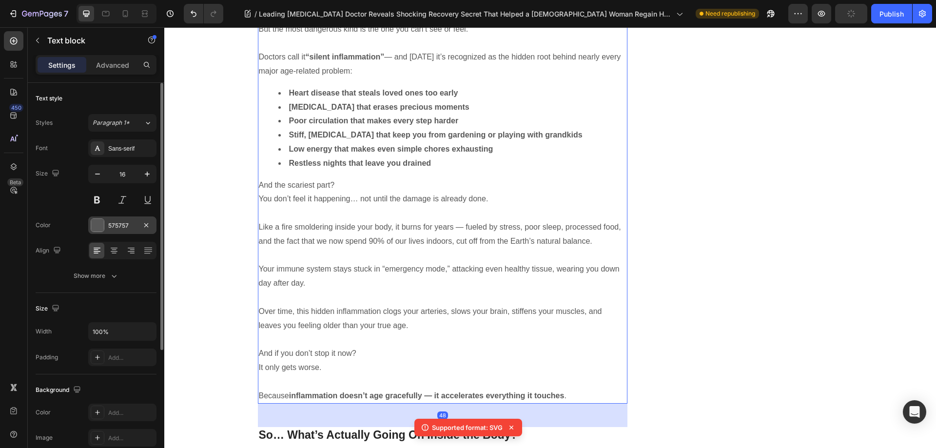
click at [96, 223] on div at bounding box center [97, 225] width 13 height 13
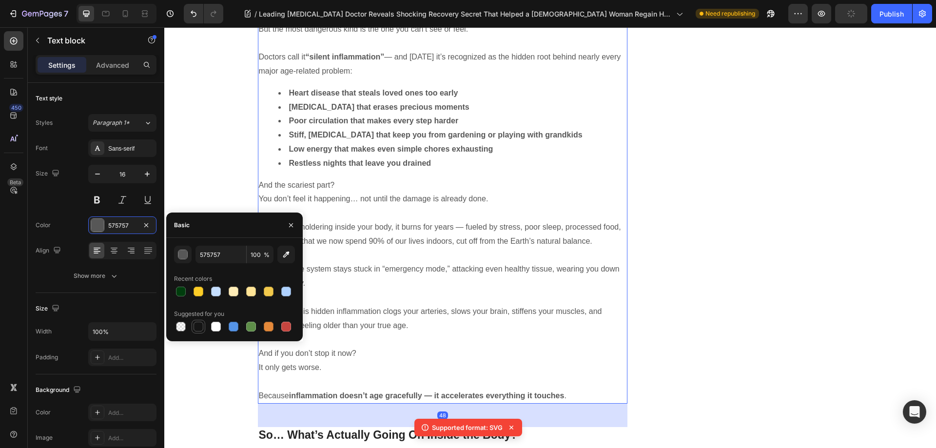
click at [199, 323] on div at bounding box center [199, 327] width 10 height 10
type input "151515"
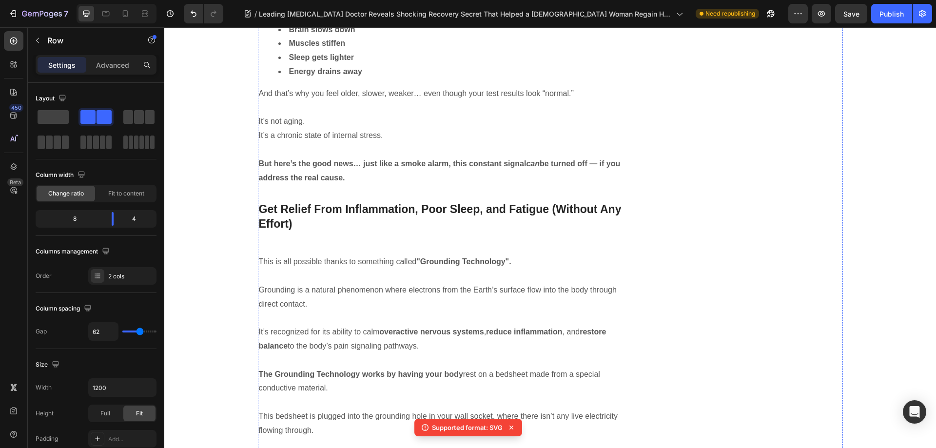
scroll to position [3607, 0]
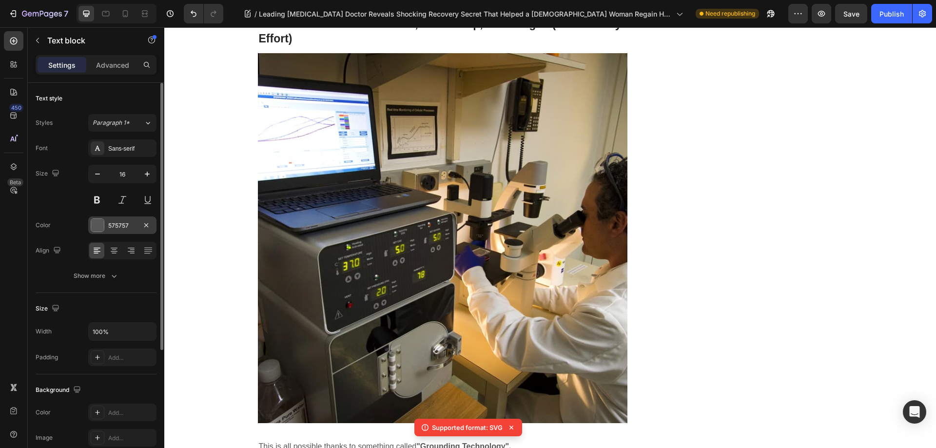
click at [103, 223] on div at bounding box center [97, 225] width 13 height 13
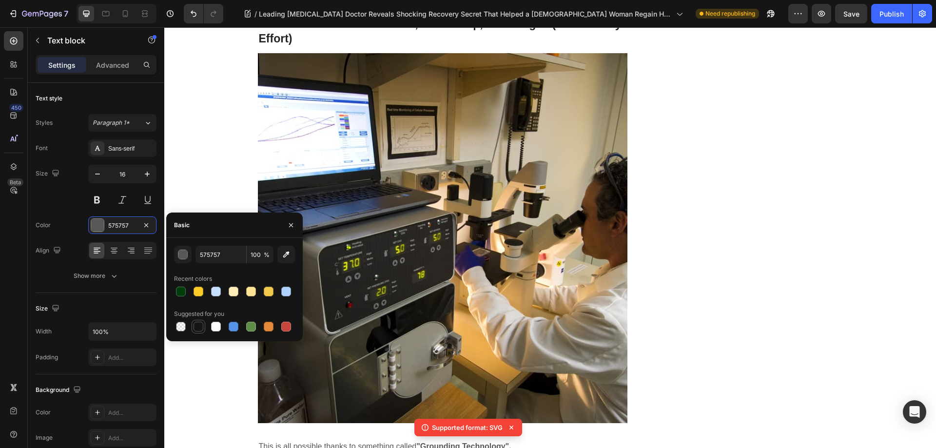
click at [197, 324] on div at bounding box center [199, 327] width 10 height 10
type input "151515"
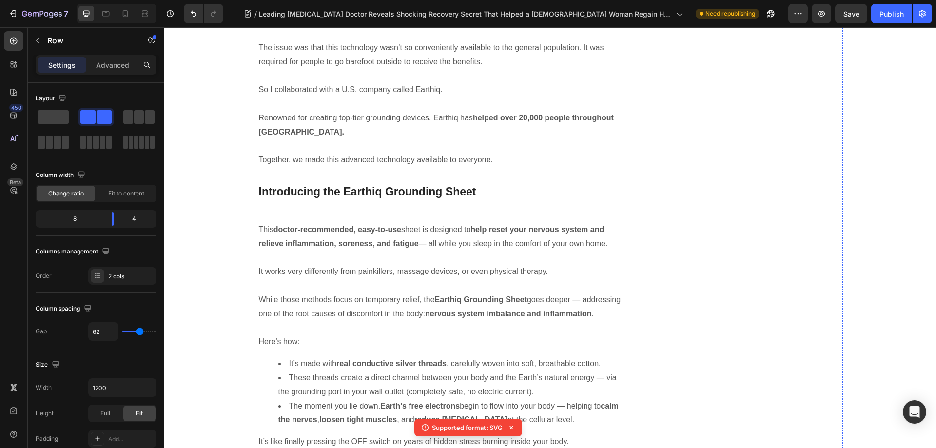
scroll to position [4484, 0]
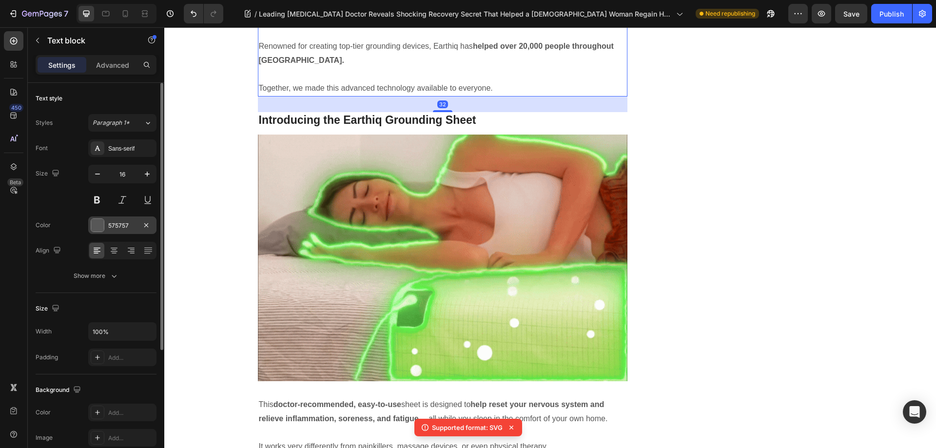
click at [92, 222] on div at bounding box center [97, 225] width 13 height 13
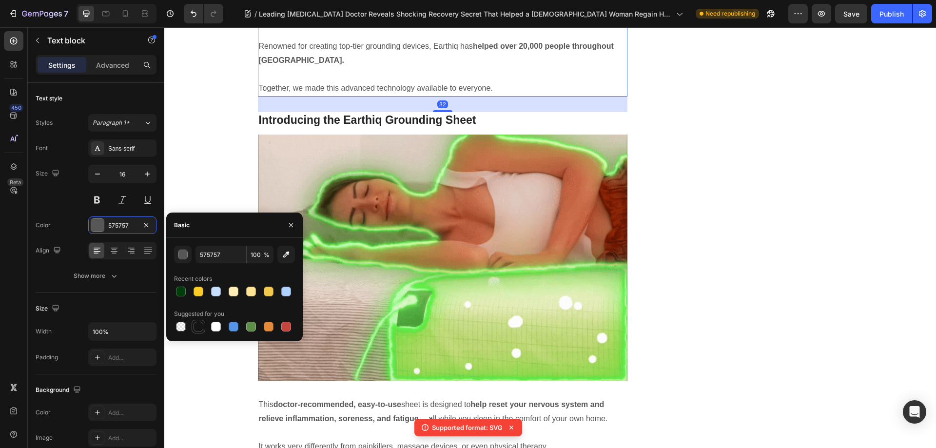
click at [194, 328] on div at bounding box center [199, 327] width 10 height 10
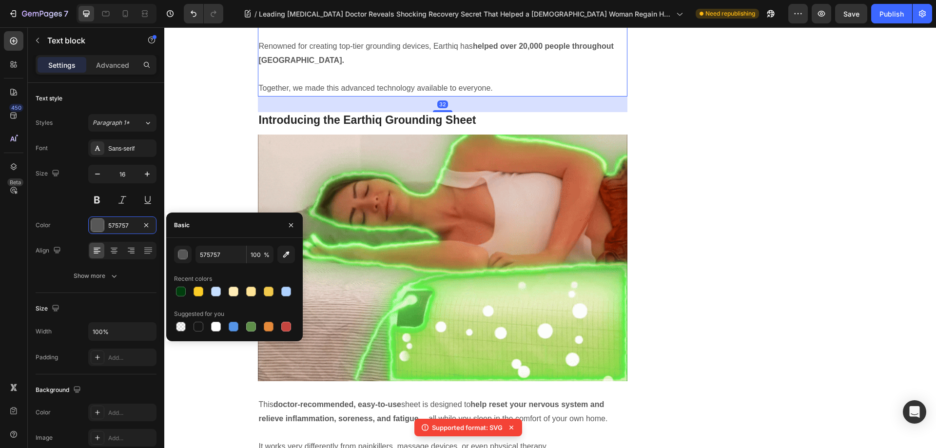
type input "151515"
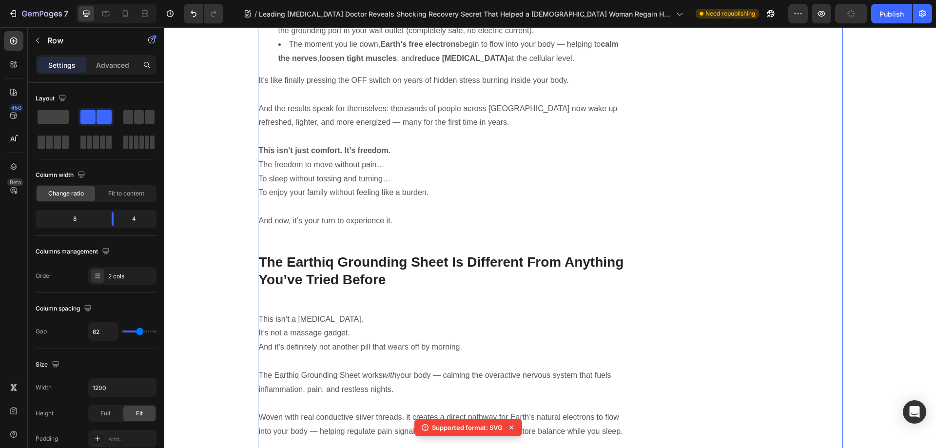
scroll to position [5264, 0]
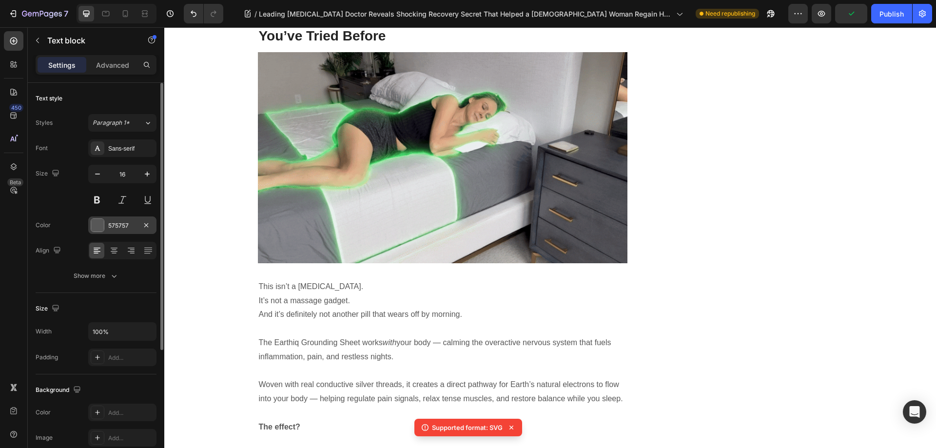
click at [93, 226] on div at bounding box center [97, 225] width 13 height 13
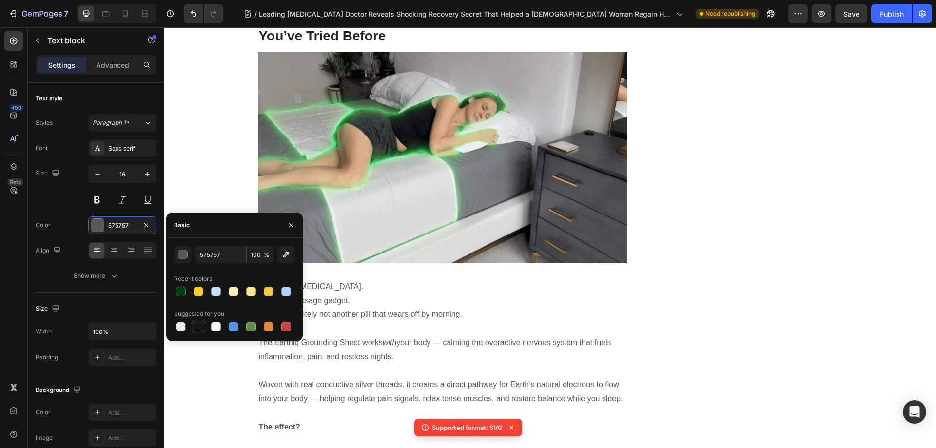
click at [200, 326] on div at bounding box center [199, 327] width 10 height 10
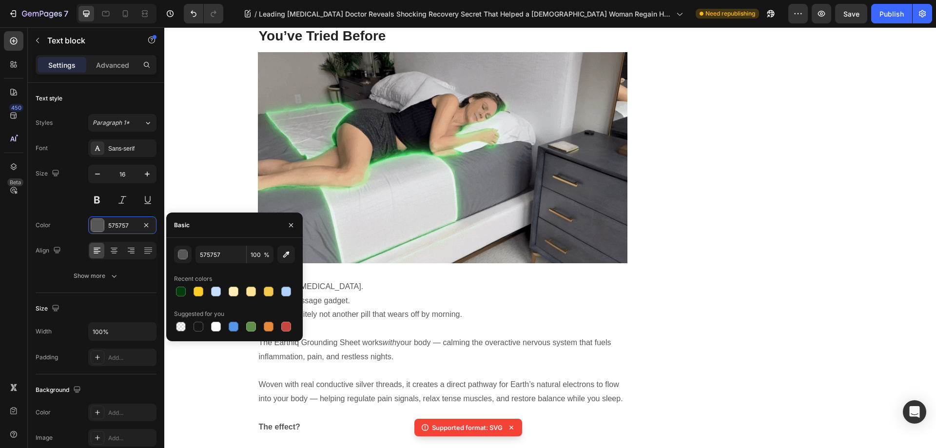
type input "151515"
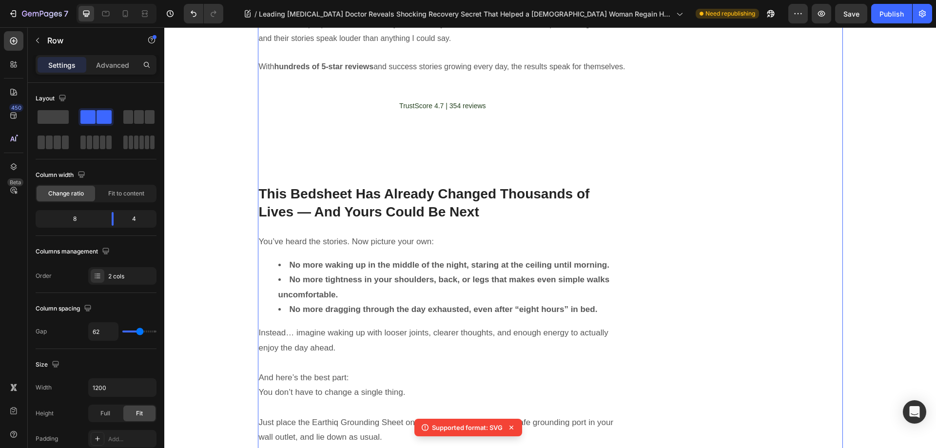
scroll to position [6093, 0]
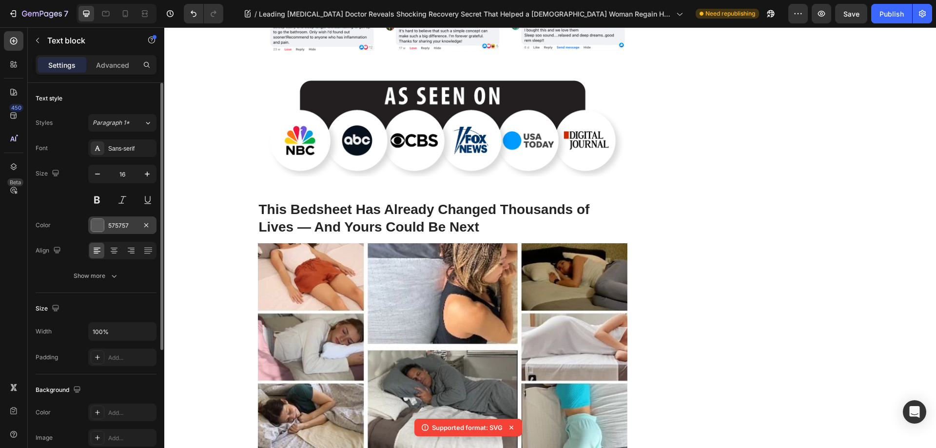
click at [99, 222] on div at bounding box center [97, 225] width 13 height 13
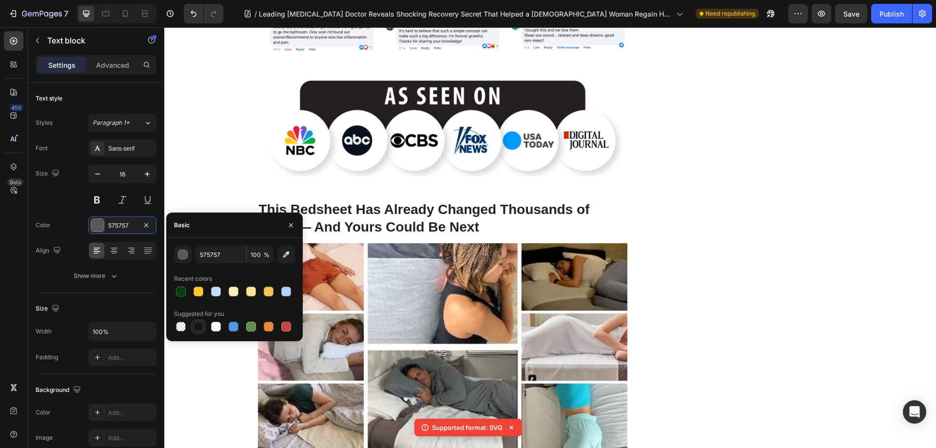
click at [201, 327] on div at bounding box center [199, 327] width 10 height 10
type input "151515"
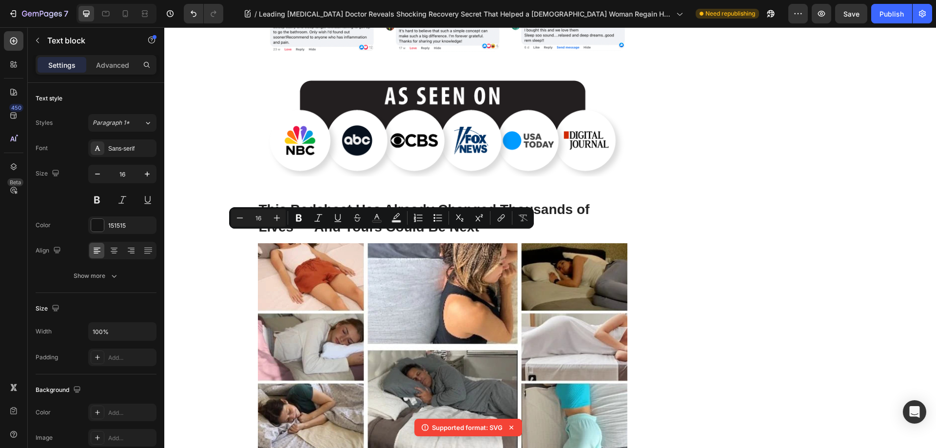
drag, startPoint x: 268, startPoint y: 236, endPoint x: 497, endPoint y: 277, distance: 232.7
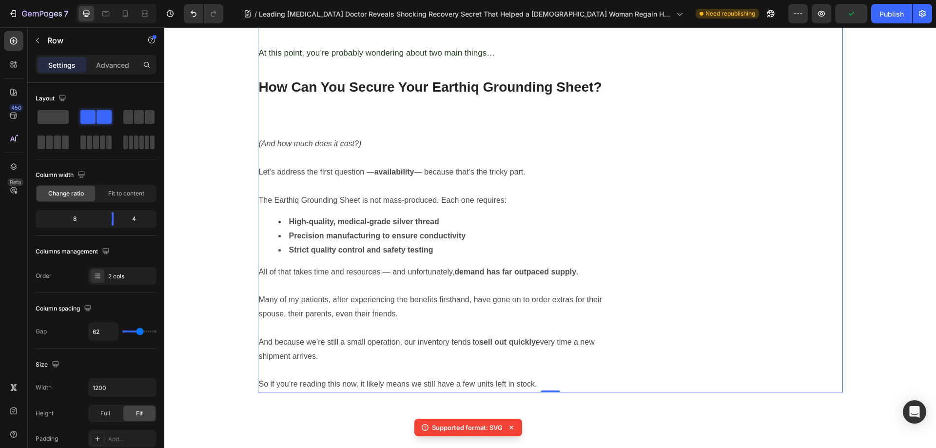
scroll to position [7165, 0]
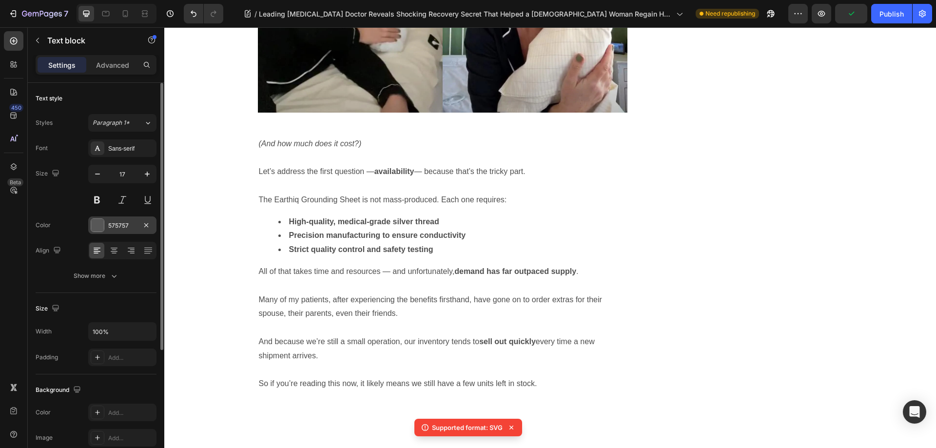
drag, startPoint x: 93, startPoint y: 224, endPoint x: 100, endPoint y: 227, distance: 8.5
click at [92, 224] on div at bounding box center [97, 225] width 13 height 13
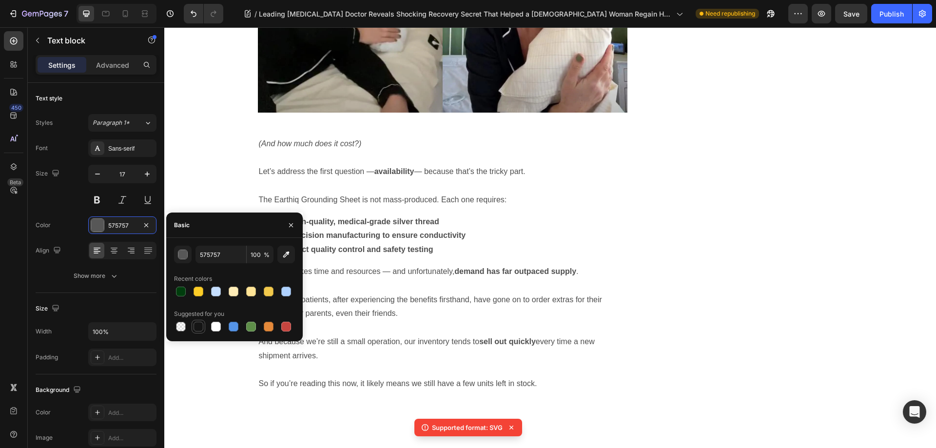
click at [194, 326] on div at bounding box center [199, 327] width 10 height 10
type input "151515"
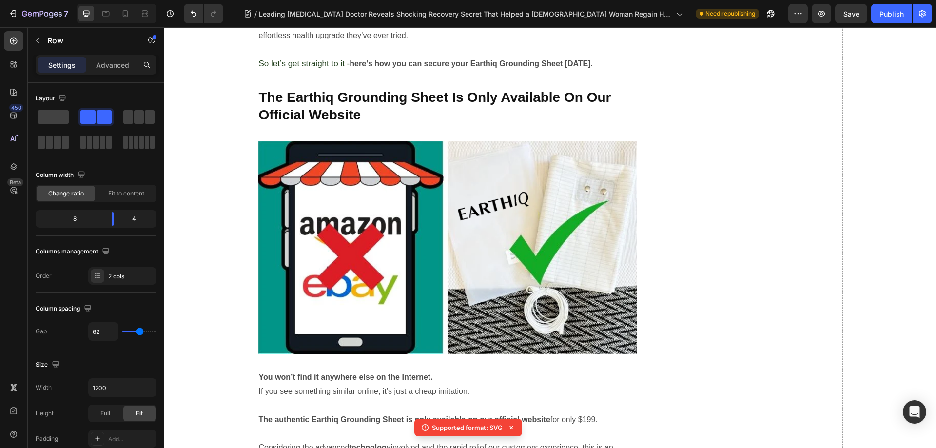
scroll to position [7799, 0]
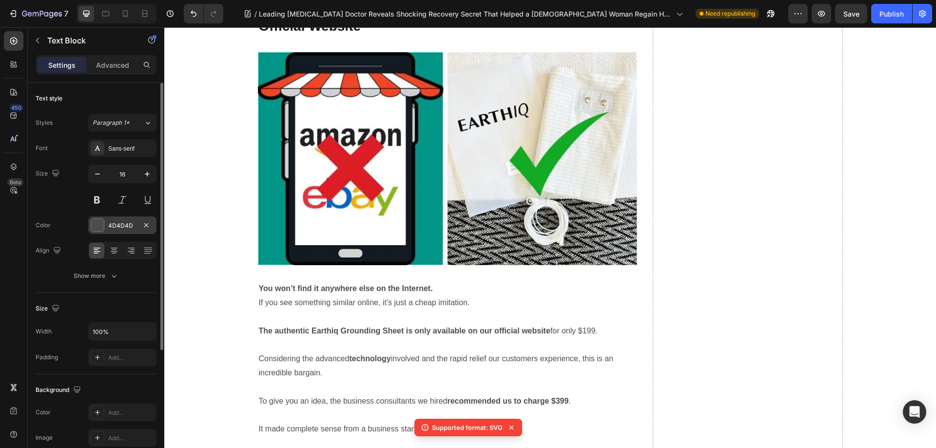
click at [100, 228] on div at bounding box center [97, 225] width 13 height 13
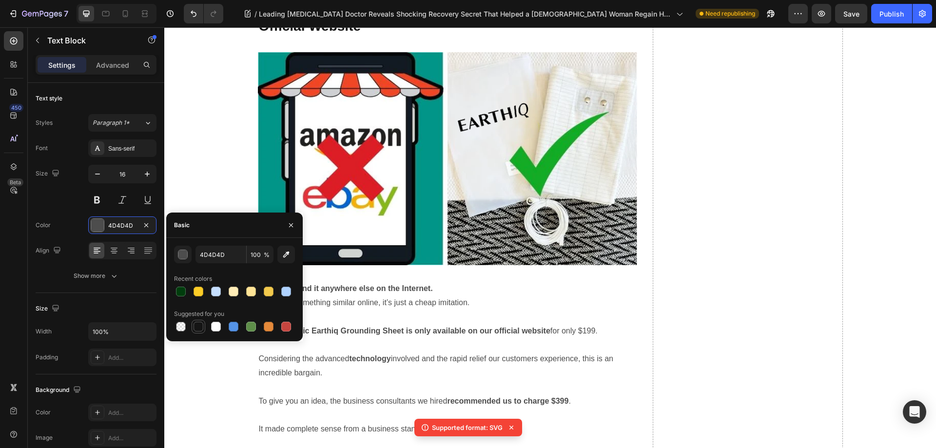
click at [197, 324] on div at bounding box center [199, 327] width 10 height 10
type input "151515"
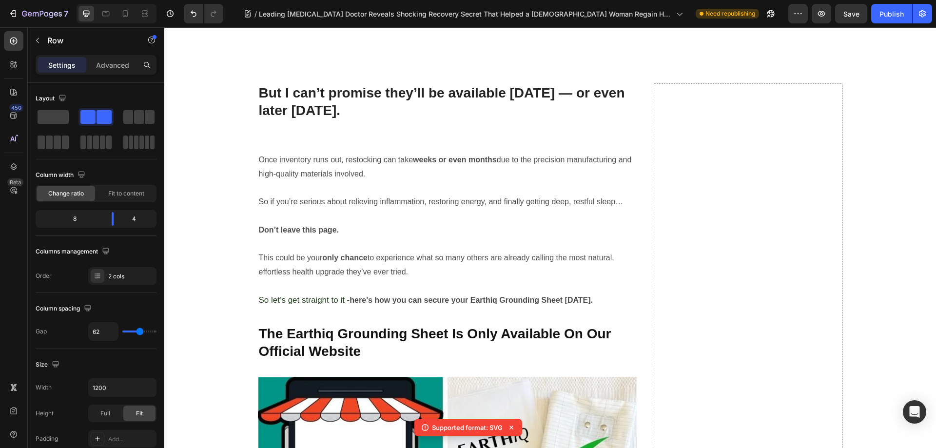
scroll to position [8286, 0]
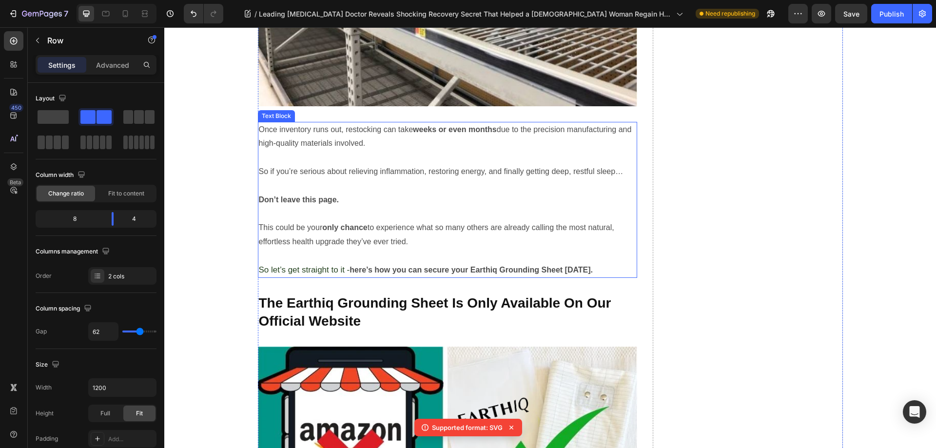
click at [417, 241] on p "This could be your only chance to experience what so many others are already ca…" at bounding box center [448, 235] width 378 height 28
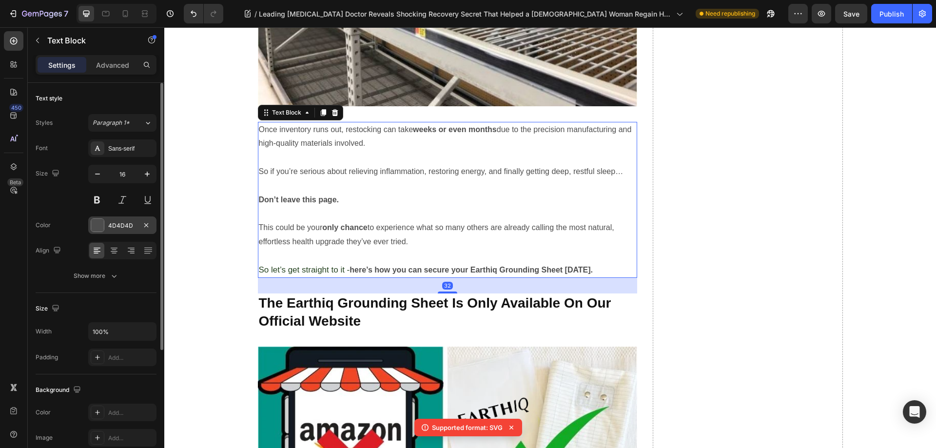
click at [97, 226] on div at bounding box center [97, 225] width 13 height 13
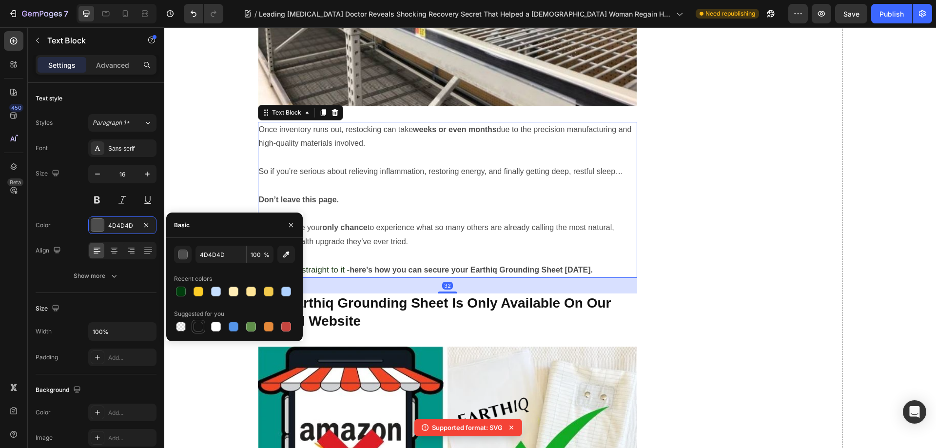
click at [194, 322] on div at bounding box center [199, 327] width 12 height 12
type input "151515"
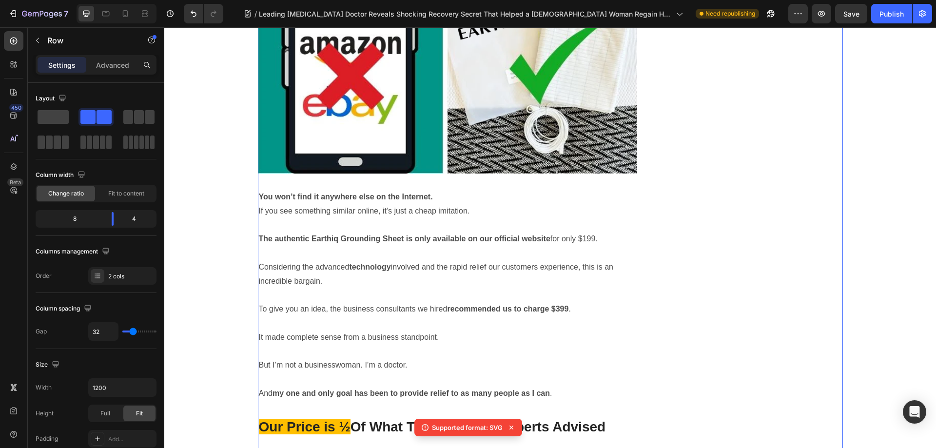
scroll to position [8774, 0]
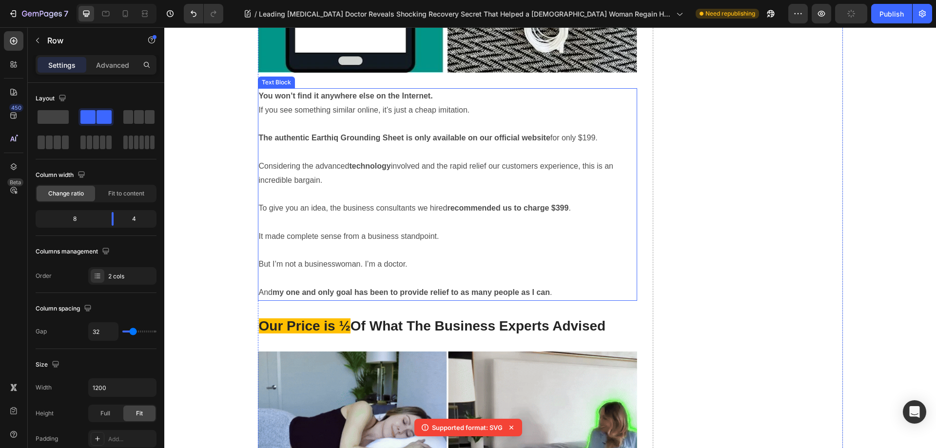
click at [423, 199] on p "If you see something similar online, it’s just a cheap imitation. The authentic…" at bounding box center [448, 201] width 378 height 196
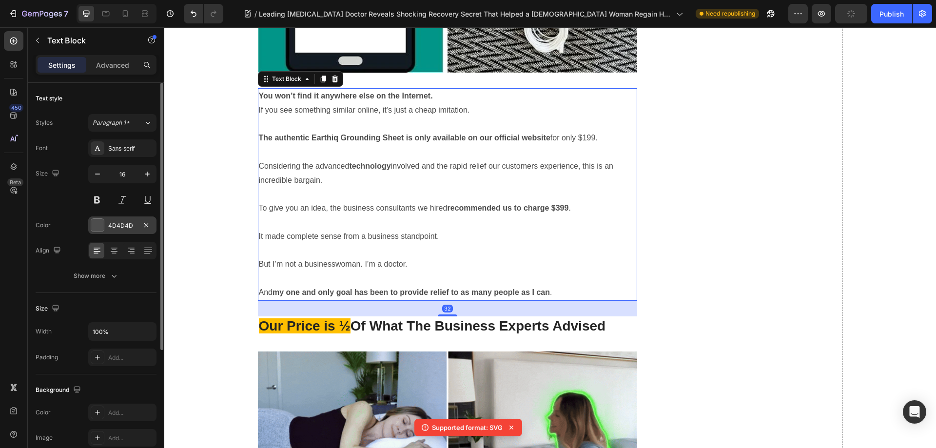
click at [97, 226] on div at bounding box center [97, 225] width 13 height 13
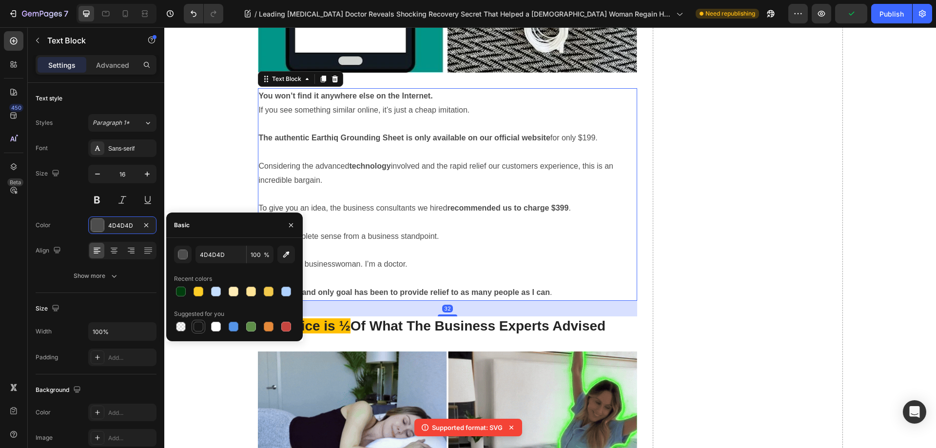
click at [196, 321] on div at bounding box center [199, 327] width 12 height 12
type input "151515"
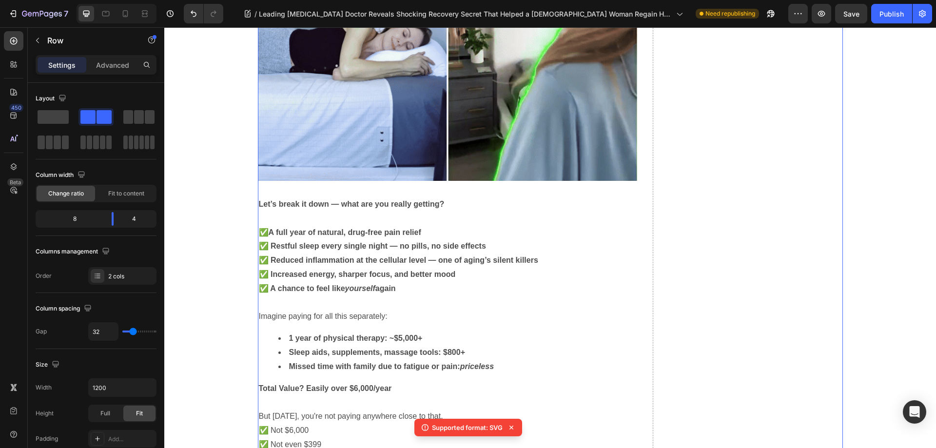
scroll to position [9310, 0]
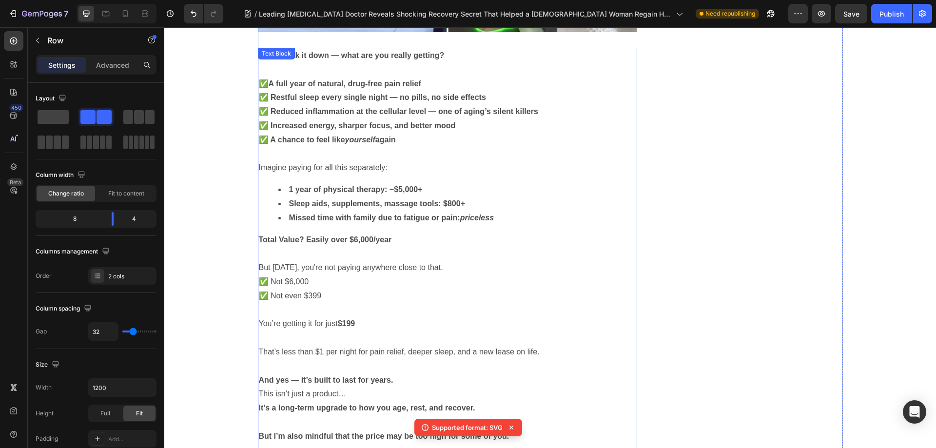
click at [423, 206] on strong "Sleep aids, supplements, massage tools: $800+" at bounding box center [377, 203] width 176 height 8
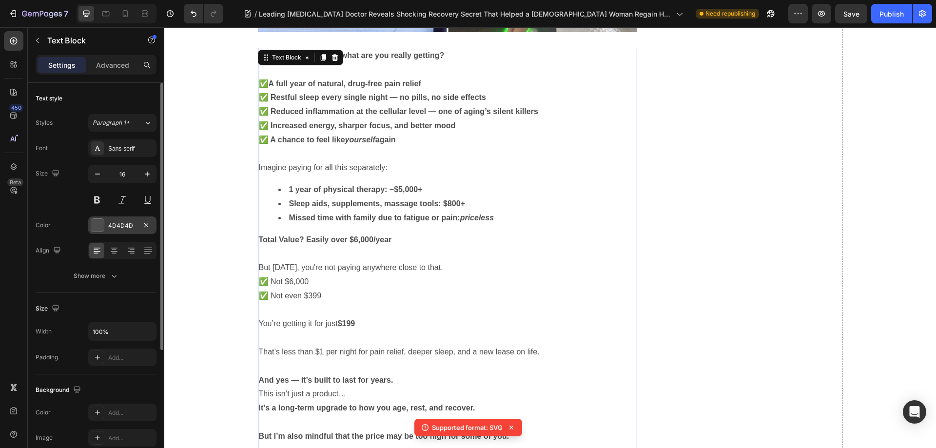
click at [99, 224] on div at bounding box center [97, 225] width 13 height 13
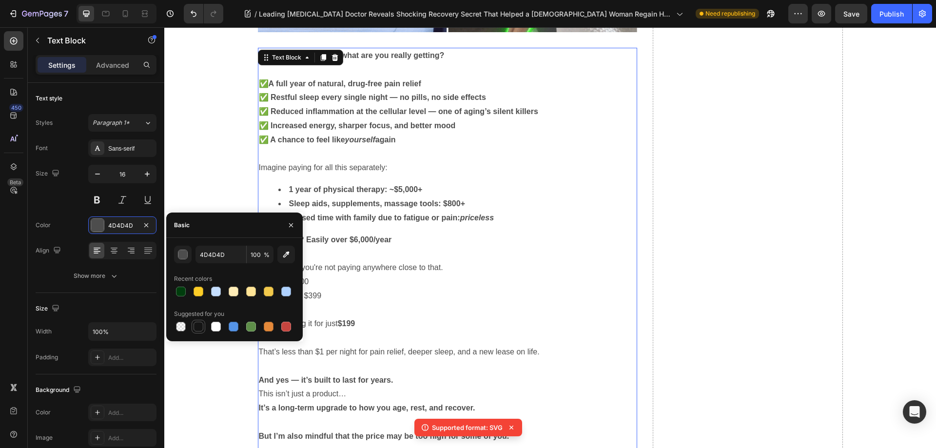
click at [202, 327] on div at bounding box center [199, 327] width 10 height 10
type input "151515"
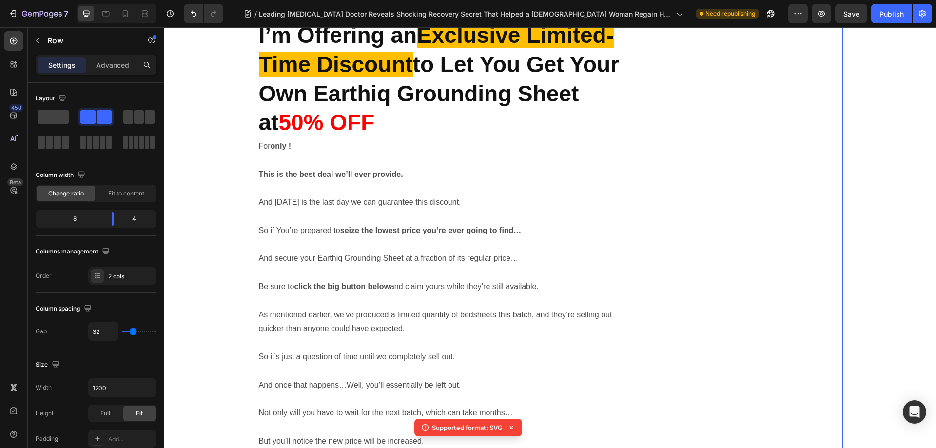
scroll to position [10041, 0]
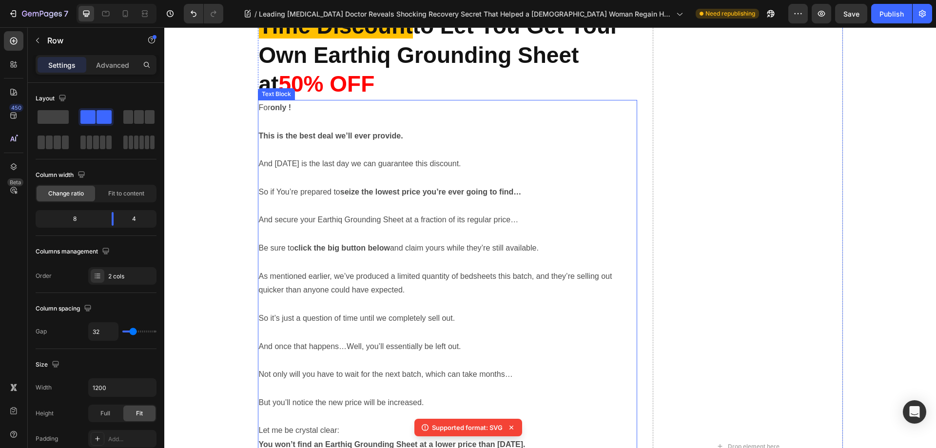
click at [420, 225] on p "And secure your Earthiq Grounding Sheet at a fraction of its regular price…" at bounding box center [448, 220] width 378 height 14
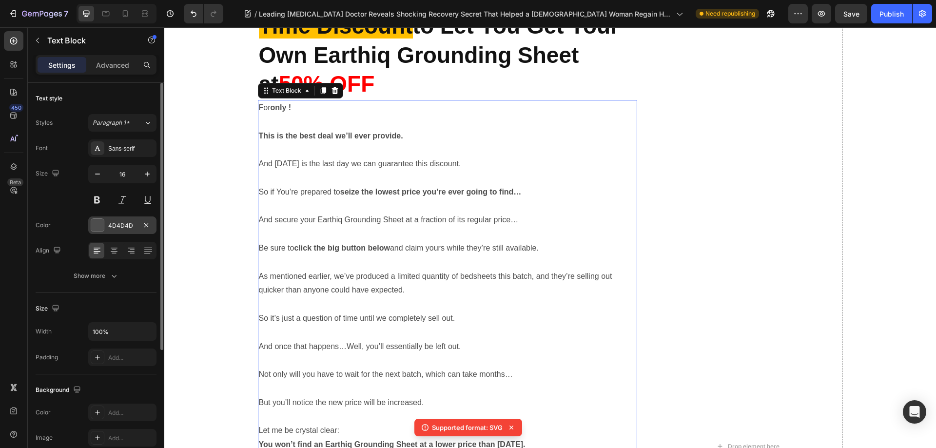
click at [102, 227] on div at bounding box center [97, 225] width 13 height 13
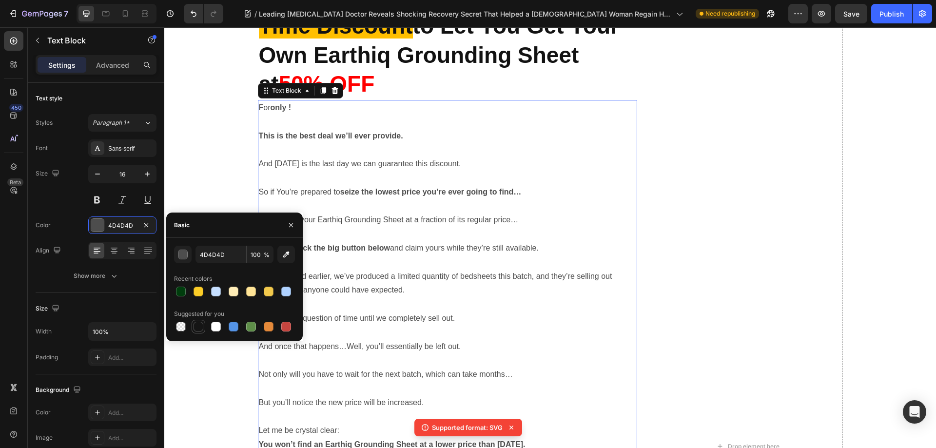
click at [195, 325] on div at bounding box center [199, 327] width 10 height 10
type input "151515"
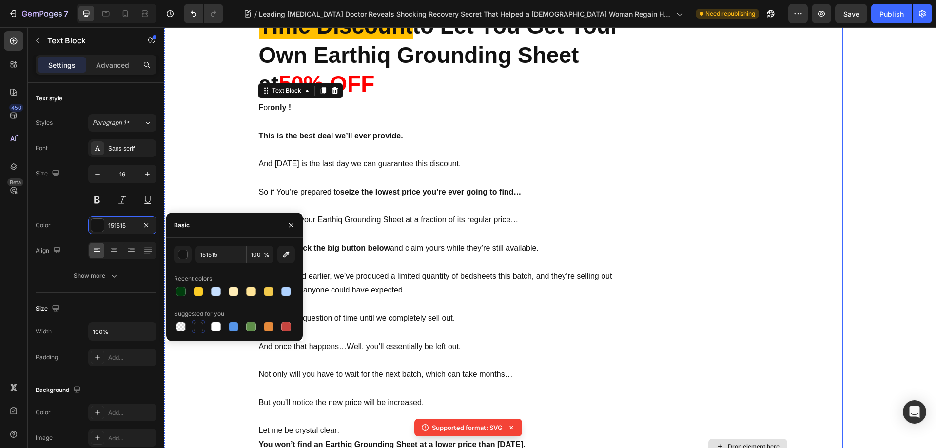
click at [664, 226] on div "Drop element here" at bounding box center [748, 446] width 190 height 4723
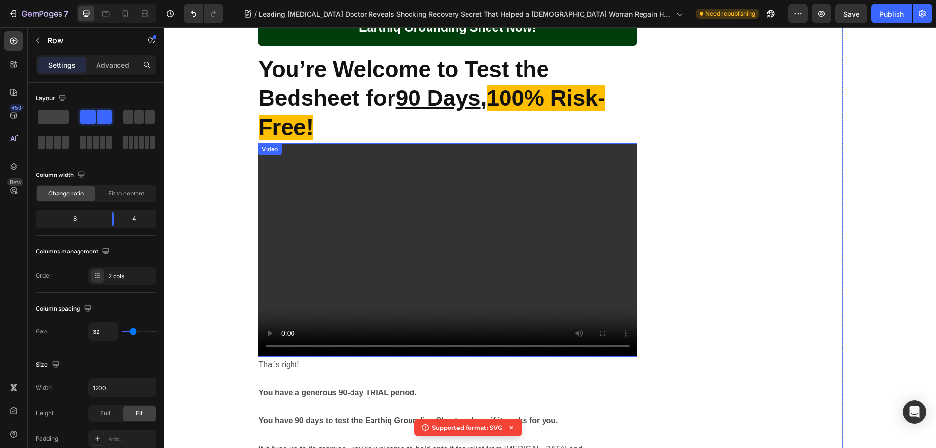
scroll to position [10870, 0]
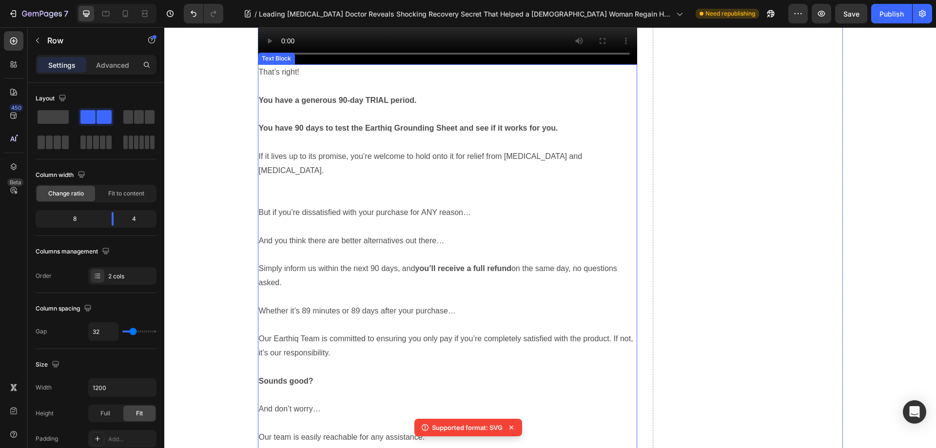
click at [398, 234] on p "And you think there are better alternatives out there…" at bounding box center [448, 241] width 378 height 14
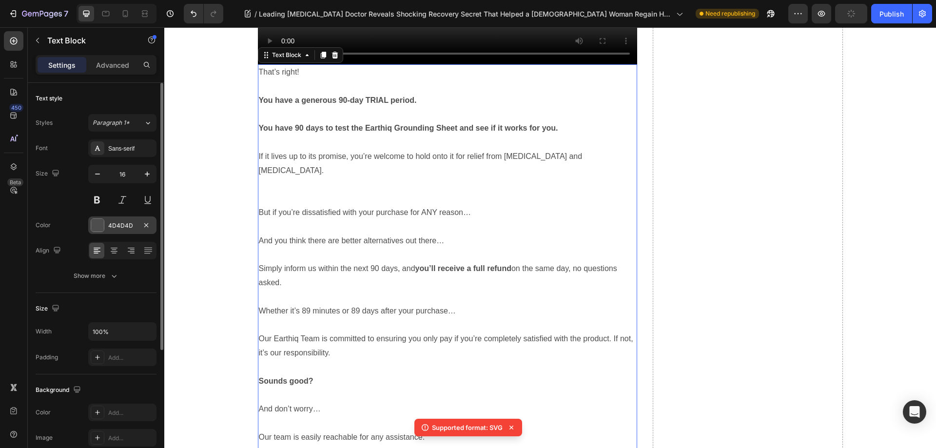
click at [92, 227] on div at bounding box center [97, 225] width 13 height 13
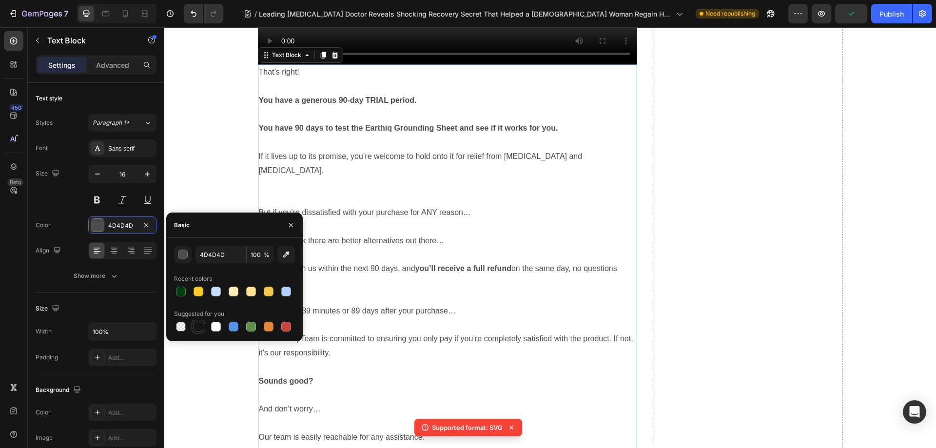
click at [203, 324] on div at bounding box center [199, 327] width 10 height 10
type input "151515"
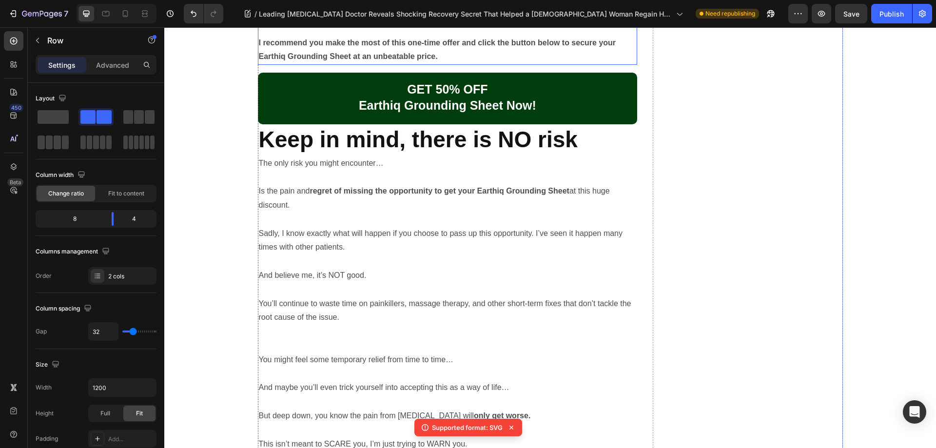
scroll to position [11942, 0]
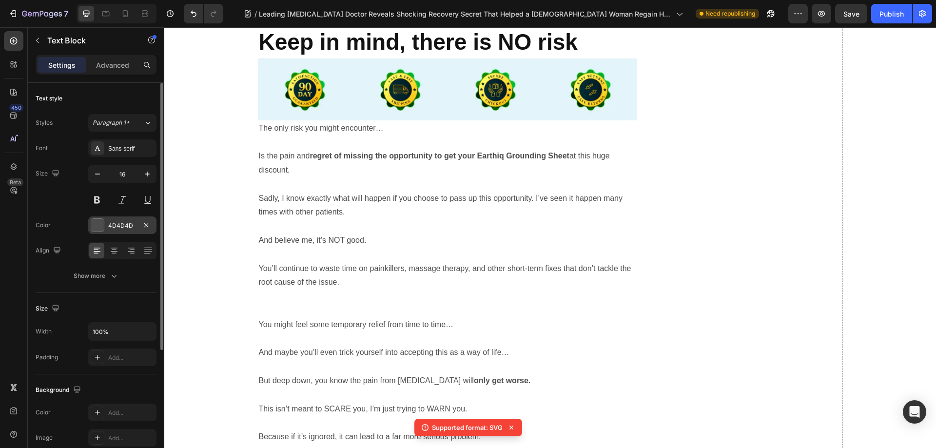
click at [93, 222] on div at bounding box center [97, 225] width 13 height 13
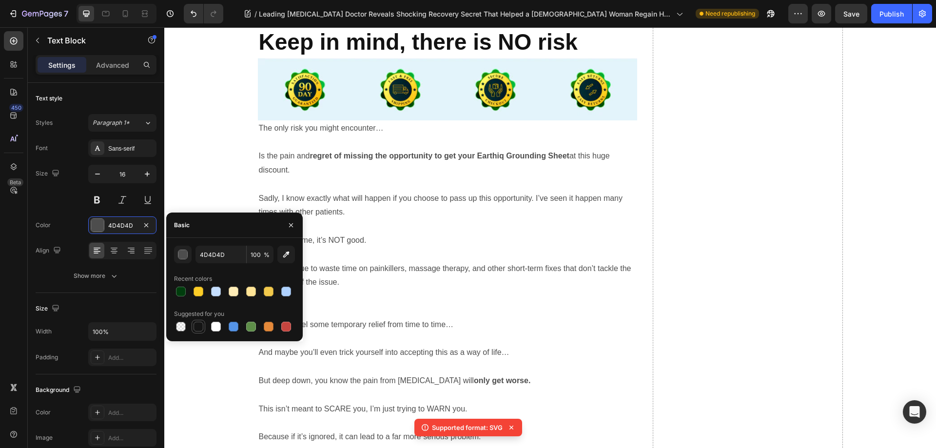
click at [198, 332] on div at bounding box center [199, 327] width 12 height 12
type input "151515"
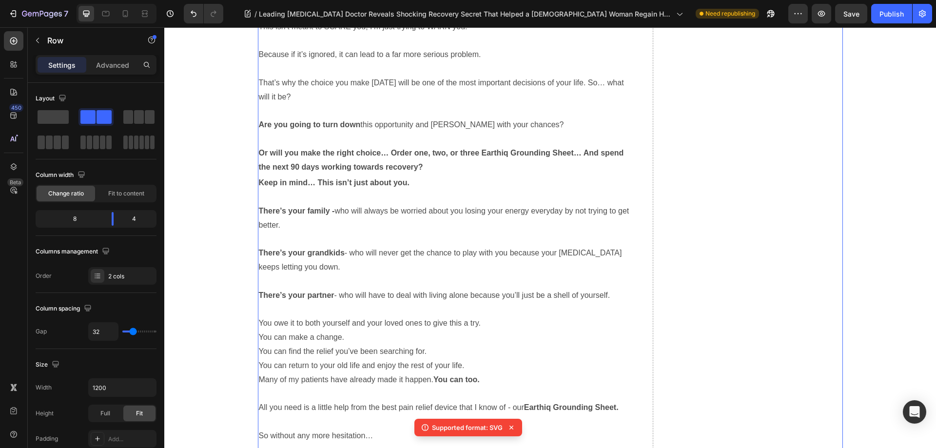
scroll to position [12478, 0]
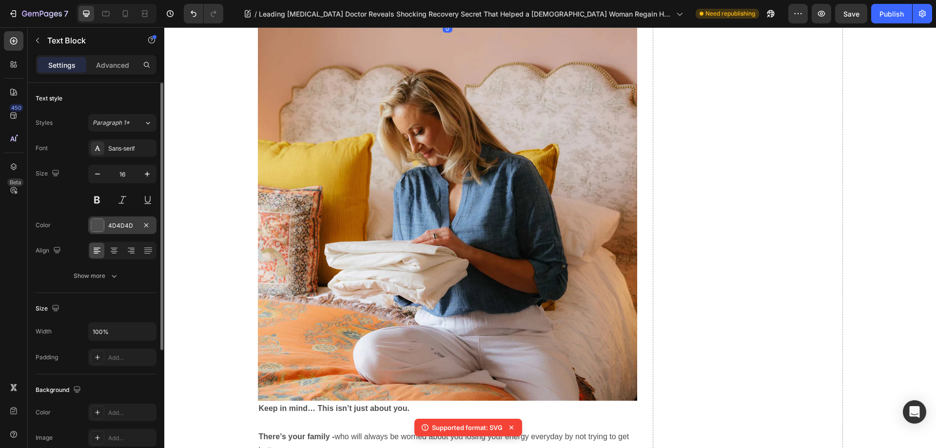
click at [96, 225] on div at bounding box center [97, 225] width 13 height 13
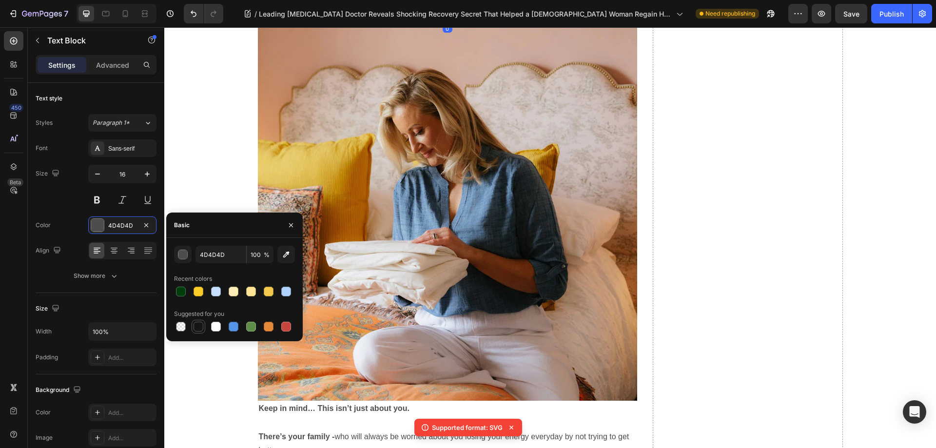
click at [195, 324] on div at bounding box center [199, 327] width 10 height 10
type input "151515"
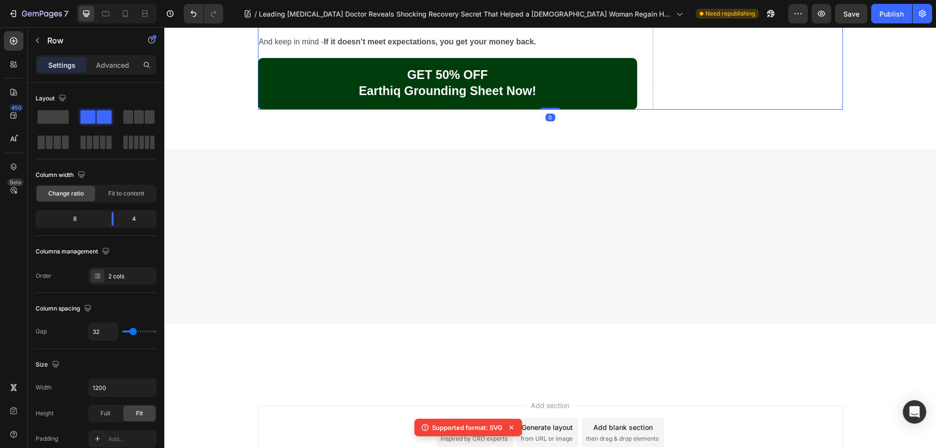
scroll to position [13356, 0]
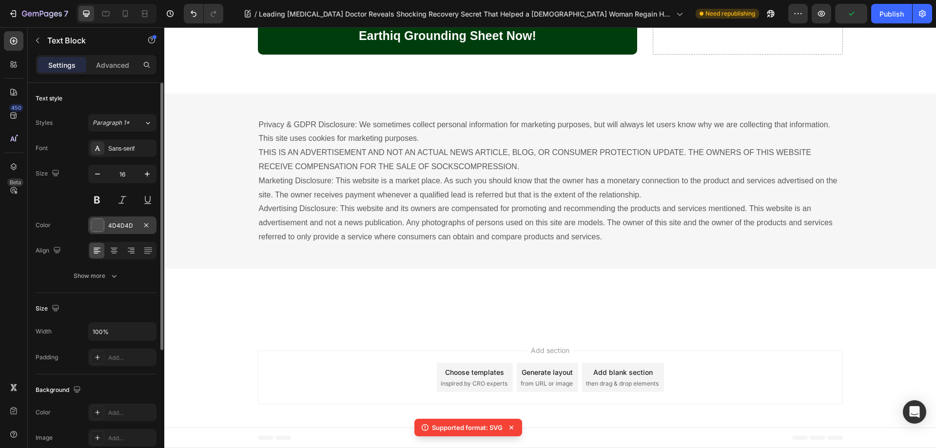
click at [95, 230] on div at bounding box center [97, 225] width 13 height 13
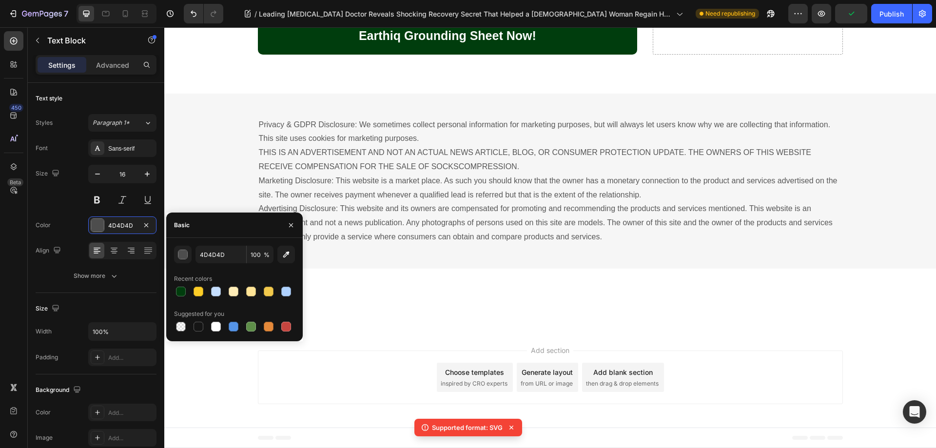
click at [191, 325] on div at bounding box center [234, 327] width 121 height 14
click at [197, 328] on div at bounding box center [199, 327] width 10 height 10
type input "151515"
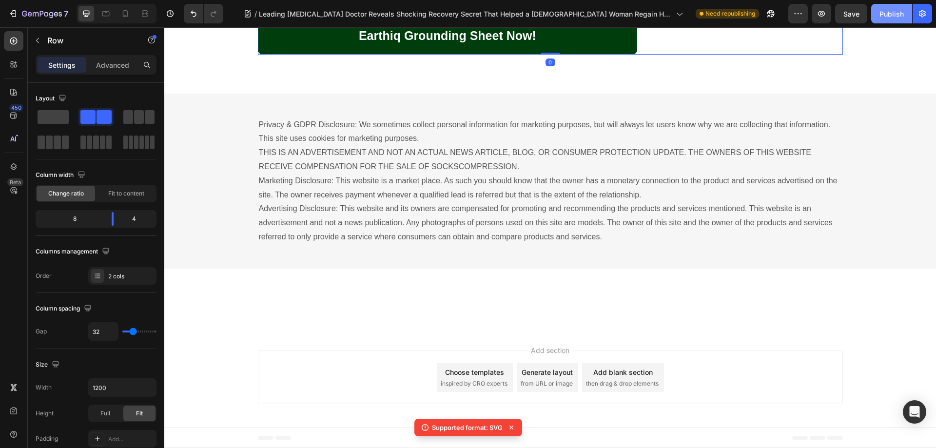
click at [900, 11] on div "Publish" at bounding box center [891, 14] width 24 height 10
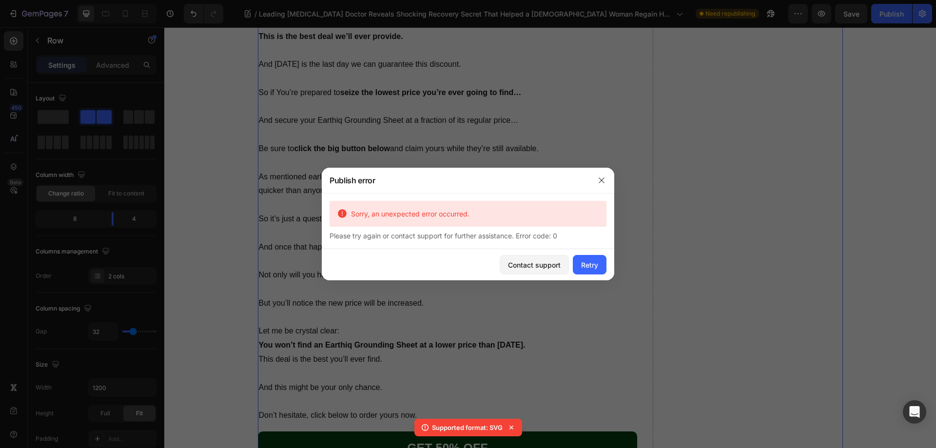
scroll to position [10041, 0]
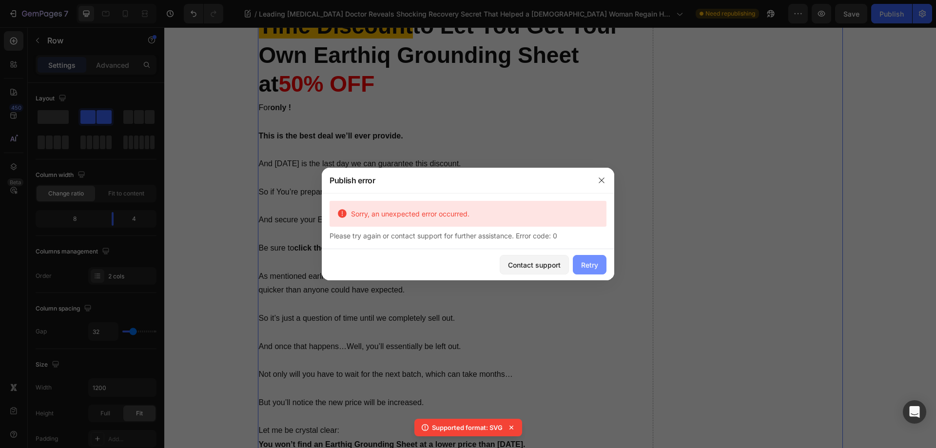
click at [592, 260] on div "Retry" at bounding box center [589, 265] width 17 height 10
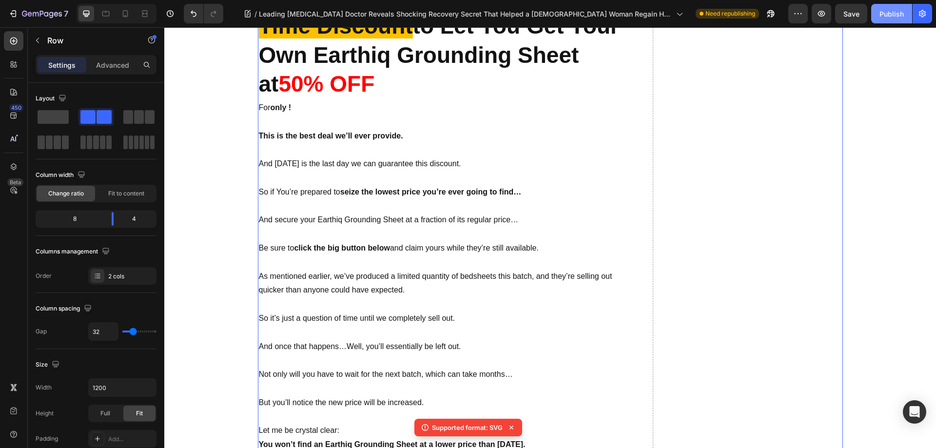
click at [879, 22] on button "Publish" at bounding box center [891, 13] width 41 height 19
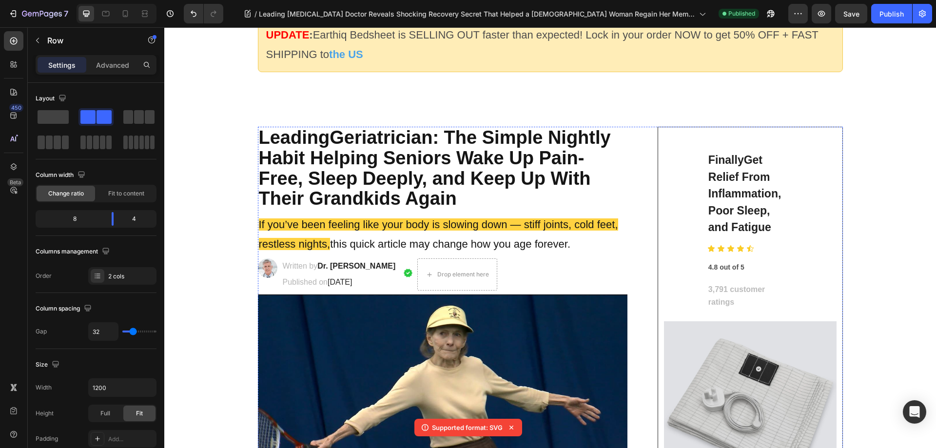
scroll to position [0, 0]
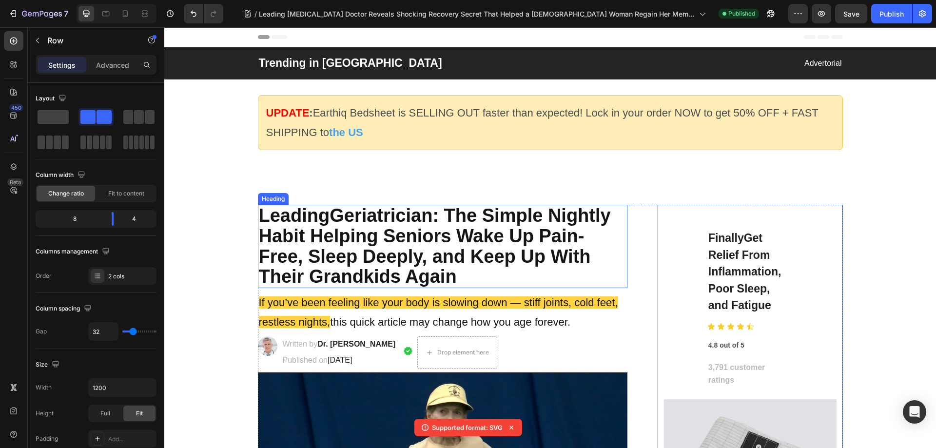
click at [386, 268] on h2 "Leading Geriatrician : The Simple Nightly Habit Helping Seniors Wake Up Pain-Fr…" at bounding box center [443, 246] width 370 height 83
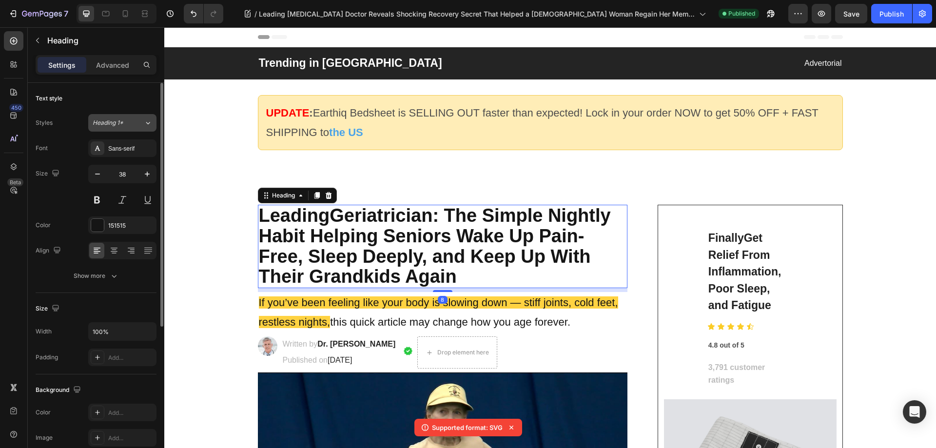
click at [116, 124] on span "Heading 1*" at bounding box center [108, 122] width 31 height 9
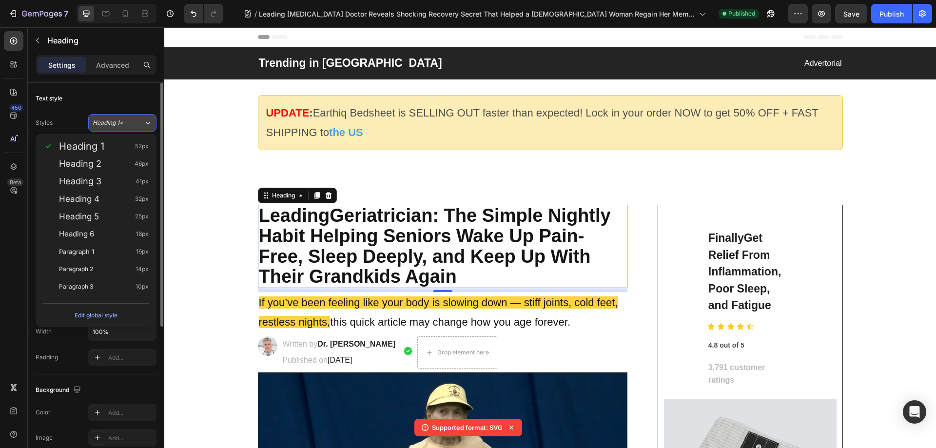
click at [116, 124] on span "Heading 1*" at bounding box center [108, 122] width 31 height 9
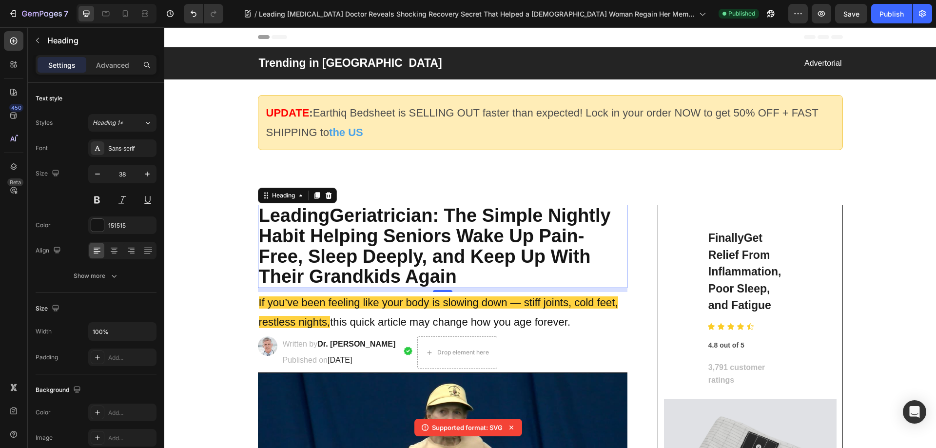
click at [406, 235] on h2 "Leading Geriatrician : The Simple Nightly Habit Helping Seniors Wake Up Pain-Fr…" at bounding box center [443, 246] width 370 height 83
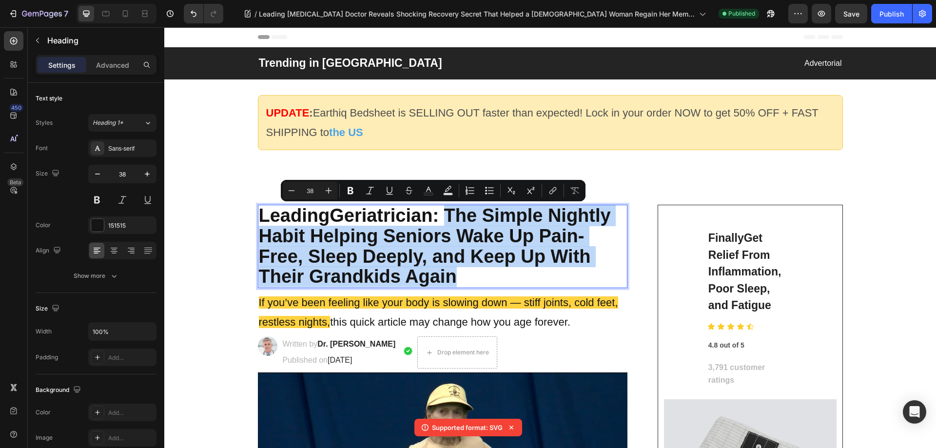
drag, startPoint x: 450, startPoint y: 213, endPoint x: 466, endPoint y: 282, distance: 70.5
click at [466, 282] on p "Leading Geriatrician : The Simple Nightly Habit Helping Seniors Wake Up Pain-Fr…" at bounding box center [443, 246] width 368 height 81
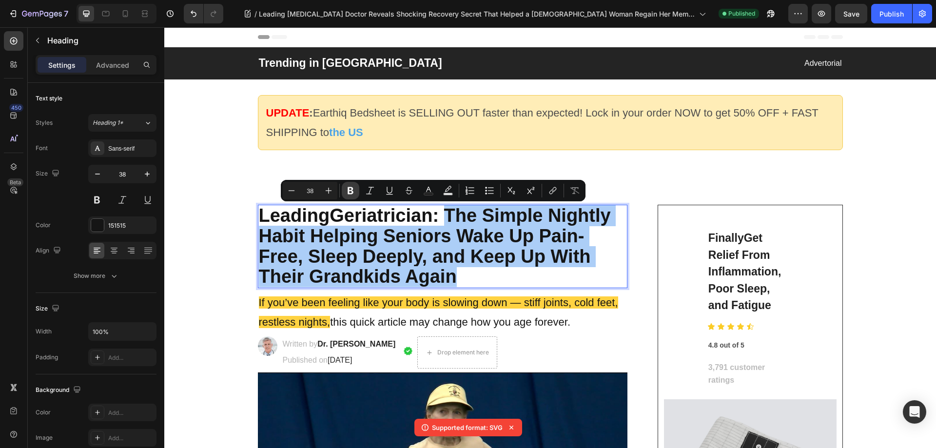
click at [353, 189] on icon "Editor contextual toolbar" at bounding box center [351, 191] width 10 height 10
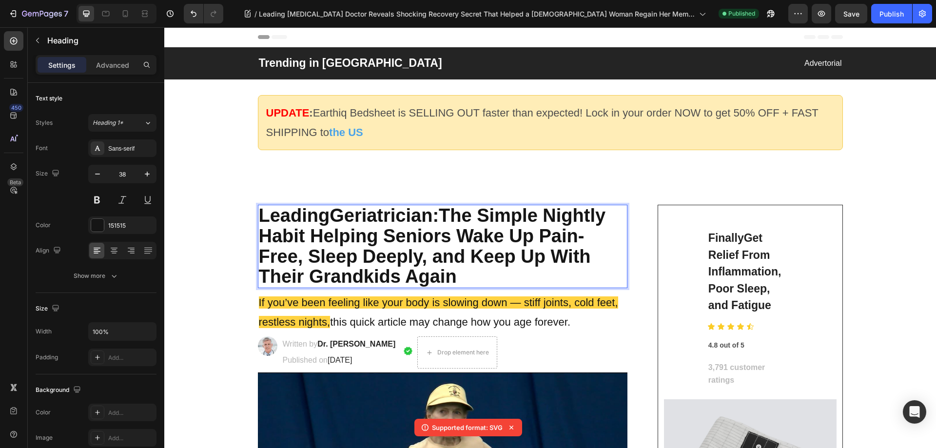
click at [437, 222] on p "Leading Geriatrician : The Simple Nightly Habit Helping Seniors Wake Up Pain-Fr…" at bounding box center [443, 246] width 368 height 81
click at [401, 255] on strong "The Simple Nightly Habit Helping Seniors Wake Up Pain-Free, Sleep Deeply, and K…" at bounding box center [432, 245] width 347 height 81
click at [443, 233] on strong "The Simple Nightly Habit Helping Seniors Wake Up Pain-Free, Sleep Deeply, and K…" at bounding box center [432, 245] width 347 height 81
click at [504, 227] on strong "The Simple Nightly Habit Helping Seniors Wake Up Pain-Free, Sleep Deeply, and K…" at bounding box center [432, 245] width 347 height 81
click at [111, 151] on div "Sans-serif" at bounding box center [131, 148] width 46 height 9
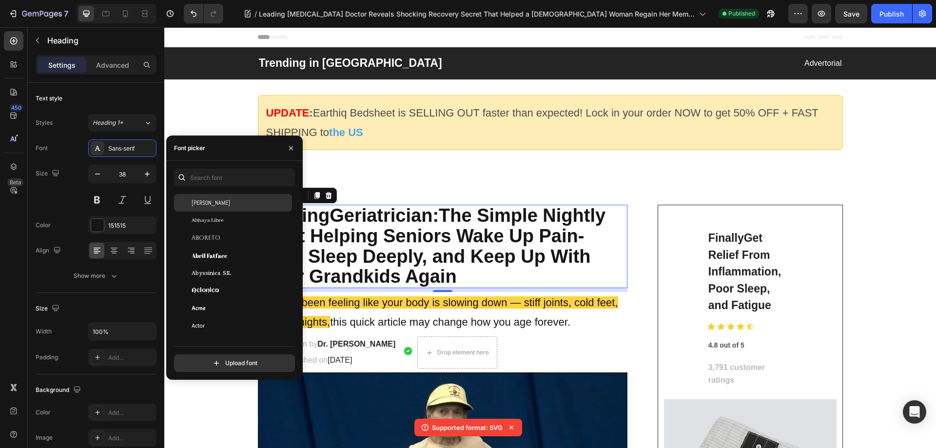
scroll to position [97, 0]
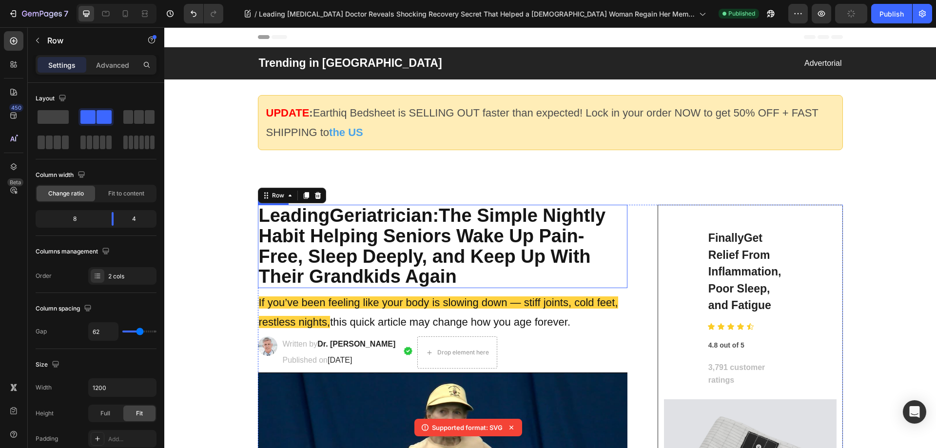
click at [449, 249] on strong "The Simple Nightly Habit Helping Seniors Wake Up Pain-Free, Sleep Deeply, and K…" at bounding box center [432, 245] width 347 height 81
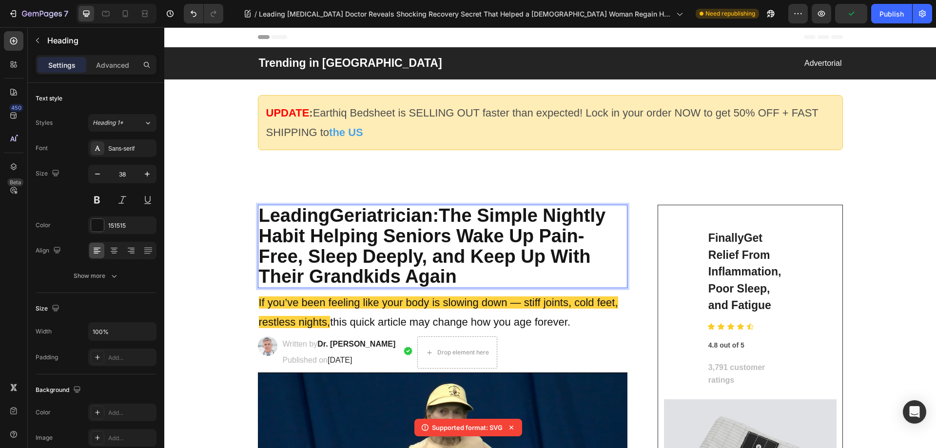
click at [448, 222] on strong "The Simple Nightly Habit Helping Seniors Wake Up Pain-Free, Sleep Deeply, and K…" at bounding box center [432, 245] width 347 height 81
drag, startPoint x: 438, startPoint y: 218, endPoint x: 257, endPoint y: 216, distance: 181.3
click at [259, 216] on p "Leading Geriatrician : The Simple Nightly Habit Helping Seniors Wake Up Pain-Fr…" at bounding box center [443, 246] width 368 height 81
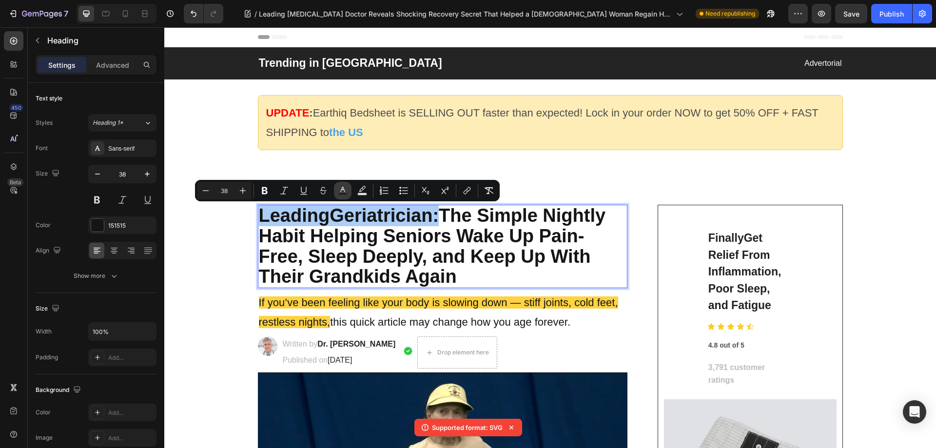
click at [340, 191] on icon "Editor contextual toolbar" at bounding box center [343, 191] width 10 height 10
type input "151515"
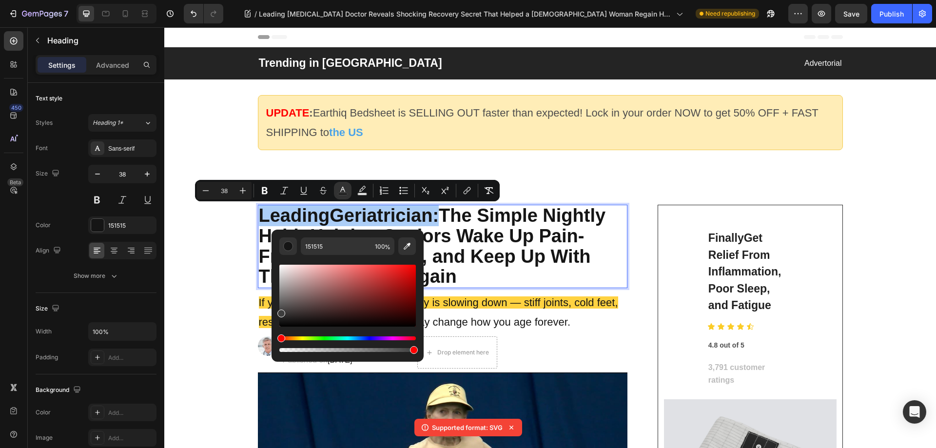
drag, startPoint x: 293, startPoint y: 307, endPoint x: 273, endPoint y: 312, distance: 20.6
click at [273, 312] on div "151515 100 %" at bounding box center [348, 292] width 152 height 124
type input "3A3A3A"
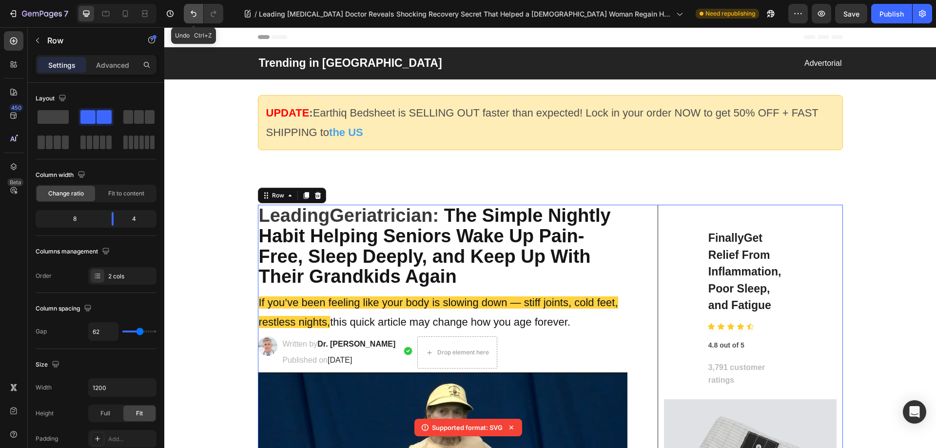
click at [190, 16] on icon "Undo/Redo" at bounding box center [194, 14] width 10 height 10
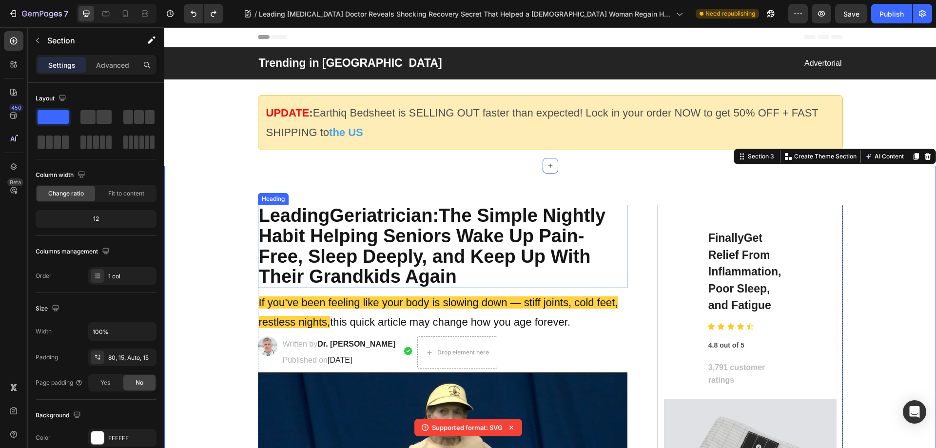
click at [454, 234] on strong "The Simple Nightly Habit Helping Seniors Wake Up Pain-Free, Sleep Deeply, and K…" at bounding box center [432, 245] width 347 height 81
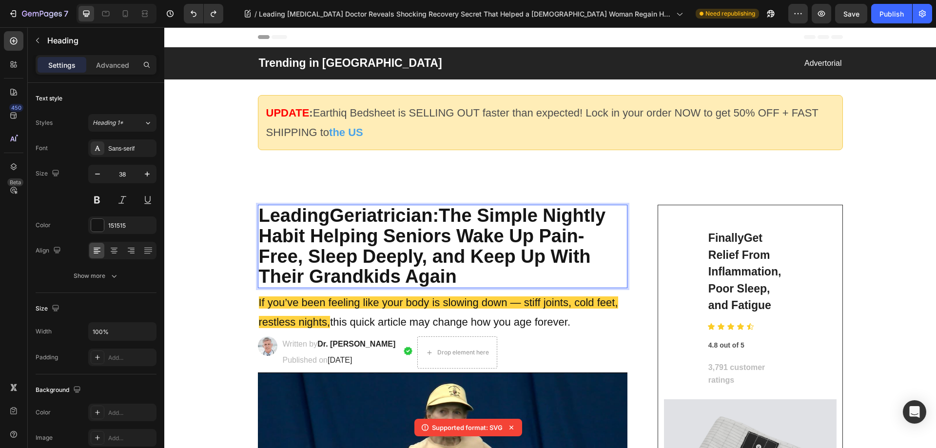
click at [449, 214] on strong "The Simple Nightly Habit Helping Seniors Wake Up Pain-Free, Sleep Deeply, and K…" at bounding box center [432, 245] width 347 height 81
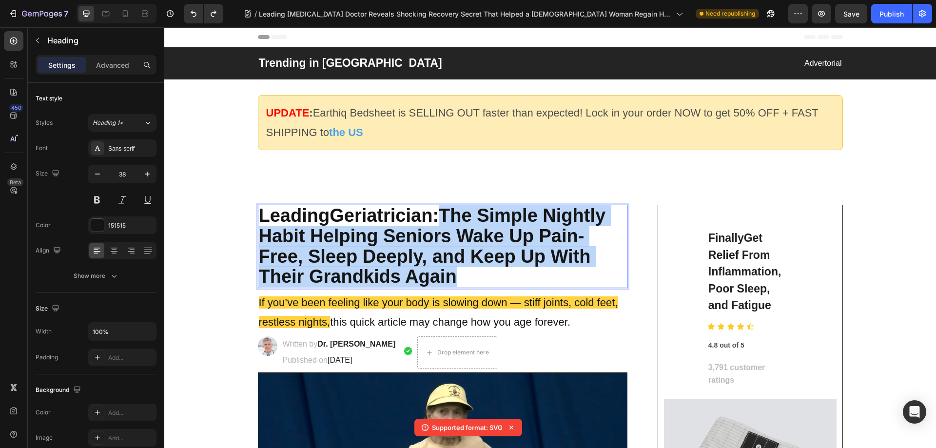
drag, startPoint x: 446, startPoint y: 214, endPoint x: 459, endPoint y: 275, distance: 62.3
click at [459, 275] on p "Leading Geriatrician : The Simple Nightly Habit Helping Seniors Wake Up Pain-Fr…" at bounding box center [443, 246] width 368 height 81
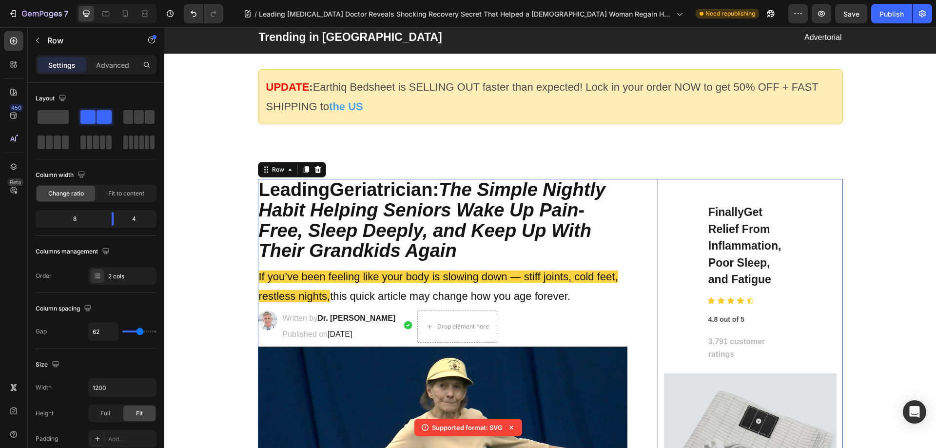
scroll to position [49, 0]
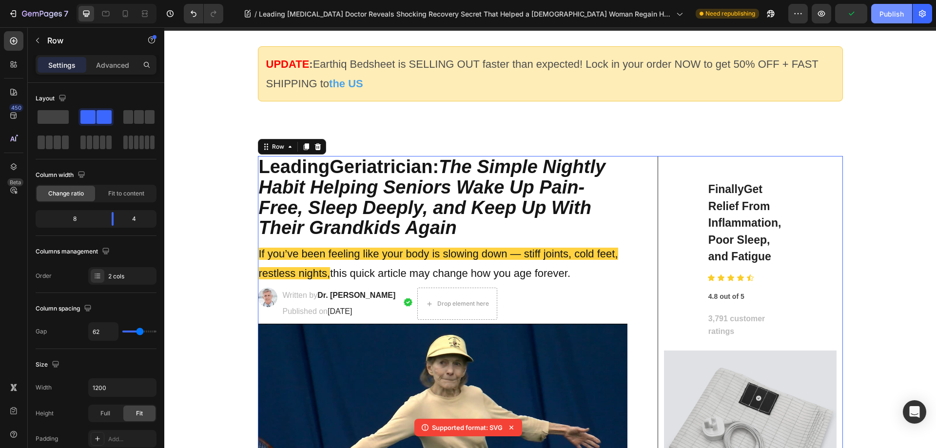
click at [887, 17] on div "Publish" at bounding box center [891, 14] width 24 height 10
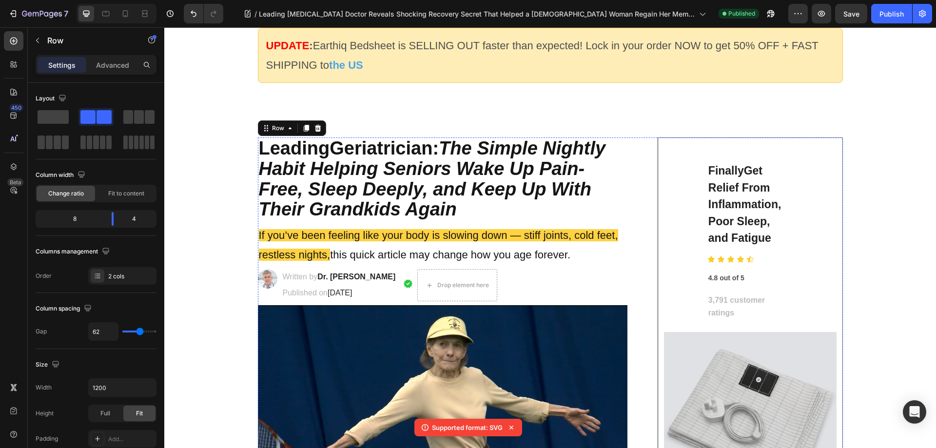
scroll to position [0, 0]
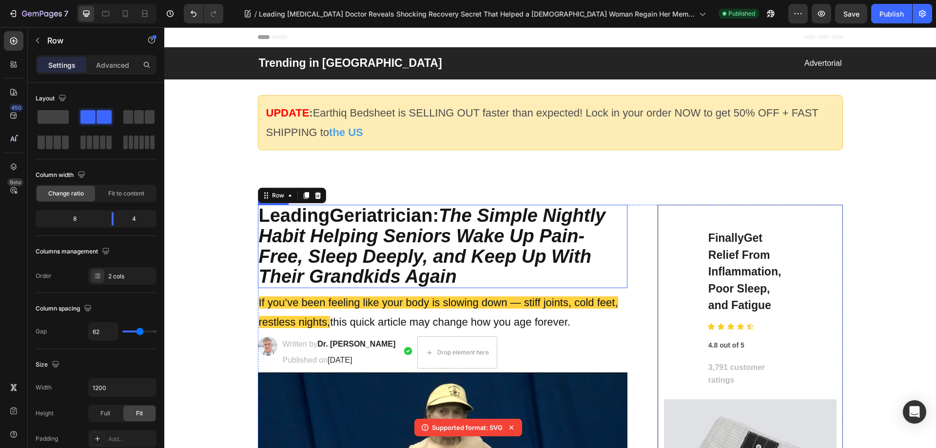
click at [304, 216] on p "Leading Geriatrician : The Simple Nightly Habit Helping Seniors Wake Up Pain-Fr…" at bounding box center [443, 246] width 368 height 81
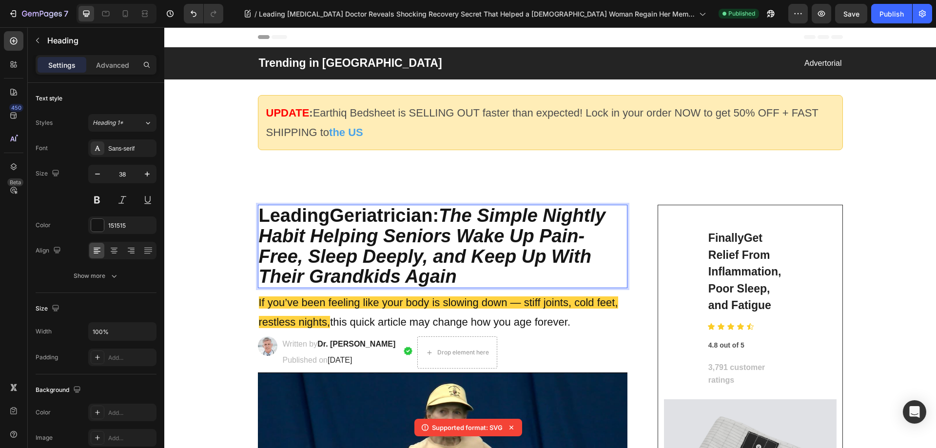
click at [307, 216] on p "Leading Geriatrician : The Simple Nightly Habit Helping Seniors Wake Up Pain-Fr…" at bounding box center [443, 246] width 368 height 81
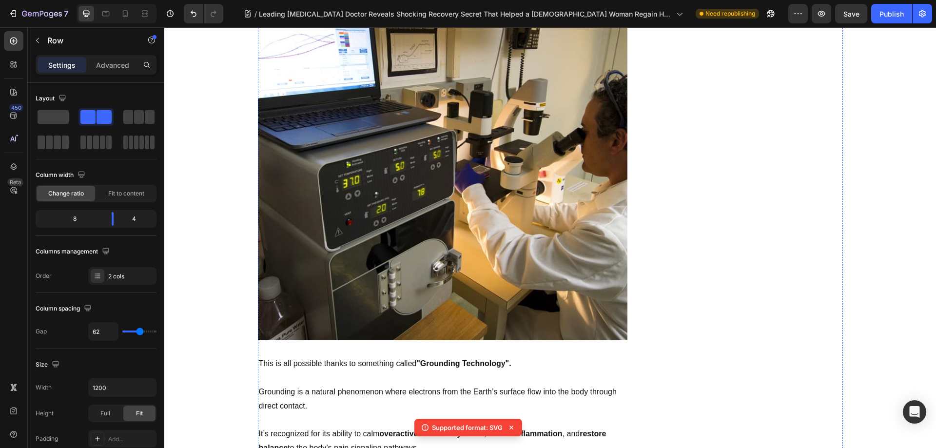
scroll to position [4046, 0]
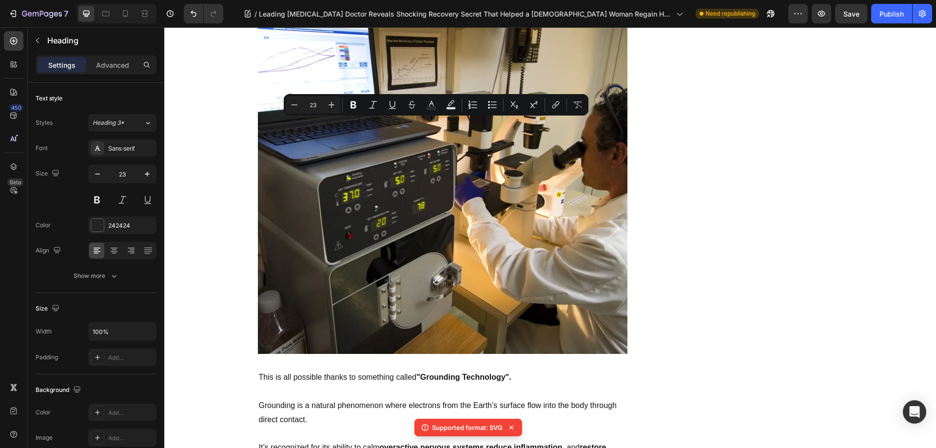
copy p "Get Relief From Inflammation, Poor Sleep, and Fatigue (Without Any Effort)"
